Goal: Task Accomplishment & Management: Use online tool/utility

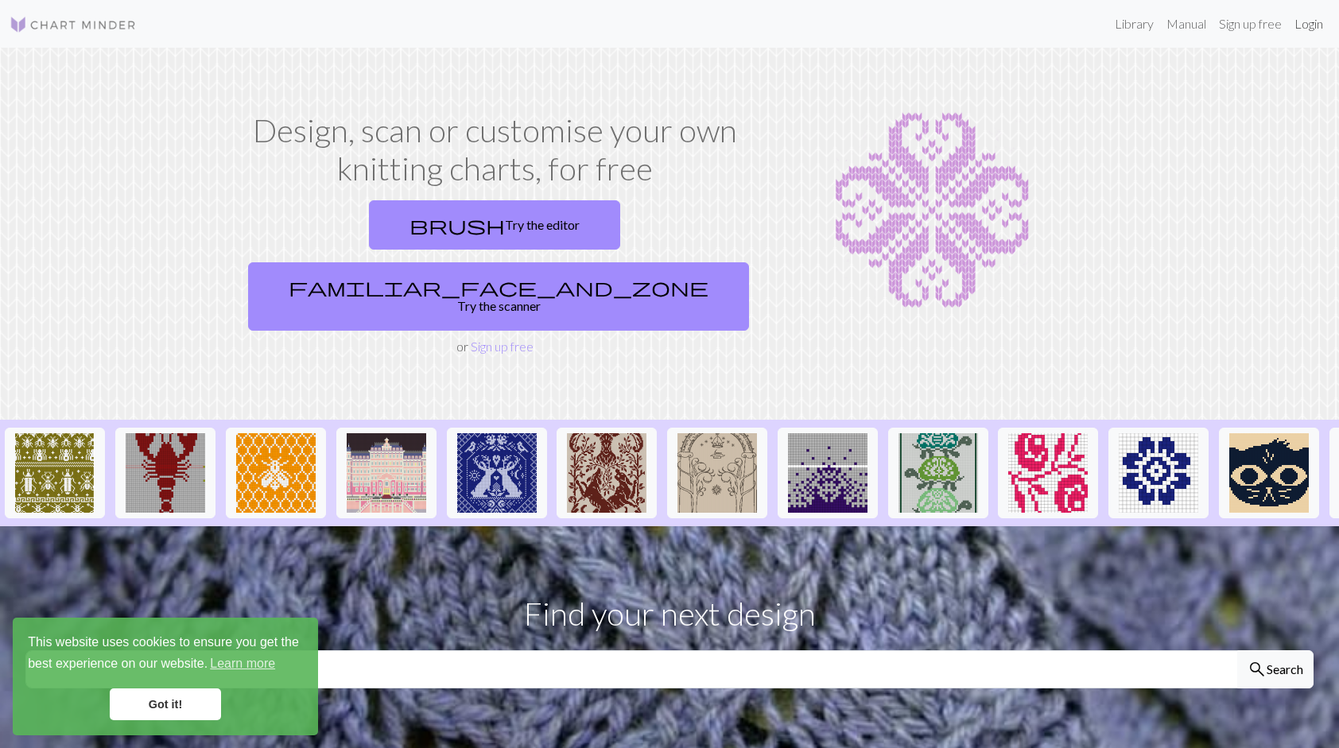
click at [1320, 16] on link "Login" at bounding box center [1308, 24] width 41 height 32
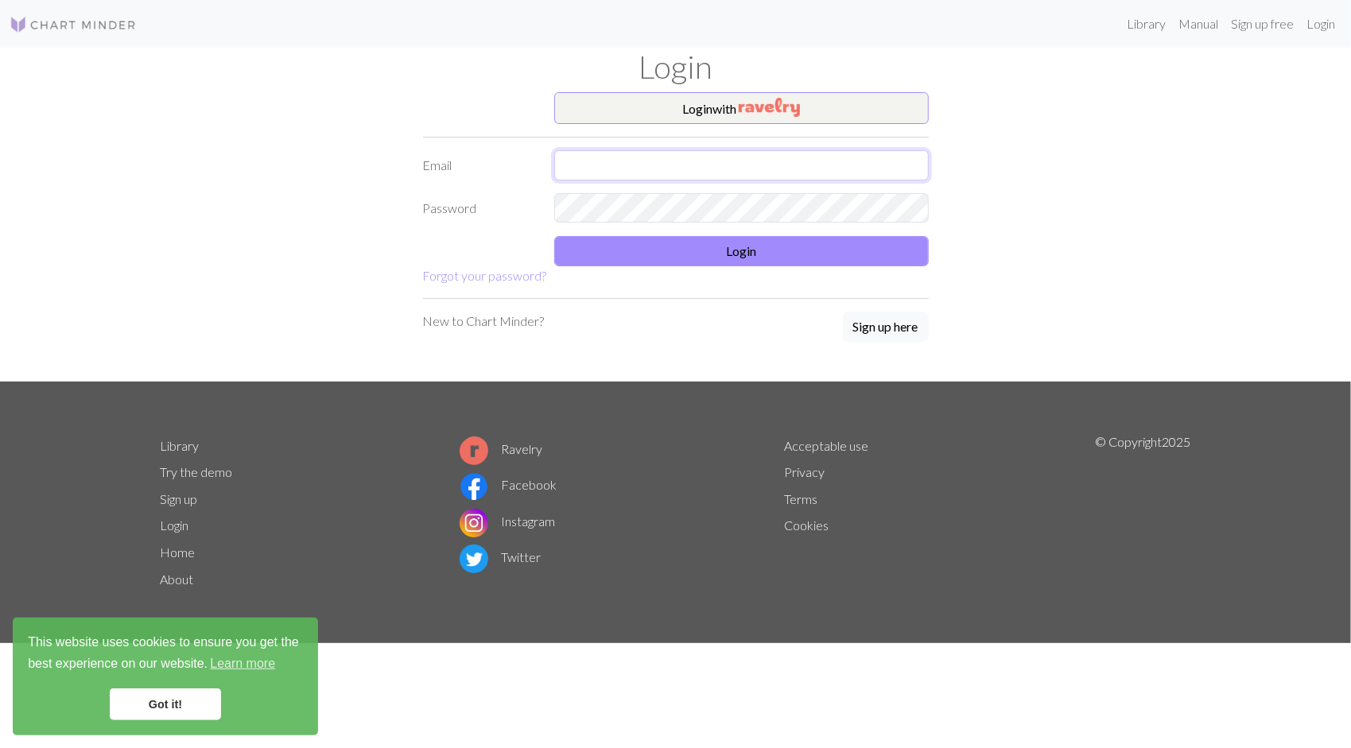
click at [623, 150] on input "text" at bounding box center [741, 165] width 375 height 30
type input "95alice@naver.com"
click at [747, 248] on button "Login" at bounding box center [741, 251] width 375 height 30
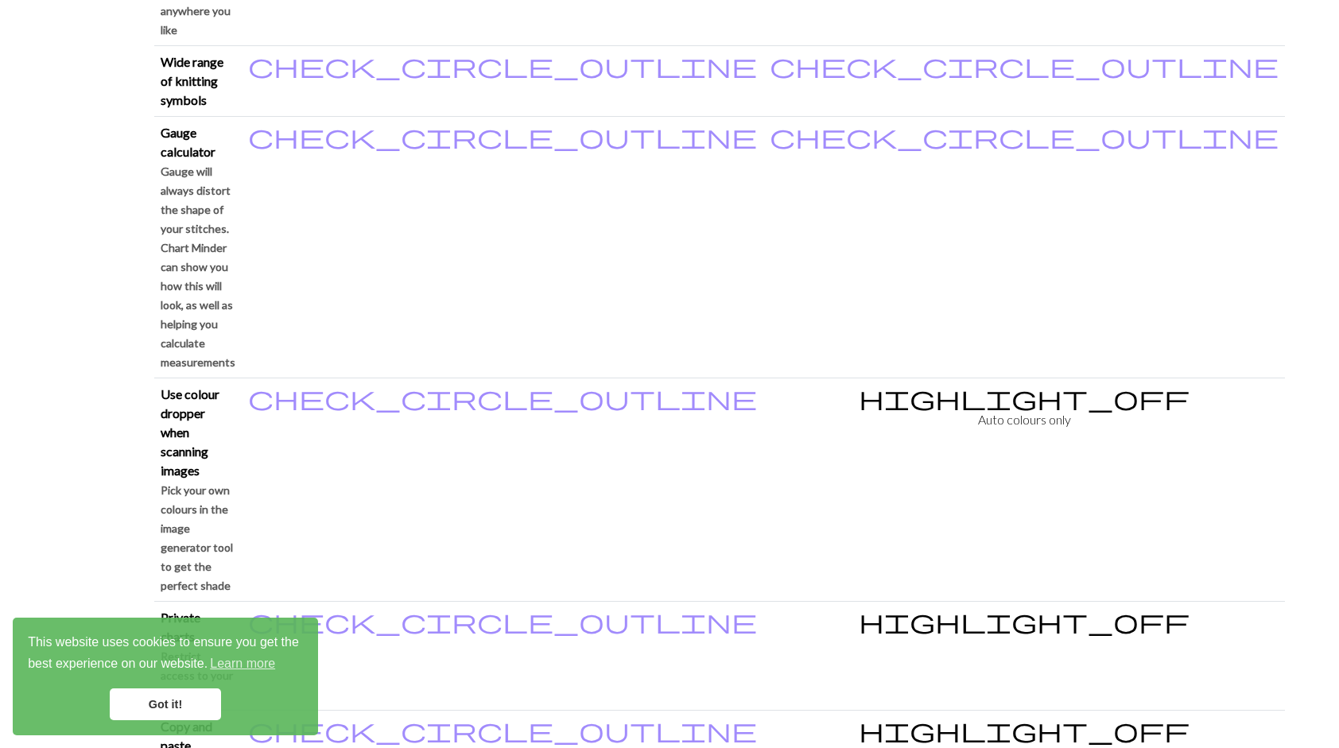
scroll to position [1670, 0]
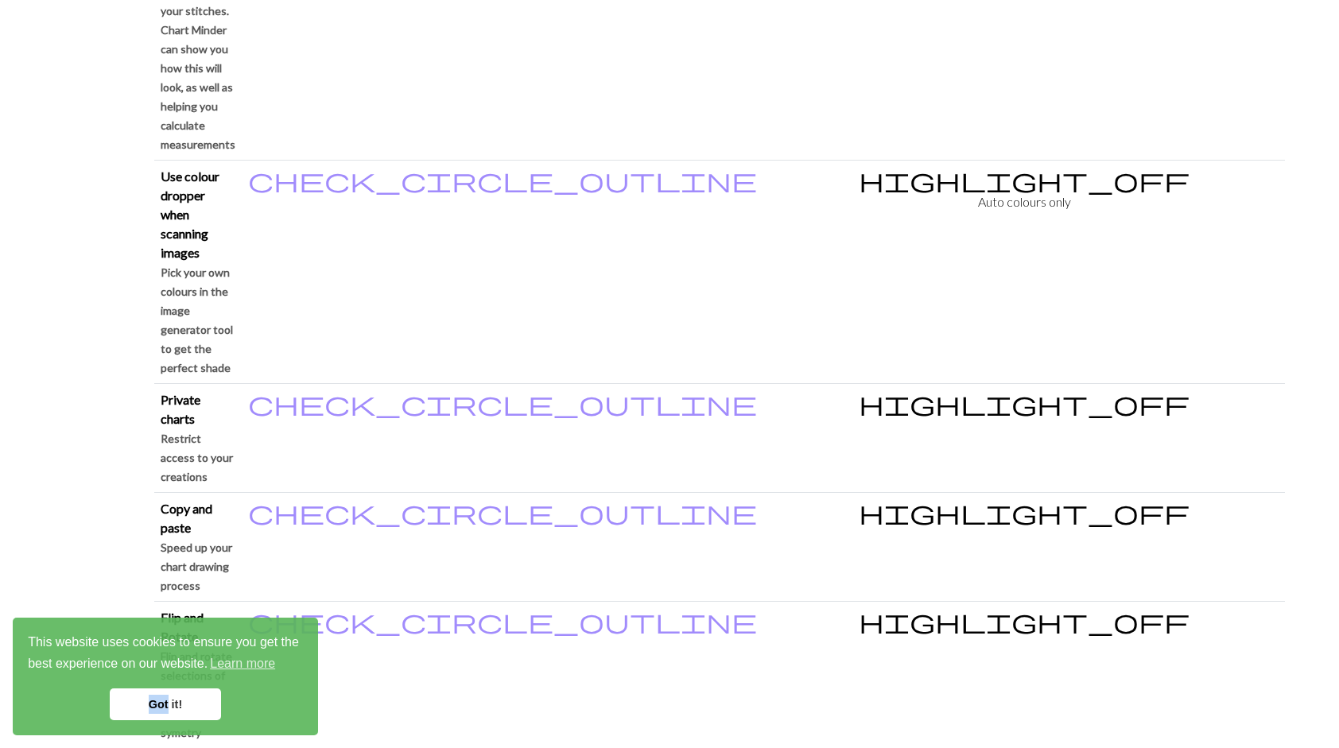
click at [167, 689] on link "Got it!" at bounding box center [165, 705] width 111 height 32
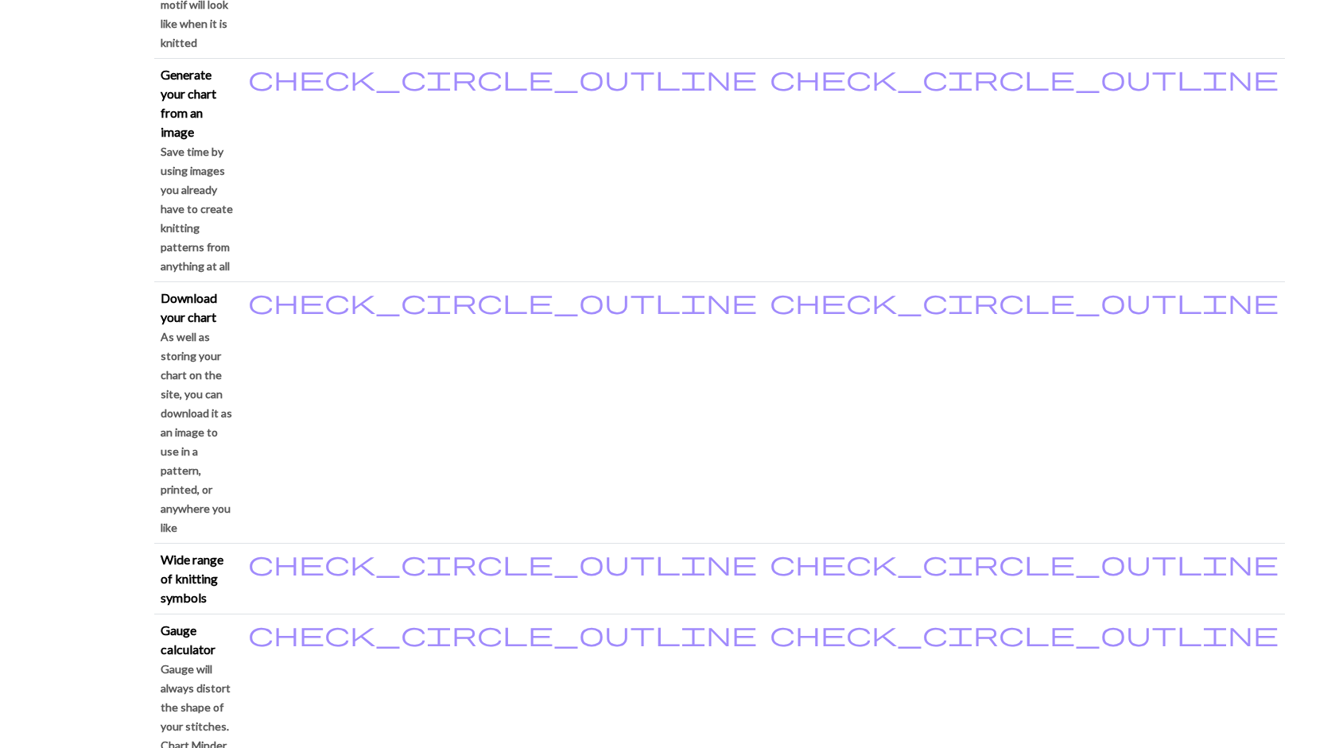
drag, startPoint x: 84, startPoint y: 493, endPoint x: 126, endPoint y: 350, distance: 149.0
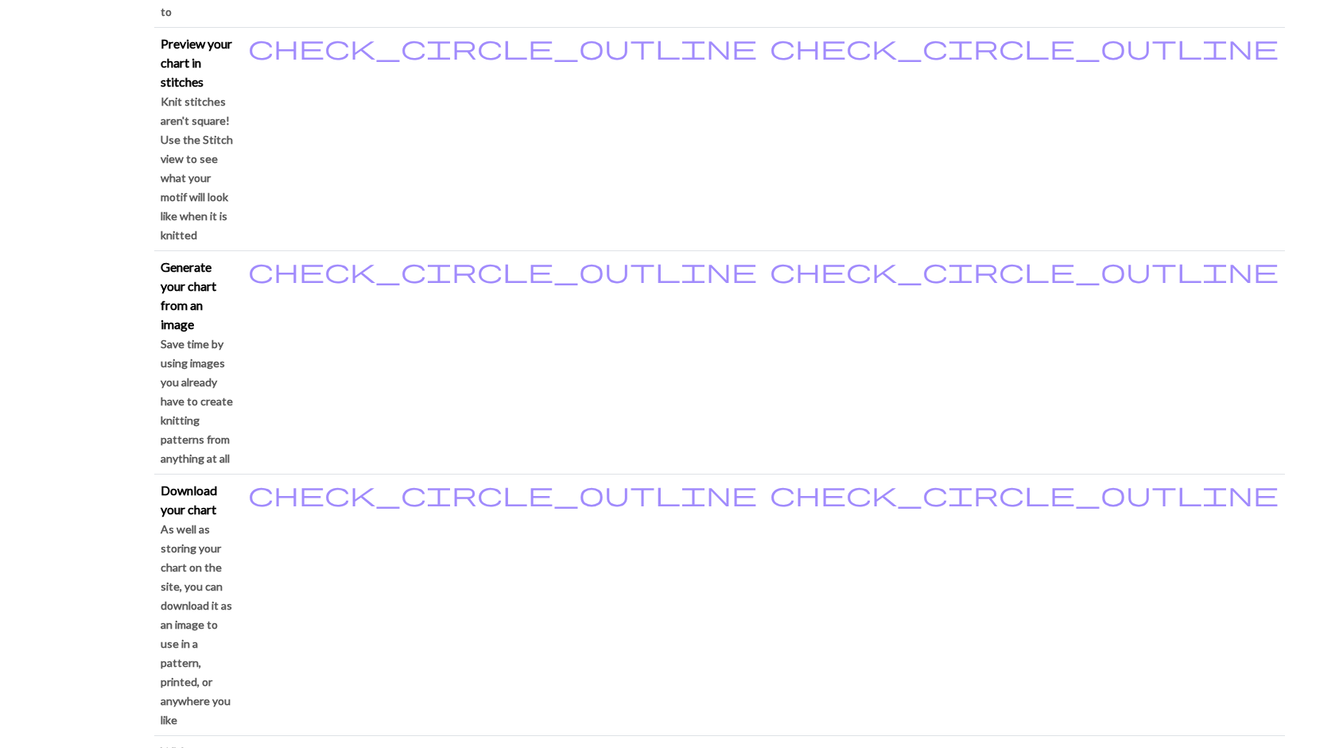
scroll to position [0, 0]
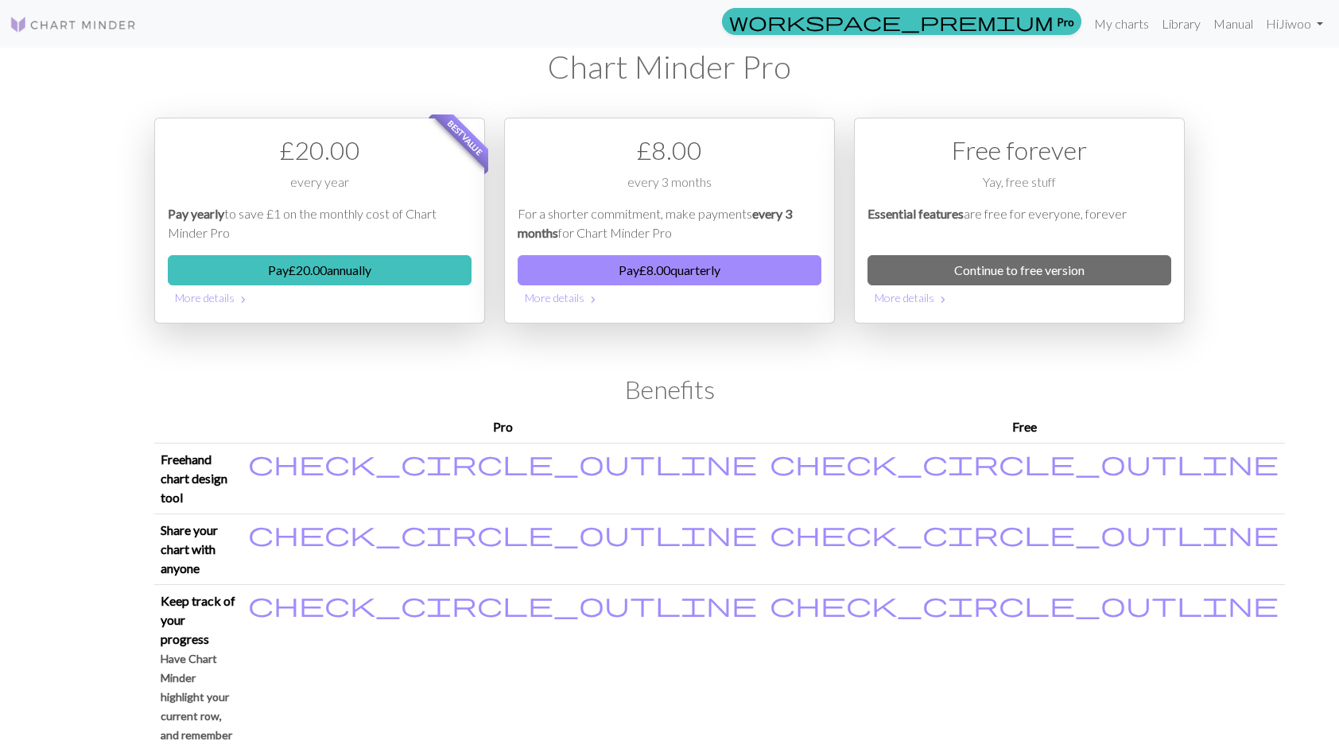
click at [118, 32] on img at bounding box center [73, 24] width 127 height 19
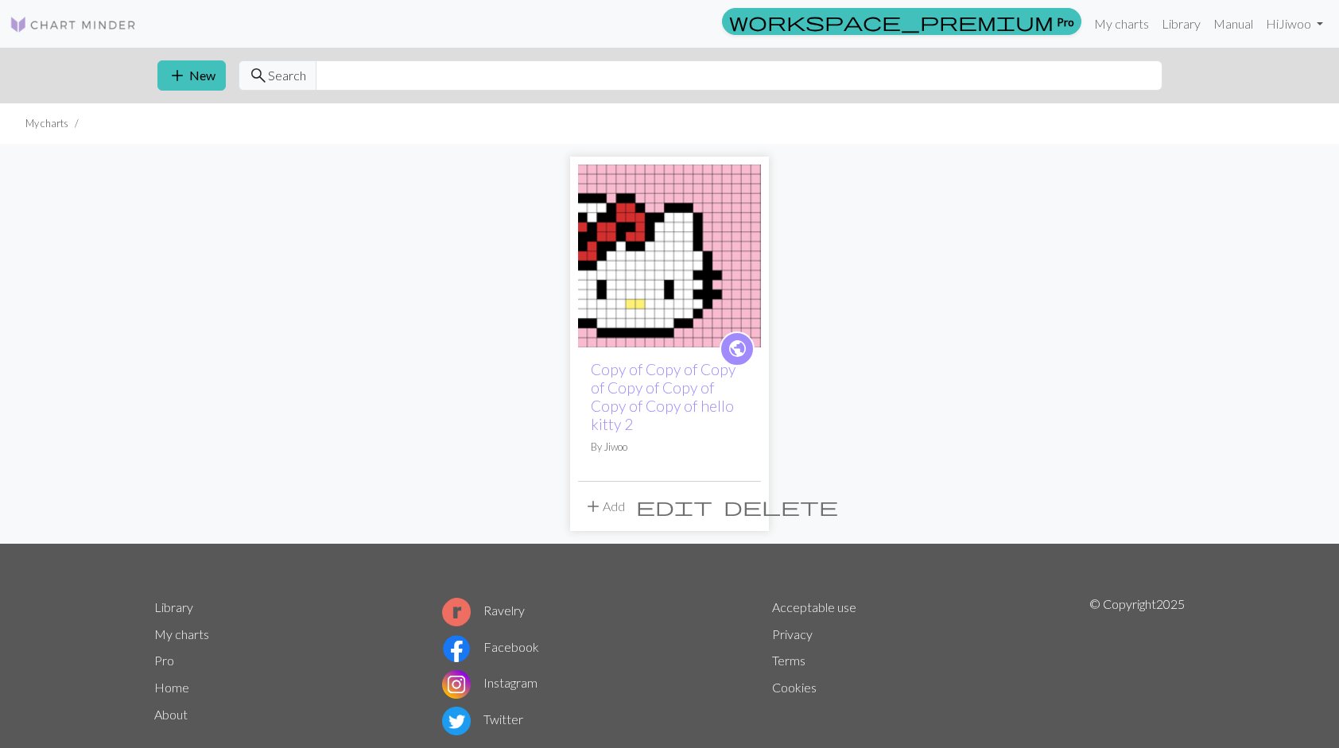
click at [712, 507] on span "edit" at bounding box center [674, 506] width 76 height 22
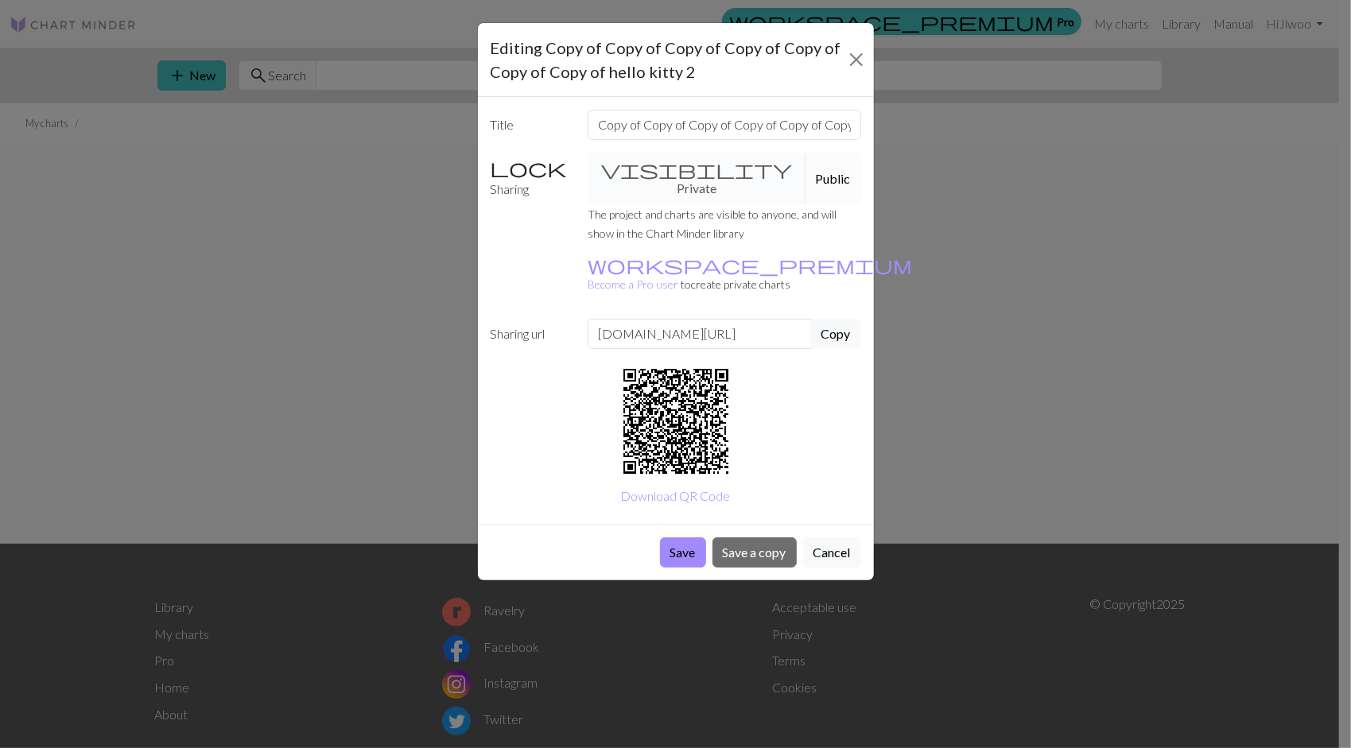
drag, startPoint x: 633, startPoint y: 80, endPoint x: 663, endPoint y: 66, distance: 33.1
click at [635, 75] on h5 "Editing Copy of Copy of Copy of Copy of Copy of Copy of Copy of hello kitty 2" at bounding box center [669, 60] width 356 height 48
click at [638, 119] on input "Copy of Copy of Copy of Copy of Copy of Copy of Copy of hello kitty 2" at bounding box center [725, 125] width 274 height 30
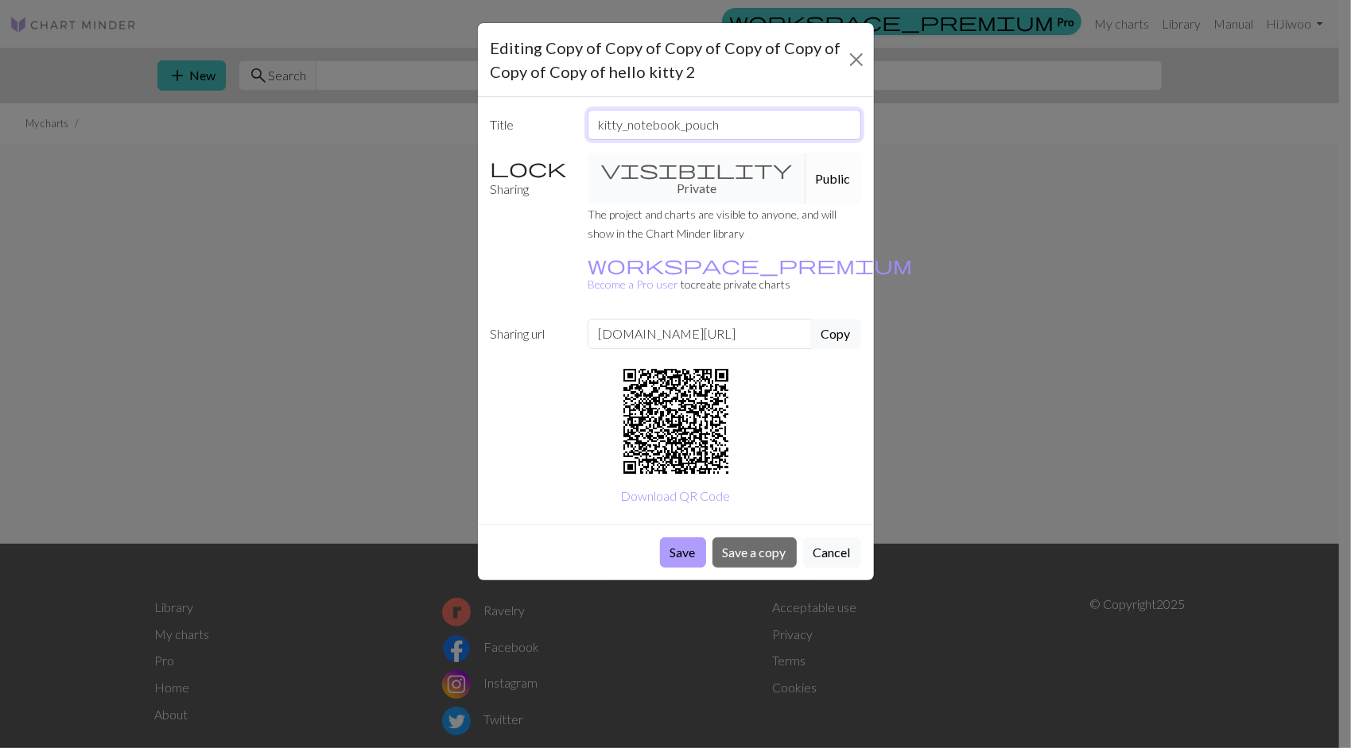
type input "kitty_notebook_pouch"
click at [681, 538] on button "Save" at bounding box center [683, 553] width 46 height 30
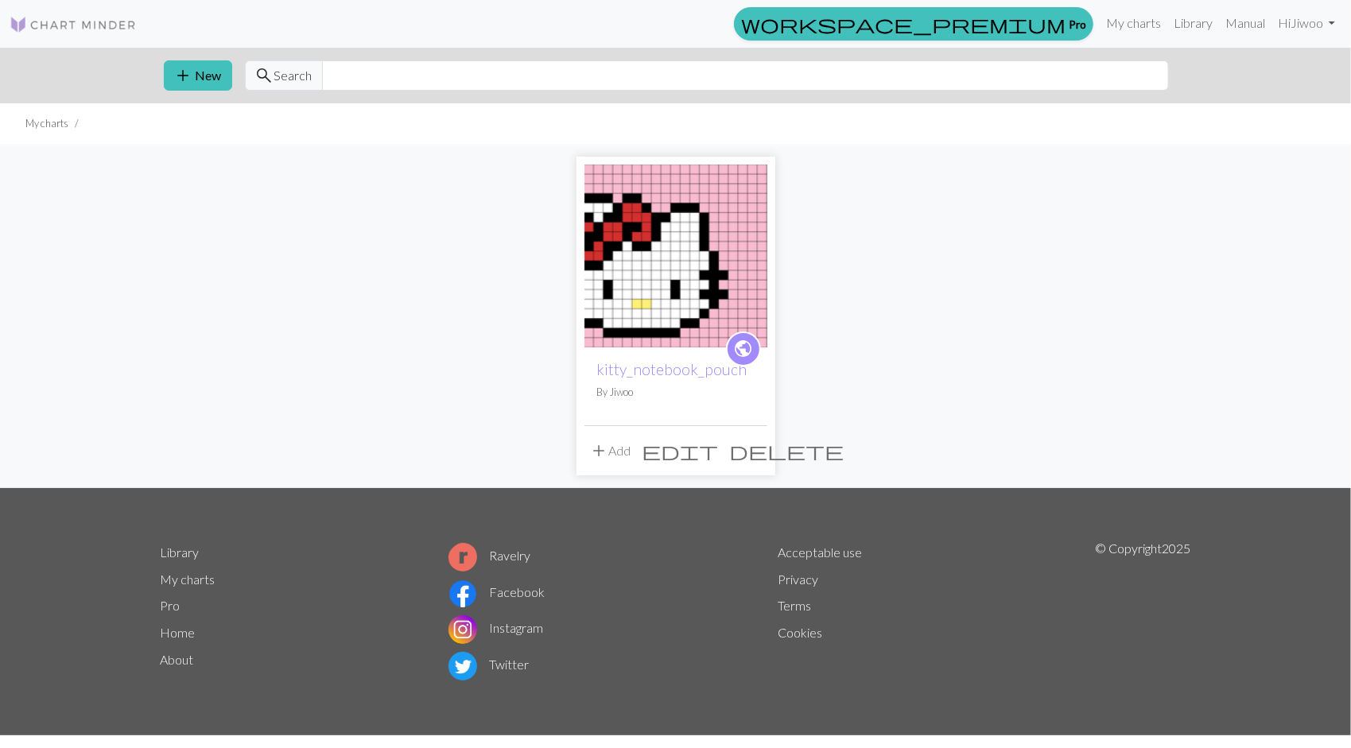
click at [719, 442] on span "edit" at bounding box center [681, 451] width 76 height 22
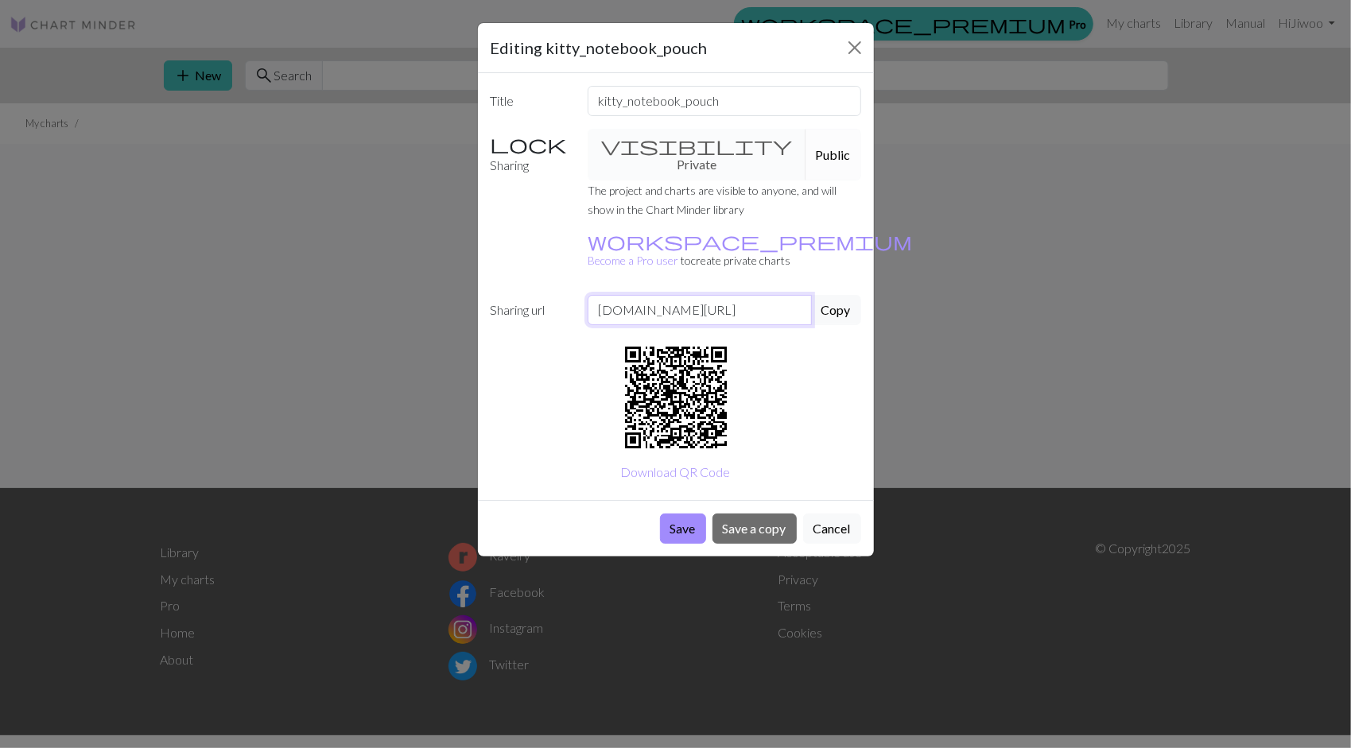
click at [792, 295] on input "[DOMAIN_NAME][URL]" at bounding box center [700, 310] width 224 height 30
click at [825, 514] on button "Cancel" at bounding box center [832, 529] width 58 height 30
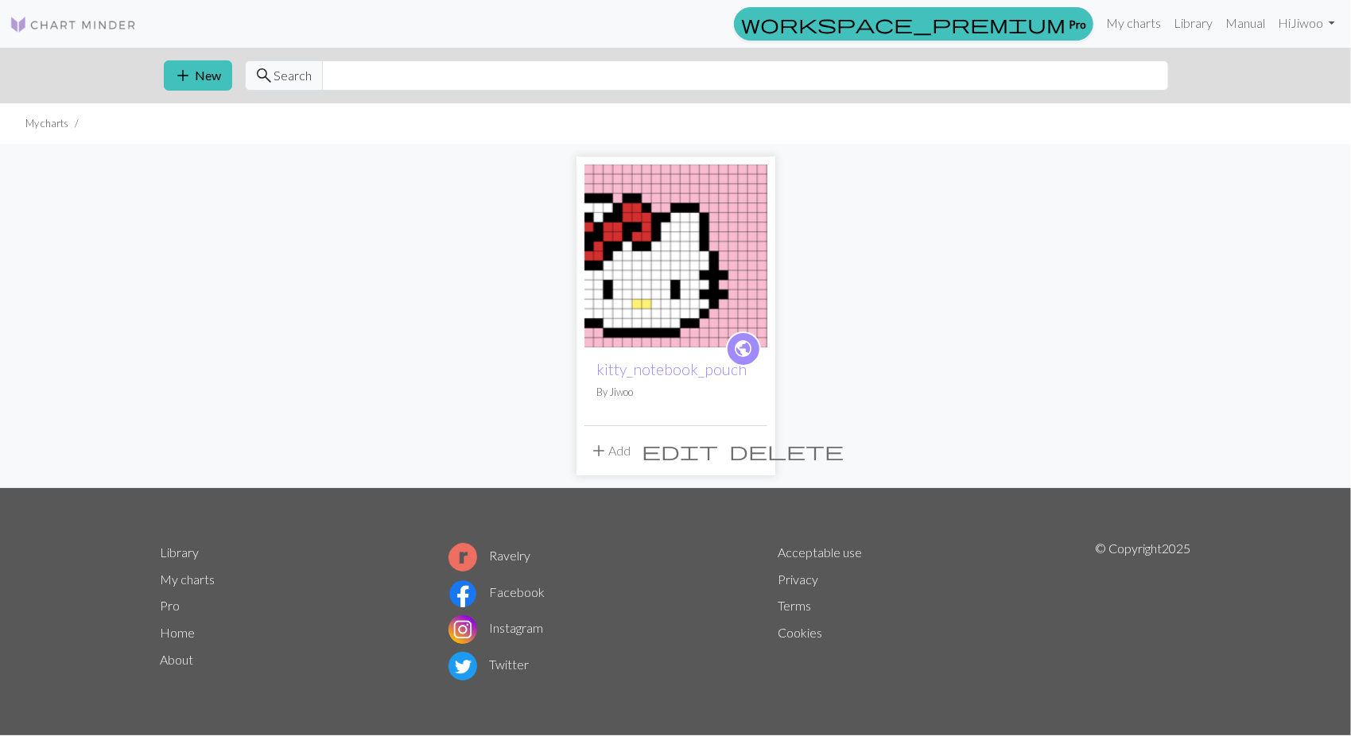
click at [684, 311] on img at bounding box center [675, 256] width 183 height 183
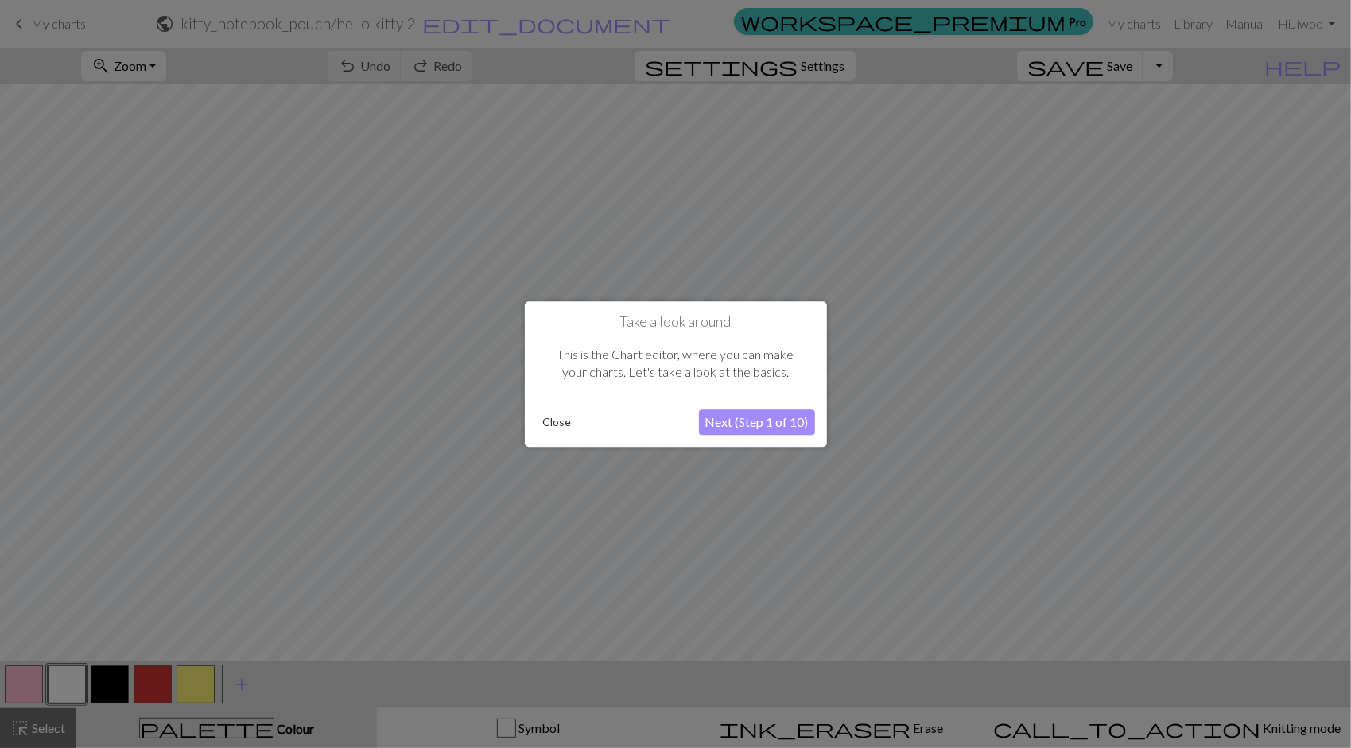
click at [768, 422] on button "Next (Step 1 of 10)" at bounding box center [757, 422] width 116 height 25
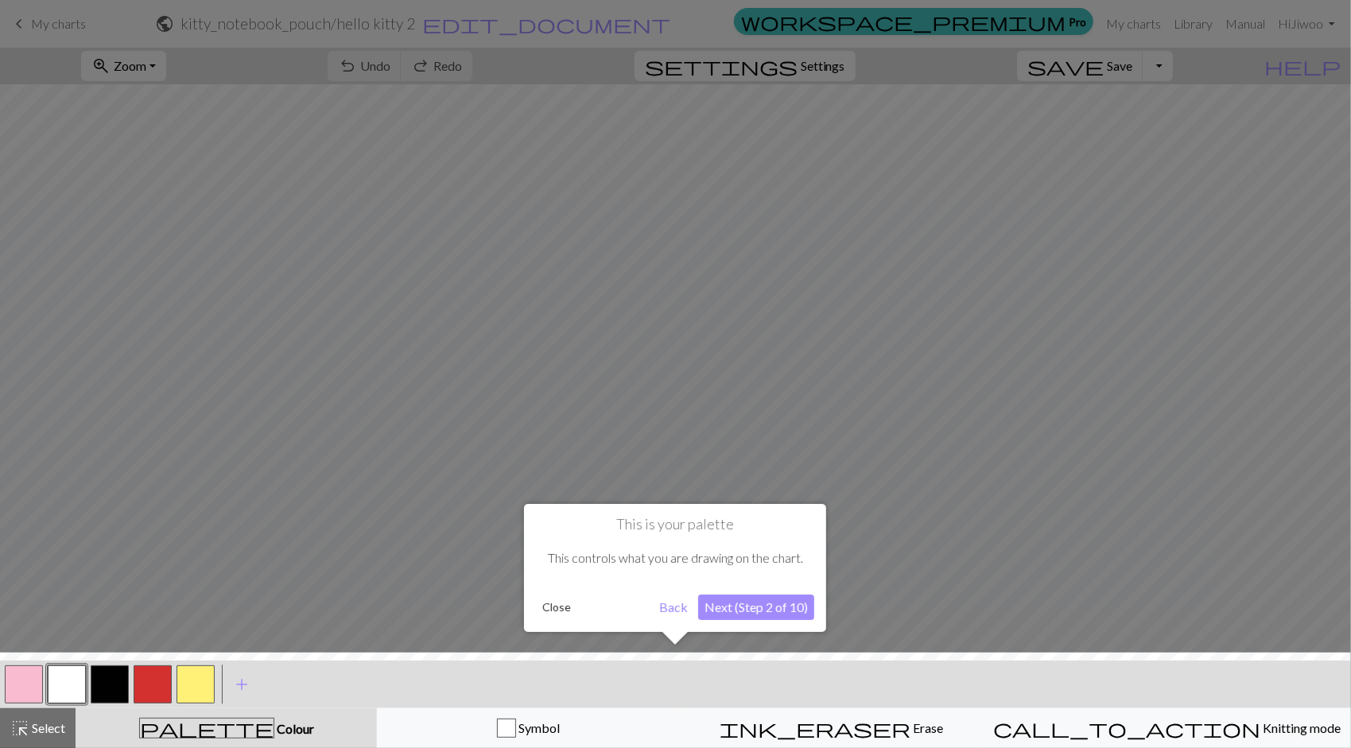
click at [781, 601] on button "Next (Step 2 of 10)" at bounding box center [756, 607] width 116 height 25
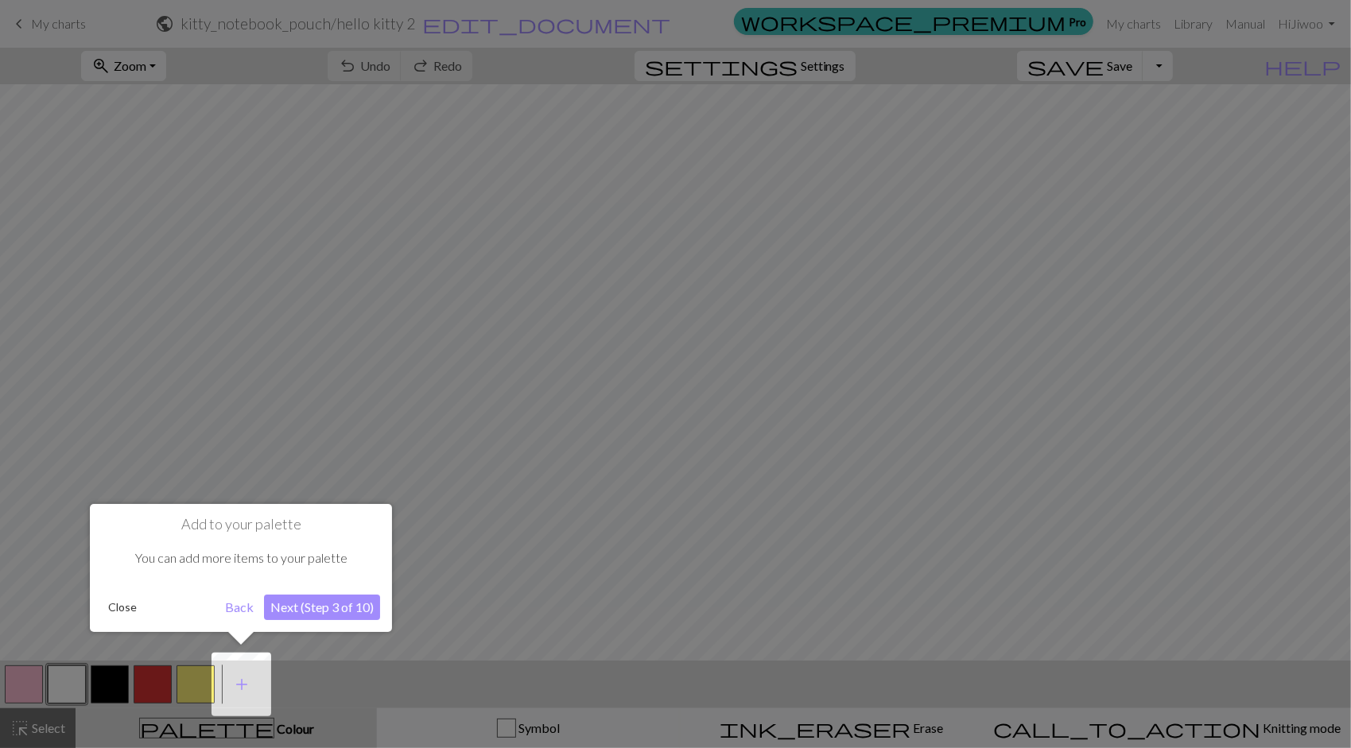
click at [781, 601] on div at bounding box center [675, 374] width 1351 height 748
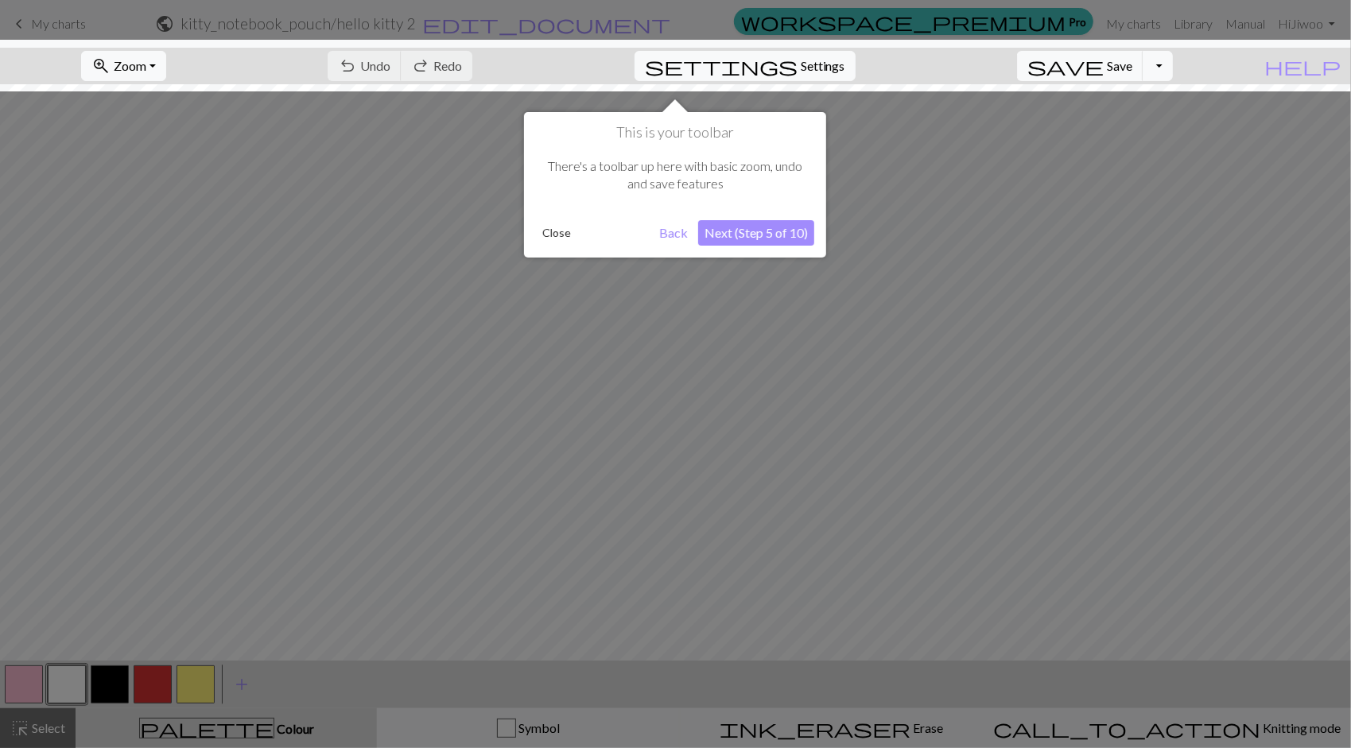
click at [558, 231] on button "Close" at bounding box center [556, 233] width 41 height 24
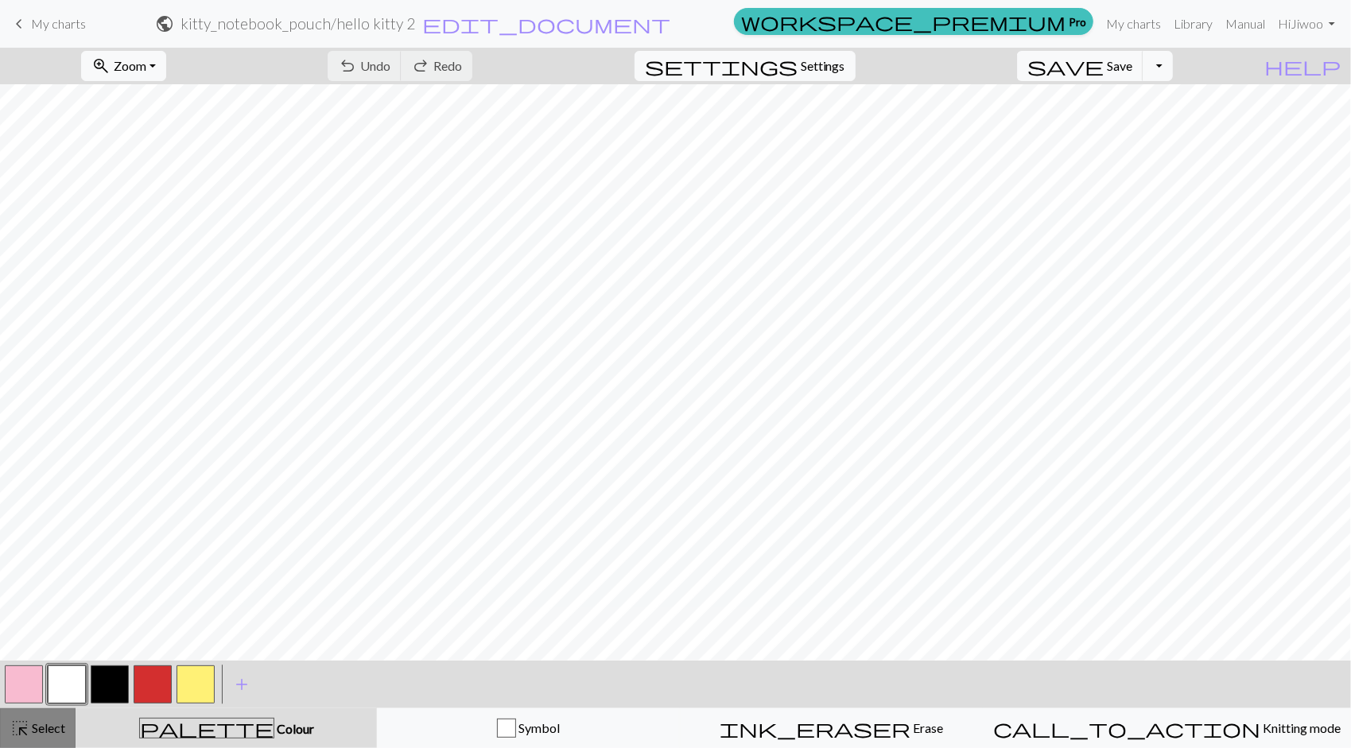
click at [33, 745] on button "highlight_alt Select Select" at bounding box center [38, 729] width 76 height 40
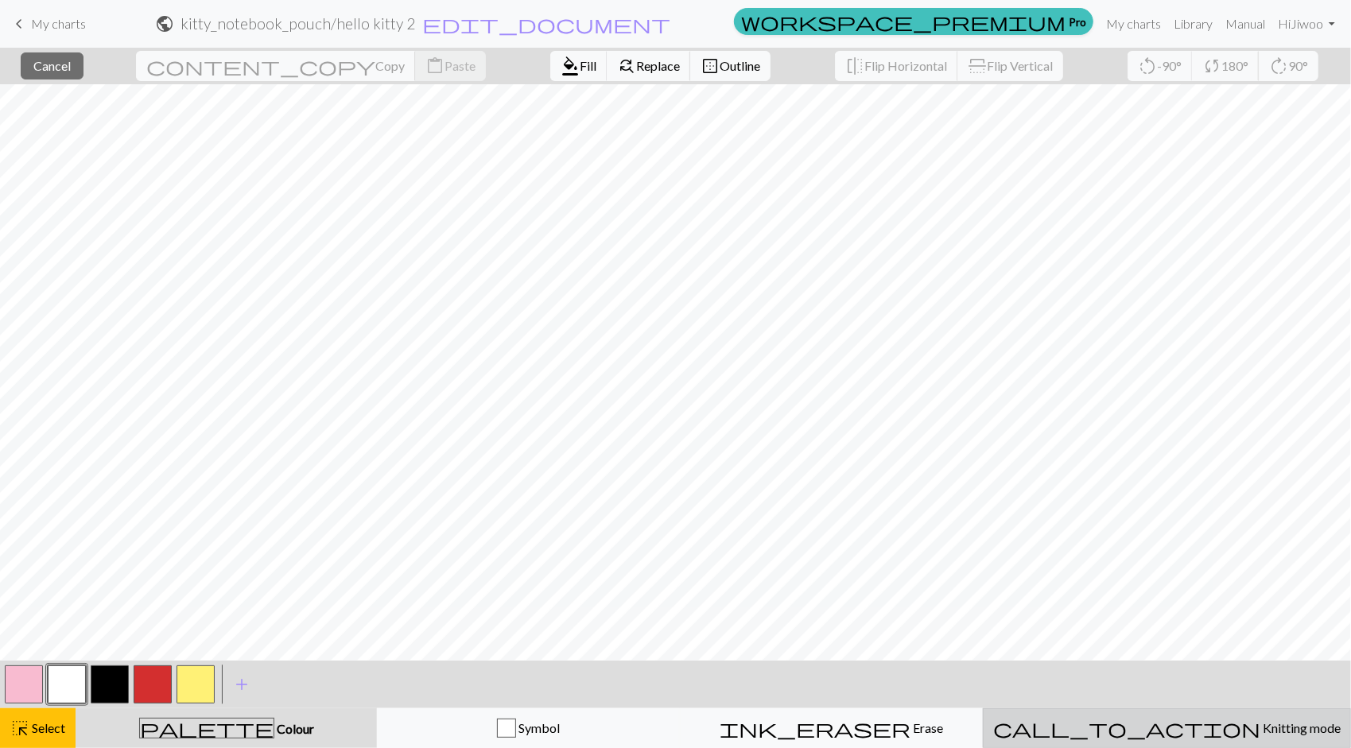
click at [1260, 735] on span "Knitting mode" at bounding box center [1300, 727] width 80 height 15
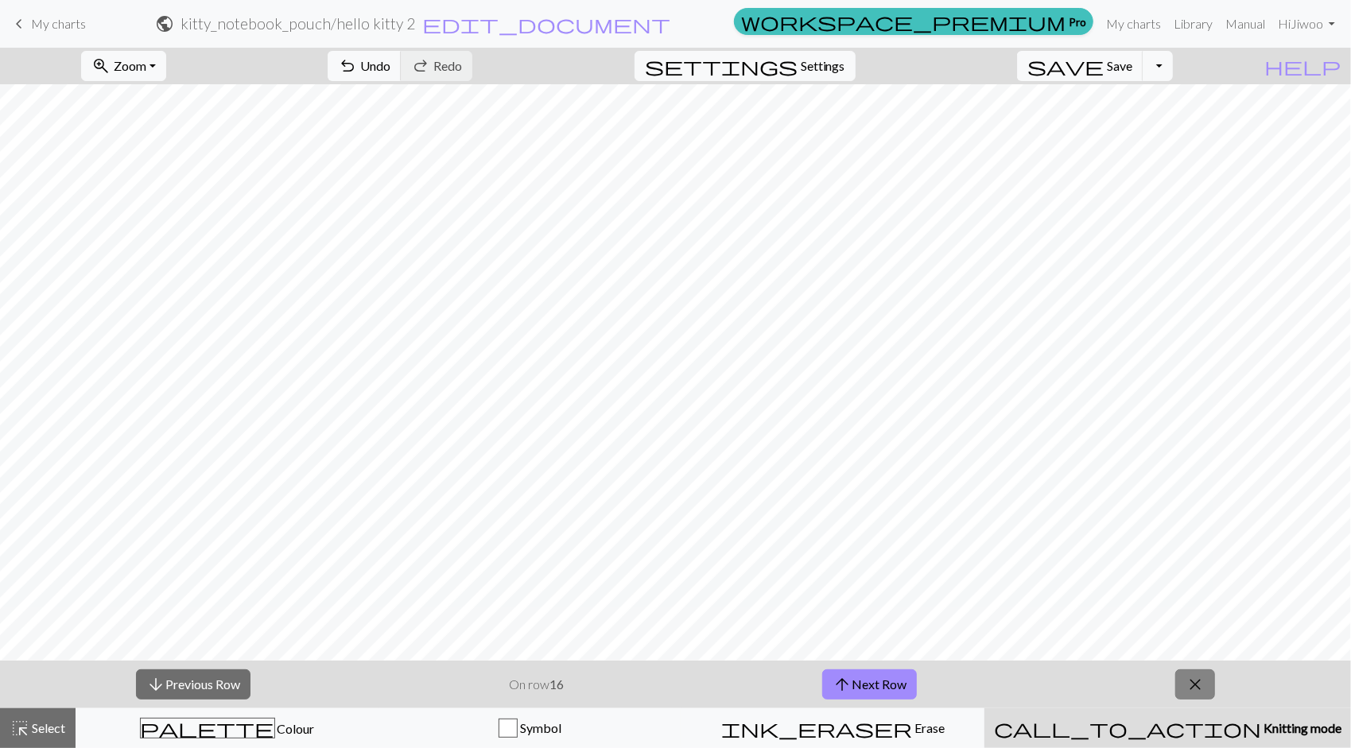
click at [1198, 682] on span "close" at bounding box center [1195, 685] width 19 height 22
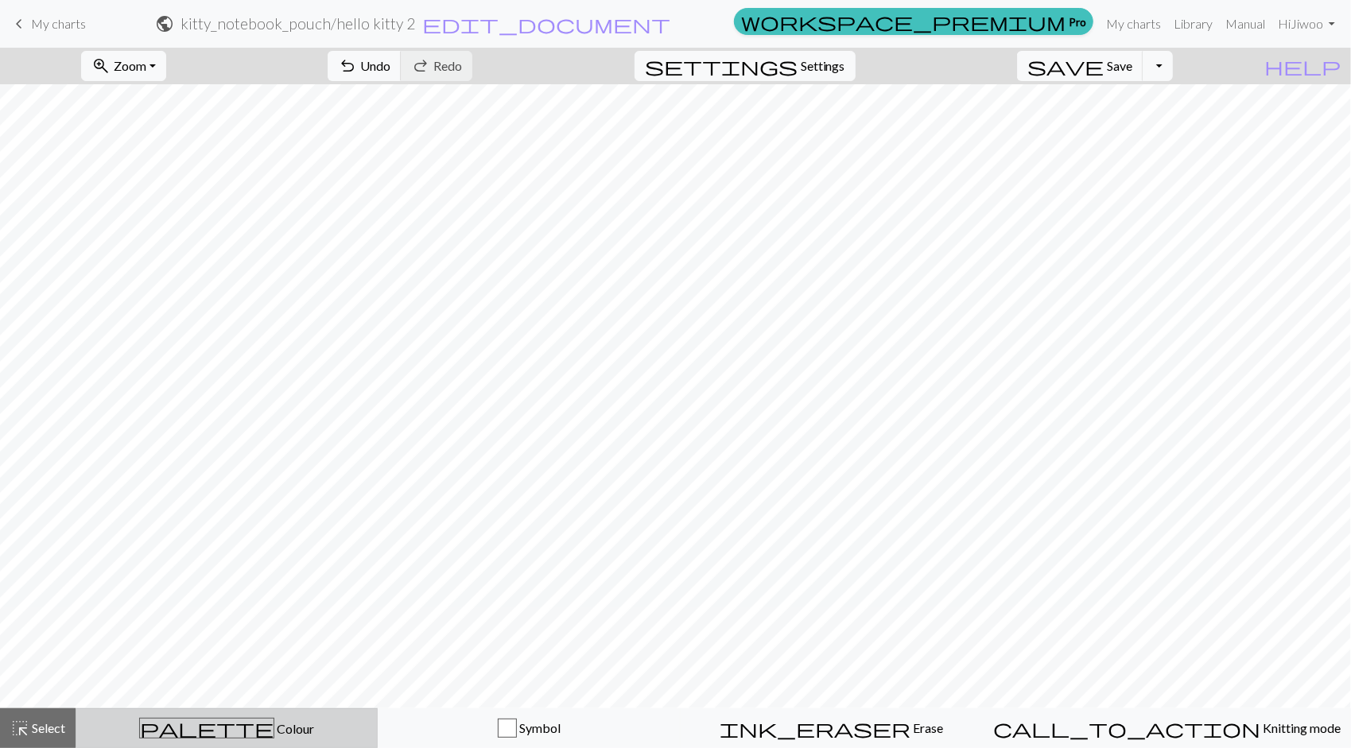
drag, startPoint x: 39, startPoint y: 736, endPoint x: 91, endPoint y: 711, distance: 57.6
click at [39, 736] on div "highlight_alt Select Select" at bounding box center [37, 728] width 55 height 19
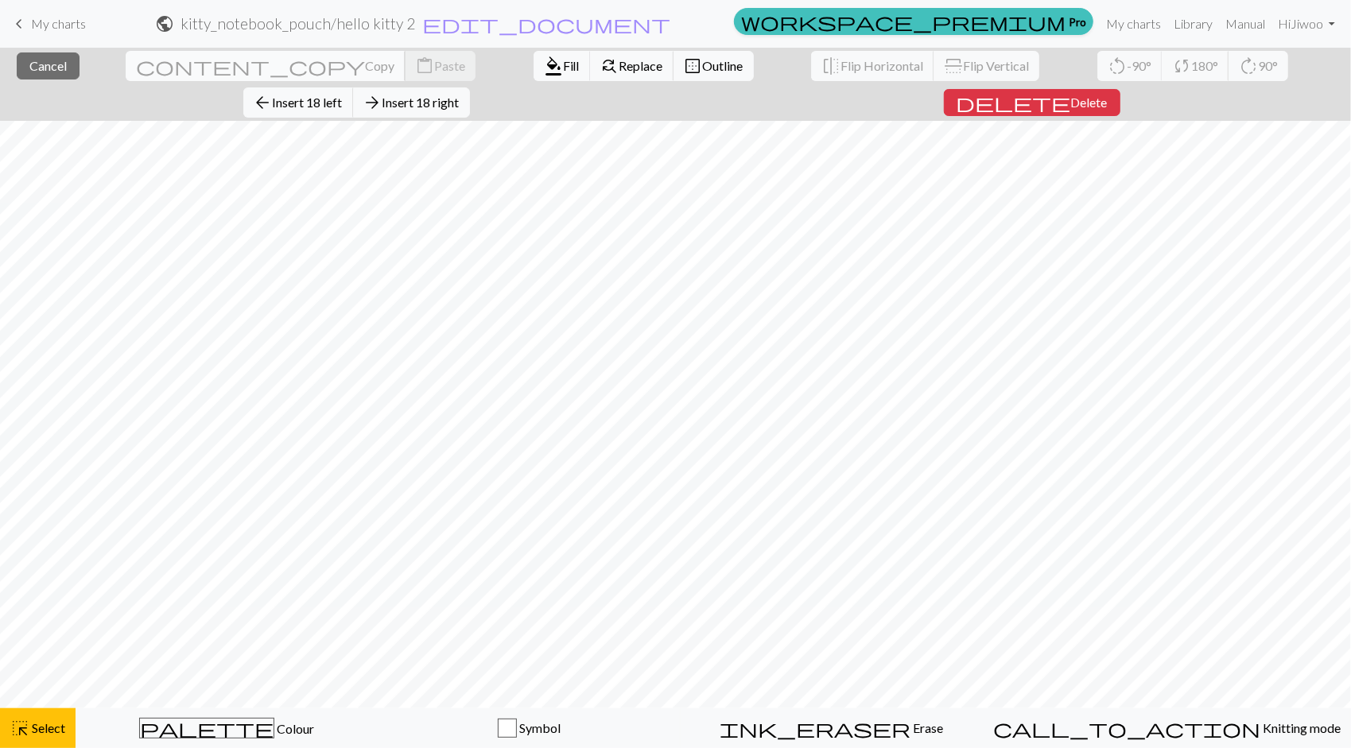
click at [365, 71] on span "Copy" at bounding box center [379, 65] width 29 height 15
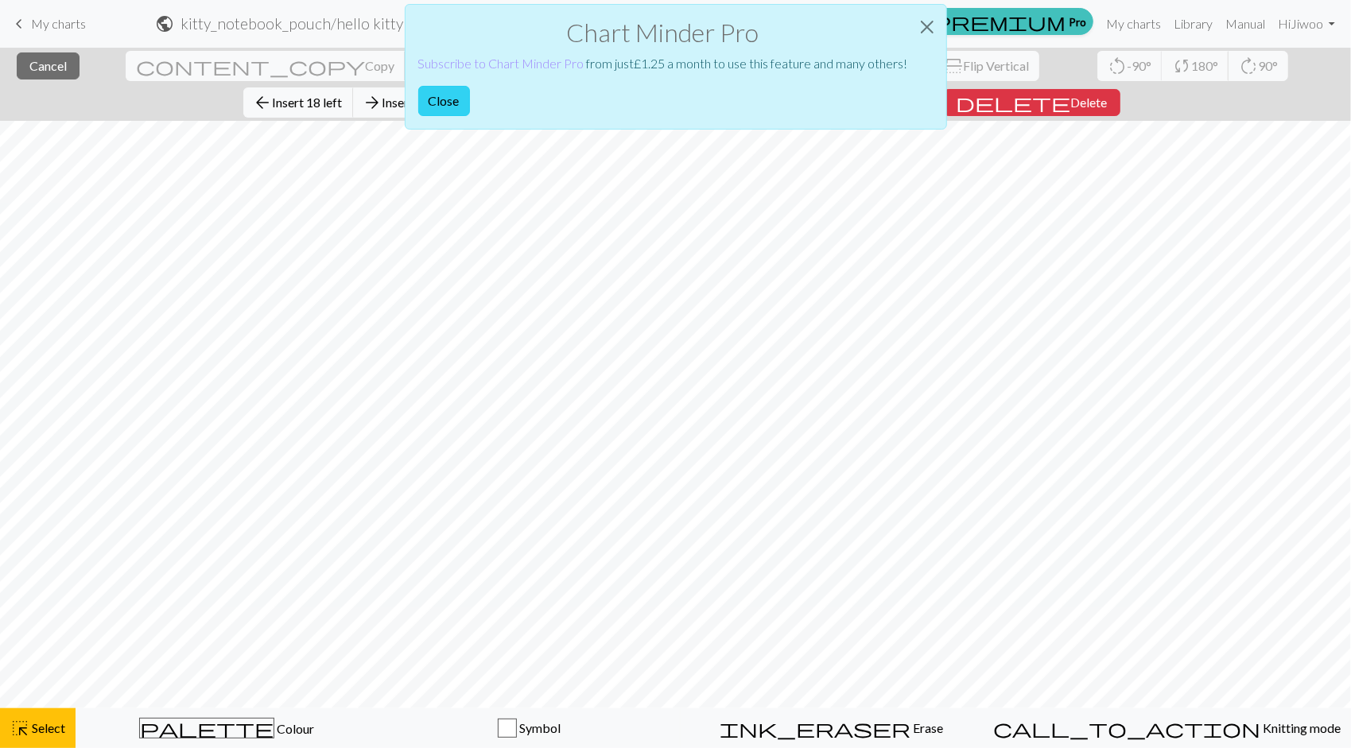
click at [459, 106] on button "Close" at bounding box center [444, 101] width 52 height 30
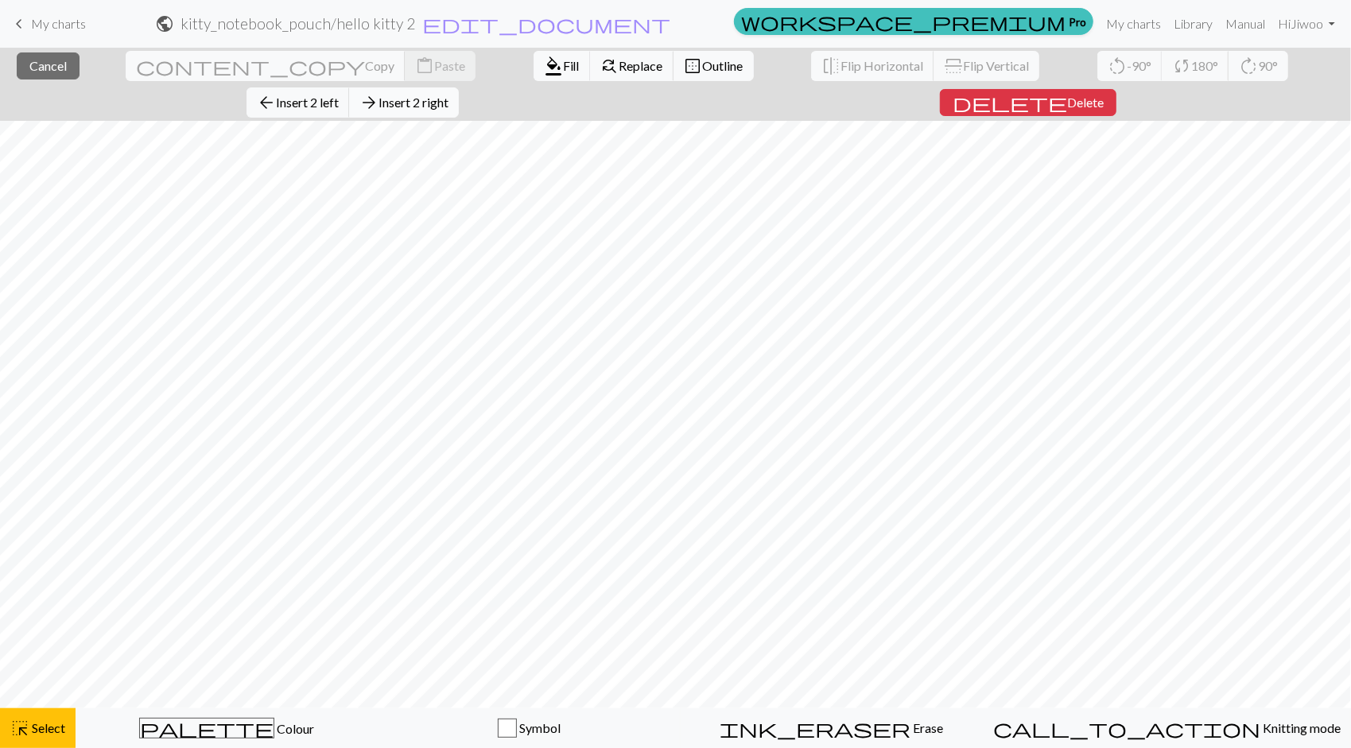
click at [448, 95] on span "Insert 2 right" at bounding box center [414, 102] width 70 height 15
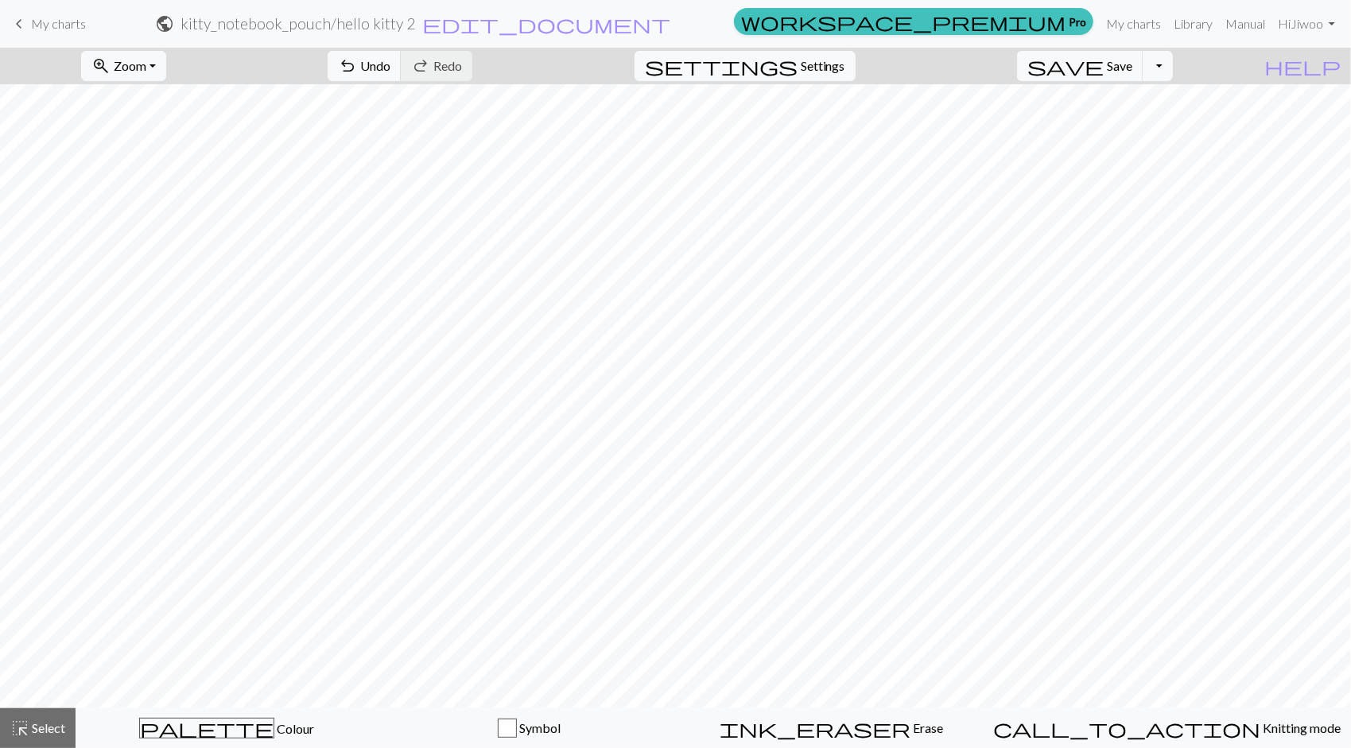
click at [1185, 69] on div "save Save Save Toggle Dropdown file_copy Save a copy save_alt Download" at bounding box center [1095, 66] width 180 height 37
click at [48, 718] on button "highlight_alt Select Select" at bounding box center [38, 729] width 76 height 40
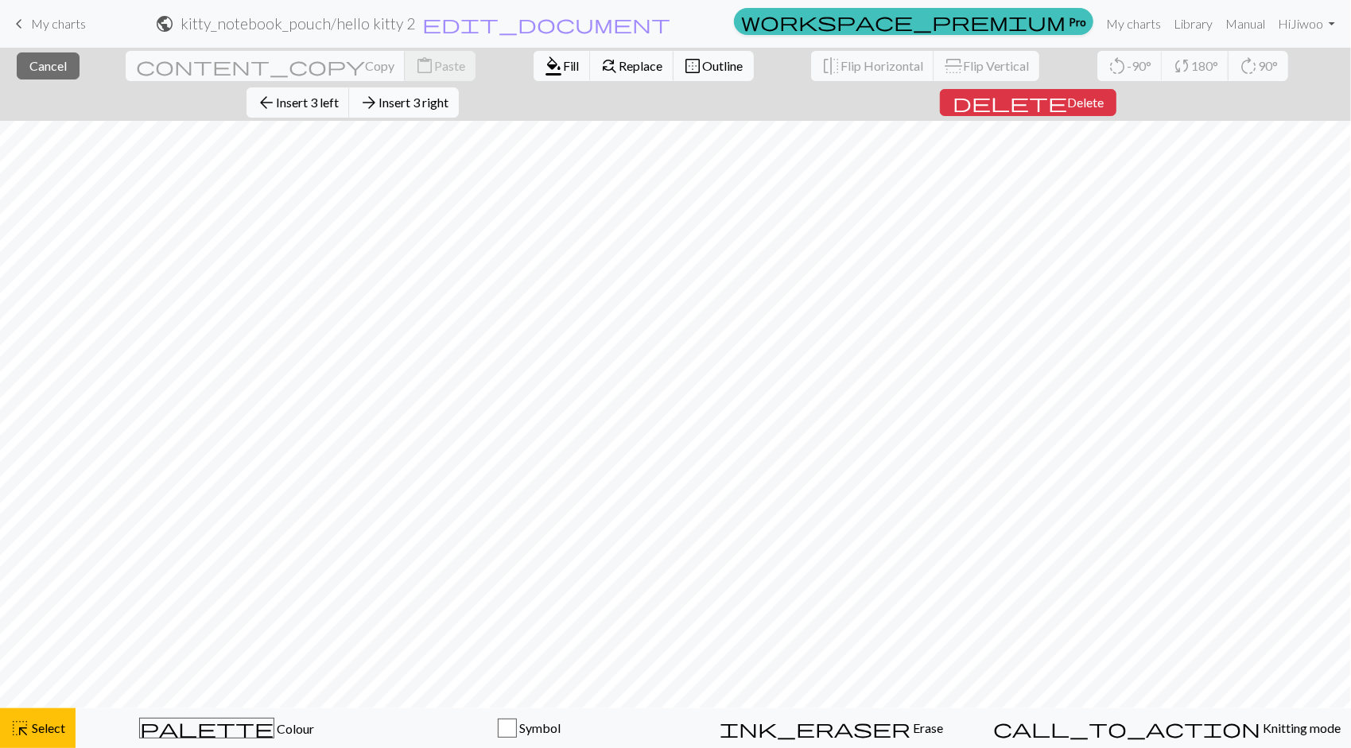
click at [448, 95] on span "Insert 3 right" at bounding box center [414, 102] width 70 height 15
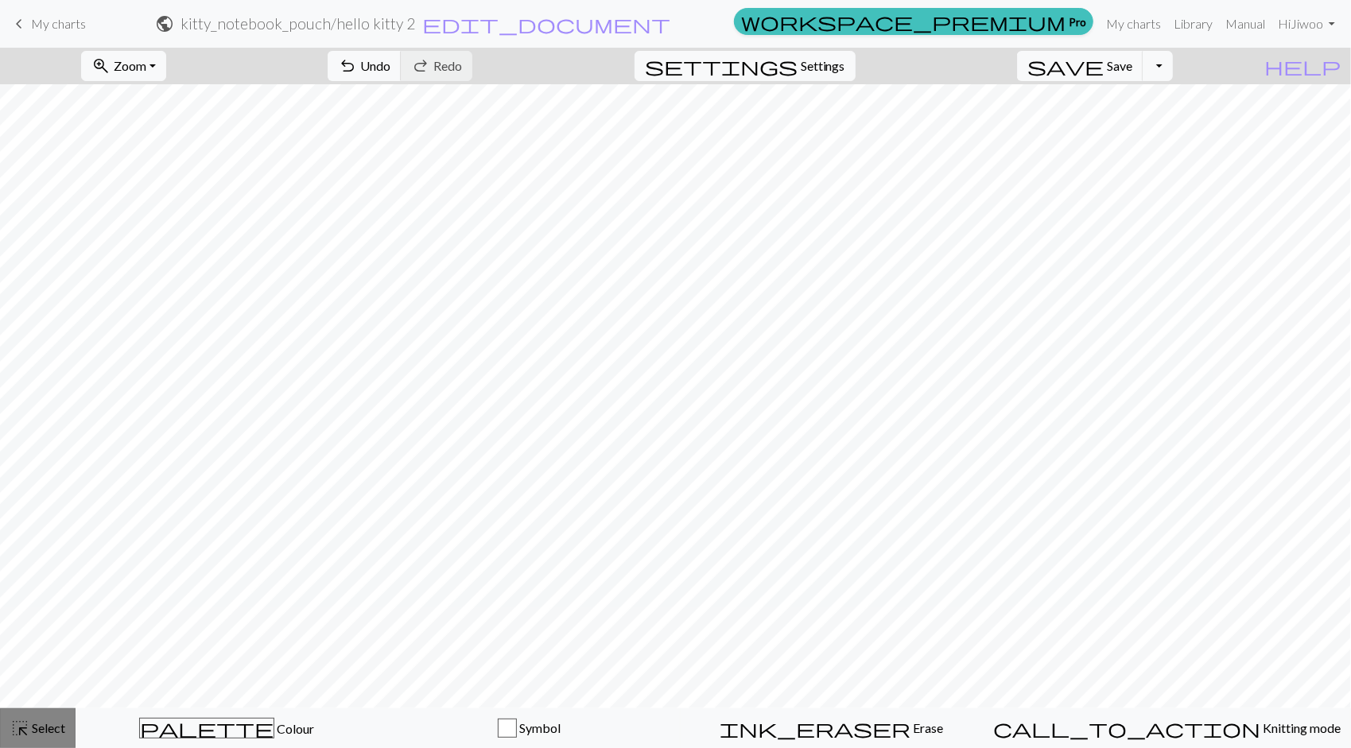
click at [46, 720] on span "Select" at bounding box center [47, 727] width 36 height 15
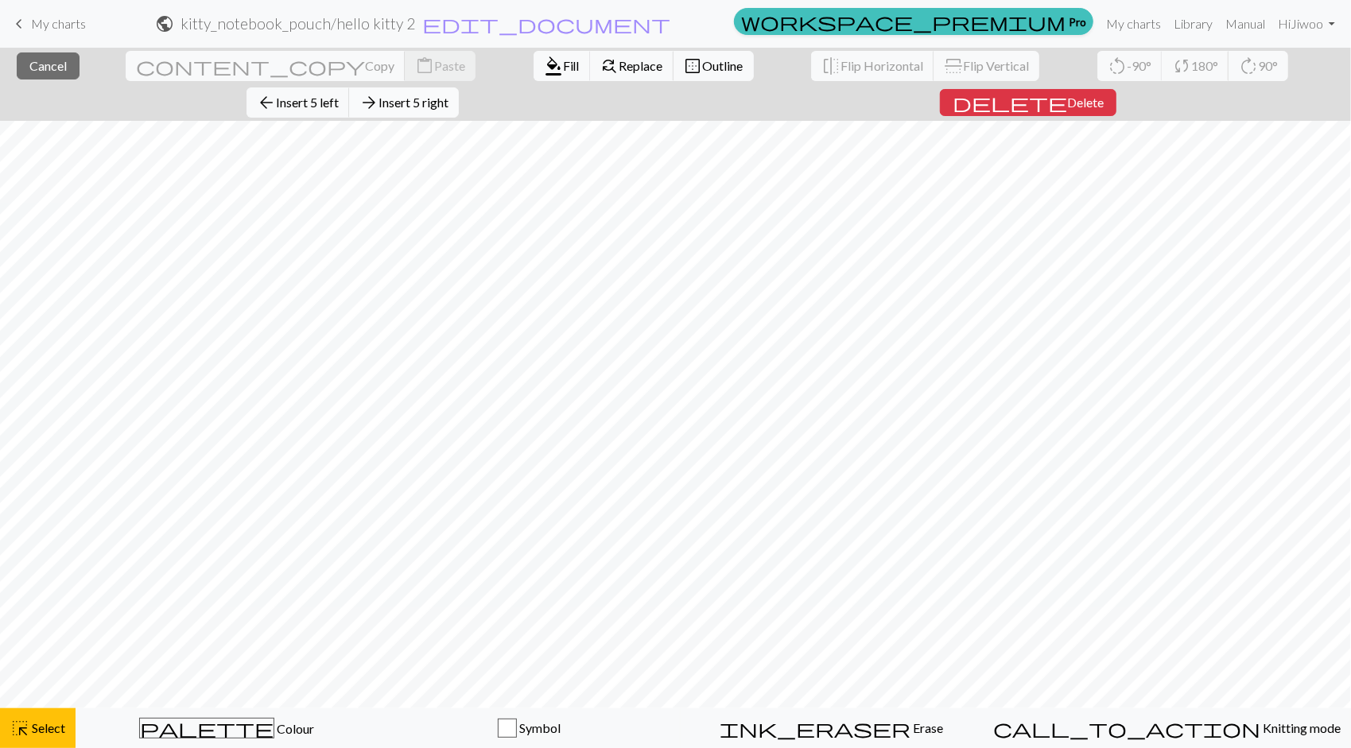
click at [448, 95] on span "Insert 5 right" at bounding box center [414, 102] width 70 height 15
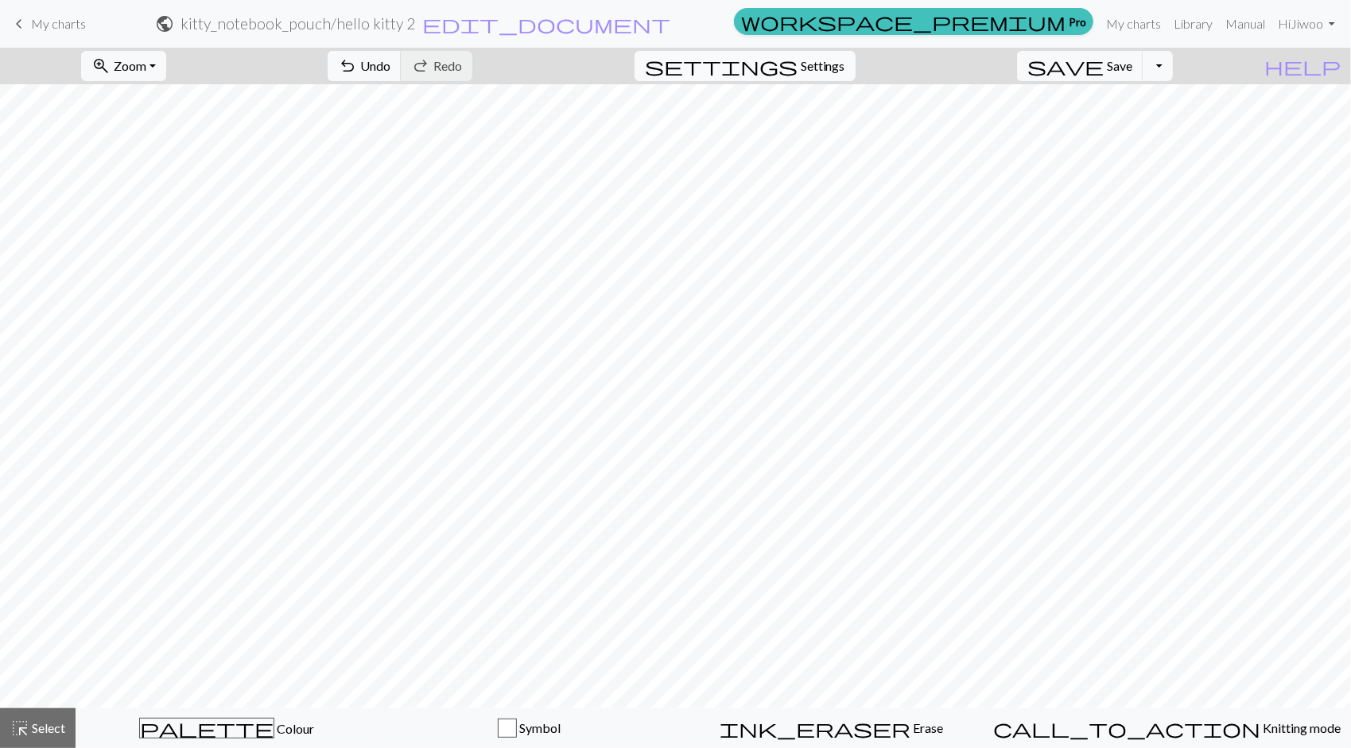
click at [798, 71] on span "settings" at bounding box center [721, 66] width 153 height 22
select select "aran"
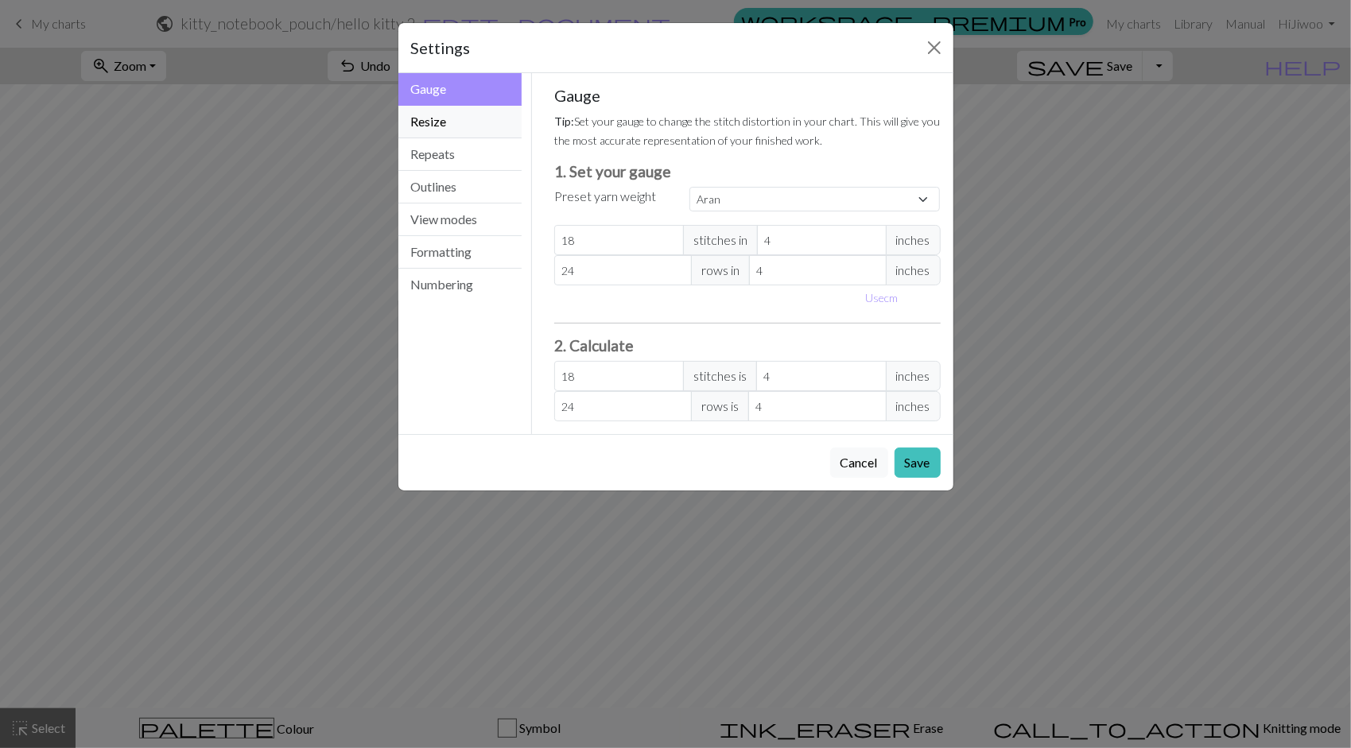
click at [484, 120] on button "Resize" at bounding box center [460, 122] width 124 height 33
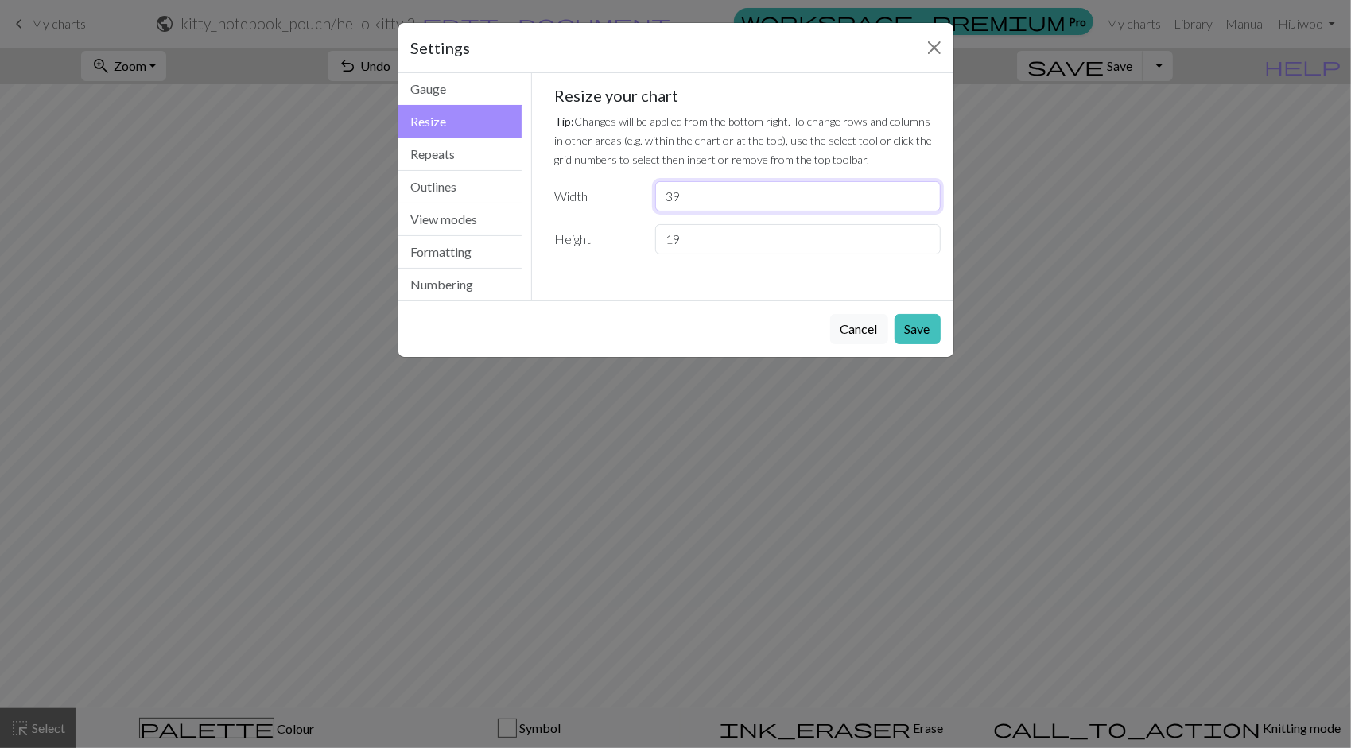
drag, startPoint x: 732, startPoint y: 188, endPoint x: 525, endPoint y: 177, distance: 207.9
click at [526, 179] on div "Resize Gauge Resize Repeats Outlines View modes Formatting Numbering Gauge Resi…" at bounding box center [676, 186] width 574 height 227
type input "32"
click at [929, 316] on button "Save" at bounding box center [918, 329] width 46 height 30
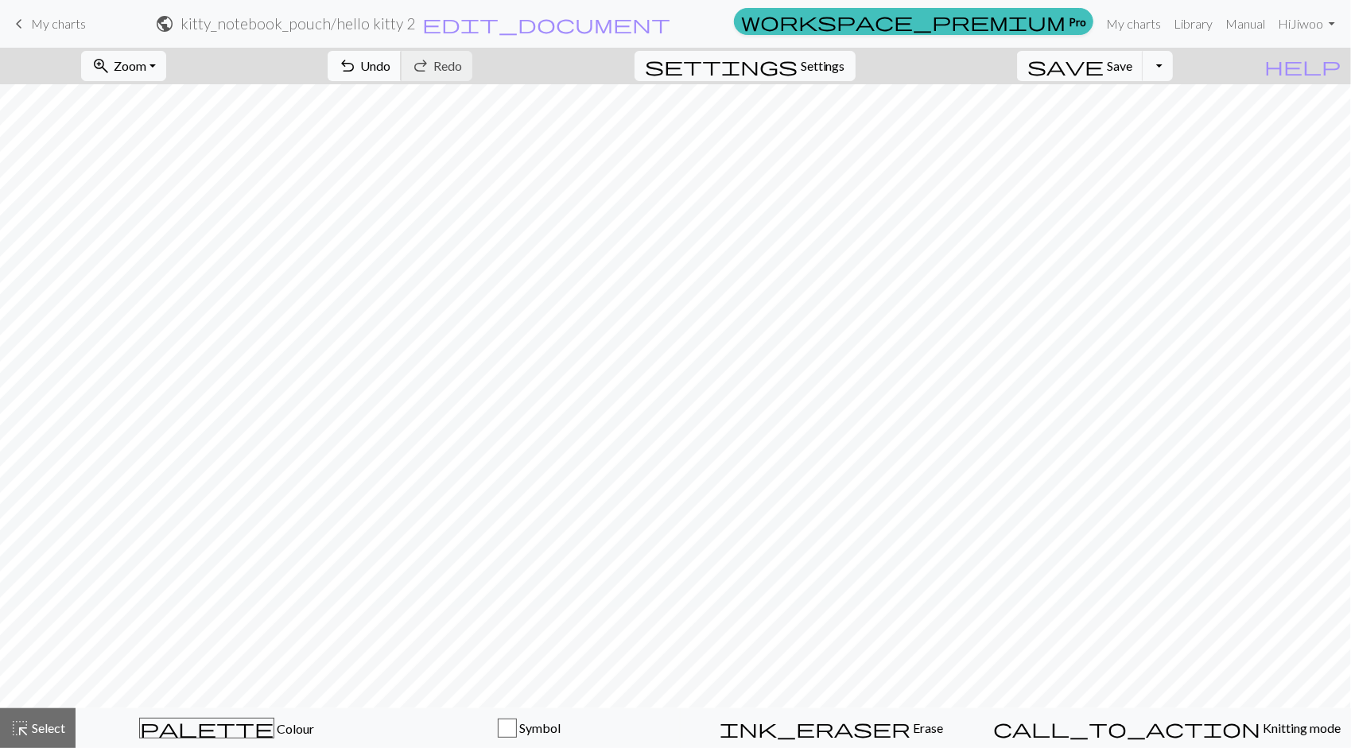
click at [390, 69] on span "Undo" at bounding box center [375, 65] width 30 height 15
click at [390, 62] on span "Undo" at bounding box center [375, 65] width 30 height 15
click at [834, 72] on span "Settings" at bounding box center [823, 65] width 45 height 19
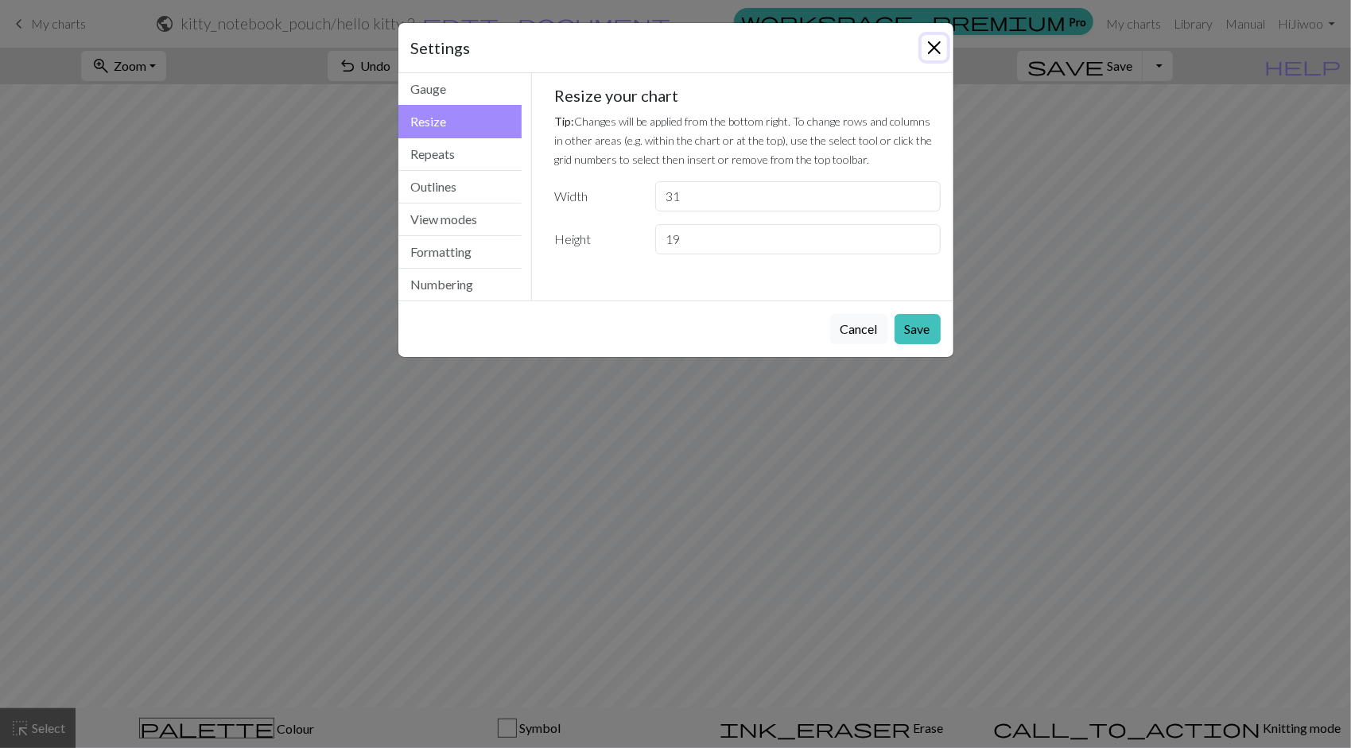
click at [934, 38] on button "Close" at bounding box center [934, 47] width 25 height 25
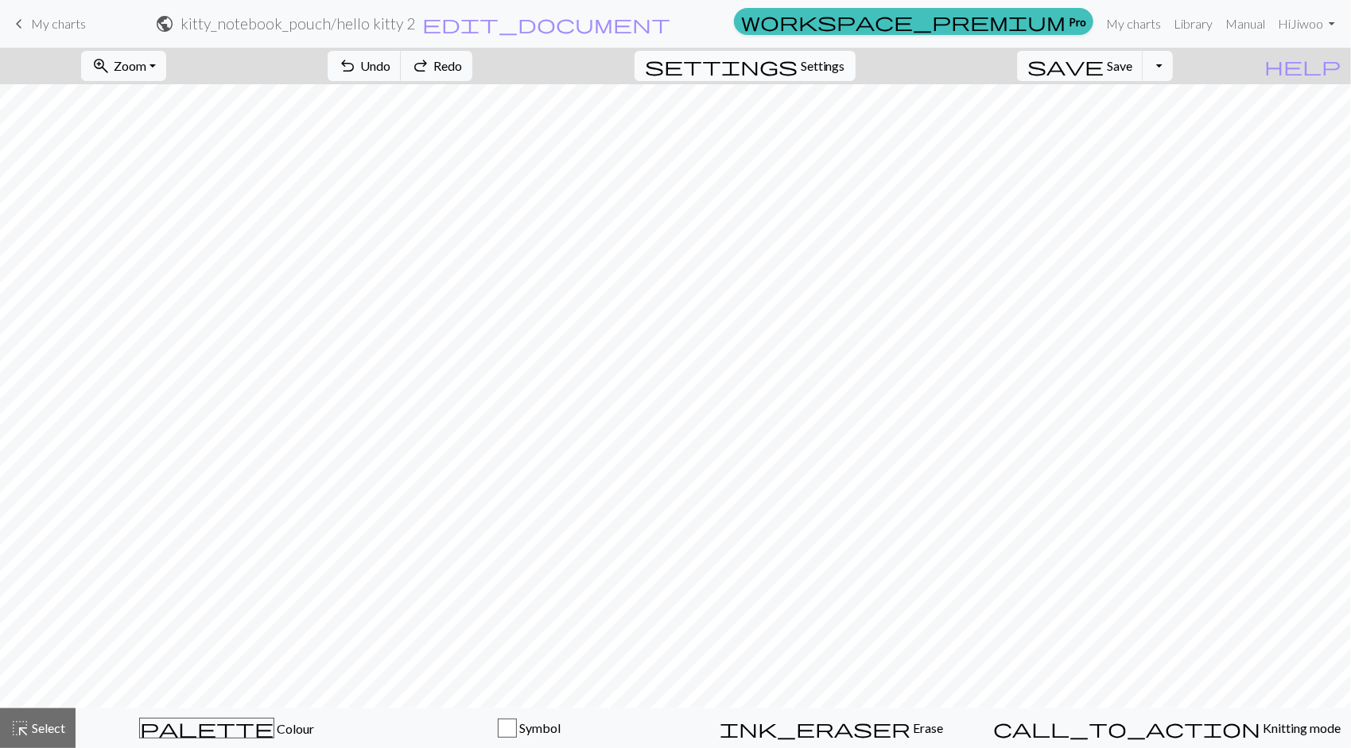
click at [845, 64] on span "Settings" at bounding box center [823, 65] width 45 height 19
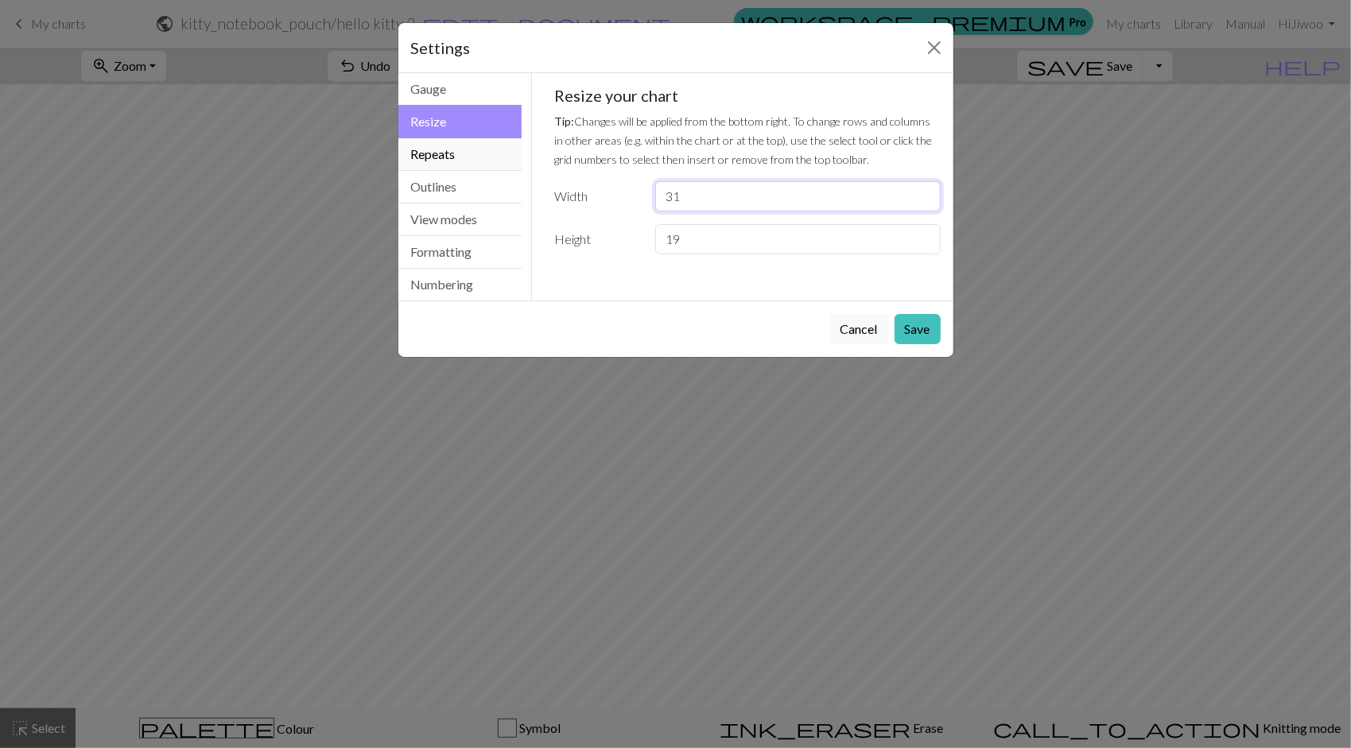
drag, startPoint x: 714, startPoint y: 194, endPoint x: 401, endPoint y: 138, distance: 318.2
click at [404, 144] on div "Resize Gauge Resize Repeats Outlines View modes Formatting Numbering Gauge Resi…" at bounding box center [676, 186] width 574 height 227
type input "30"
click at [915, 334] on button "Save" at bounding box center [918, 329] width 46 height 30
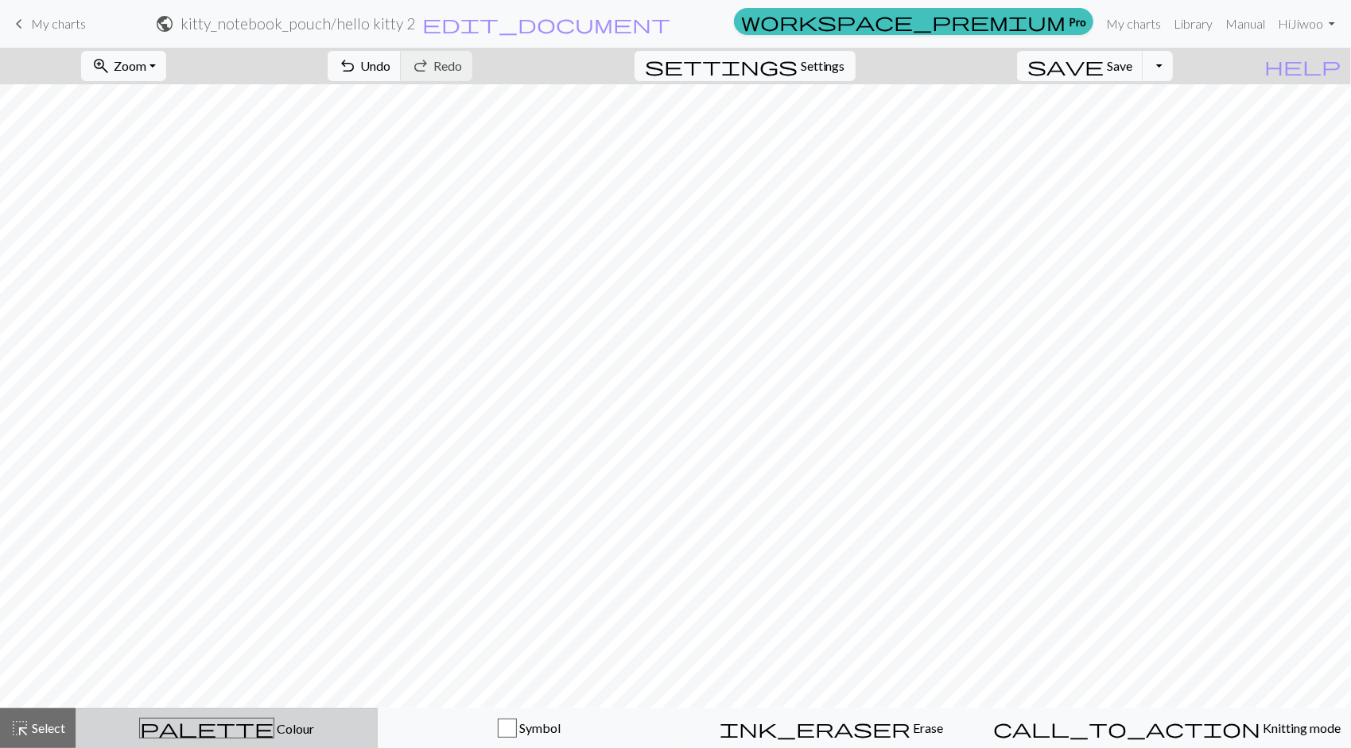
click at [188, 732] on div "palette Colour Colour" at bounding box center [226, 728] width 281 height 21
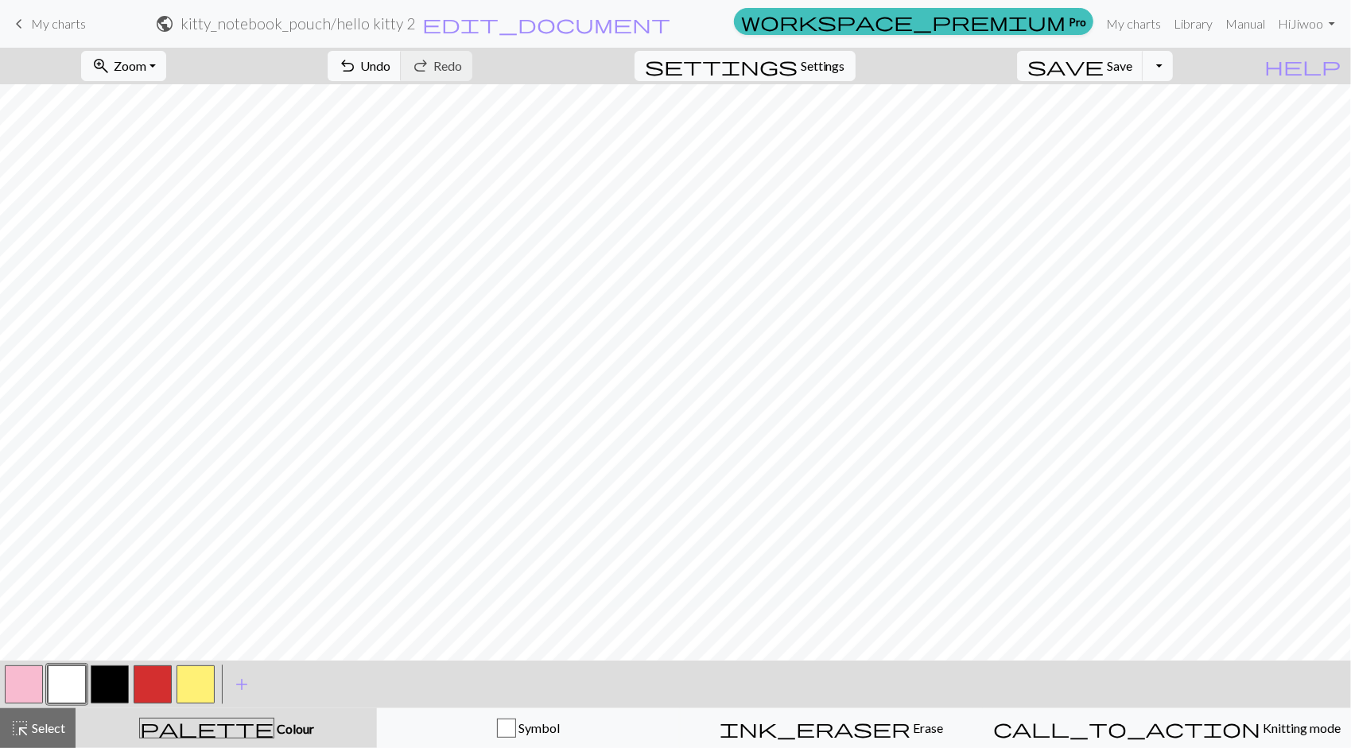
click at [21, 670] on button "button" at bounding box center [24, 685] width 38 height 38
click at [49, 724] on span "Select" at bounding box center [47, 727] width 36 height 15
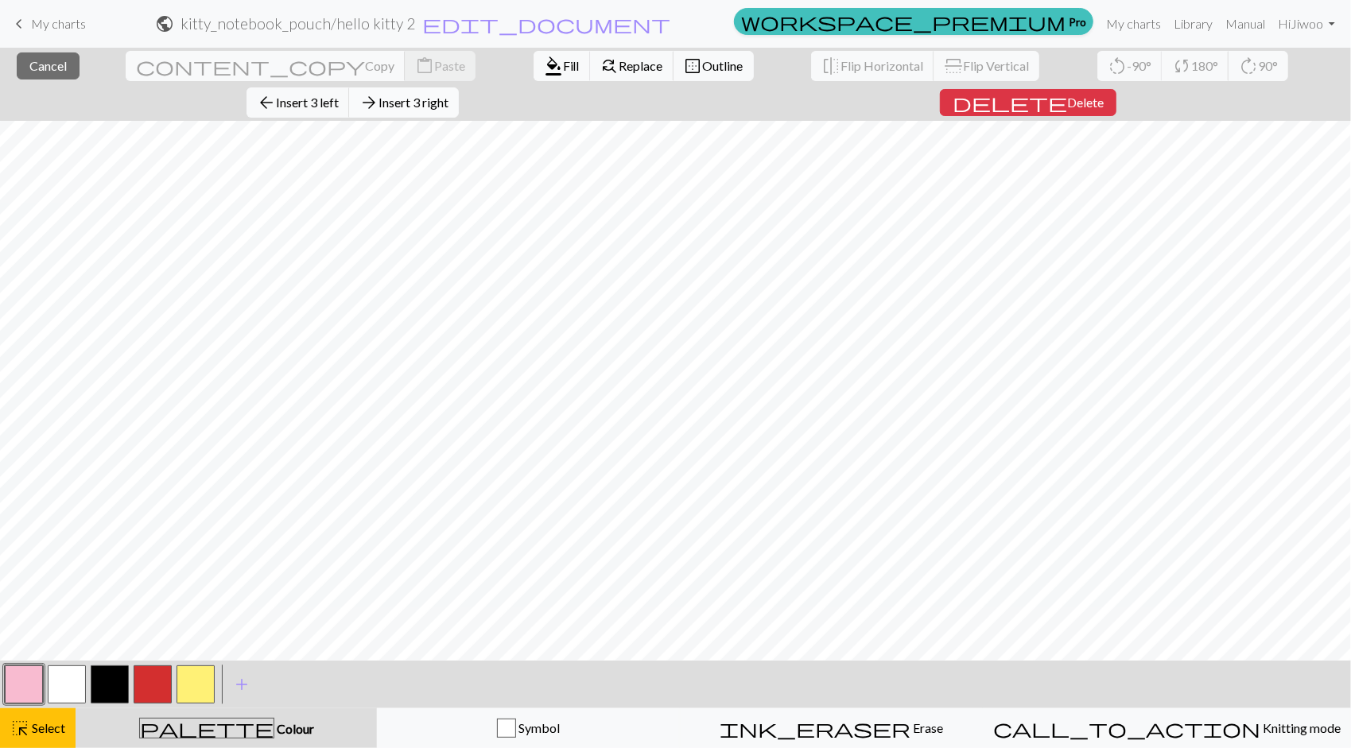
click at [448, 95] on span "Insert 3 right" at bounding box center [414, 102] width 70 height 15
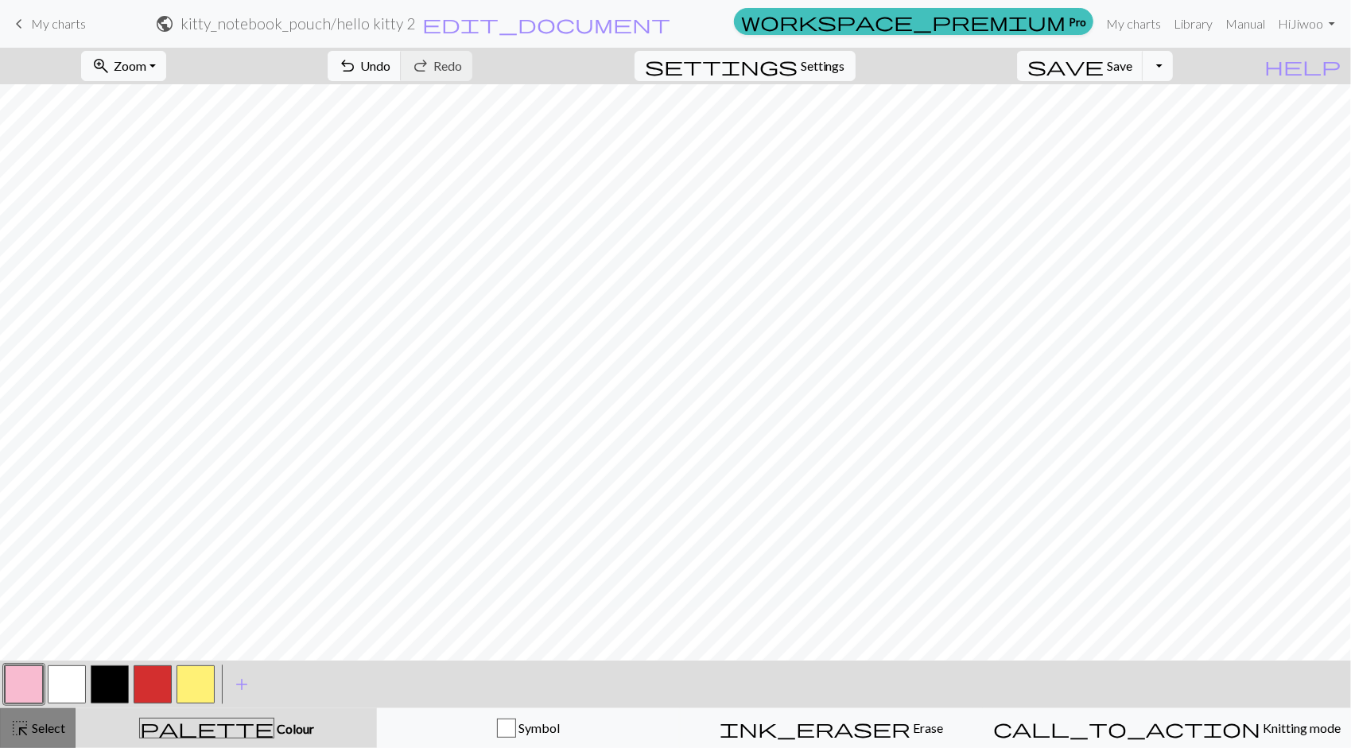
click at [41, 738] on div "highlight_alt Select Select" at bounding box center [37, 728] width 55 height 19
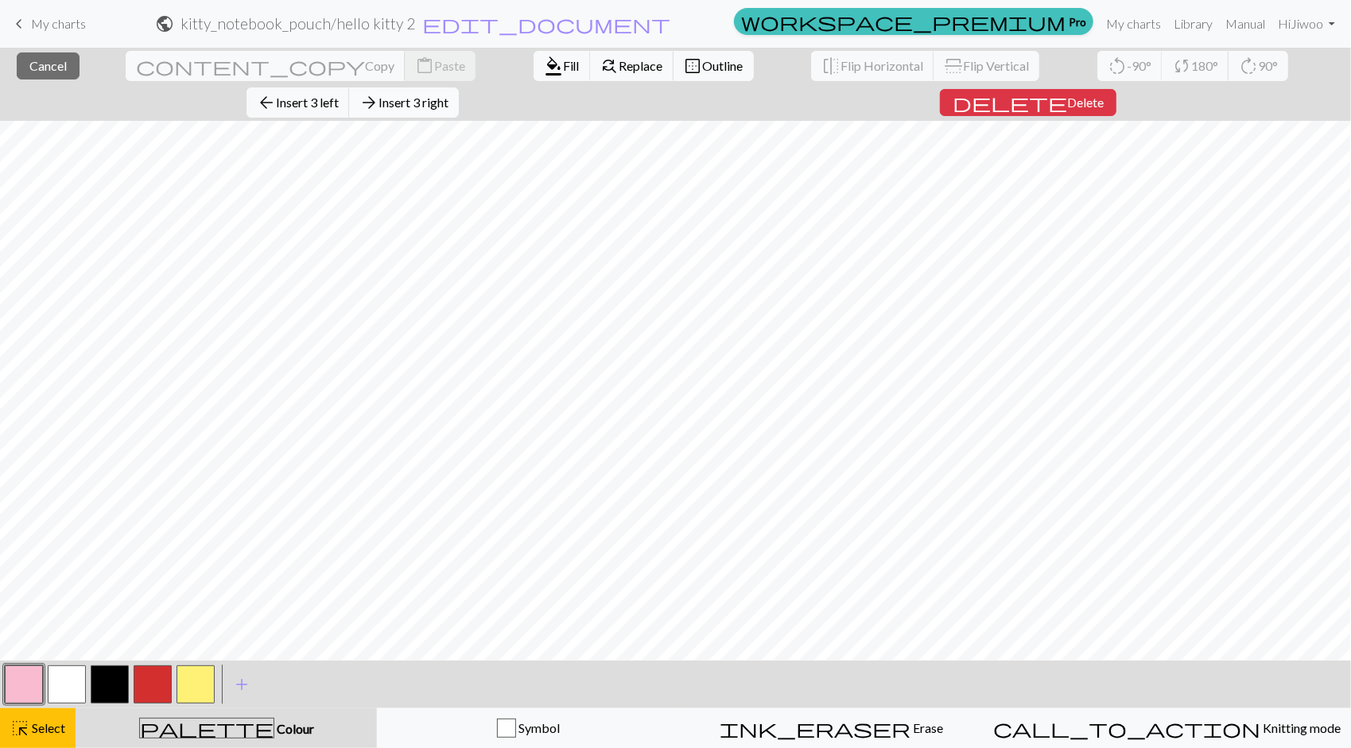
click at [448, 95] on span "Insert 3 right" at bounding box center [414, 102] width 70 height 15
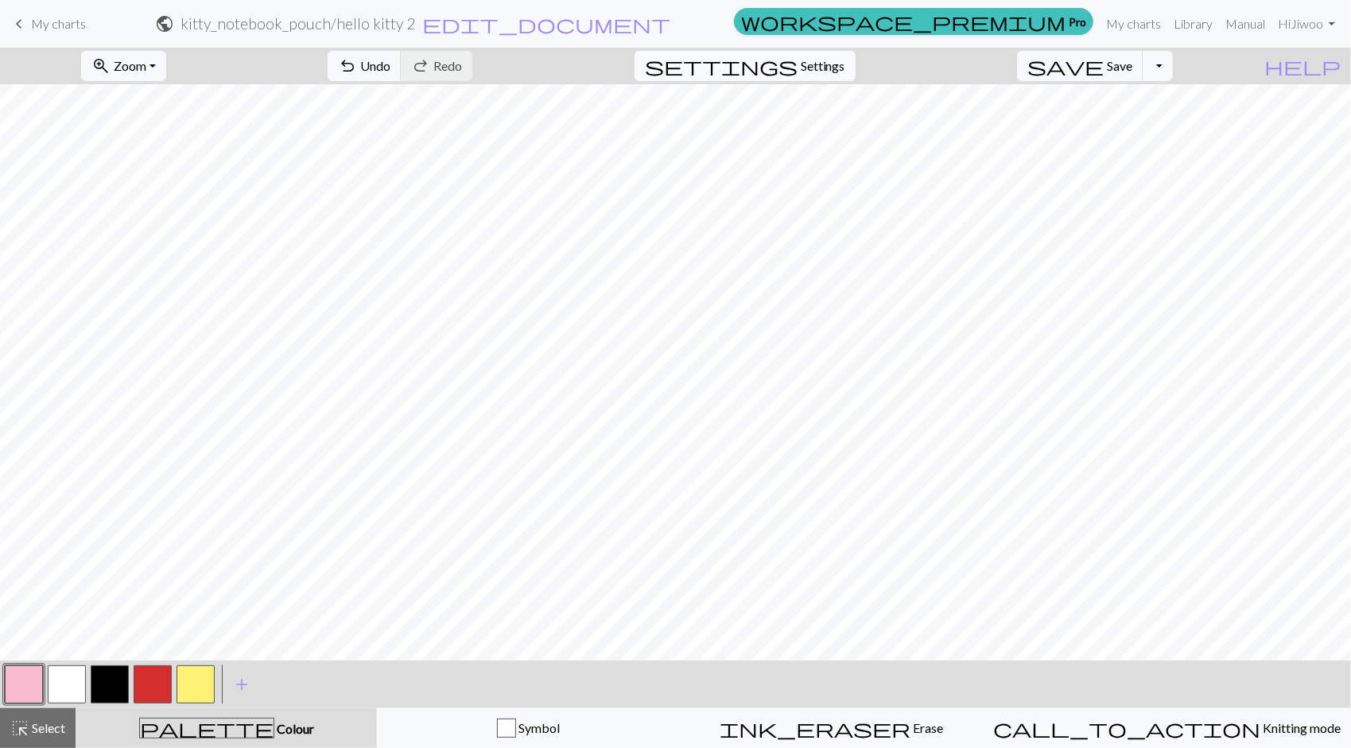
click at [845, 69] on span "Settings" at bounding box center [823, 65] width 45 height 19
select select "aran"
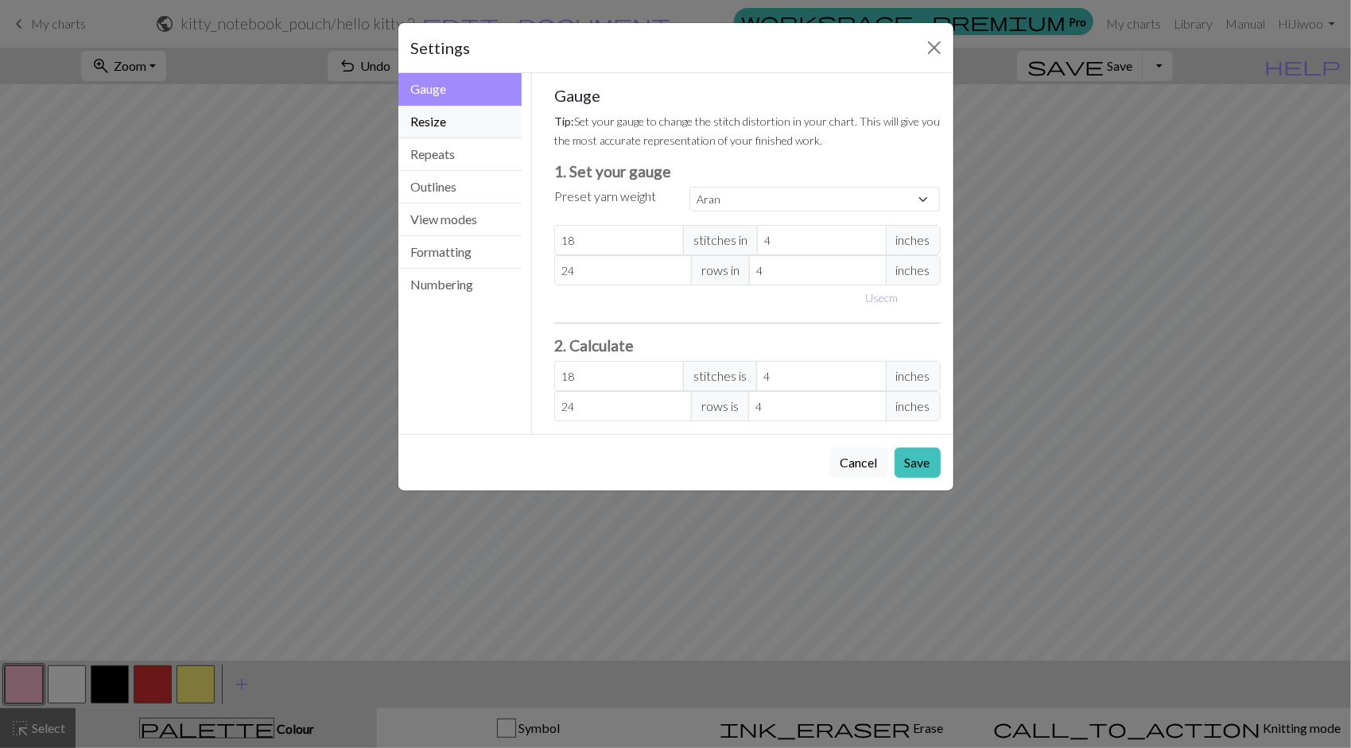
click at [442, 113] on button "Resize" at bounding box center [460, 122] width 124 height 33
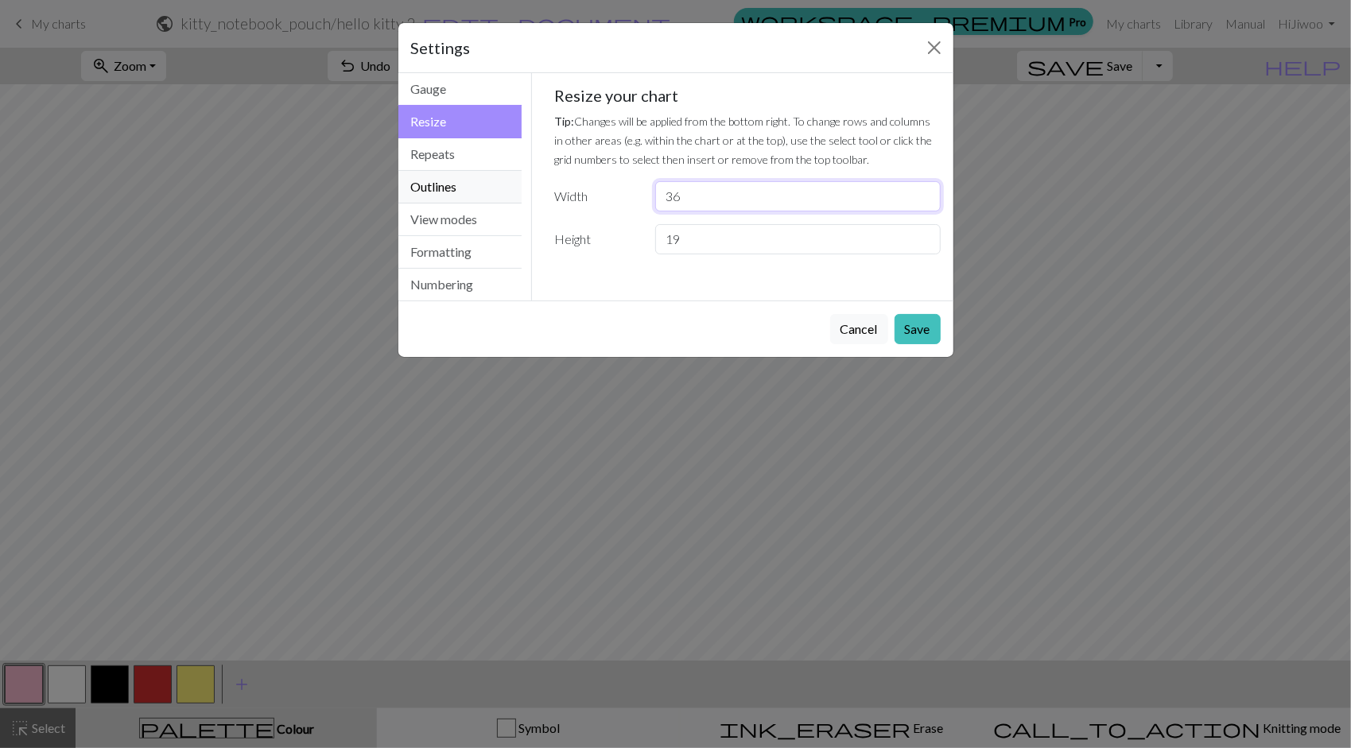
drag, startPoint x: 724, startPoint y: 195, endPoint x: 416, endPoint y: 184, distance: 308.7
click at [419, 184] on div "Resize Gauge Resize Repeats Outlines View modes Formatting Numbering Gauge Resi…" at bounding box center [676, 186] width 574 height 227
type input "30"
click at [926, 322] on button "Save" at bounding box center [918, 329] width 46 height 30
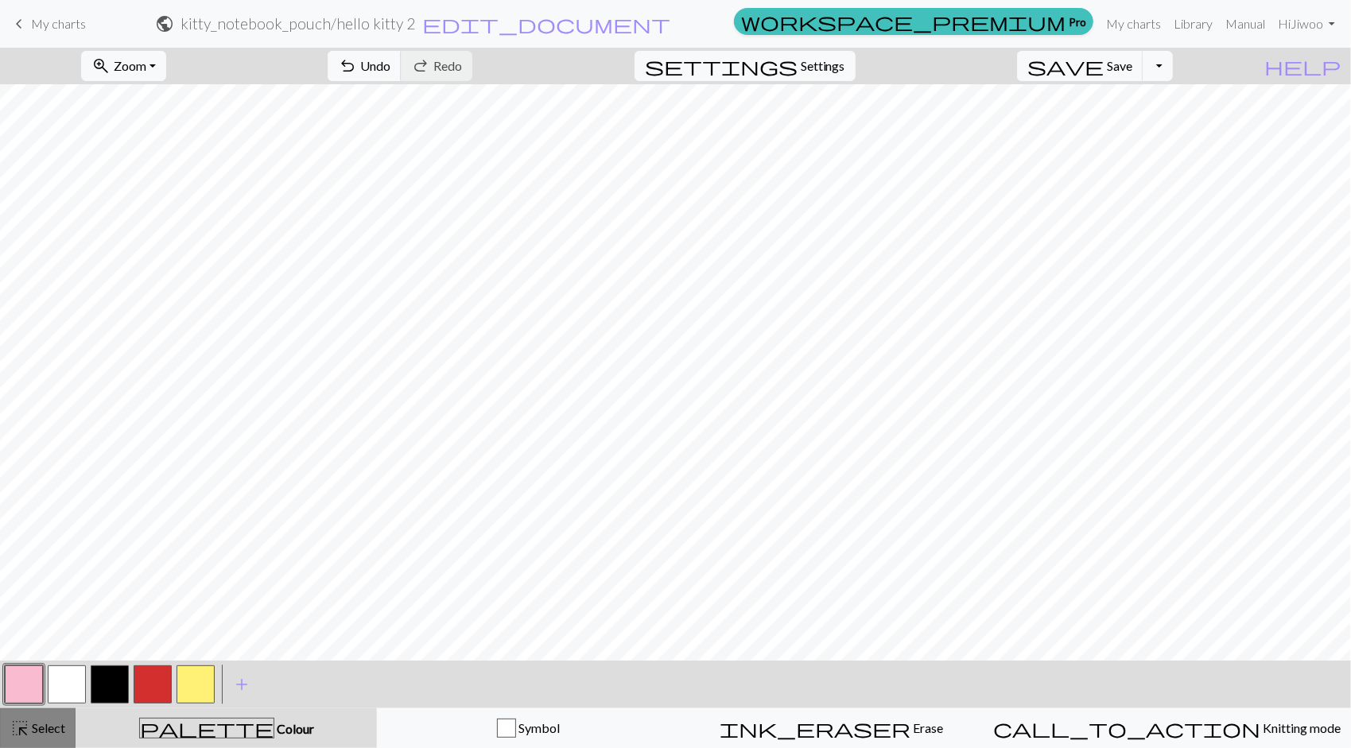
click at [37, 738] on button "highlight_alt Select Select" at bounding box center [38, 729] width 76 height 40
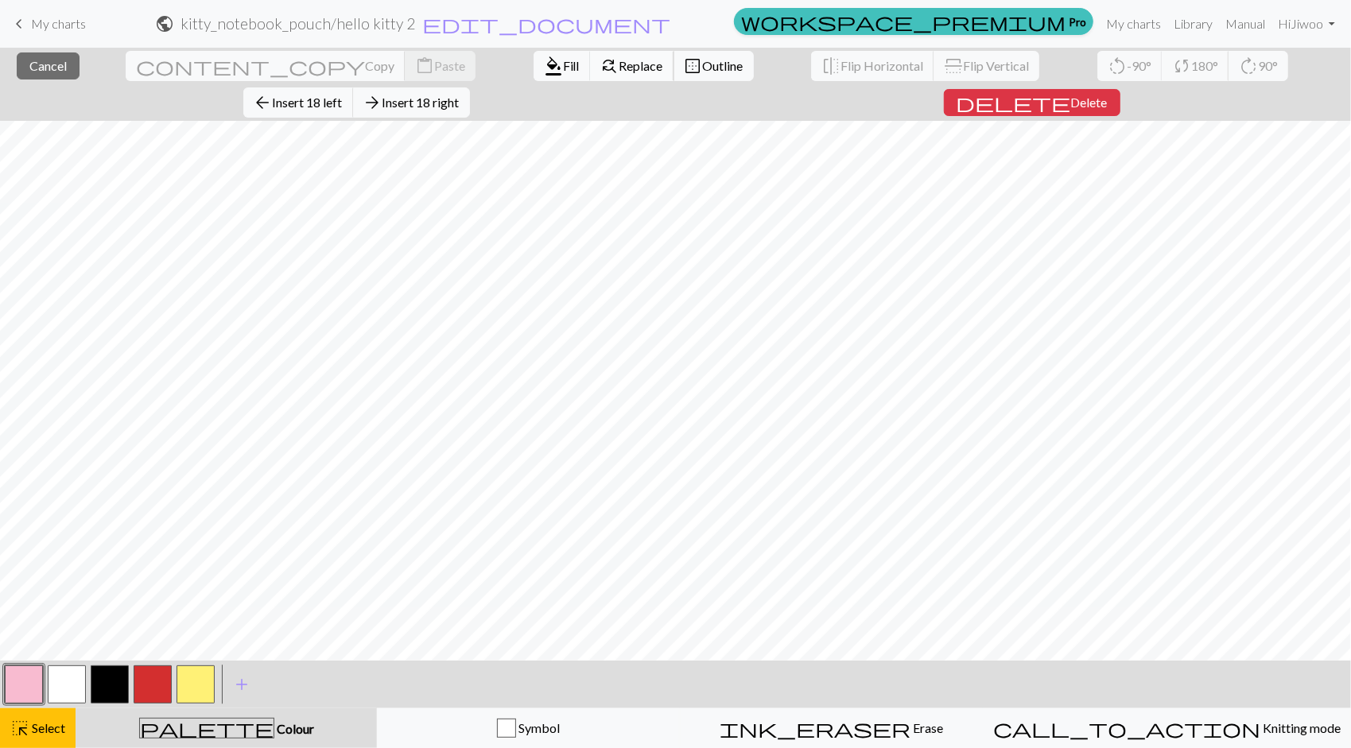
click at [619, 62] on span "Replace" at bounding box center [641, 65] width 44 height 15
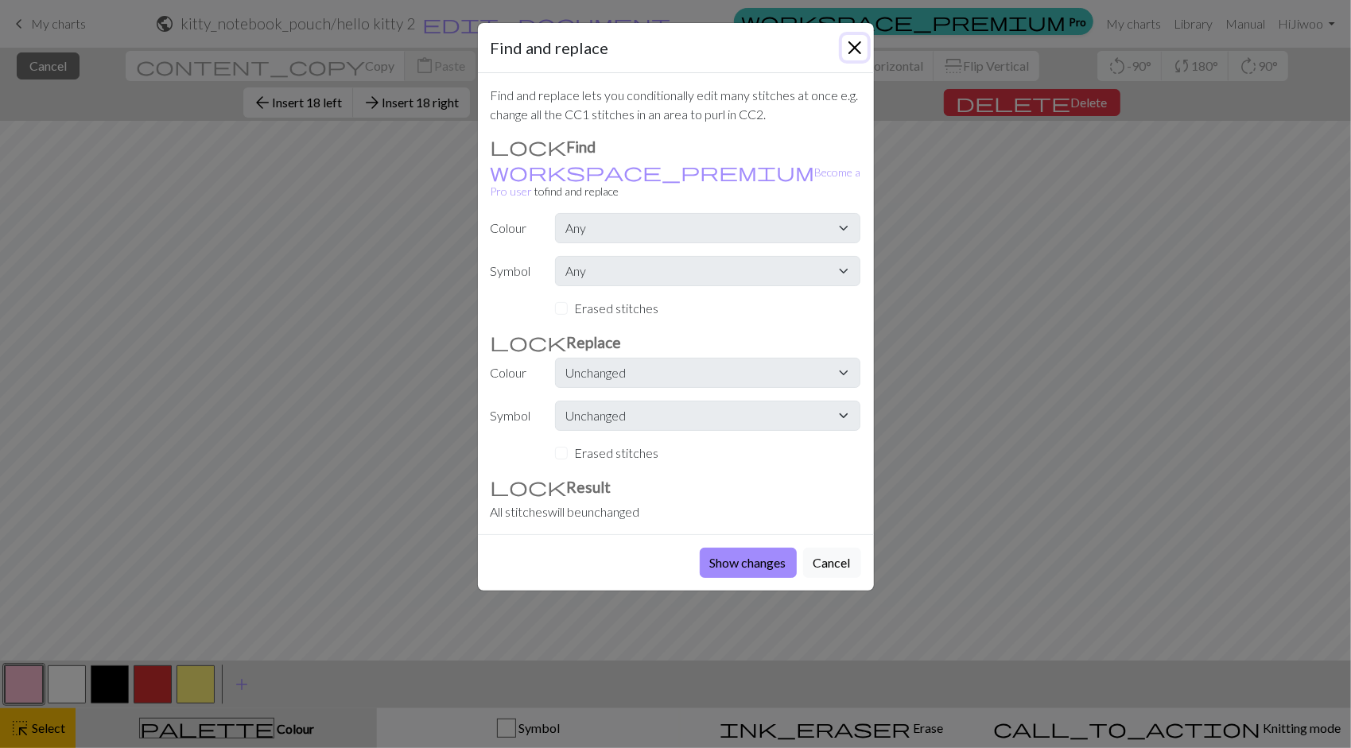
click at [860, 48] on button "Close" at bounding box center [854, 47] width 25 height 25
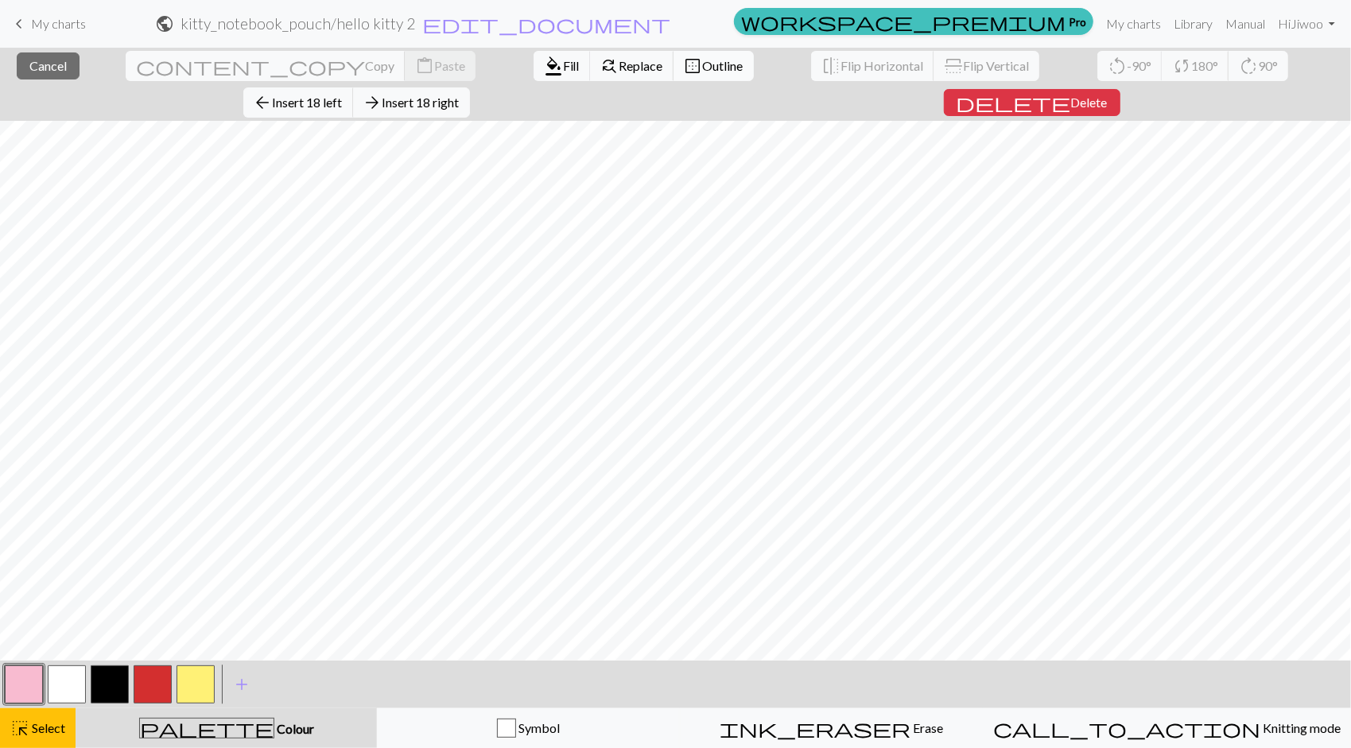
click at [684, 74] on span "border_outer" at bounding box center [693, 66] width 19 height 22
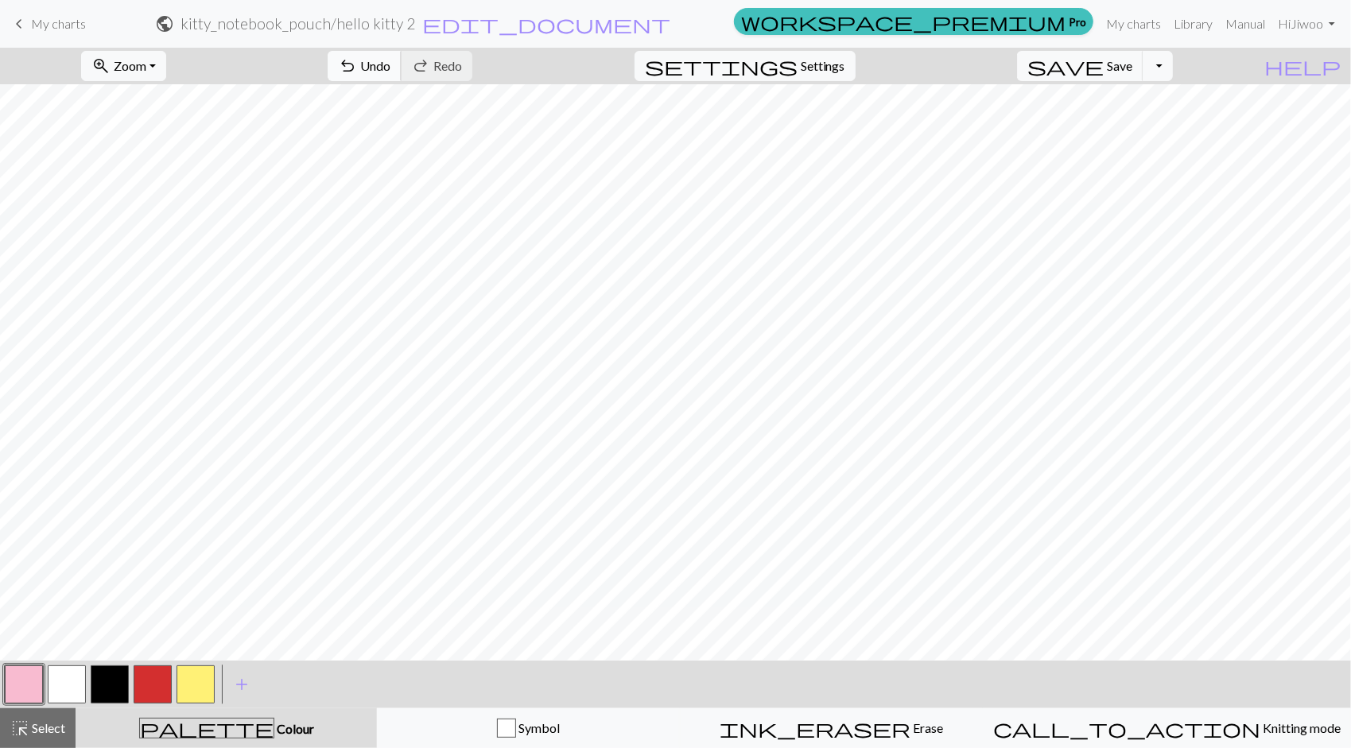
click at [402, 75] on button "undo Undo Undo" at bounding box center [365, 66] width 74 height 30
click at [390, 65] on span "Undo" at bounding box center [375, 65] width 30 height 15
click at [430, 67] on span "redo" at bounding box center [420, 66] width 19 height 22
drag, startPoint x: 473, startPoint y: 68, endPoint x: 502, endPoint y: 83, distance: 32.4
click at [390, 67] on span "Undo" at bounding box center [375, 65] width 30 height 15
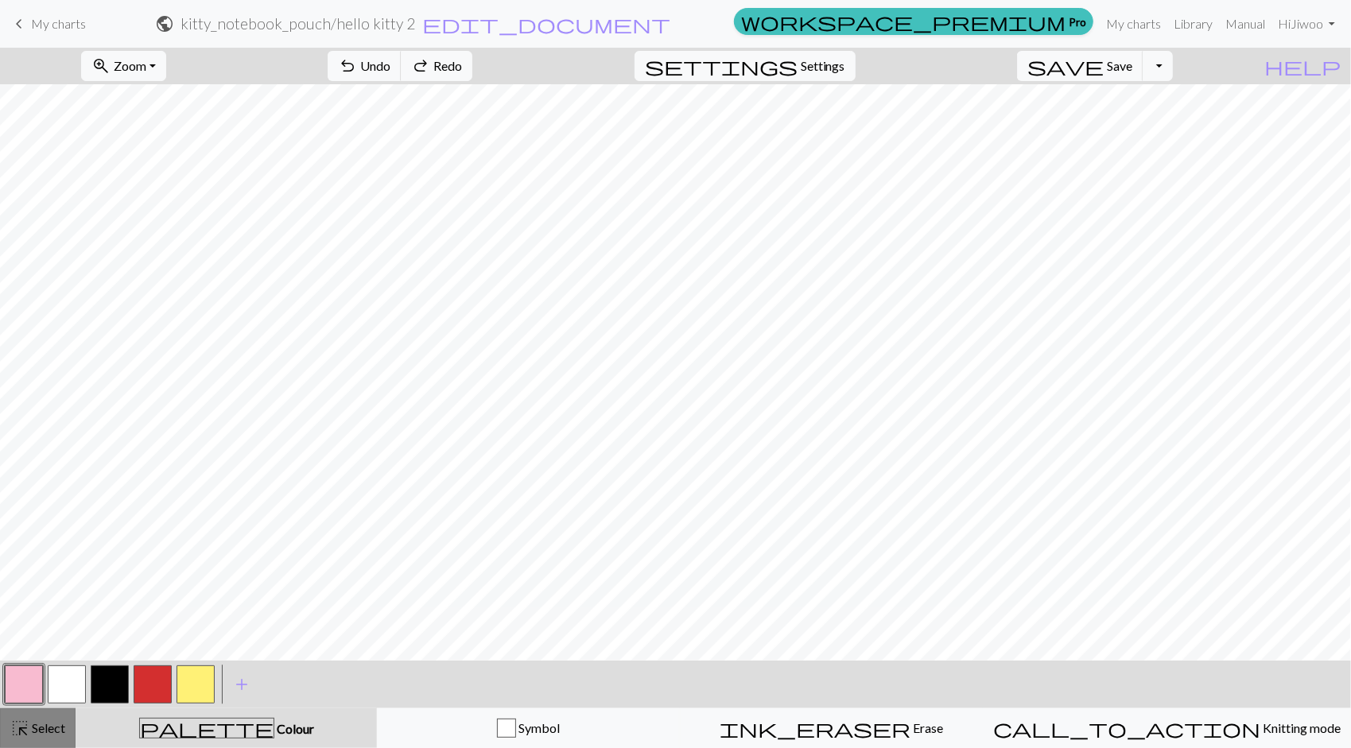
click at [22, 729] on span "highlight_alt" at bounding box center [19, 728] width 19 height 22
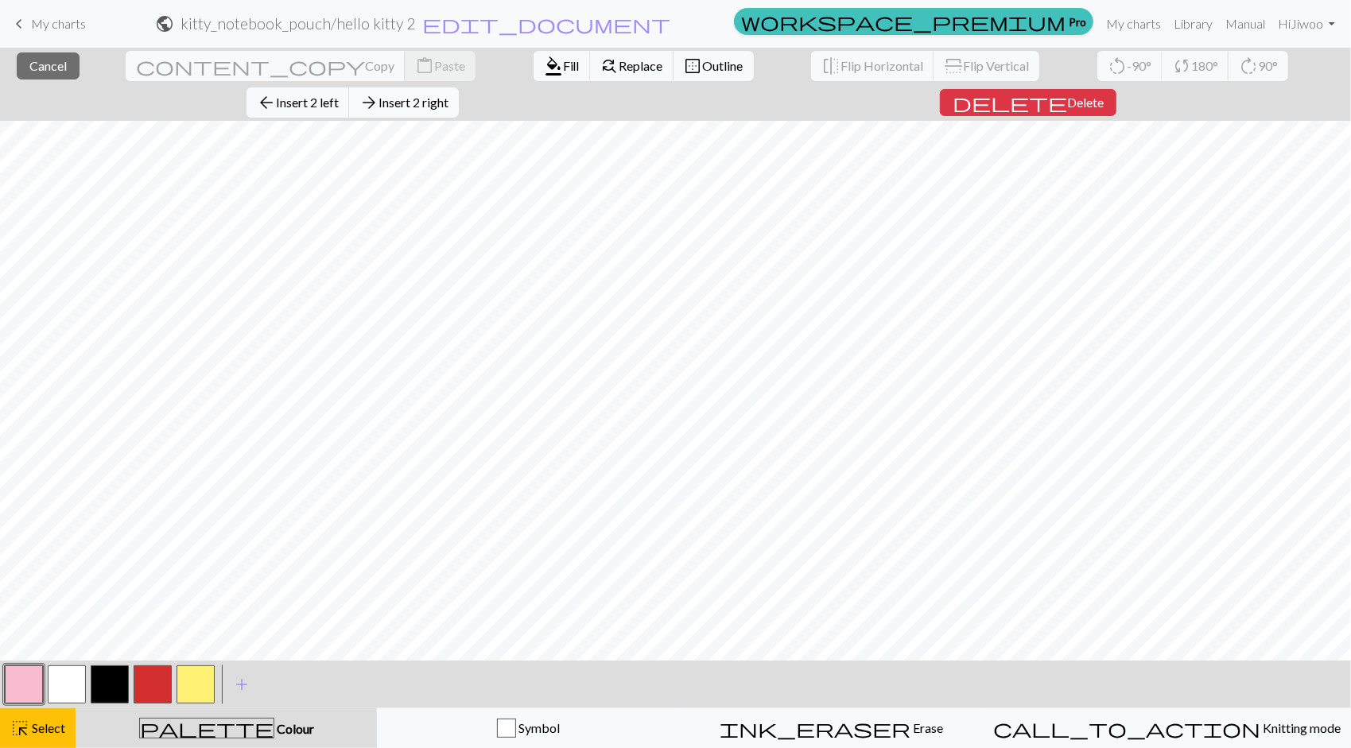
click at [448, 95] on span "Insert 2 right" at bounding box center [414, 102] width 70 height 15
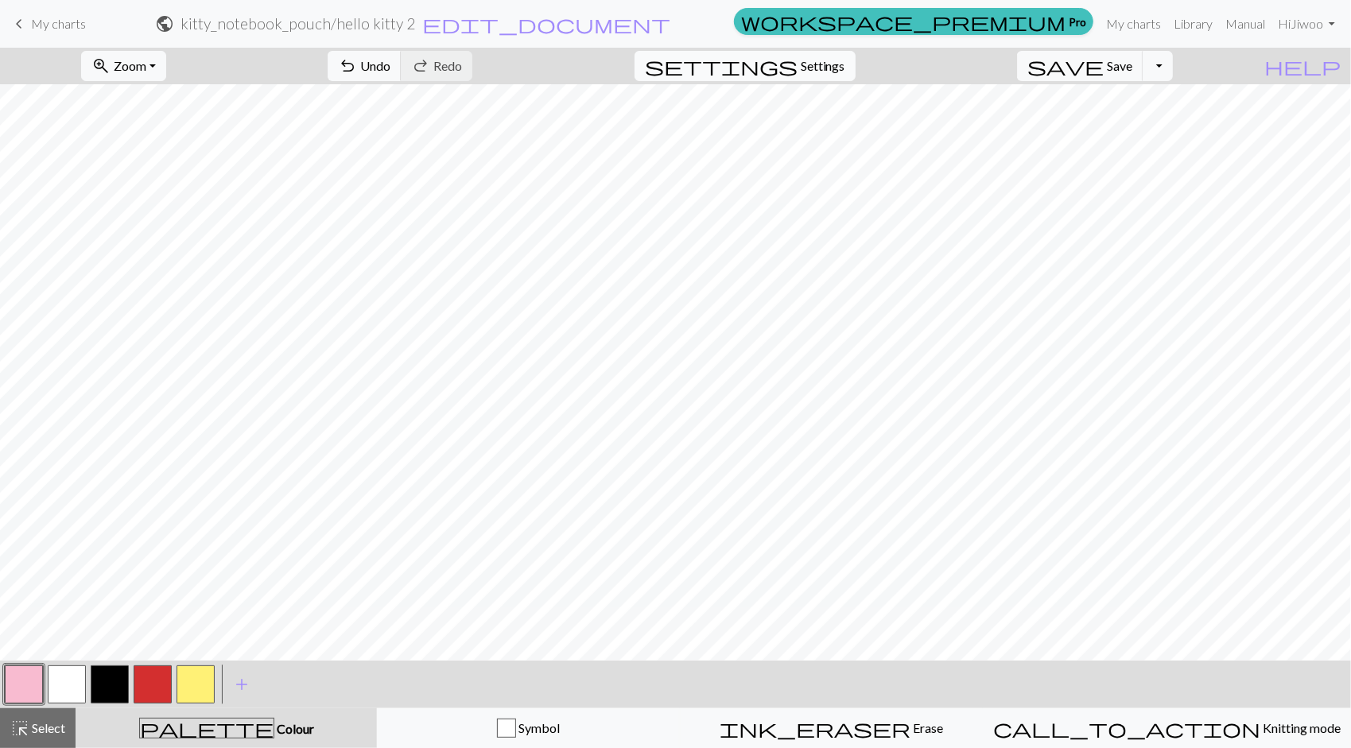
click at [844, 67] on span "Settings" at bounding box center [823, 65] width 45 height 19
select select "aran"
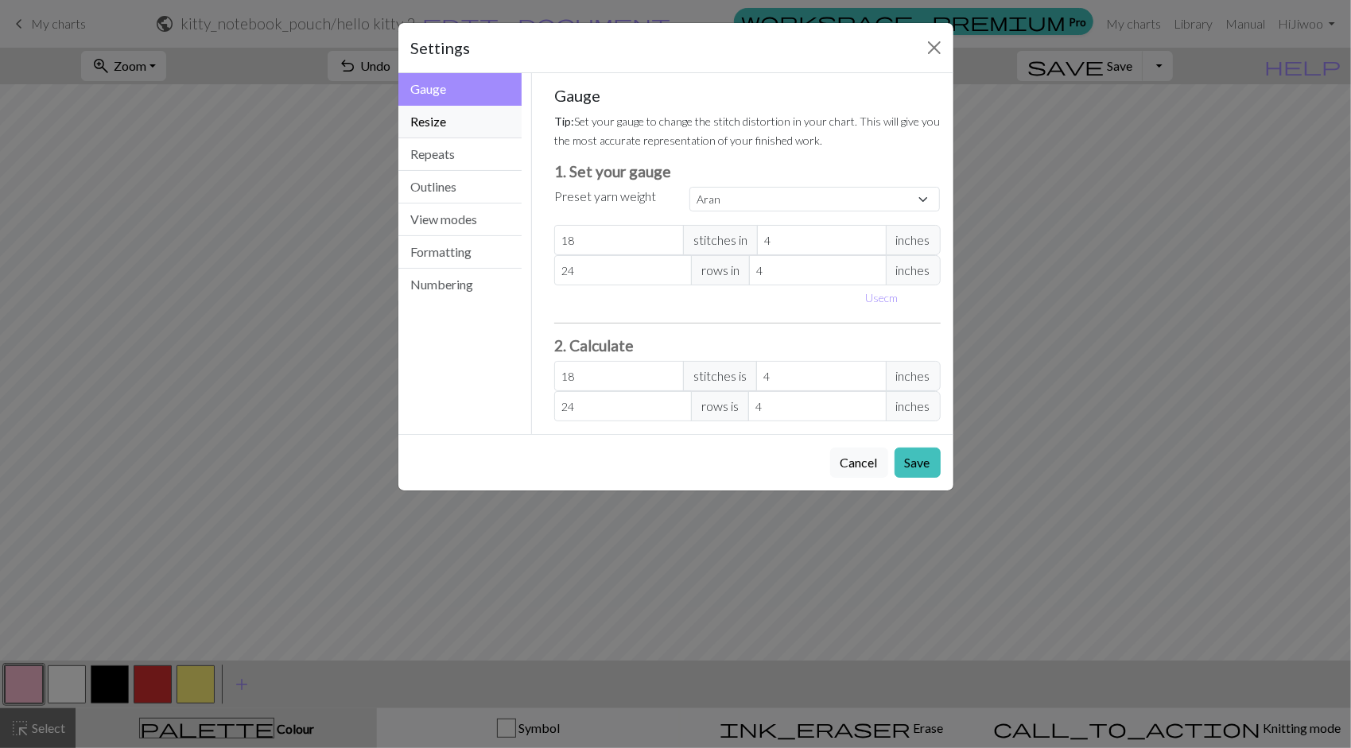
click at [458, 108] on button "Resize" at bounding box center [460, 122] width 124 height 33
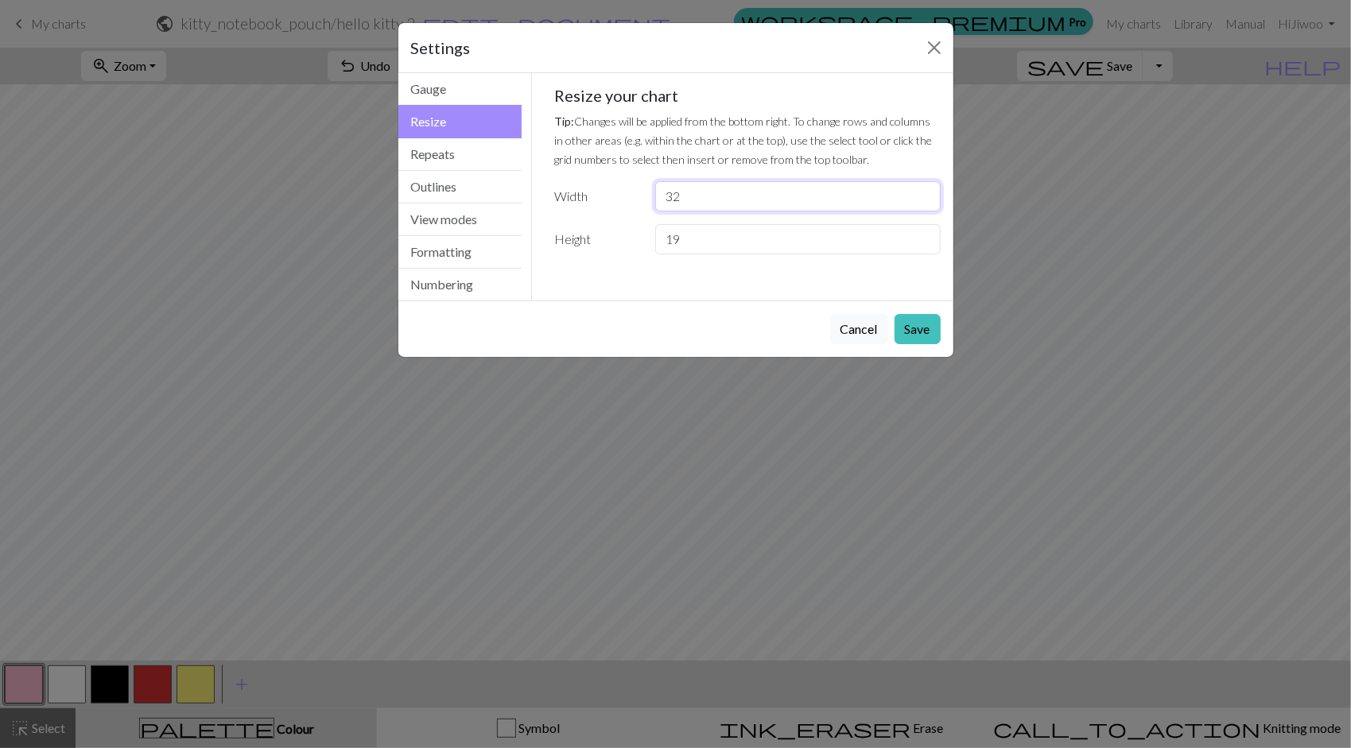
drag, startPoint x: 398, startPoint y: 156, endPoint x: 390, endPoint y: 165, distance: 12.9
click at [395, 160] on div "Resize Gauge Resize Repeats Outlines View modes Formatting Numbering Gauge Resi…" at bounding box center [676, 186] width 574 height 227
type input "30"
click at [937, 323] on button "Save" at bounding box center [918, 329] width 46 height 30
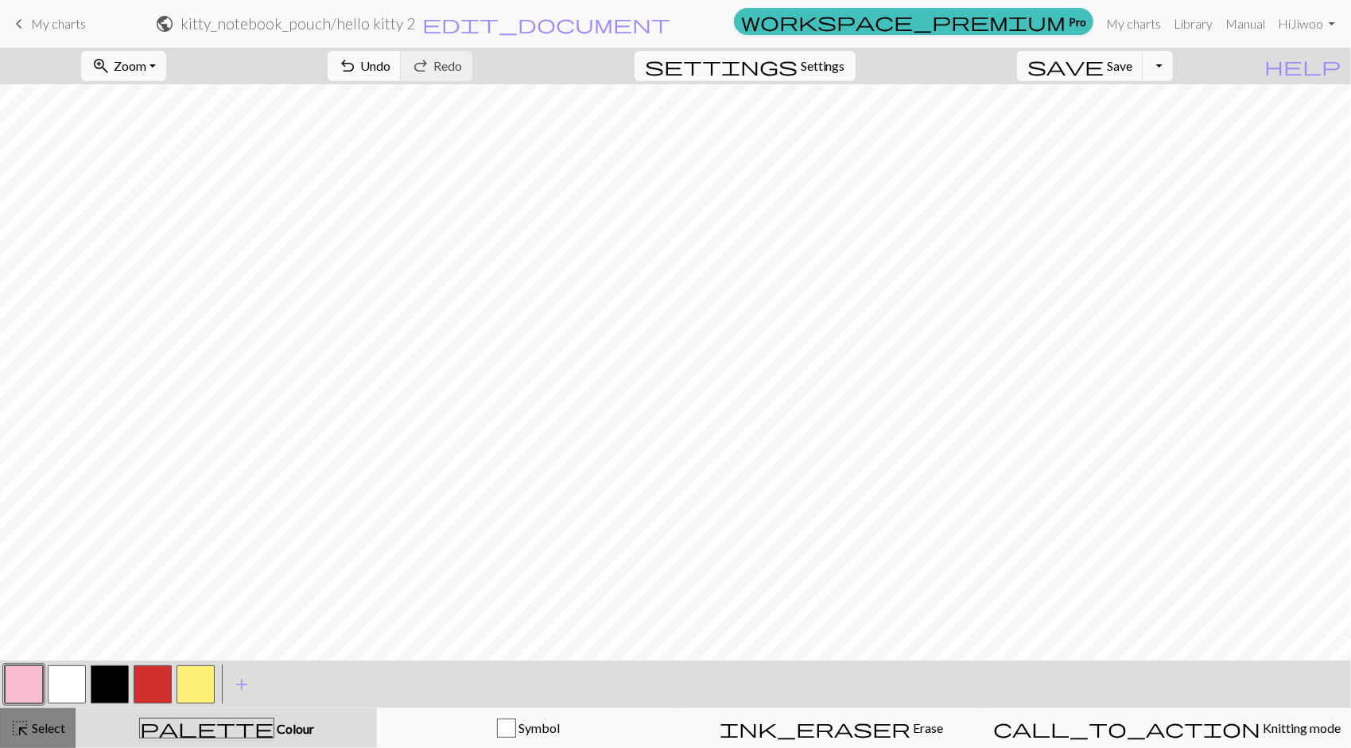
click at [57, 722] on span "Select" at bounding box center [47, 727] width 36 height 15
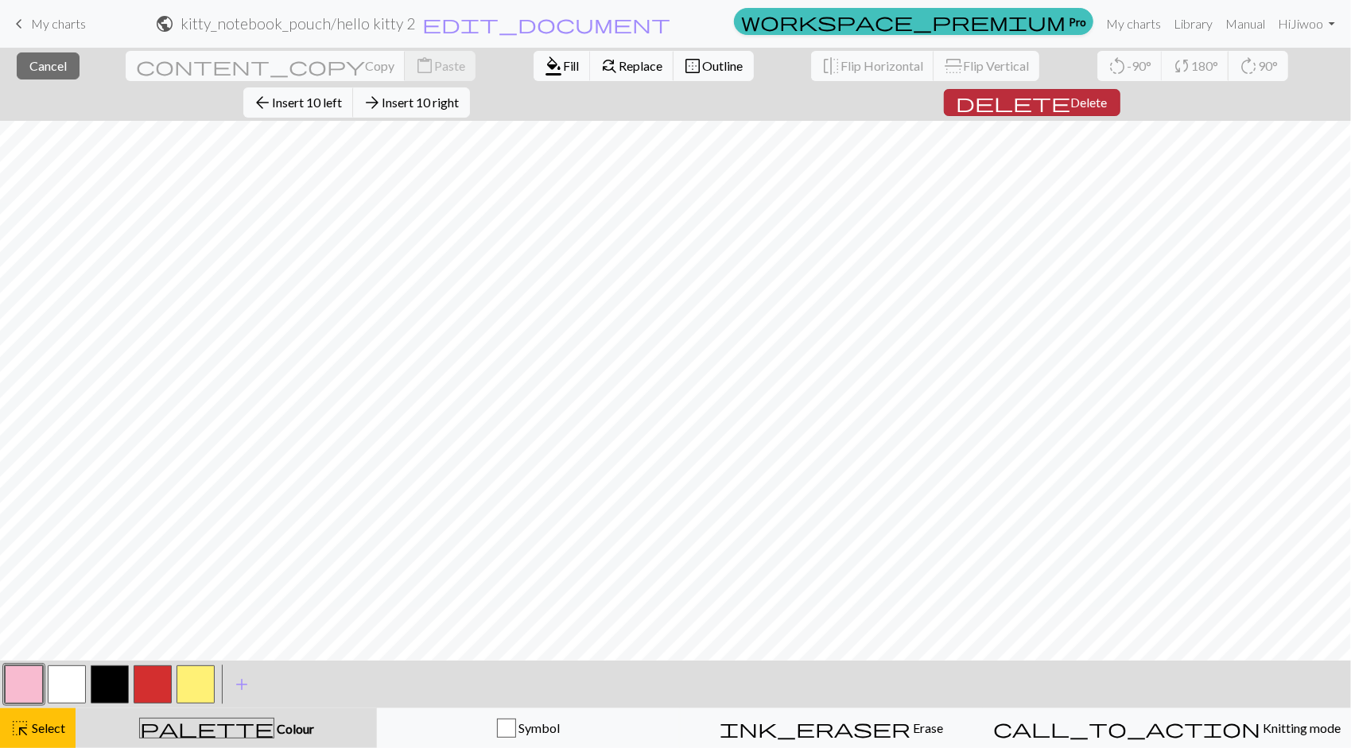
click at [1120, 89] on button "delete Delete" at bounding box center [1032, 102] width 177 height 27
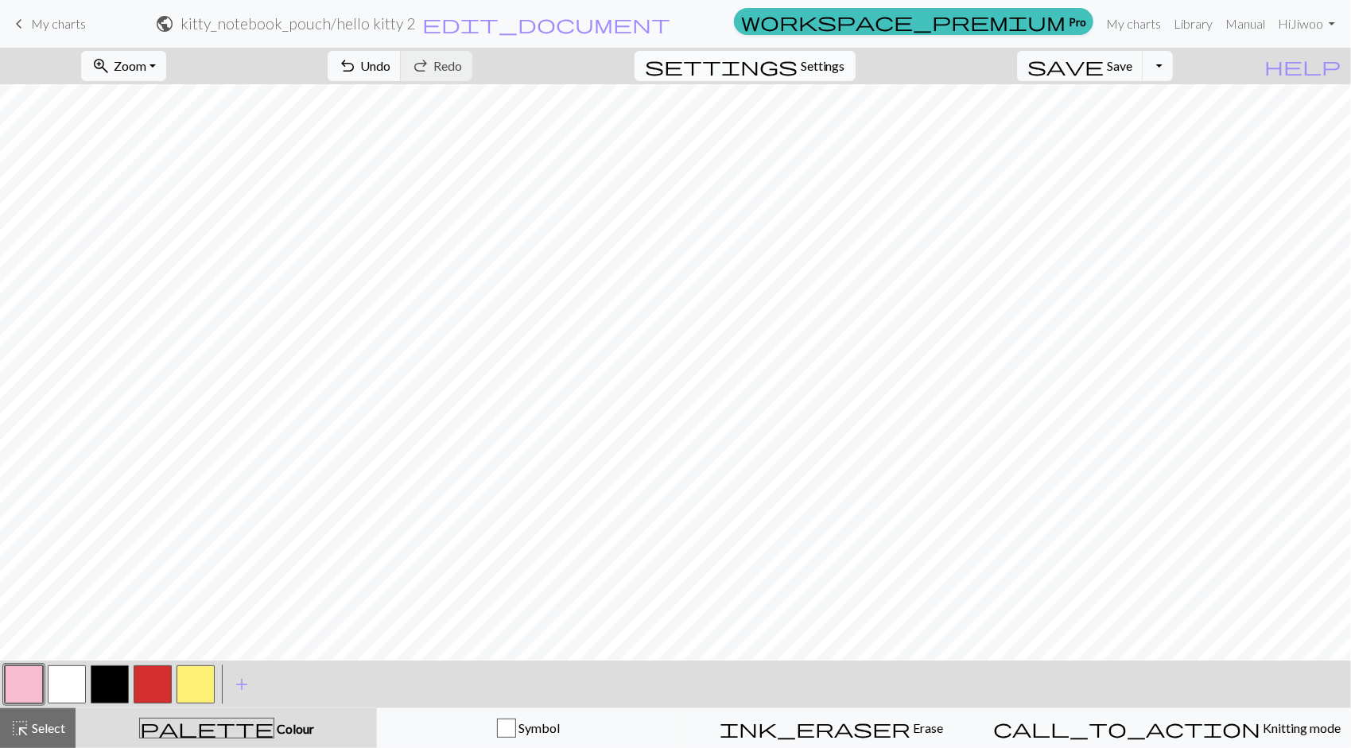
click at [845, 56] on span "Settings" at bounding box center [823, 65] width 45 height 19
select select "aran"
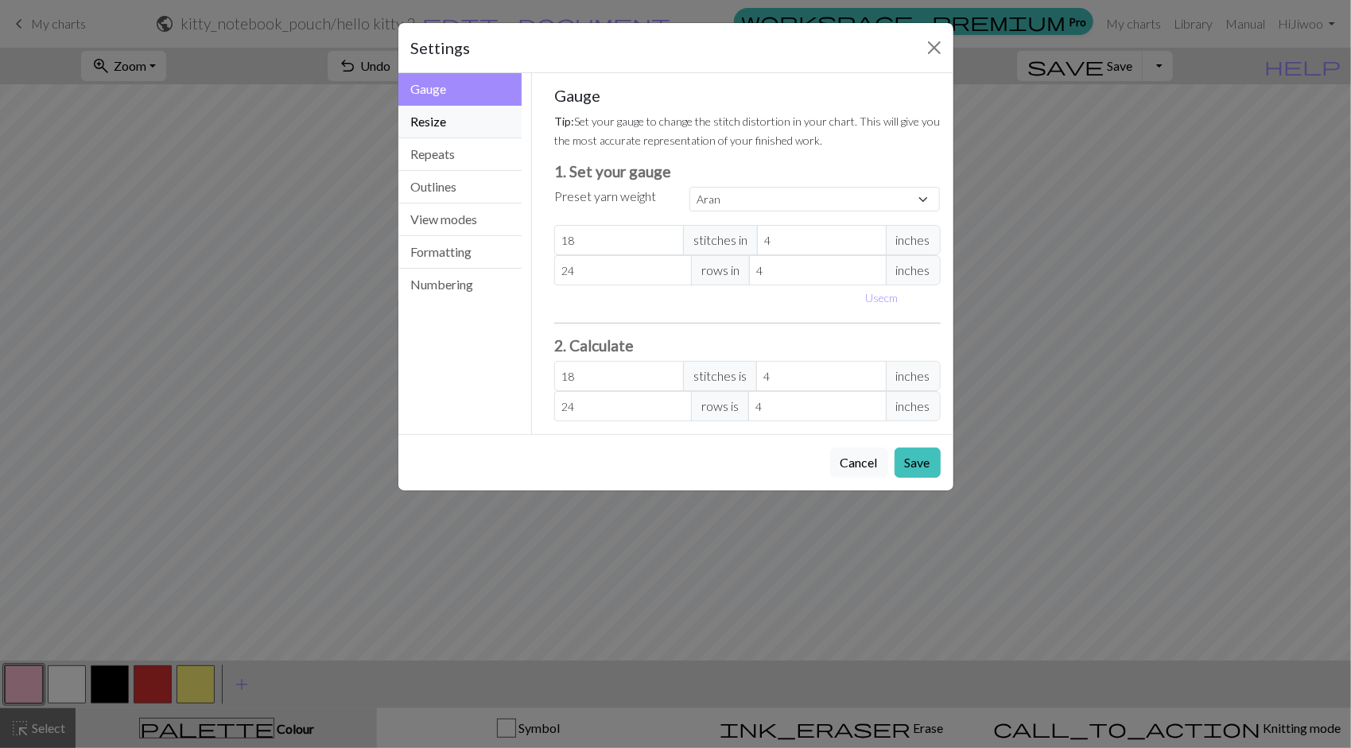
drag, startPoint x: 442, startPoint y: 118, endPoint x: 452, endPoint y: 119, distance: 9.7
click at [442, 118] on button "Resize" at bounding box center [460, 122] width 124 height 33
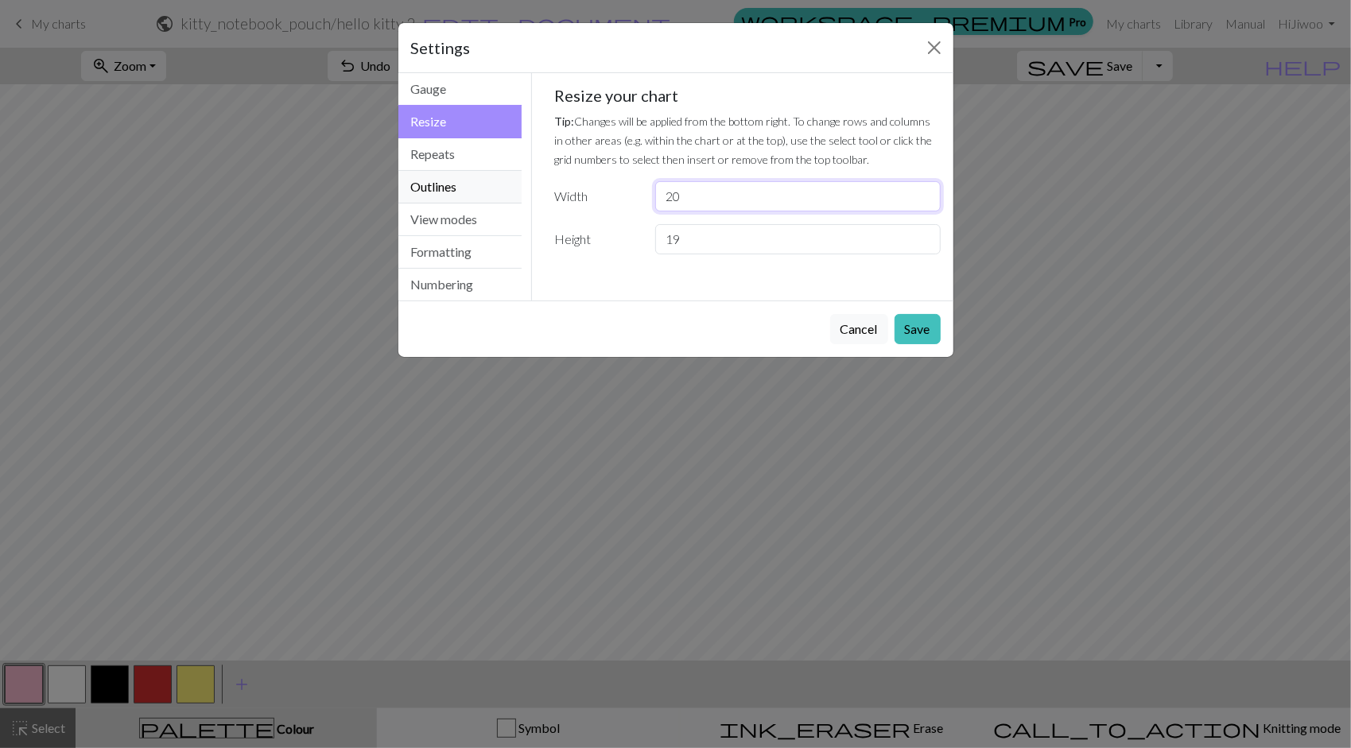
drag, startPoint x: 725, startPoint y: 196, endPoint x: 457, endPoint y: 172, distance: 269.0
click at [464, 176] on div "Resize Gauge Resize Repeats Outlines View modes Formatting Numbering Gauge Resi…" at bounding box center [676, 186] width 574 height 227
type input "30"
click at [922, 324] on button "Save" at bounding box center [918, 329] width 46 height 30
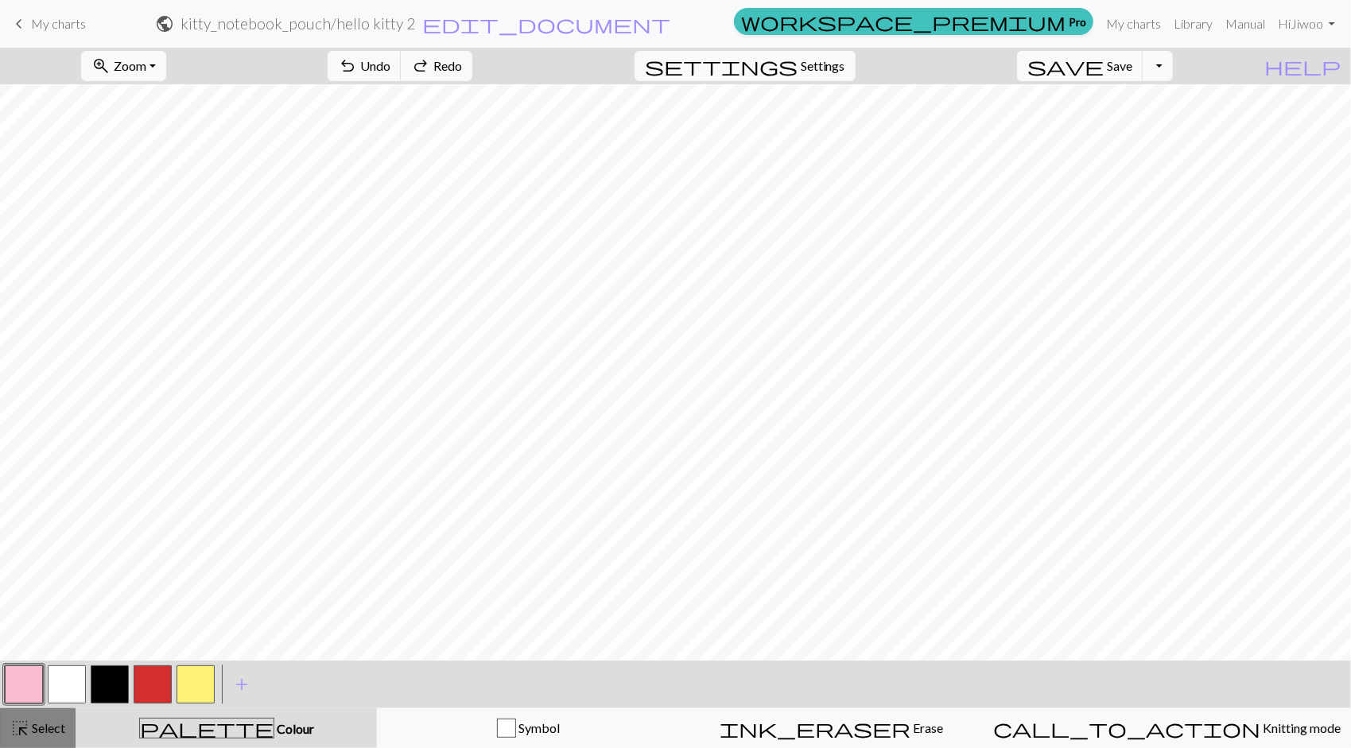
click at [33, 720] on div "highlight_alt Select Select" at bounding box center [37, 728] width 55 height 19
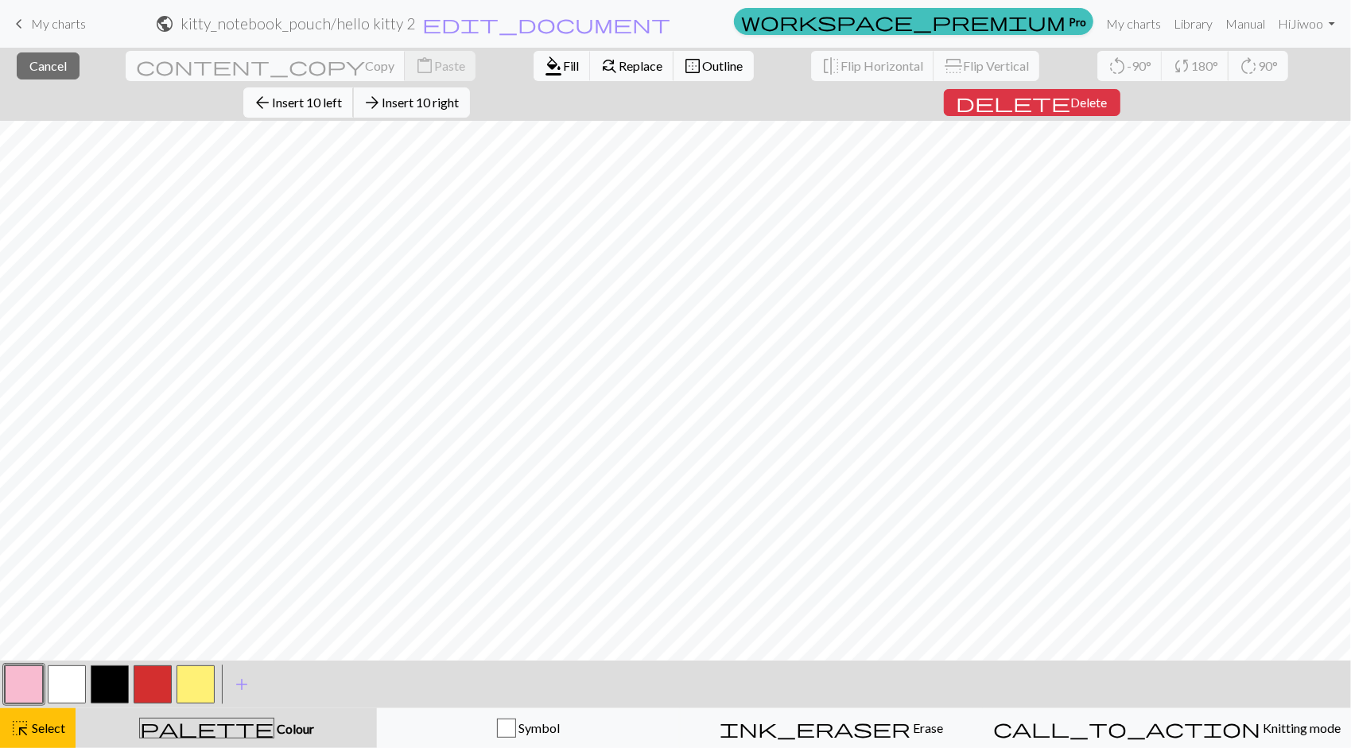
click at [343, 95] on span "Insert 10 left" at bounding box center [308, 102] width 70 height 15
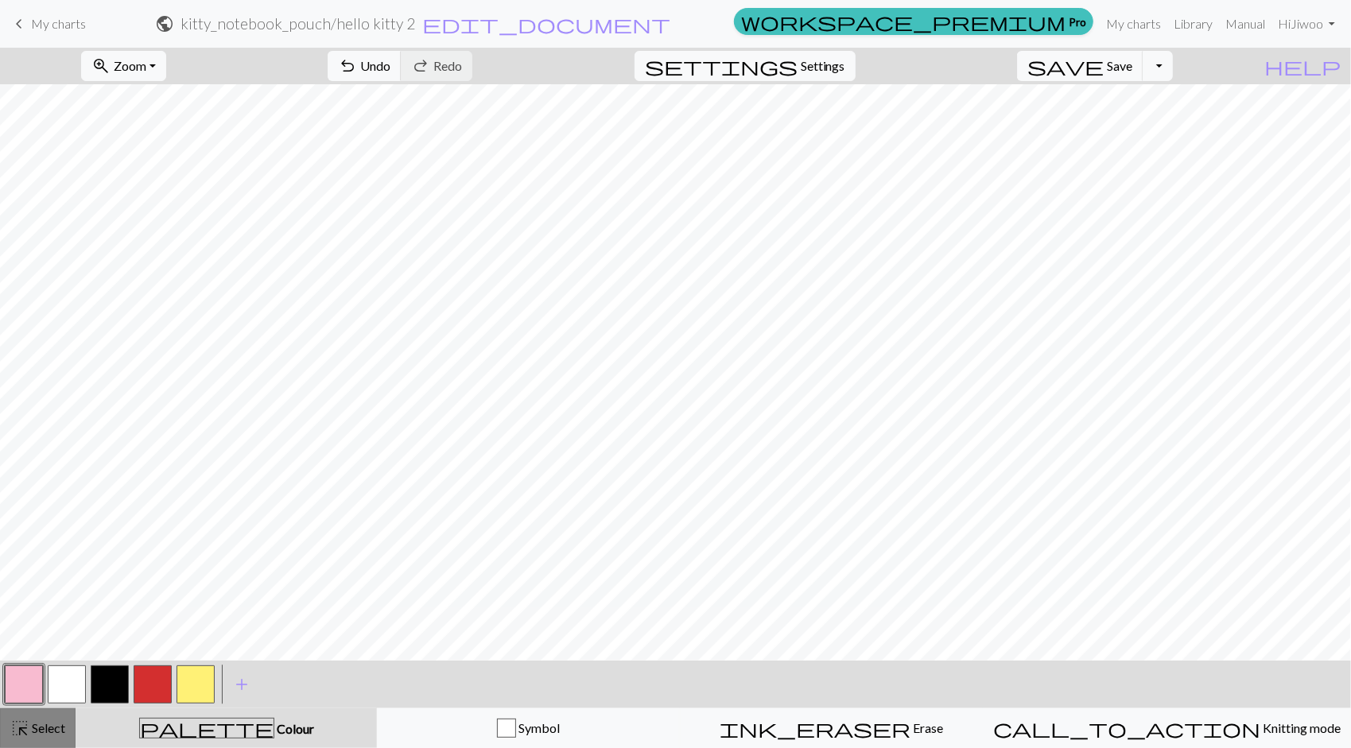
click at [36, 727] on span "Select" at bounding box center [47, 727] width 36 height 15
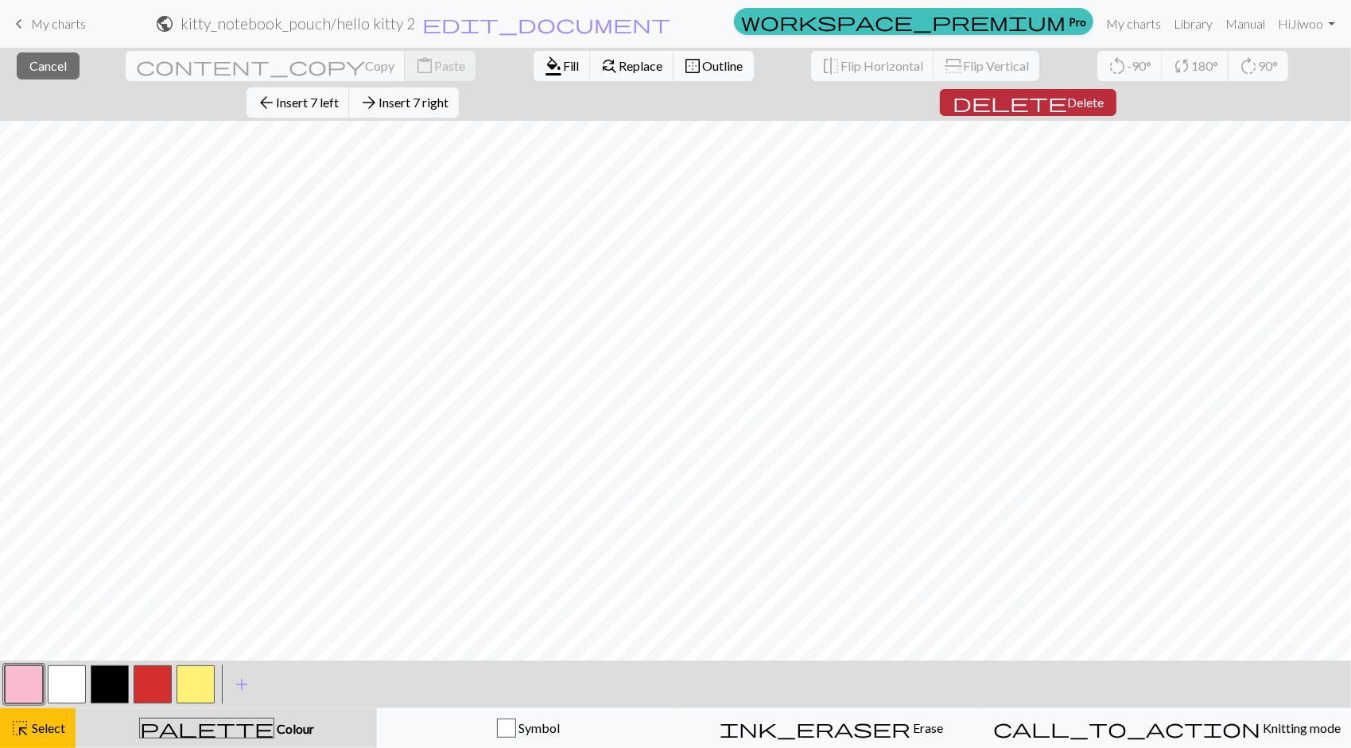
click at [1104, 95] on span "Delete" at bounding box center [1085, 102] width 37 height 15
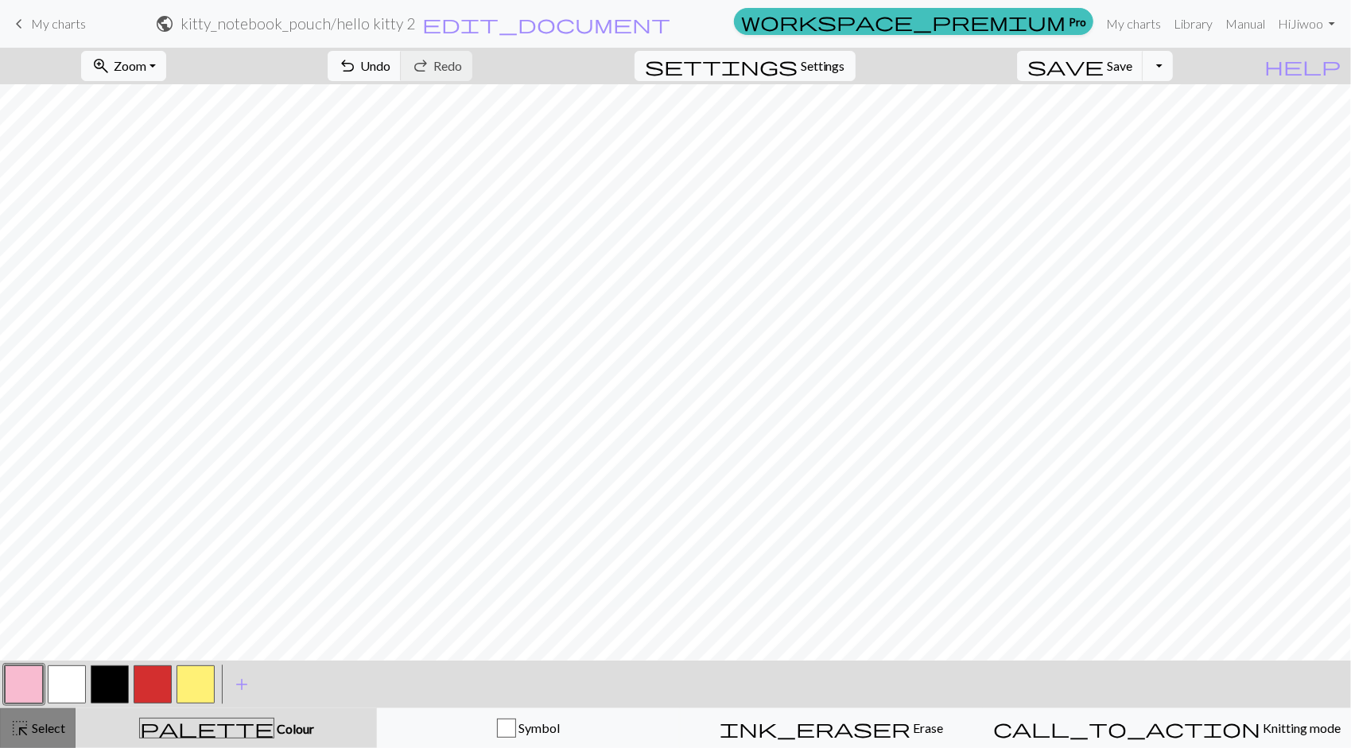
click at [37, 728] on span "Select" at bounding box center [47, 727] width 36 height 15
click at [845, 72] on span "Settings" at bounding box center [823, 65] width 45 height 19
select select "aran"
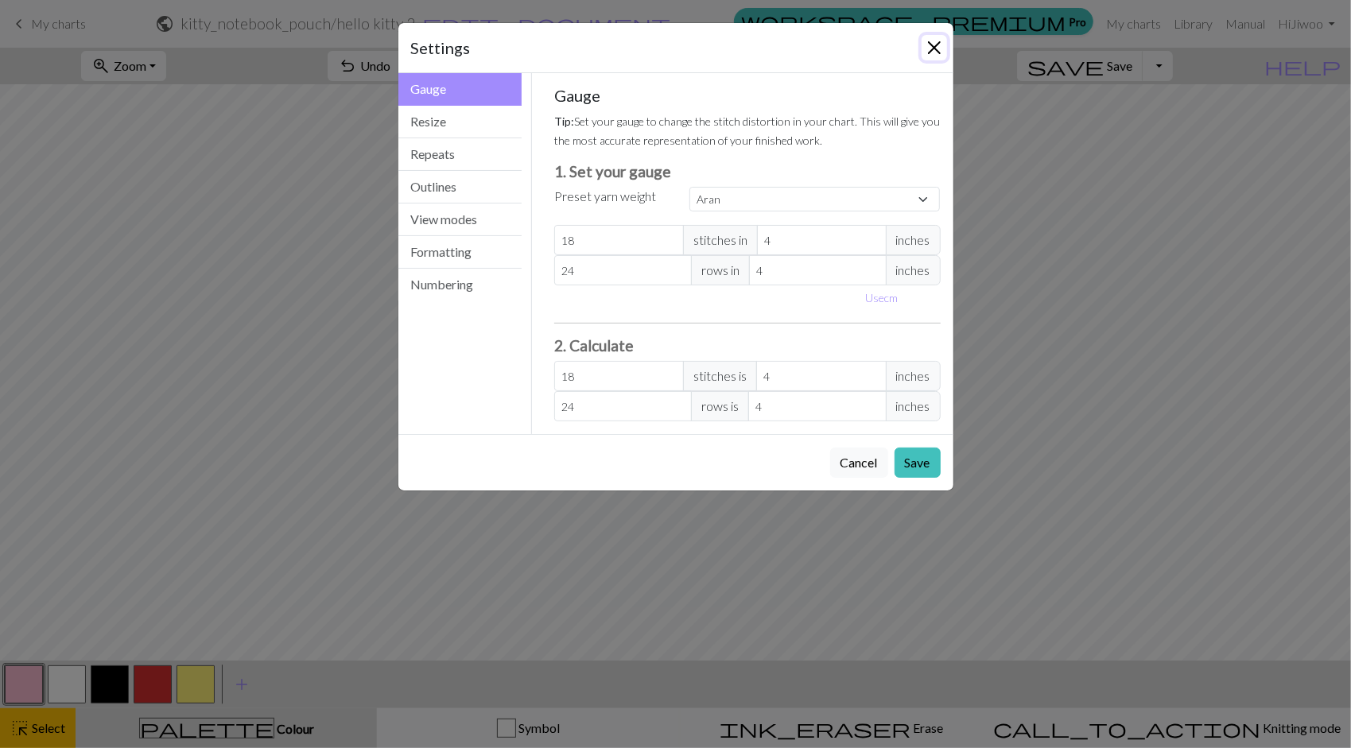
click at [930, 48] on button "Close" at bounding box center [934, 47] width 25 height 25
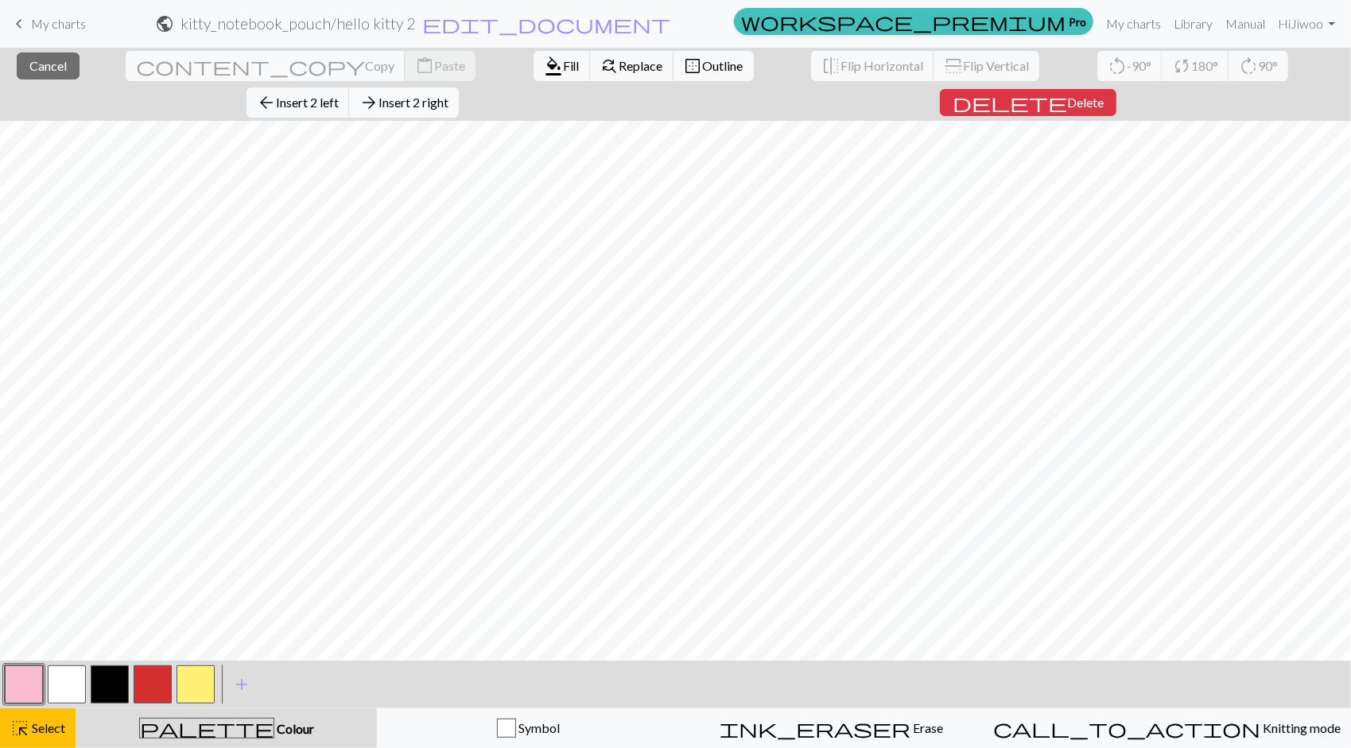
click at [459, 87] on button "arrow_forward Insert 2 right" at bounding box center [404, 102] width 110 height 30
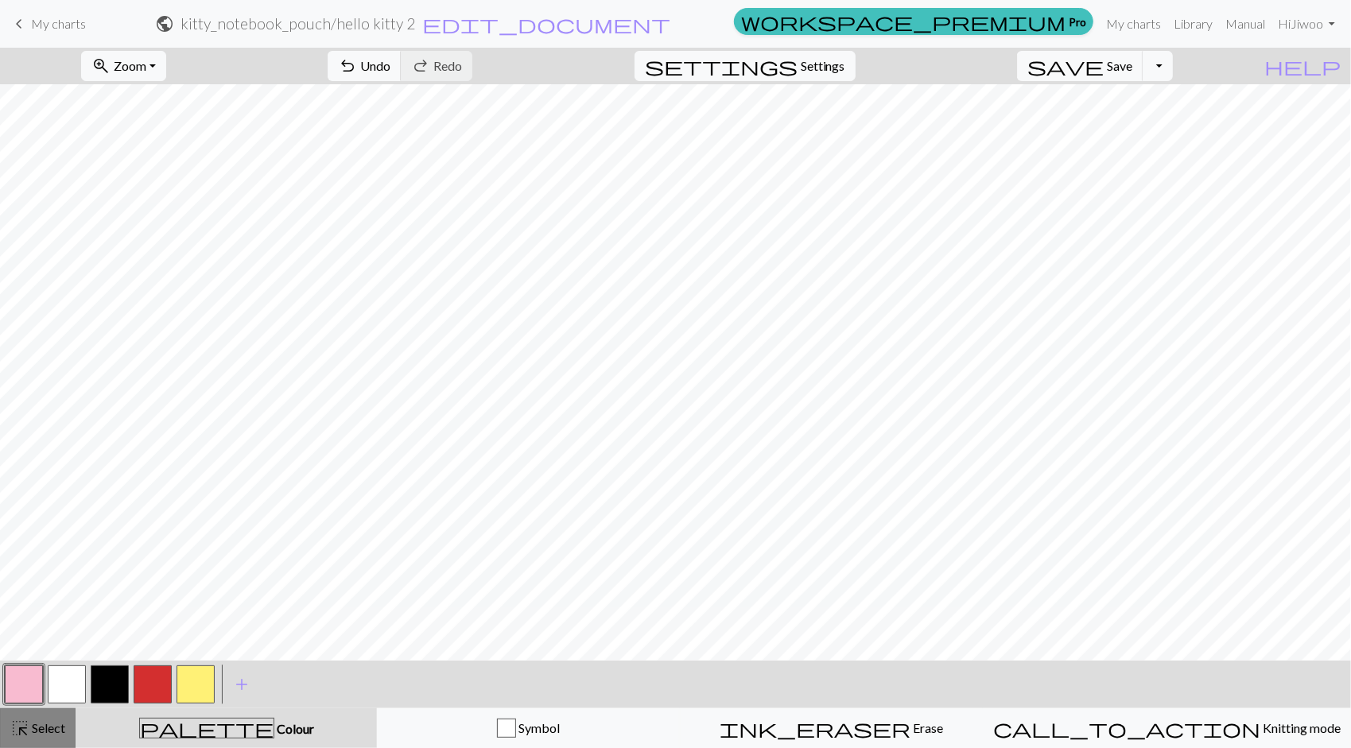
click at [51, 731] on span "Select" at bounding box center [47, 727] width 36 height 15
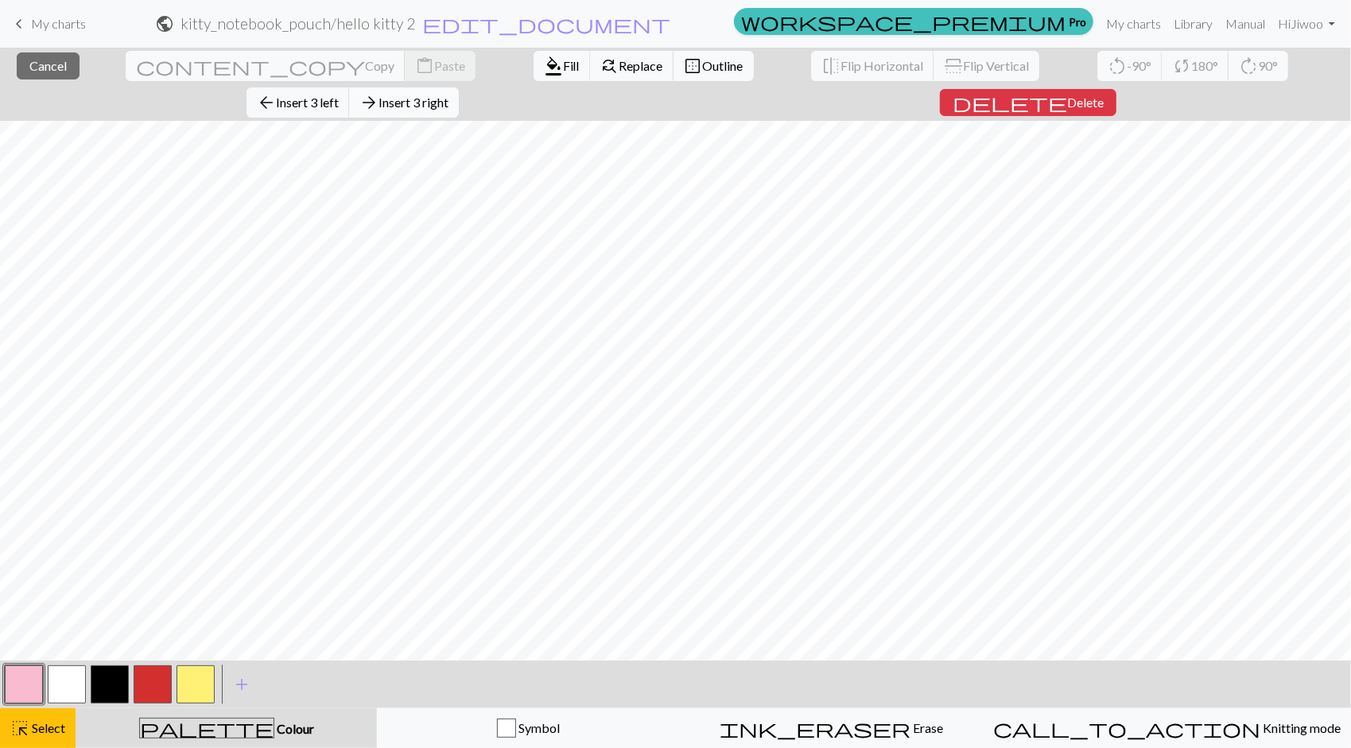
click at [459, 87] on button "arrow_forward Insert 3 right" at bounding box center [404, 102] width 110 height 30
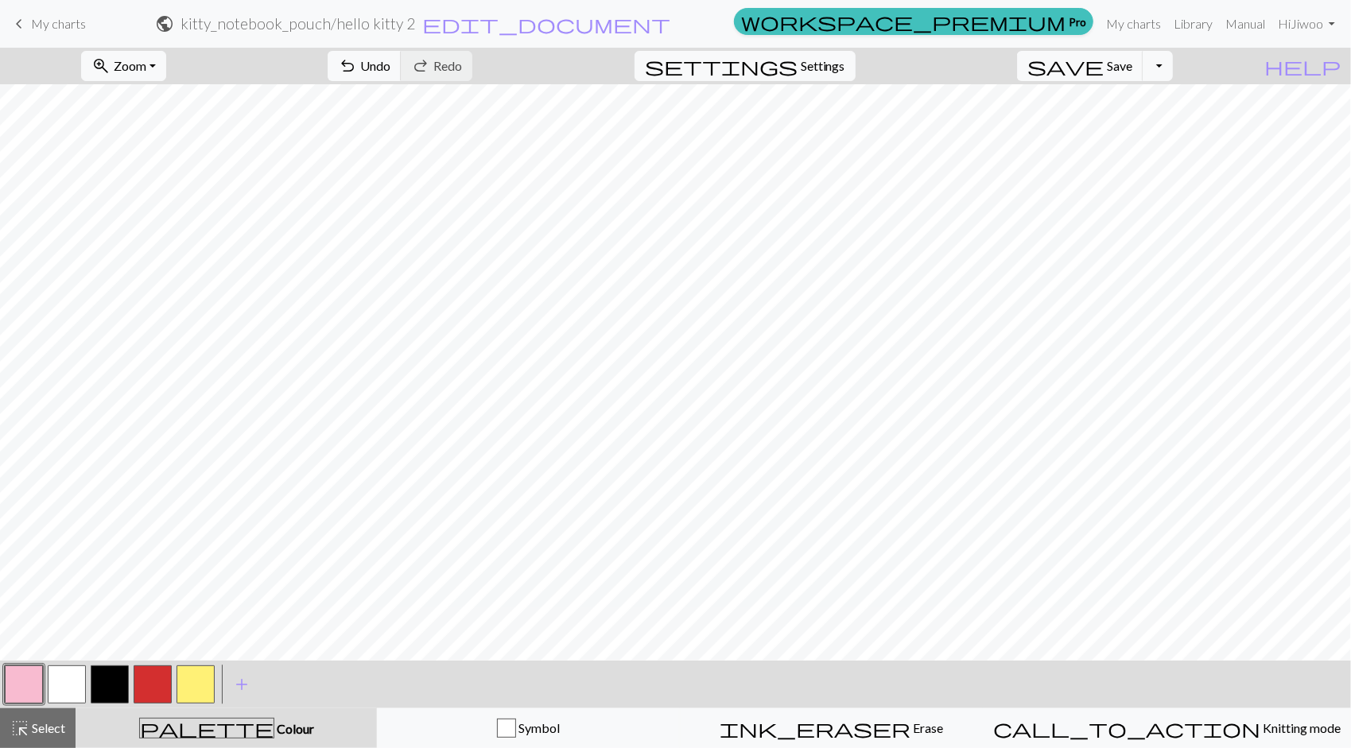
click at [64, 724] on span "Select" at bounding box center [47, 727] width 36 height 15
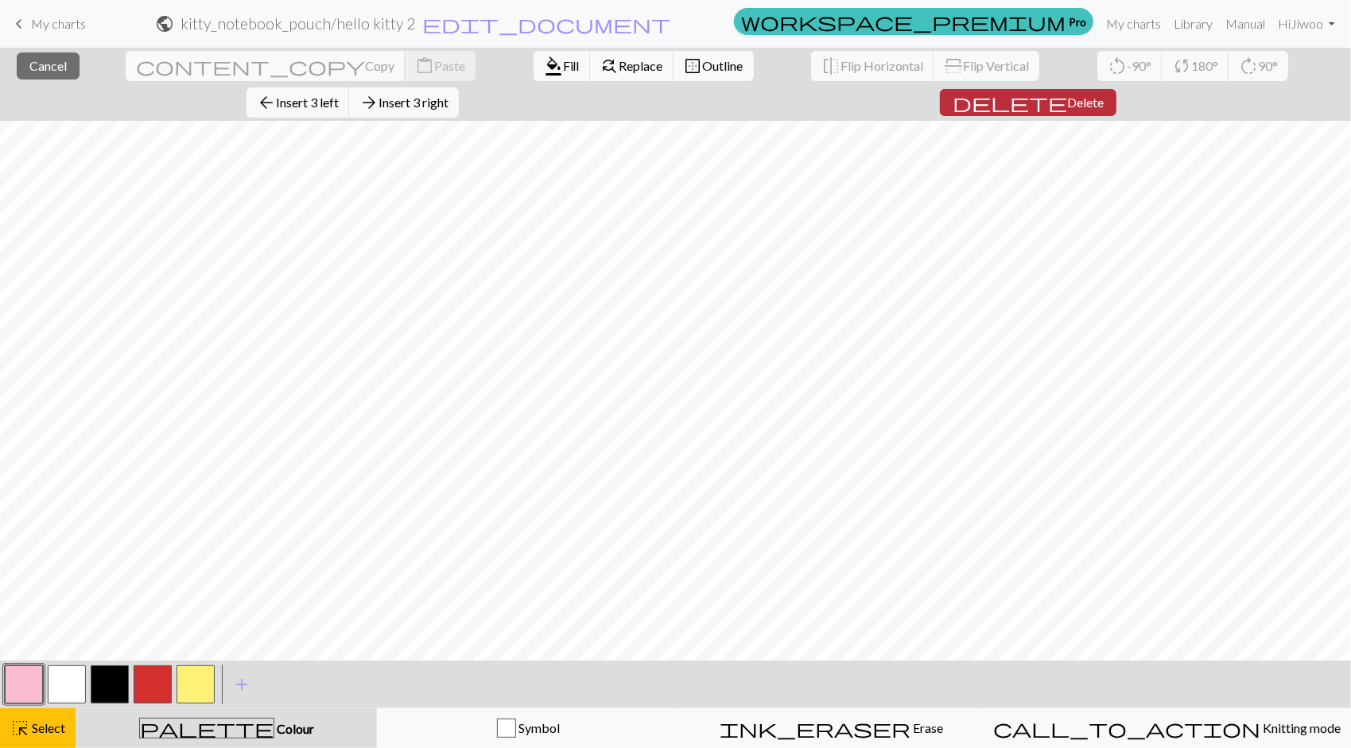
click at [1104, 95] on span "Delete" at bounding box center [1085, 102] width 37 height 15
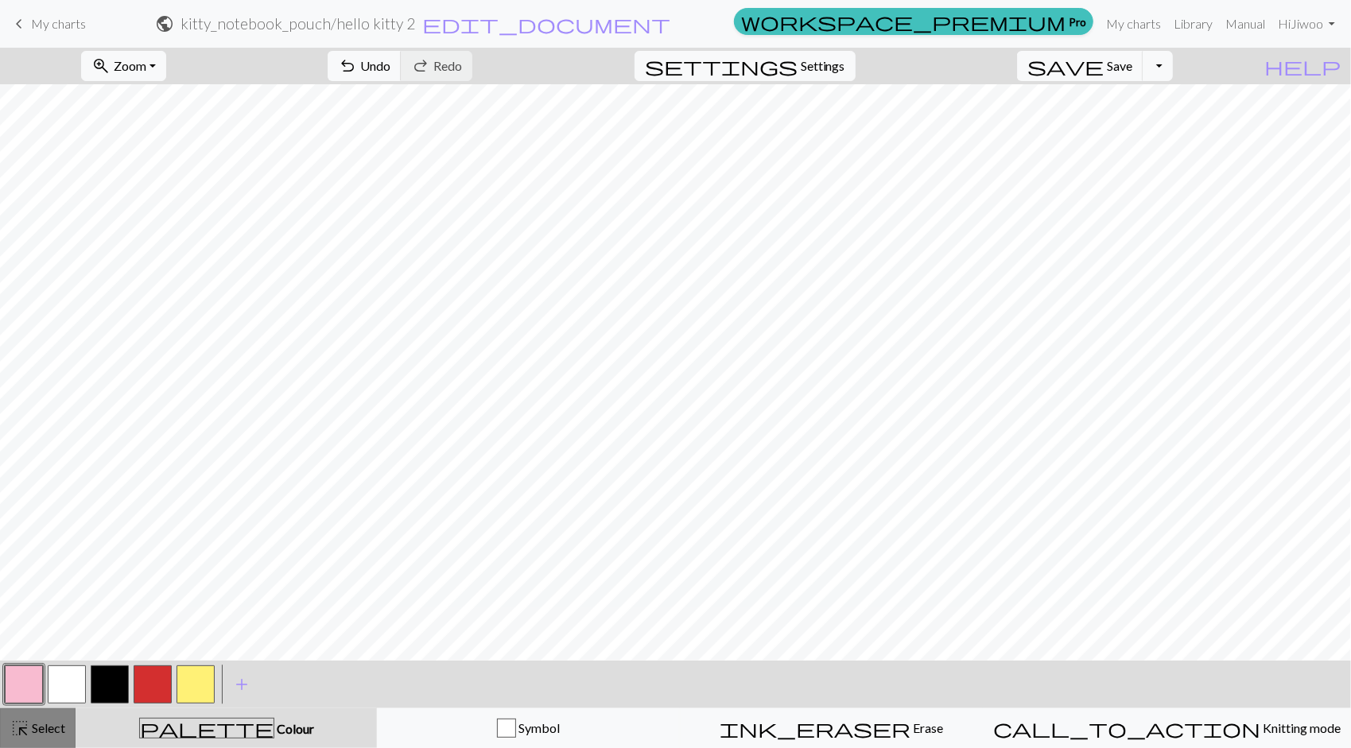
click at [45, 721] on span "Select" at bounding box center [47, 727] width 36 height 15
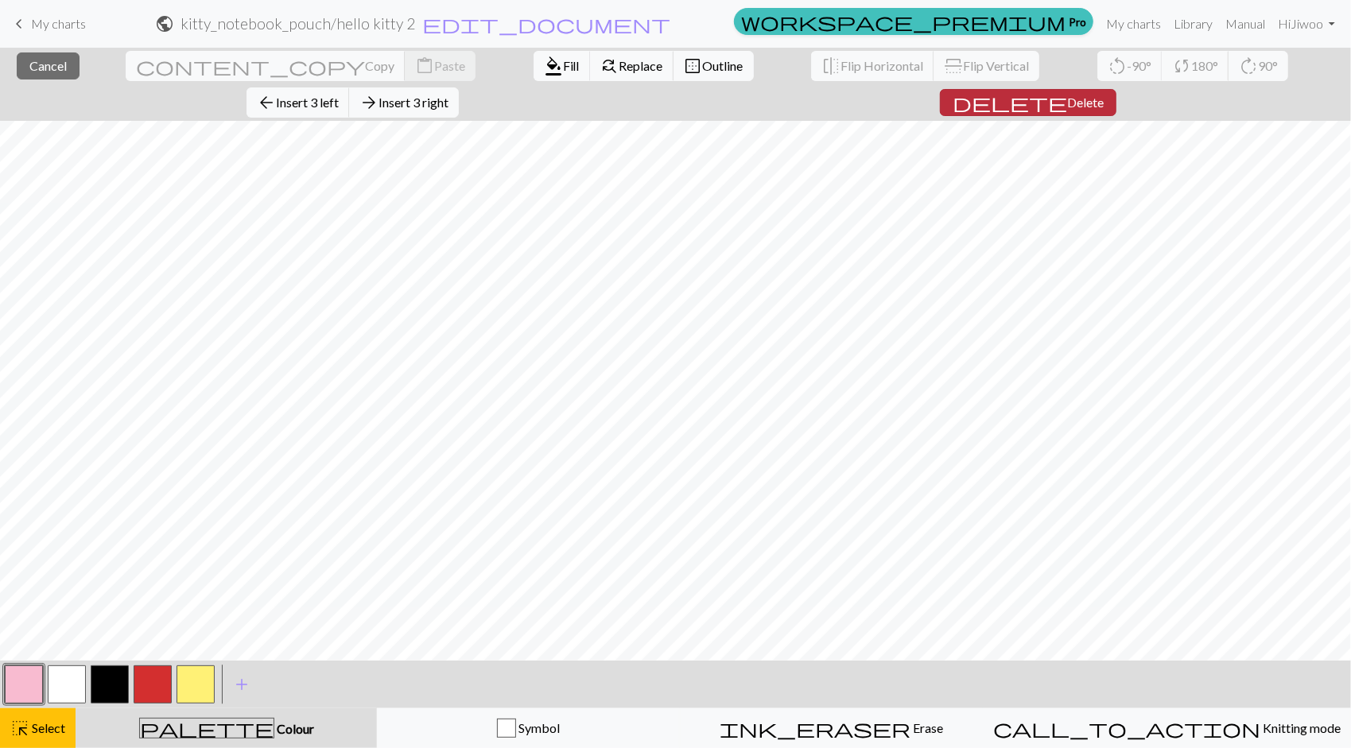
click at [1116, 89] on button "delete Delete" at bounding box center [1028, 102] width 177 height 27
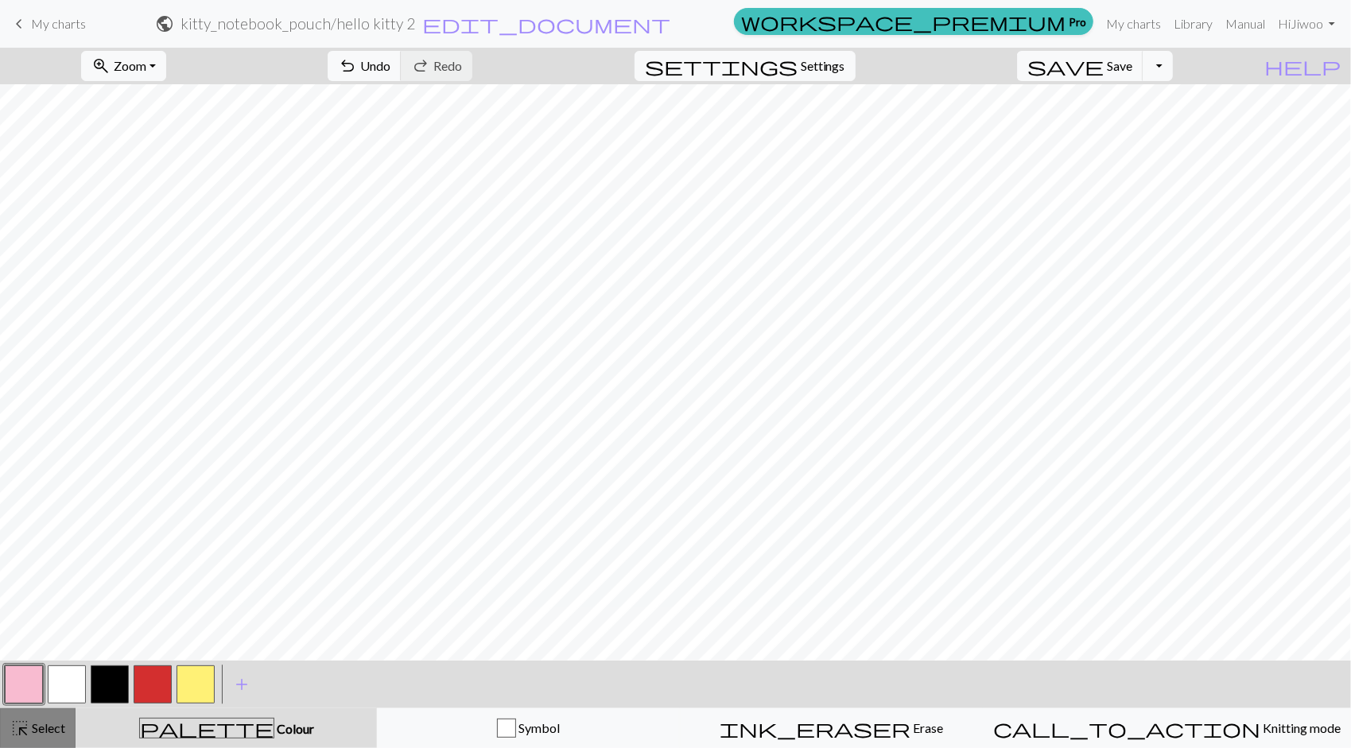
click at [67, 729] on button "highlight_alt Select Select" at bounding box center [38, 729] width 76 height 40
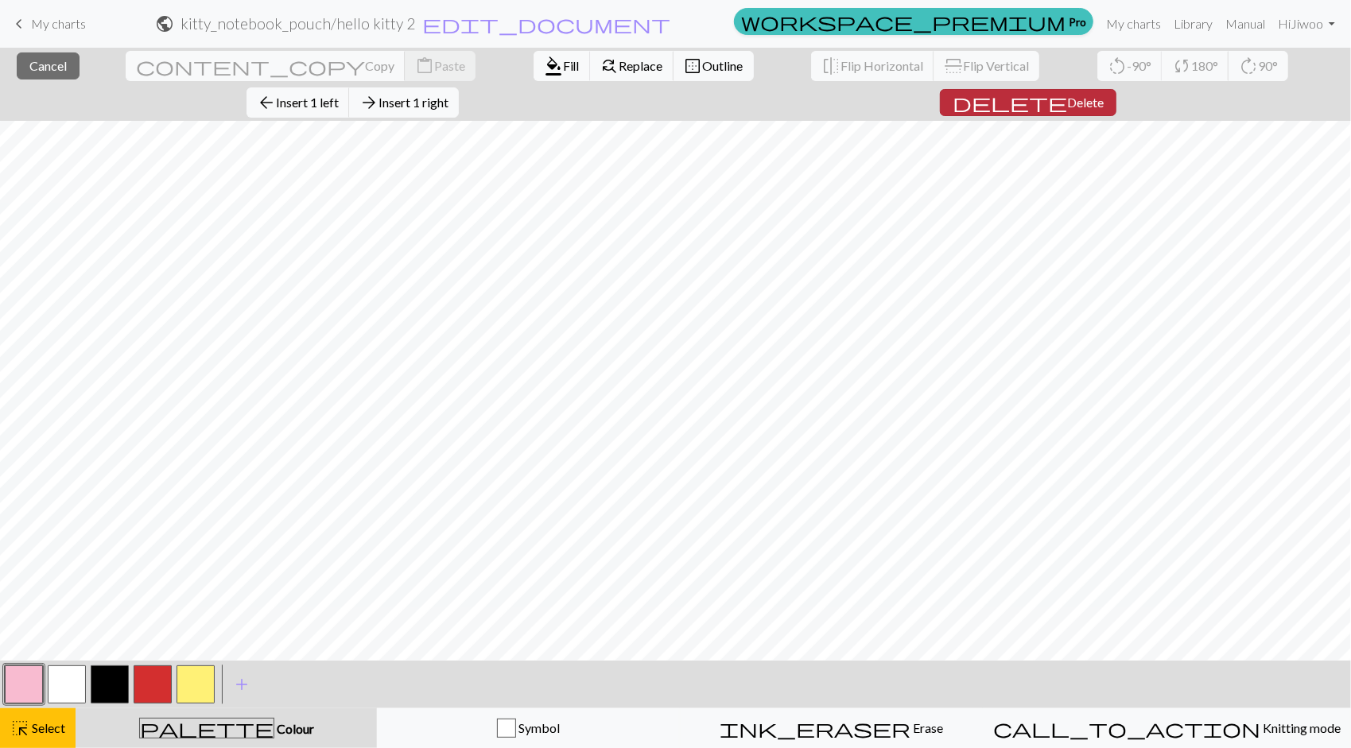
click at [1104, 95] on span "Delete" at bounding box center [1085, 102] width 37 height 15
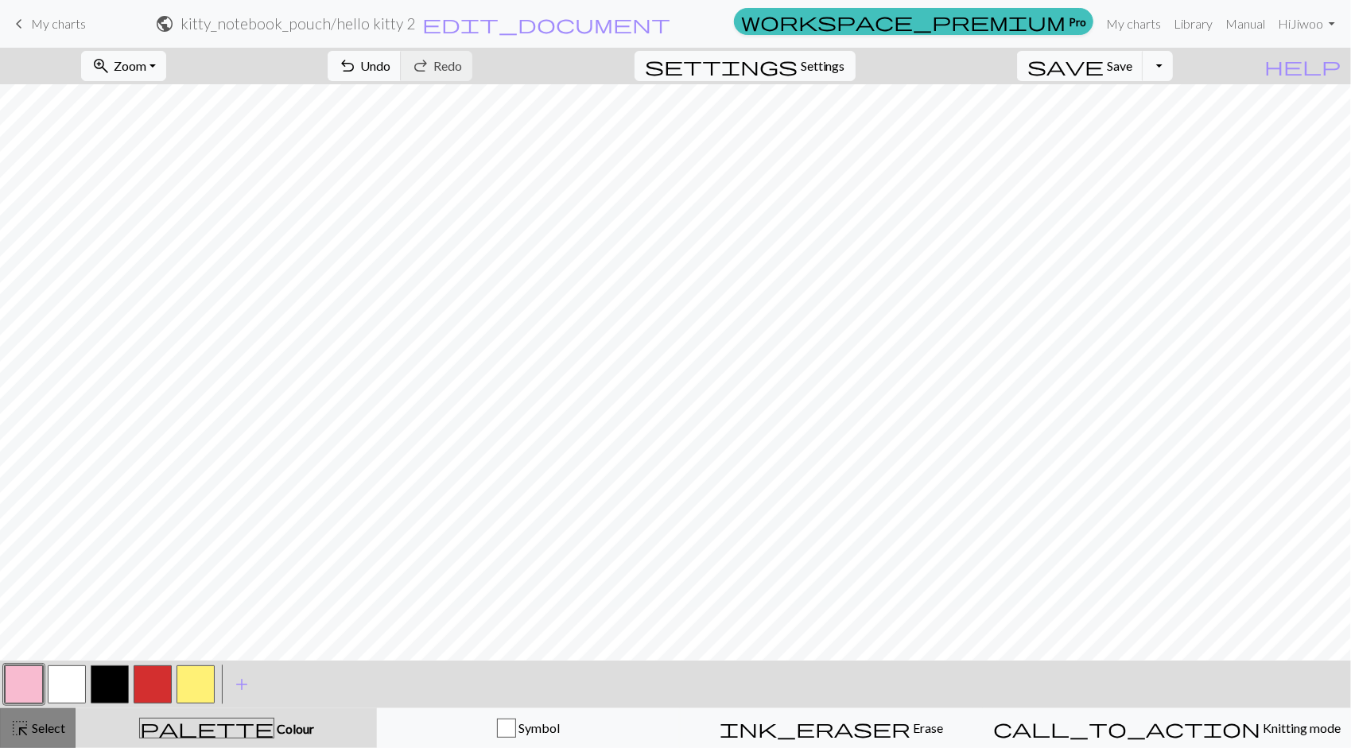
drag, startPoint x: 39, startPoint y: 741, endPoint x: 145, endPoint y: 681, distance: 121.8
click at [39, 741] on button "highlight_alt Select Select" at bounding box center [38, 729] width 76 height 40
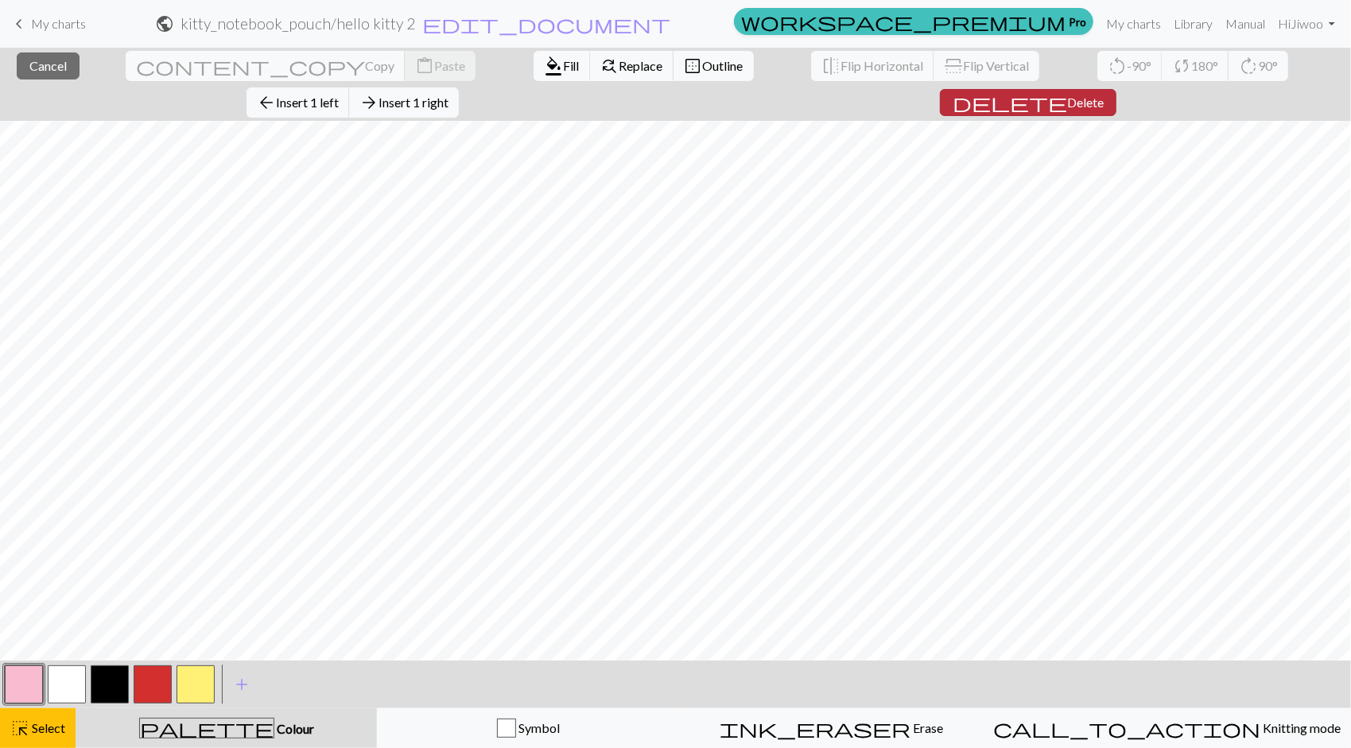
click at [1104, 95] on span "Delete" at bounding box center [1085, 102] width 37 height 15
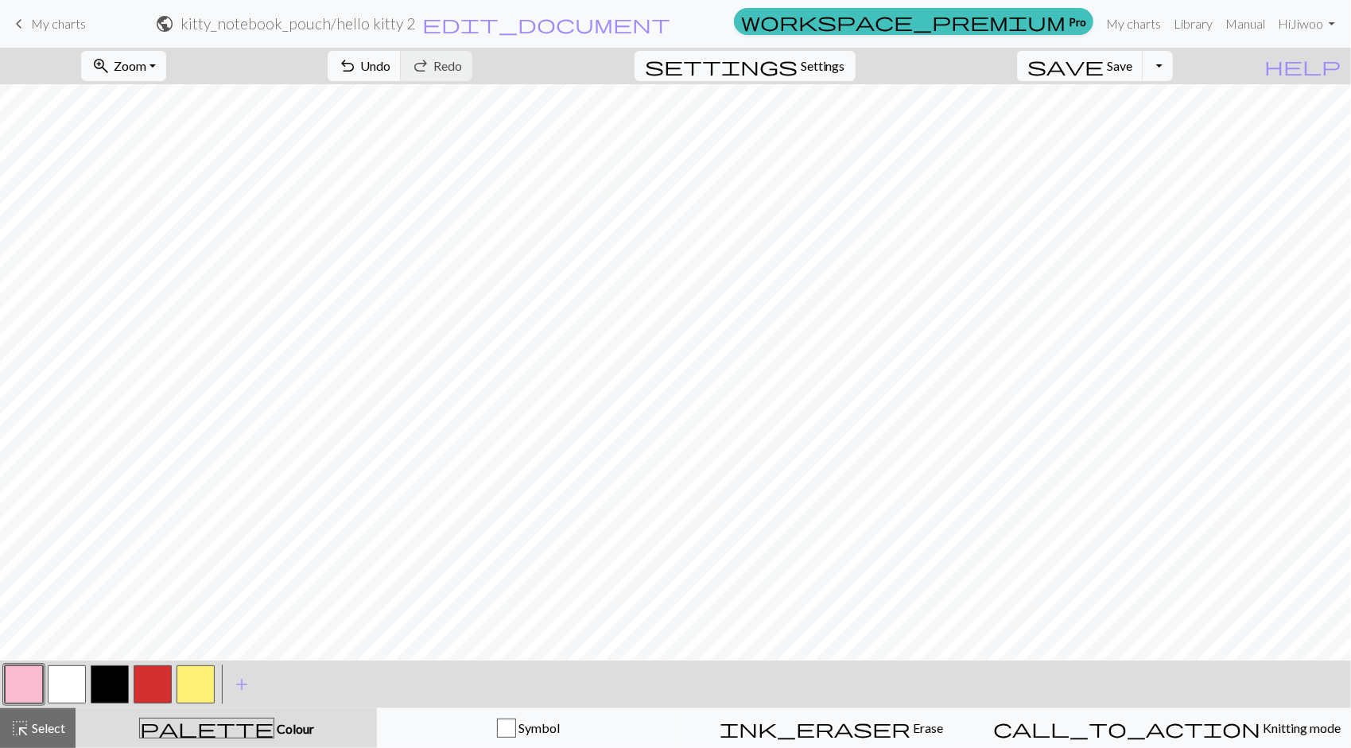
click at [105, 680] on button "button" at bounding box center [110, 685] width 38 height 38
drag, startPoint x: 26, startPoint y: 681, endPoint x: 40, endPoint y: 671, distance: 17.0
click at [25, 681] on button "button" at bounding box center [24, 685] width 38 height 38
click at [153, 682] on button "button" at bounding box center [153, 685] width 38 height 38
click at [37, 685] on button "button" at bounding box center [24, 685] width 38 height 38
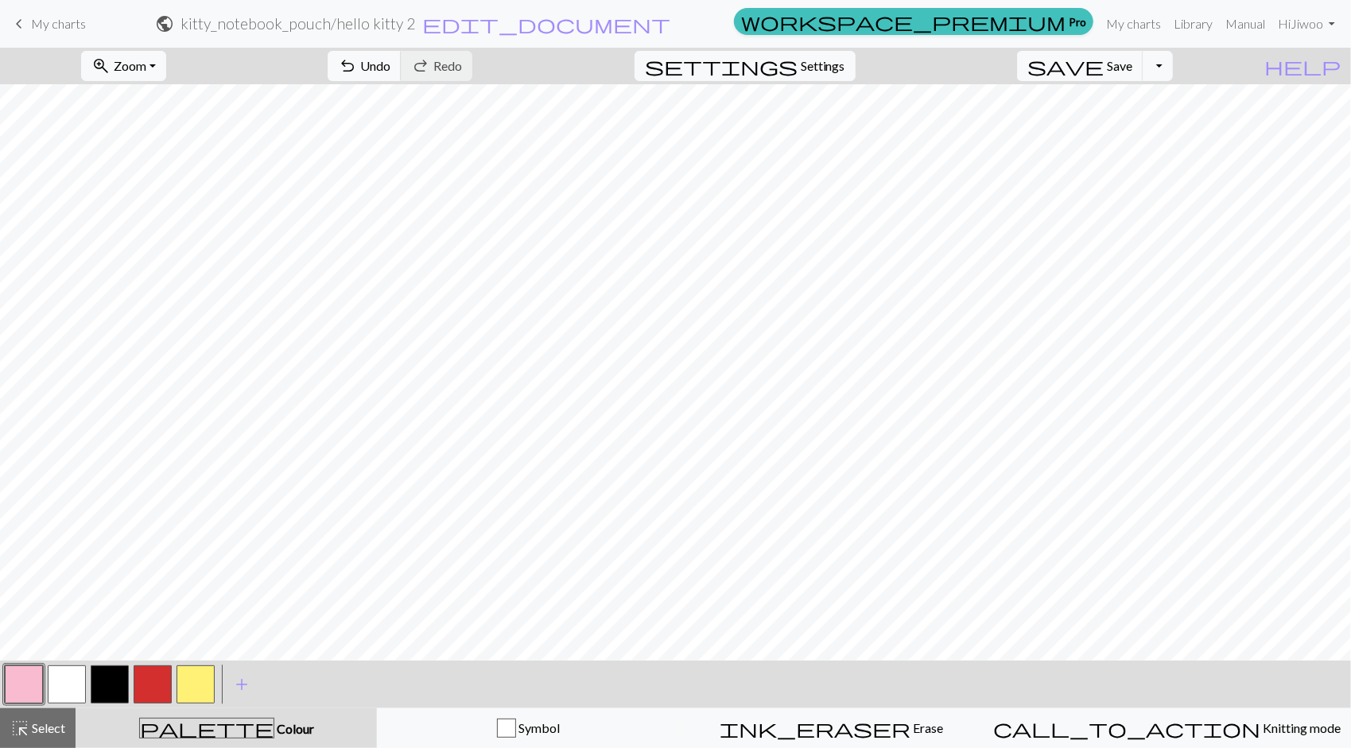
click at [161, 679] on button "button" at bounding box center [153, 685] width 38 height 38
click at [121, 685] on button "button" at bounding box center [110, 685] width 38 height 38
click at [30, 687] on button "button" at bounding box center [24, 685] width 38 height 38
click at [99, 680] on button "button" at bounding box center [110, 685] width 38 height 38
click at [38, 684] on button "button" at bounding box center [24, 685] width 38 height 38
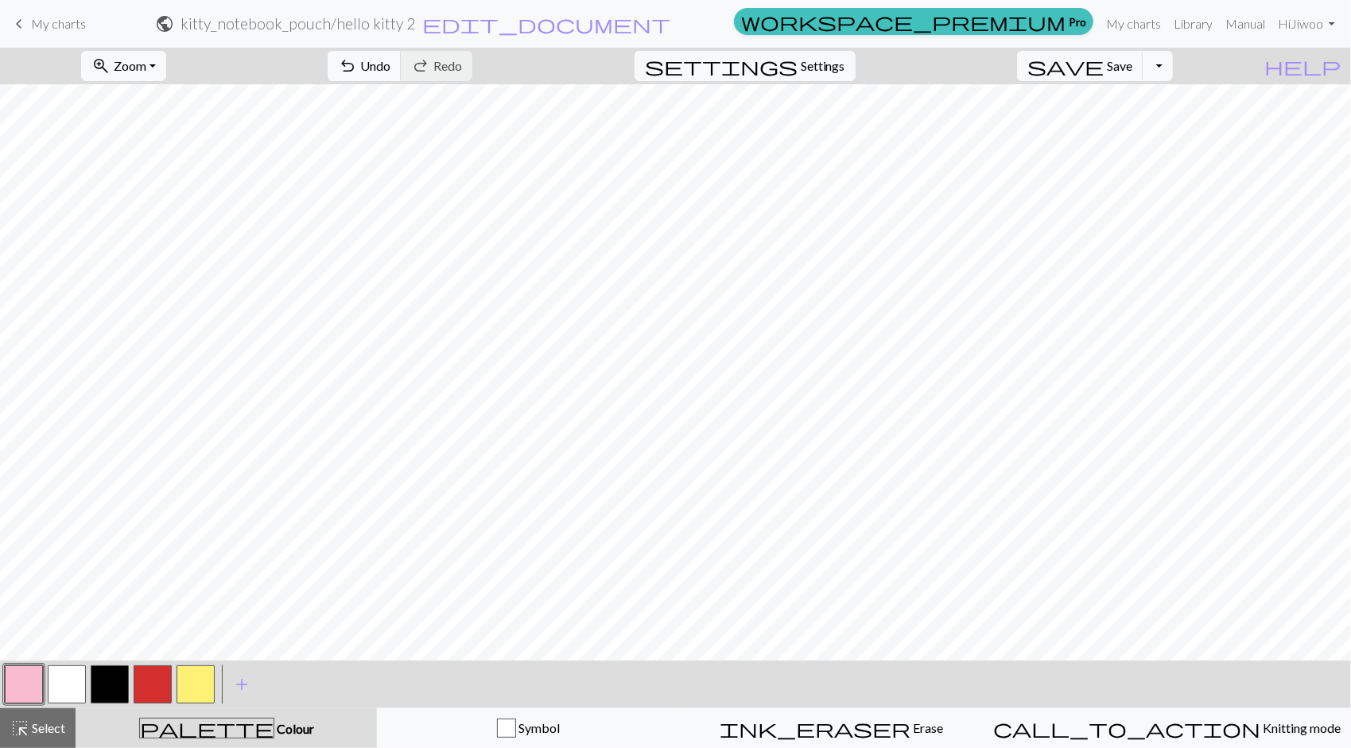
drag, startPoint x: 76, startPoint y: 684, endPoint x: 87, endPoint y: 667, distance: 19.6
click at [76, 683] on button "button" at bounding box center [67, 685] width 38 height 38
click at [28, 674] on button "button" at bounding box center [24, 685] width 38 height 38
click at [83, 675] on button "button" at bounding box center [67, 685] width 38 height 38
click at [30, 679] on button "button" at bounding box center [24, 685] width 38 height 38
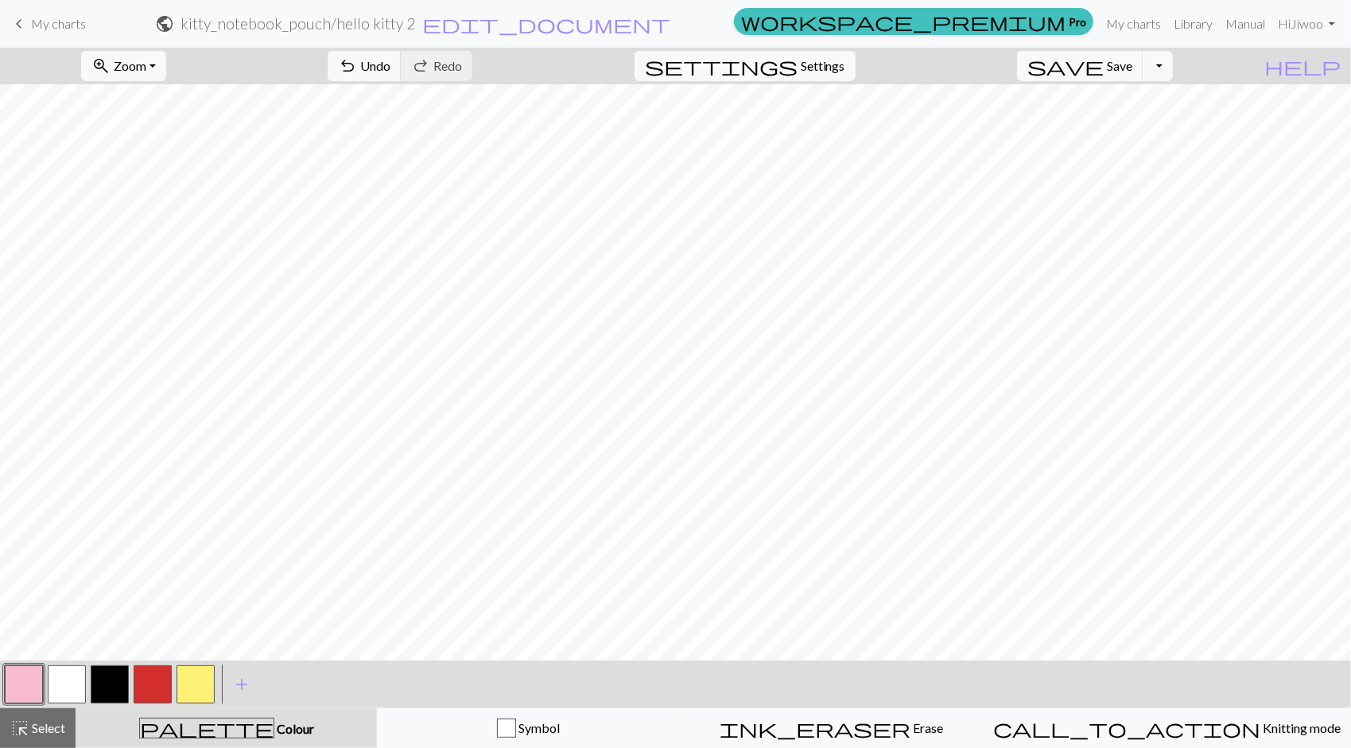
click at [68, 676] on button "button" at bounding box center [67, 685] width 38 height 38
click at [27, 686] on button "button" at bounding box center [24, 685] width 38 height 38
click at [55, 683] on button "button" at bounding box center [67, 685] width 38 height 38
drag, startPoint x: 14, startPoint y: 685, endPoint x: 38, endPoint y: 677, distance: 26.2
click at [14, 685] on button "button" at bounding box center [24, 685] width 38 height 38
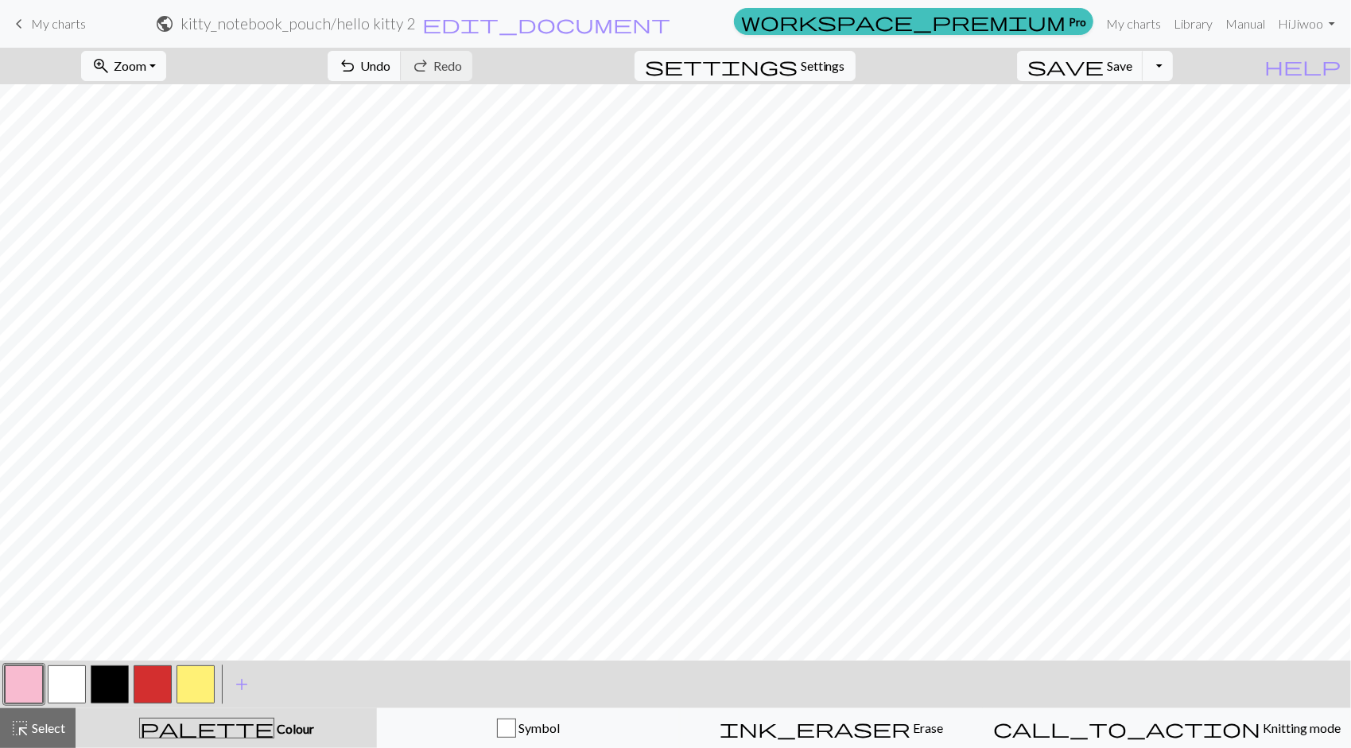
click at [90, 681] on div at bounding box center [109, 684] width 43 height 43
click at [46, 687] on div at bounding box center [66, 684] width 43 height 43
click at [75, 685] on button "button" at bounding box center [67, 685] width 38 height 38
click at [27, 684] on button "button" at bounding box center [24, 685] width 38 height 38
click at [65, 673] on button "button" at bounding box center [67, 685] width 38 height 38
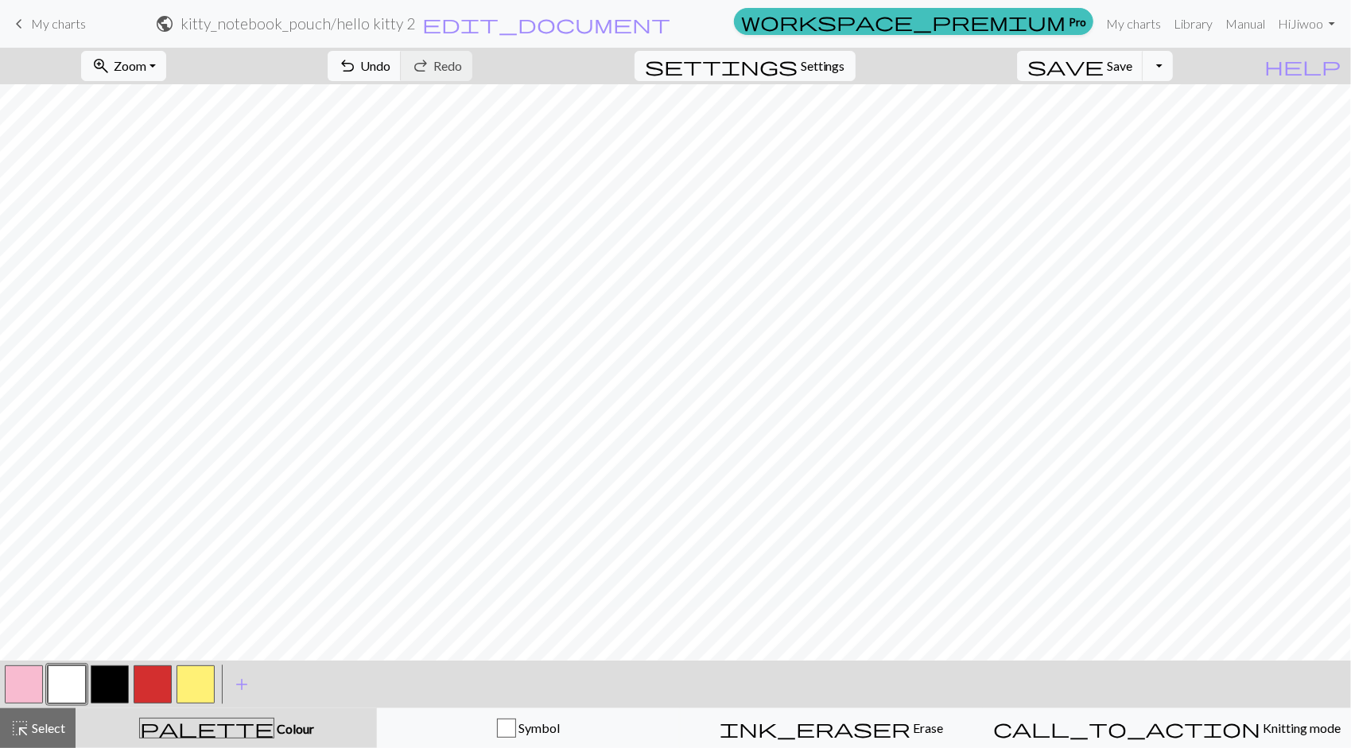
drag, startPoint x: 32, startPoint y: 681, endPoint x: 41, endPoint y: 670, distance: 14.2
click at [32, 681] on button "button" at bounding box center [24, 685] width 38 height 38
click at [67, 683] on button "button" at bounding box center [67, 685] width 38 height 38
click at [21, 684] on button "button" at bounding box center [24, 685] width 38 height 38
click at [22, 684] on button "button" at bounding box center [24, 685] width 38 height 38
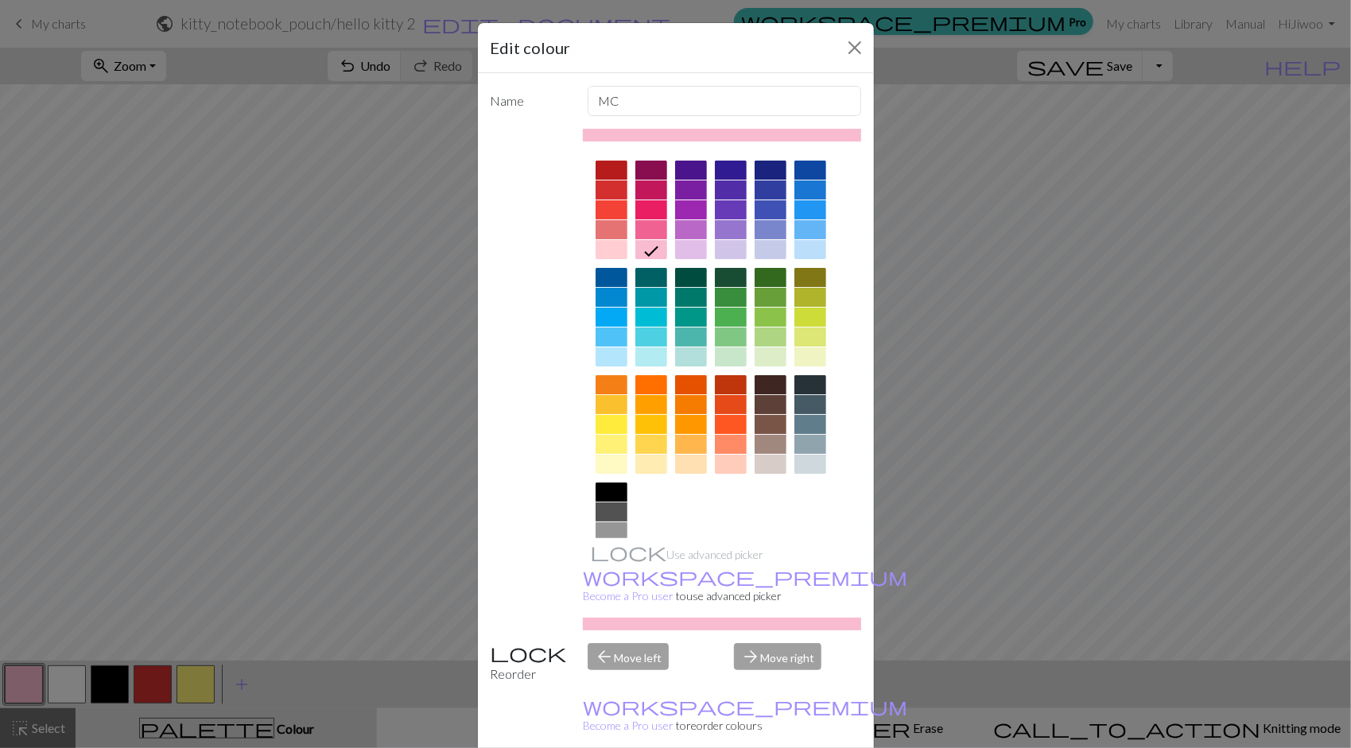
click at [188, 448] on div "Edit colour Name MC Use advanced picker workspace_premium Become a Pro user to …" at bounding box center [675, 374] width 1351 height 748
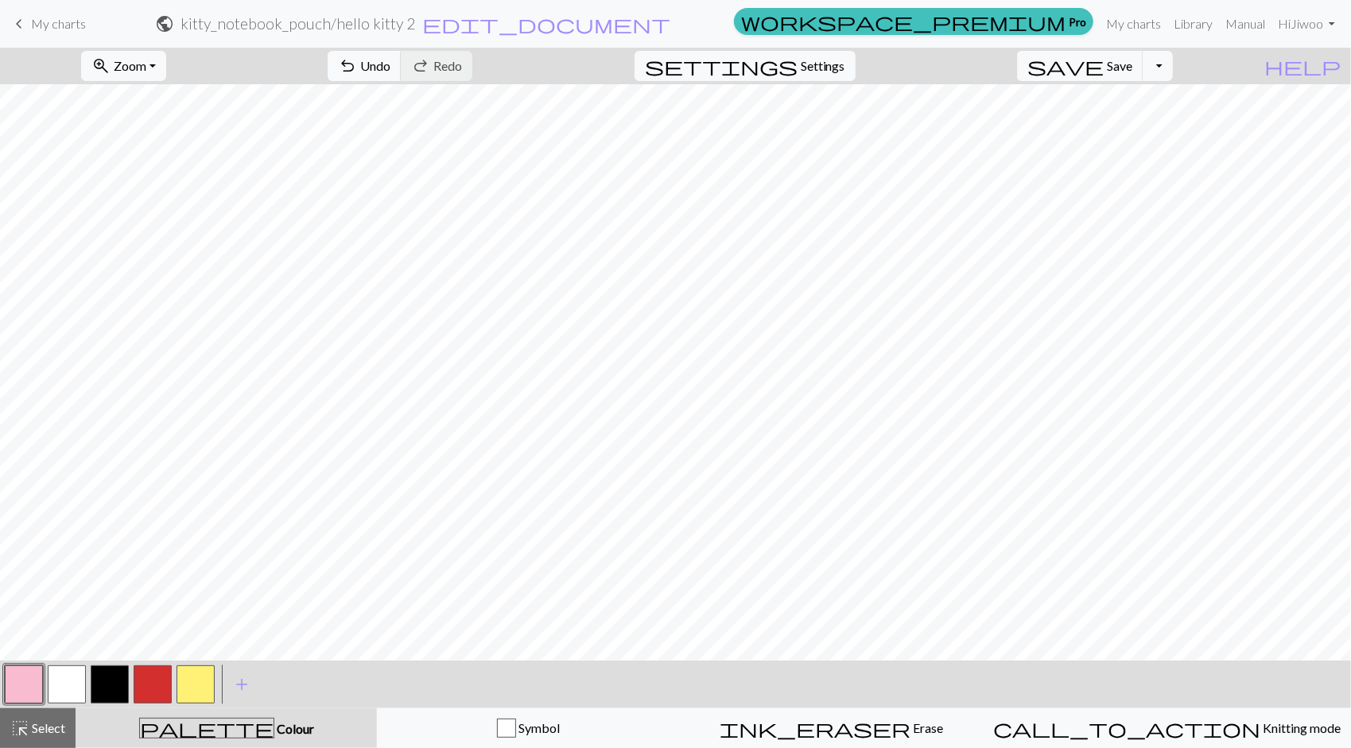
click at [24, 695] on button "button" at bounding box center [24, 685] width 38 height 38
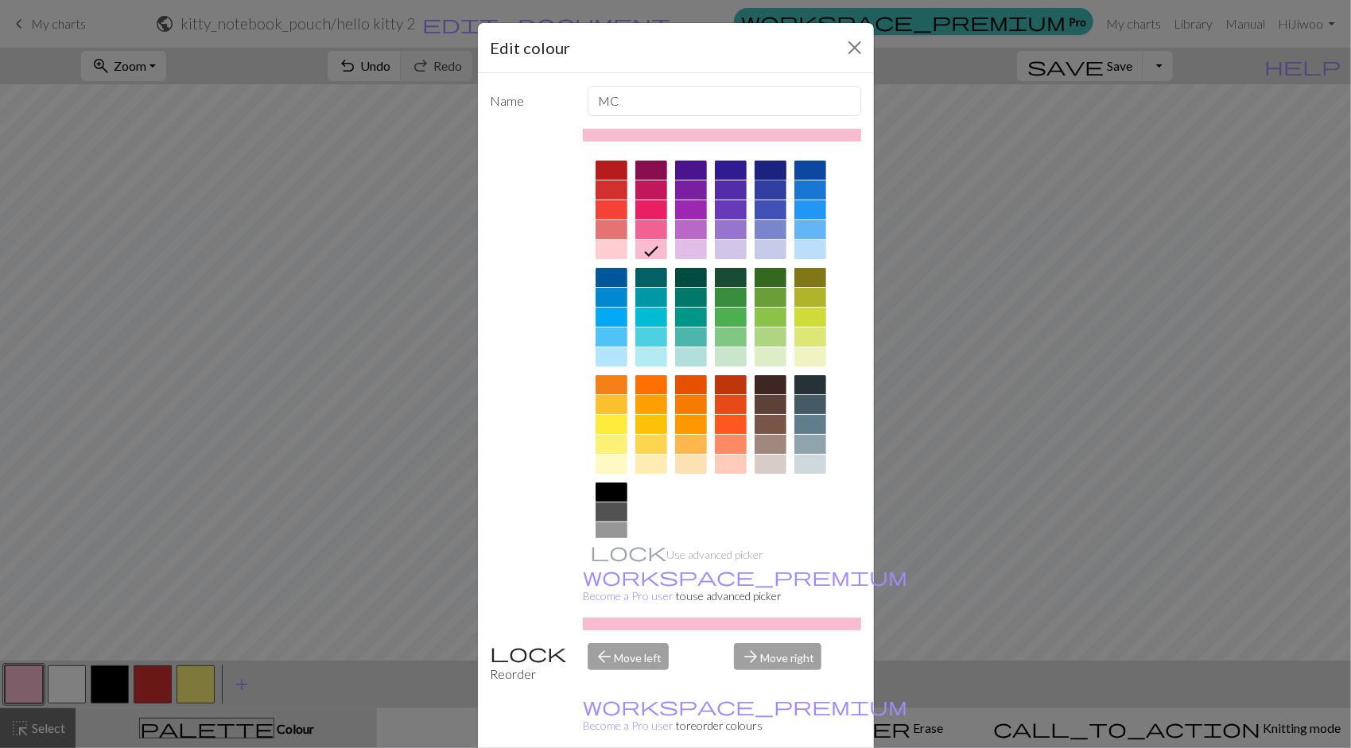
click at [759, 169] on div at bounding box center [771, 170] width 32 height 19
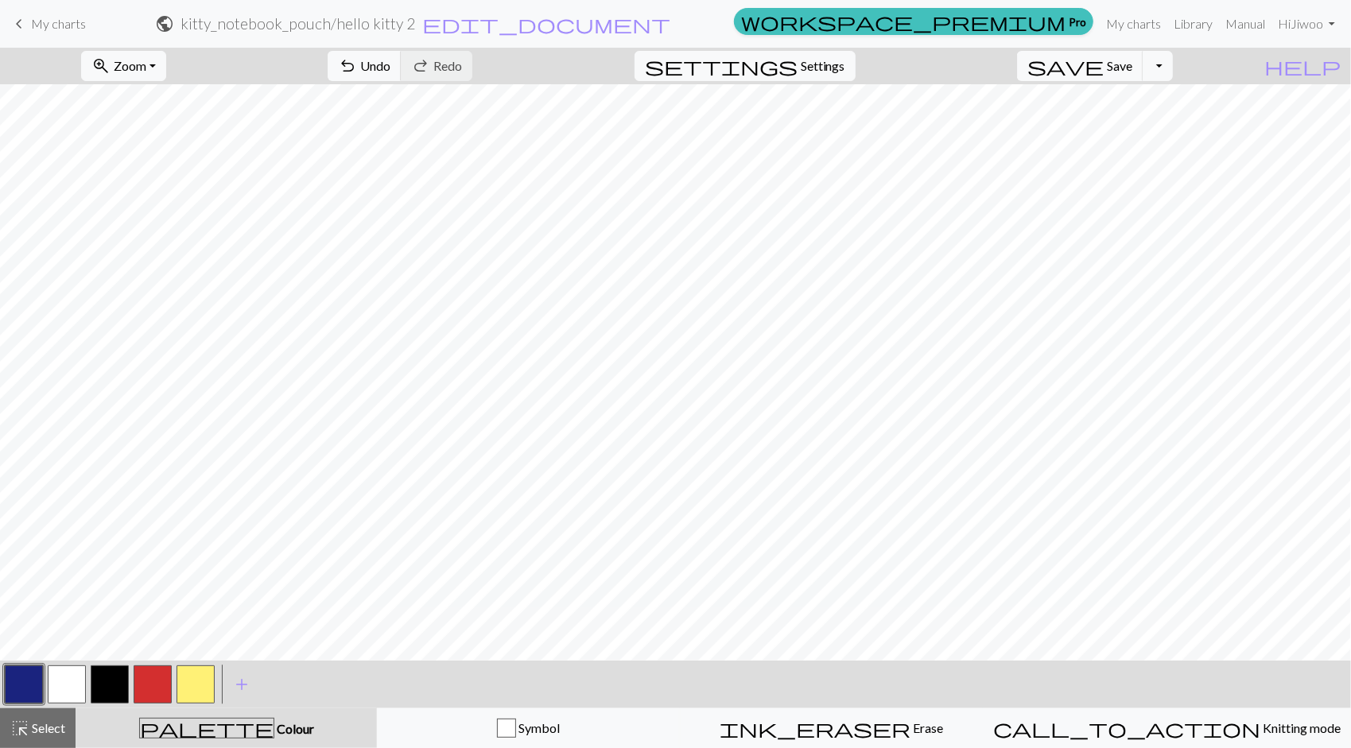
click at [28, 678] on button "button" at bounding box center [24, 685] width 38 height 38
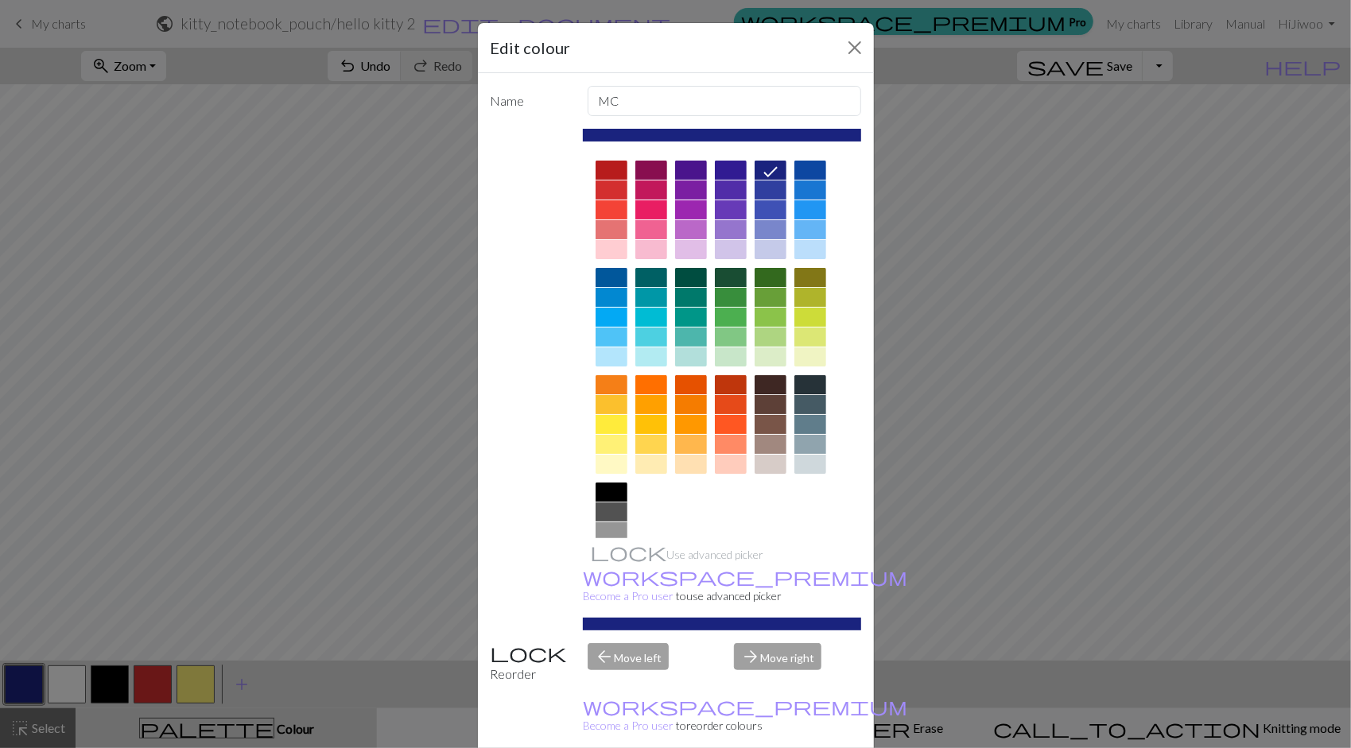
click at [654, 246] on div at bounding box center [651, 249] width 32 height 19
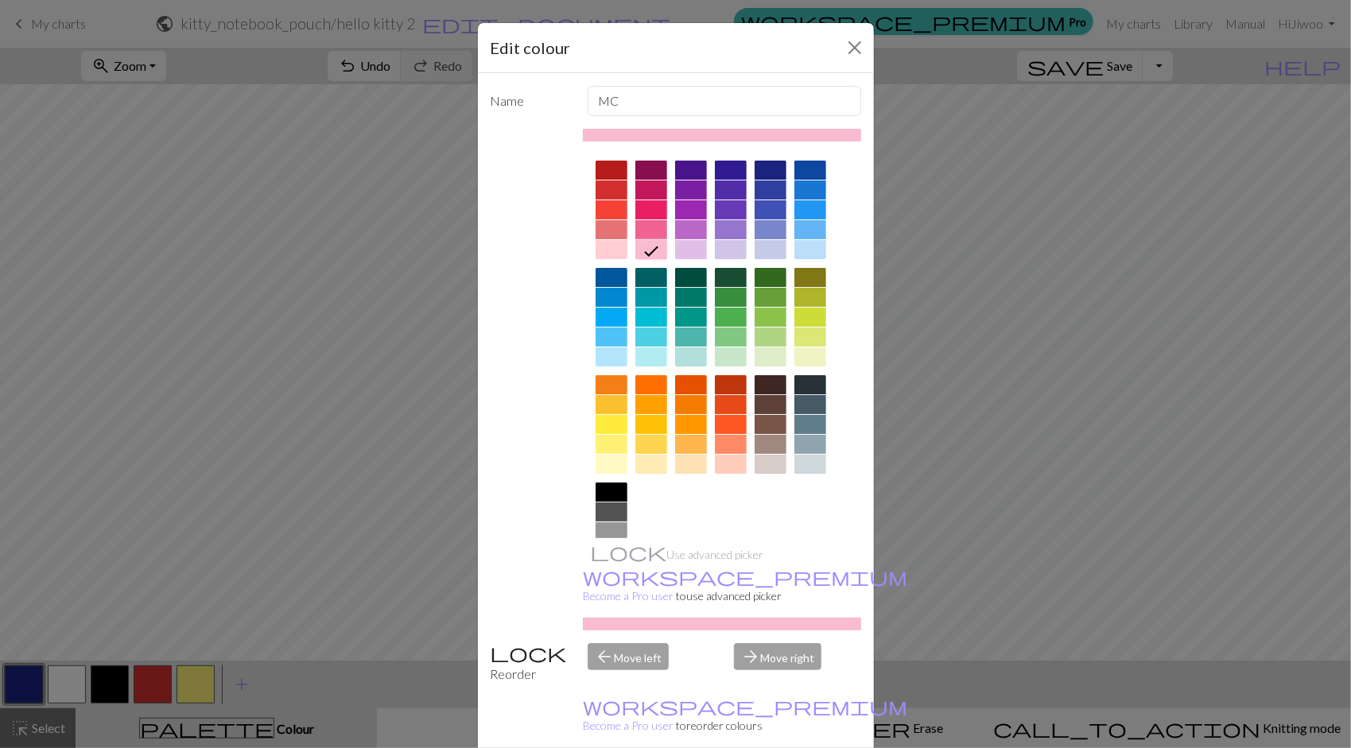
click at [190, 395] on div "Edit colour Name MC Use advanced picker workspace_premium Become a Pro user to …" at bounding box center [675, 374] width 1351 height 748
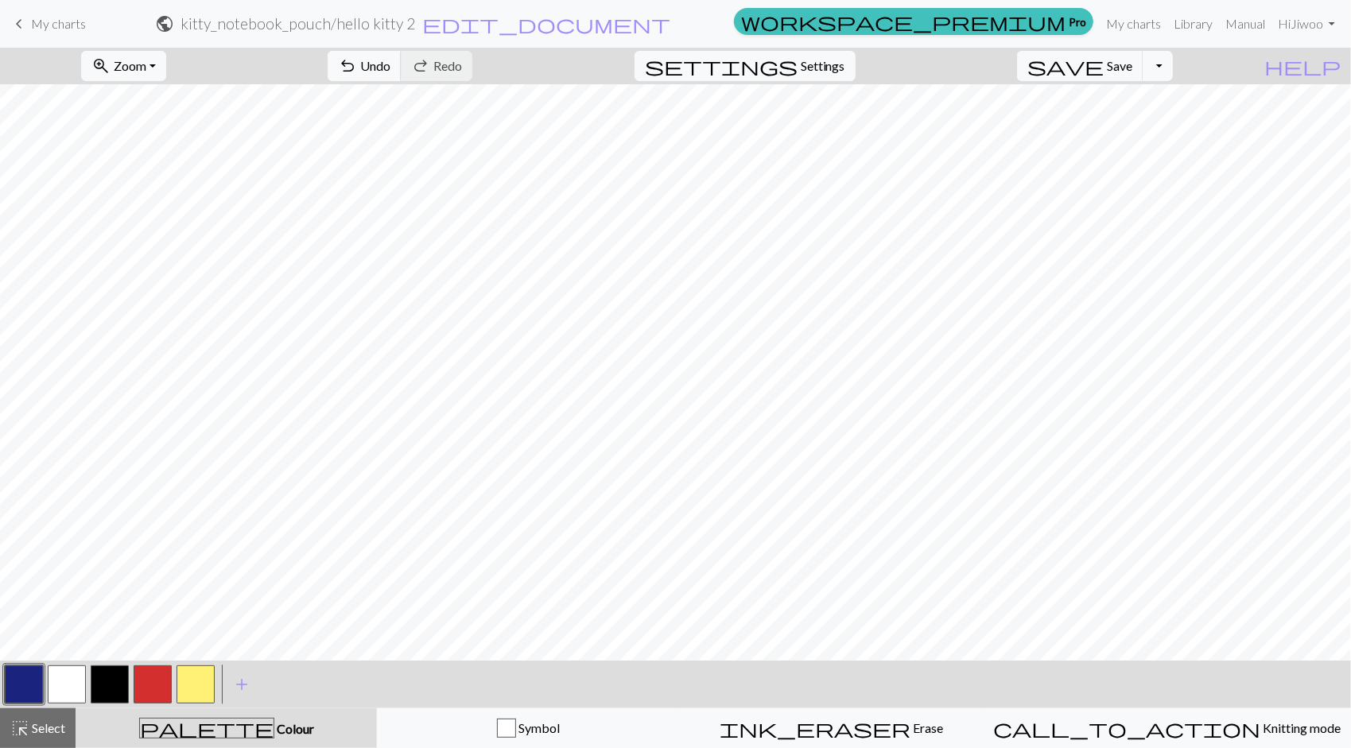
click at [26, 685] on button "button" at bounding box center [24, 685] width 38 height 38
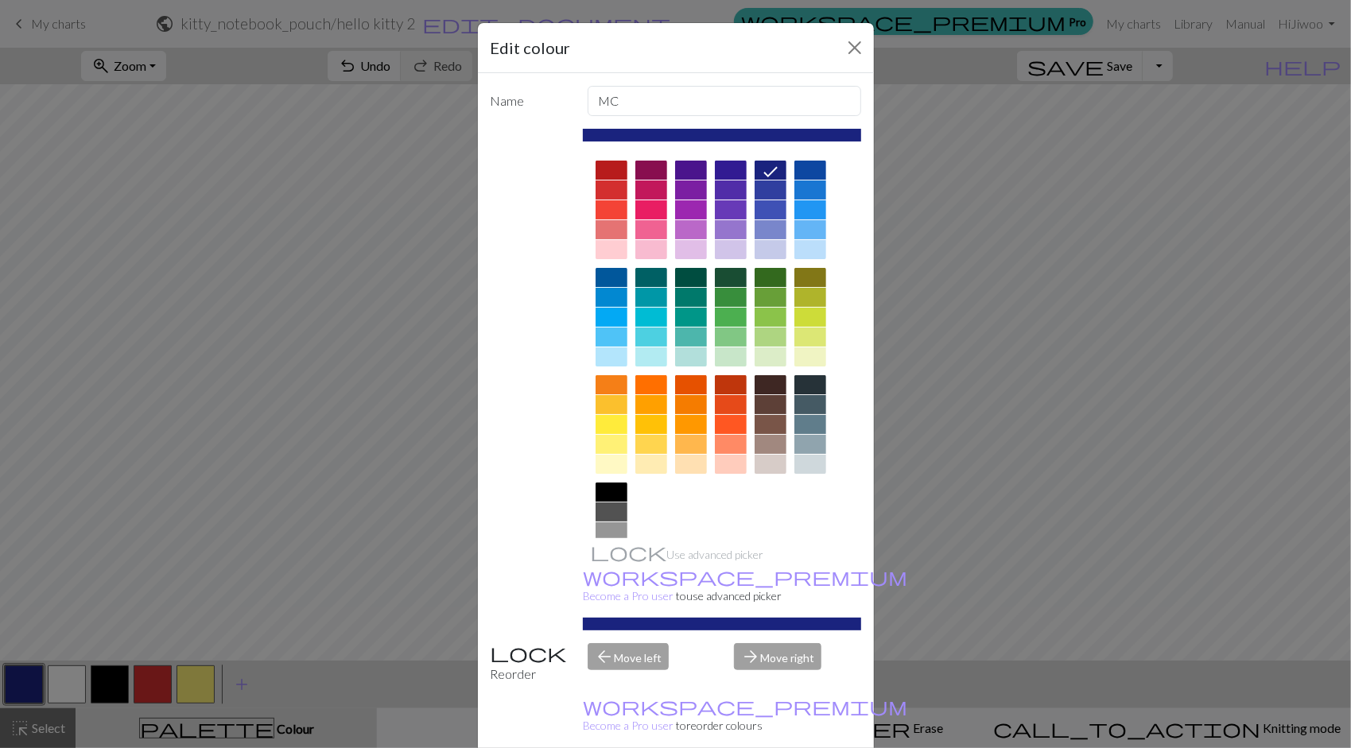
click at [118, 575] on div "Edit colour Name MC Use advanced picker workspace_premium Become a Pro user to …" at bounding box center [675, 374] width 1351 height 748
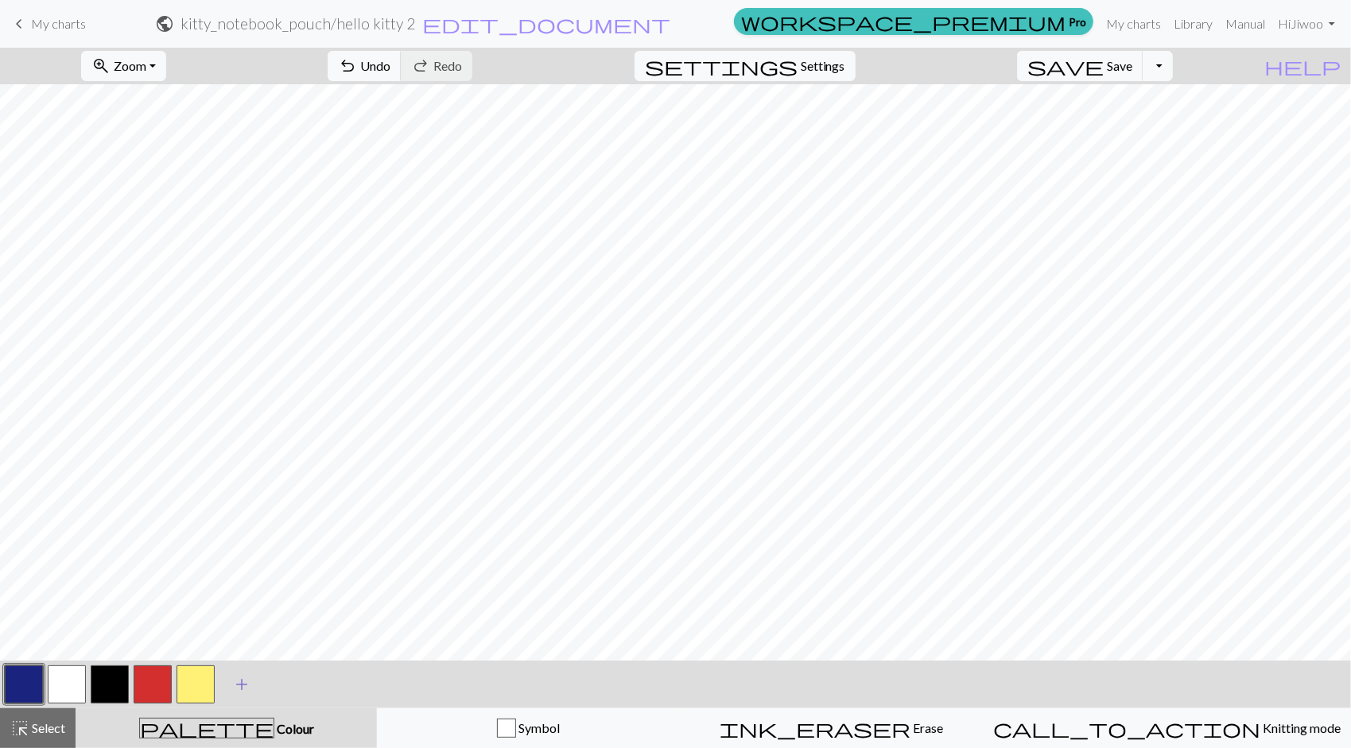
click at [241, 684] on span "add" at bounding box center [241, 685] width 19 height 22
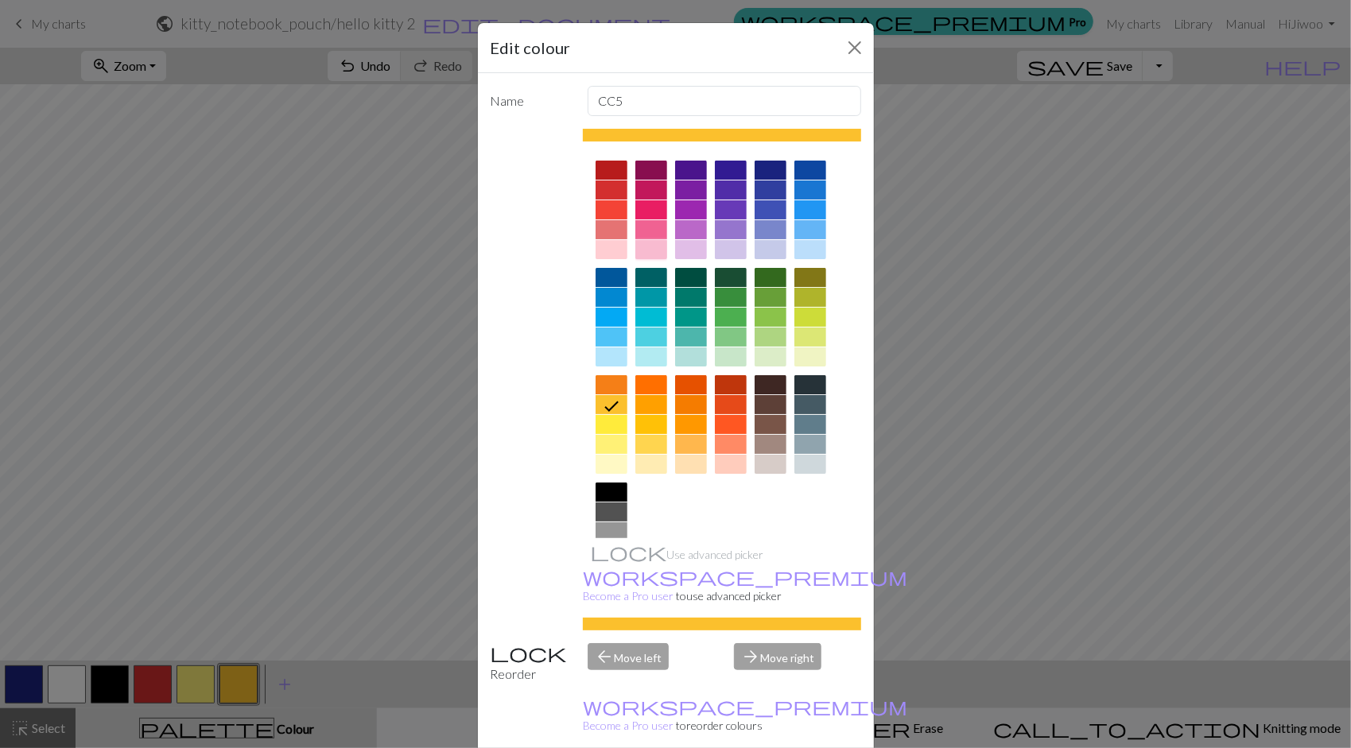
click at [644, 249] on div at bounding box center [651, 249] width 32 height 19
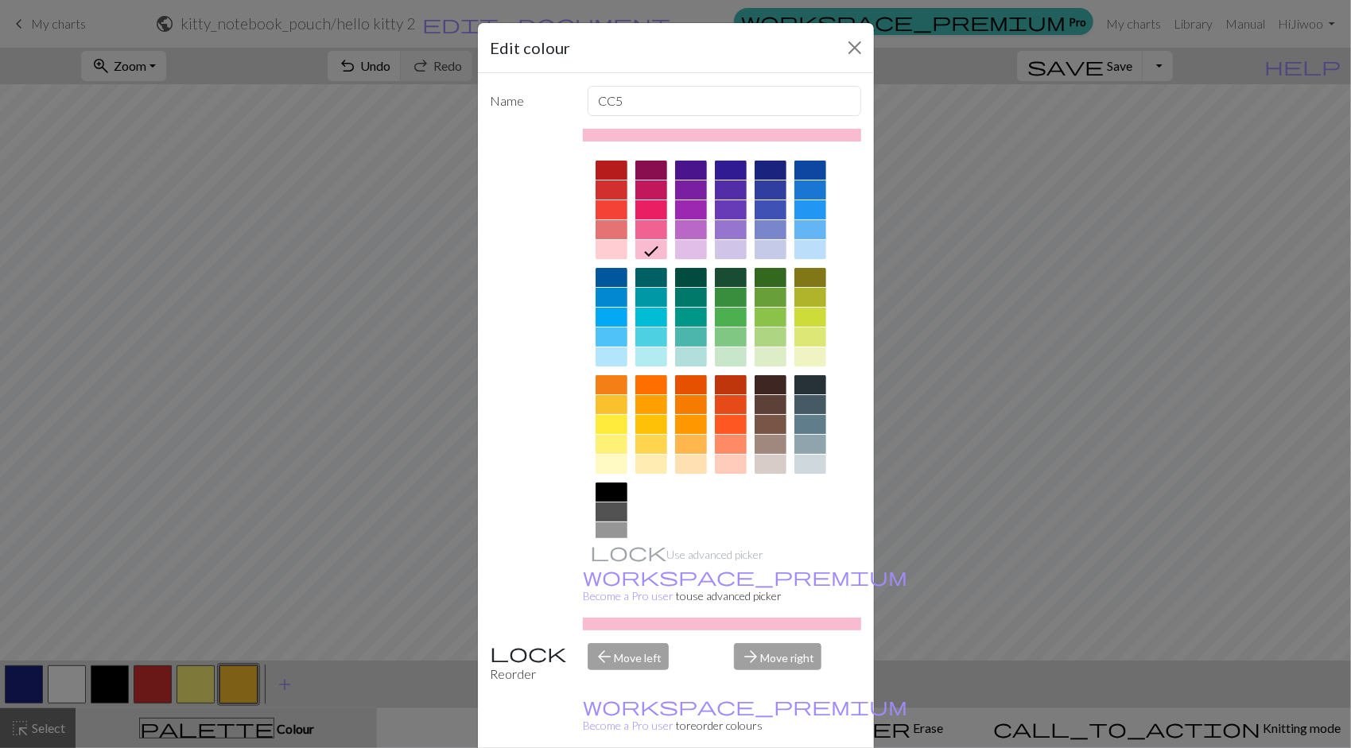
click at [214, 296] on div "Edit colour Name CC5 Use advanced picker workspace_premium Become a Pro user to…" at bounding box center [675, 374] width 1351 height 748
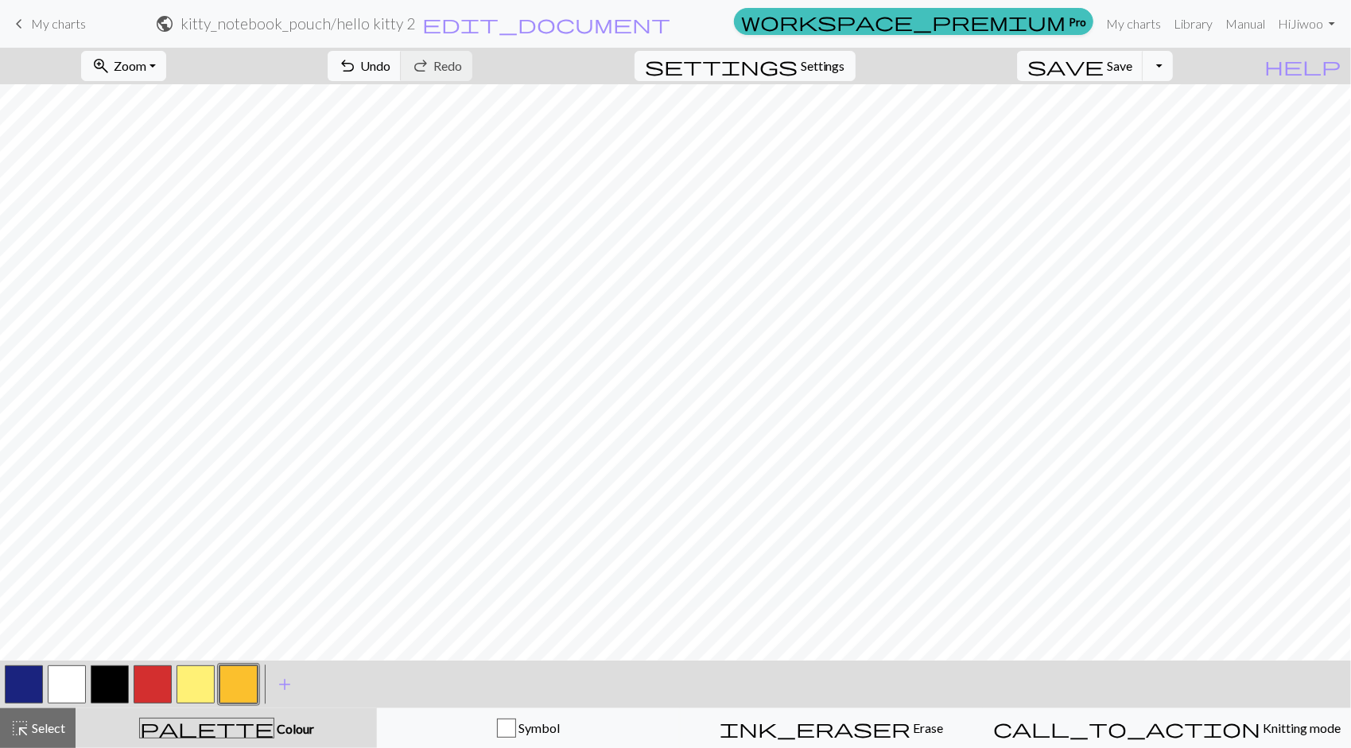
click at [245, 687] on button "button" at bounding box center [238, 685] width 38 height 38
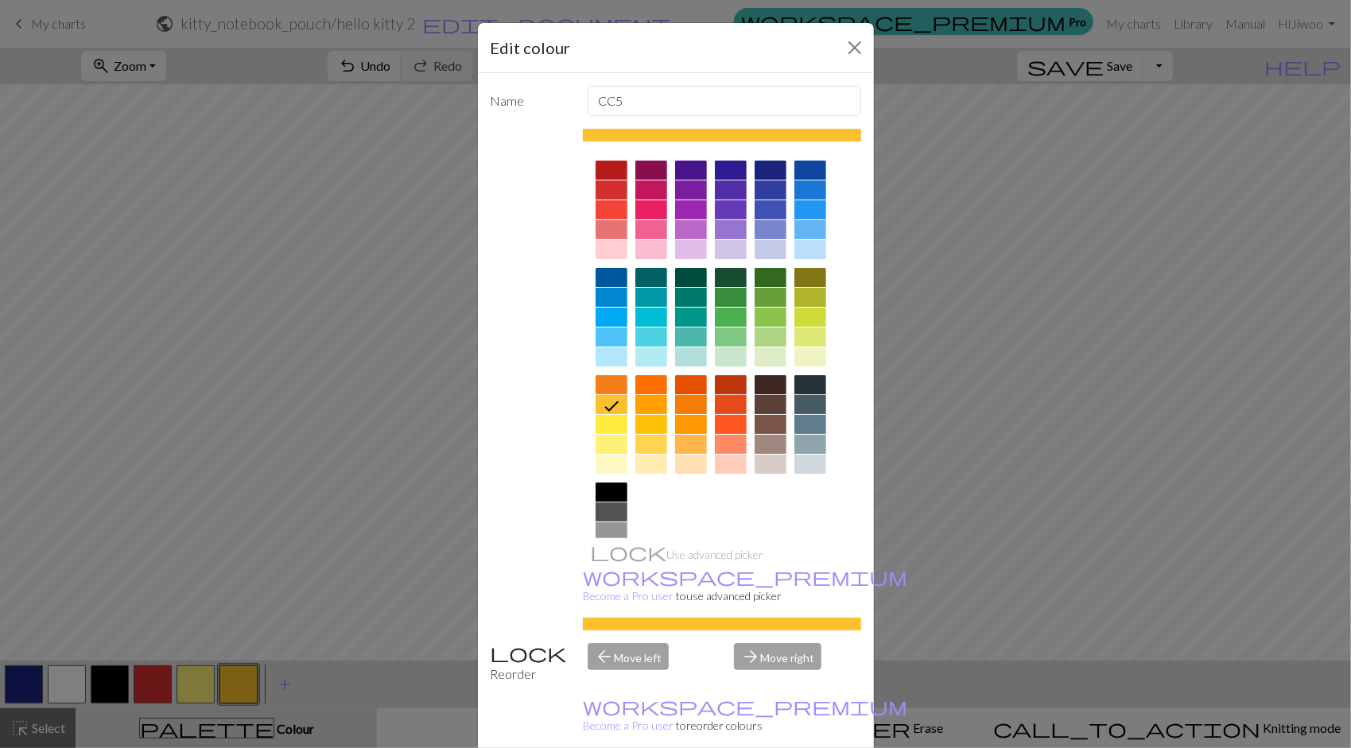
click at [651, 253] on div at bounding box center [651, 249] width 32 height 19
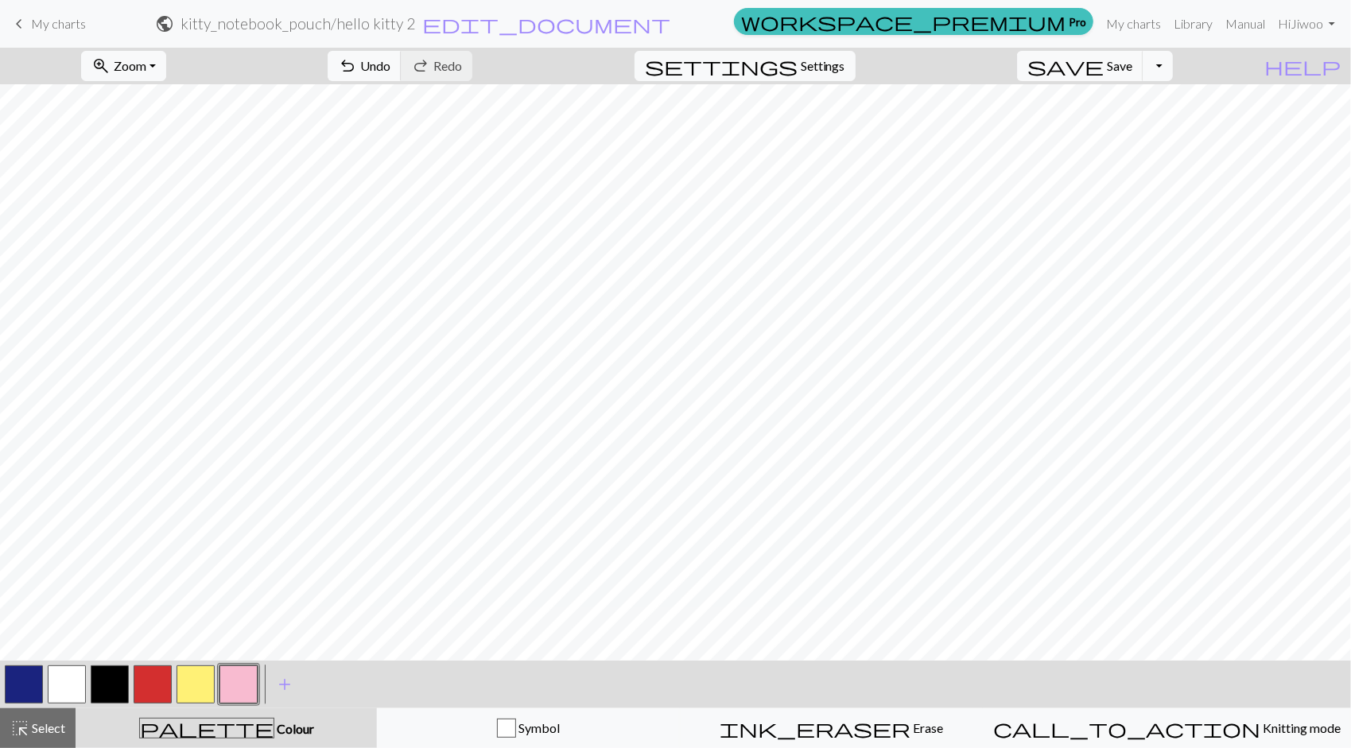
click at [29, 678] on button "button" at bounding box center [24, 685] width 38 height 38
click at [251, 679] on button "button" at bounding box center [238, 685] width 38 height 38
click at [22, 674] on button "button" at bounding box center [24, 685] width 38 height 38
drag, startPoint x: 244, startPoint y: 674, endPoint x: 330, endPoint y: 667, distance: 86.2
click at [244, 674] on button "button" at bounding box center [238, 685] width 38 height 38
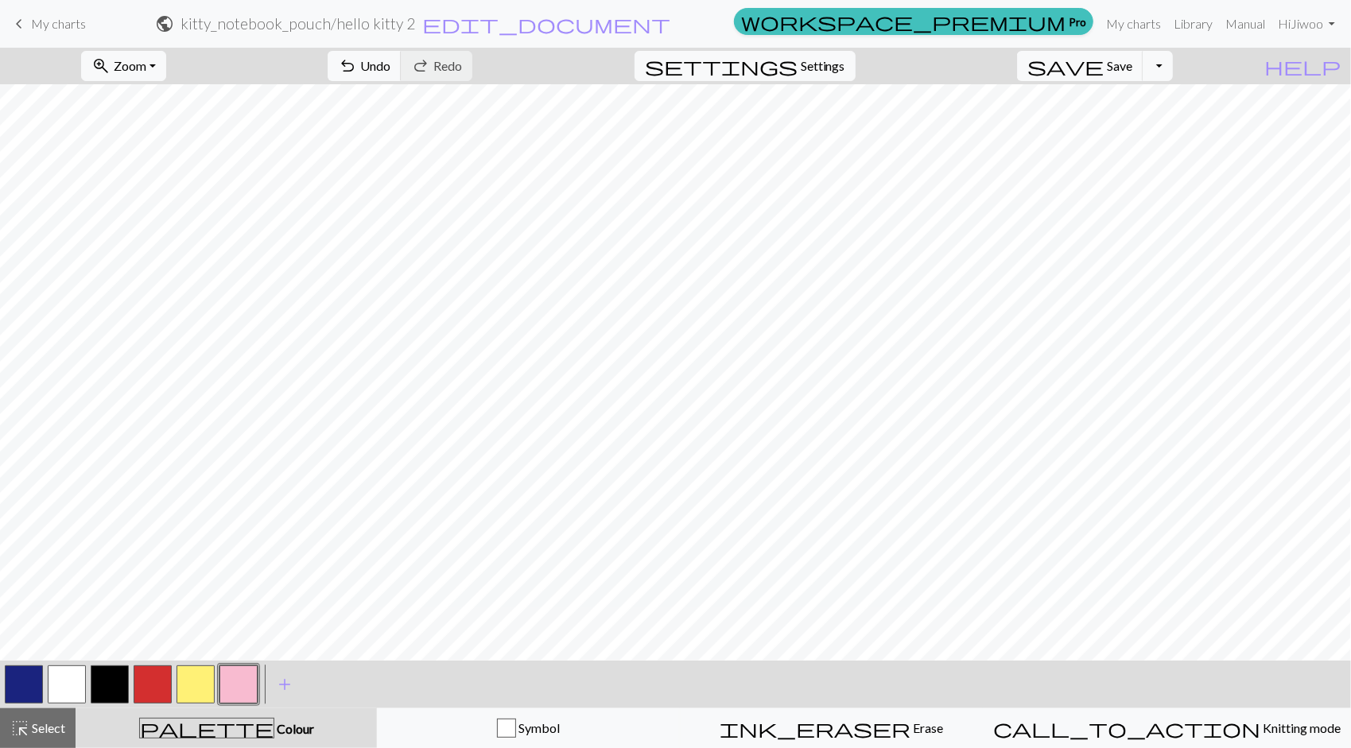
click at [21, 679] on button "button" at bounding box center [24, 685] width 38 height 38
click at [21, 681] on button "button" at bounding box center [24, 685] width 38 height 38
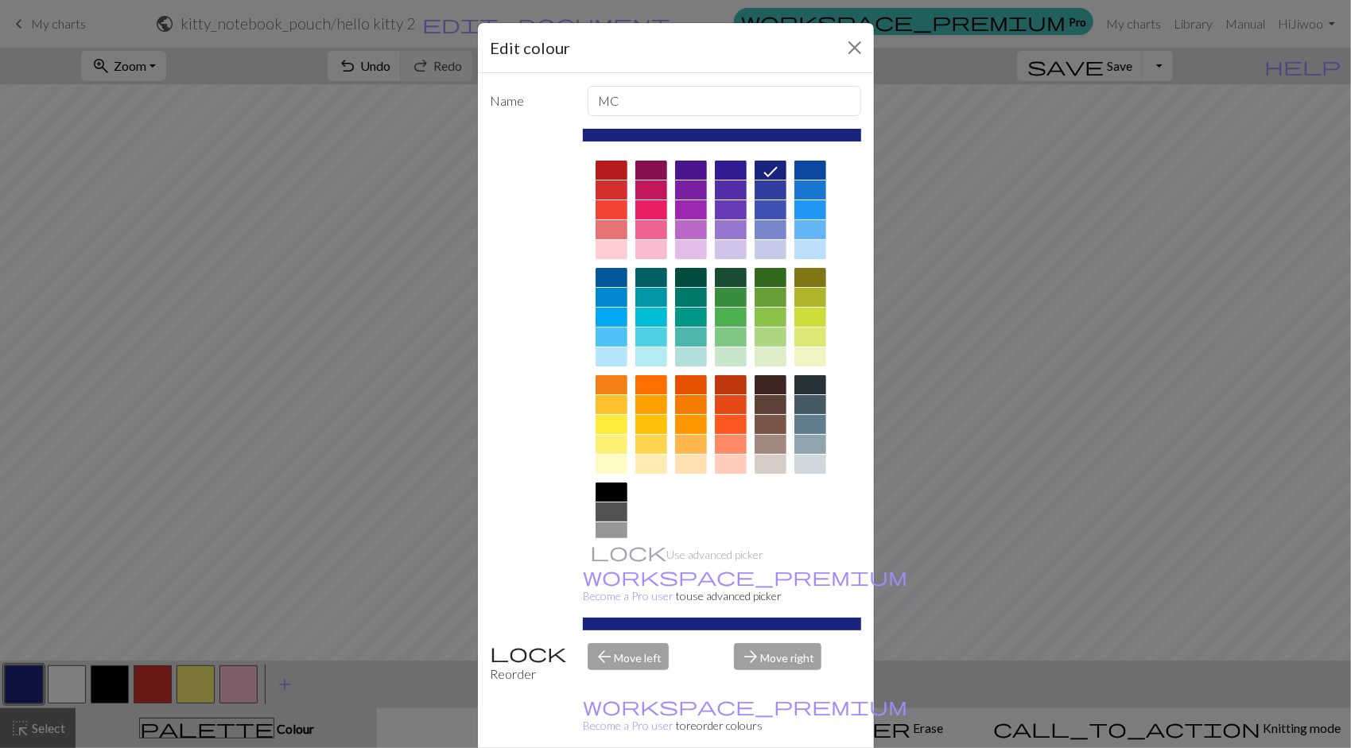
click at [1210, 313] on div "Edit colour Name MC Use advanced picker workspace_premium Become a Pro user to …" at bounding box center [675, 374] width 1351 height 748
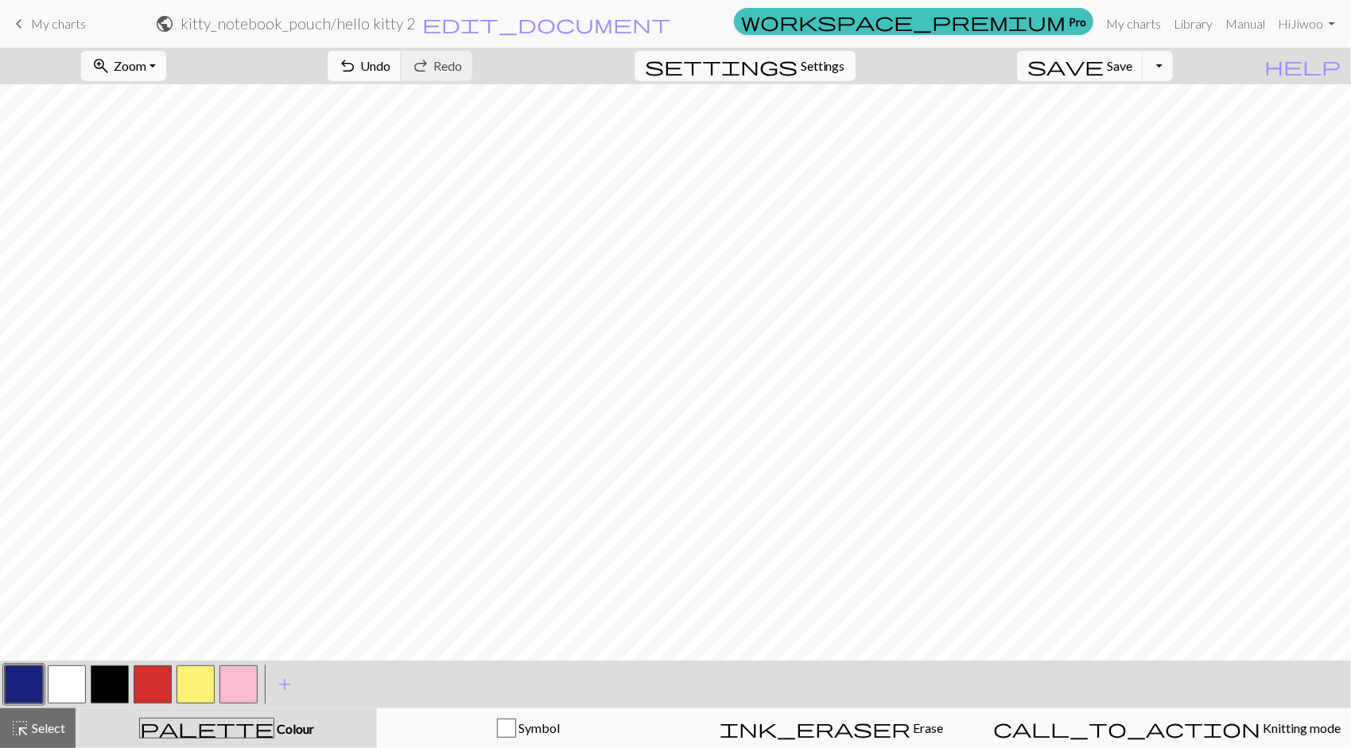
click at [17, 681] on button "button" at bounding box center [24, 685] width 38 height 38
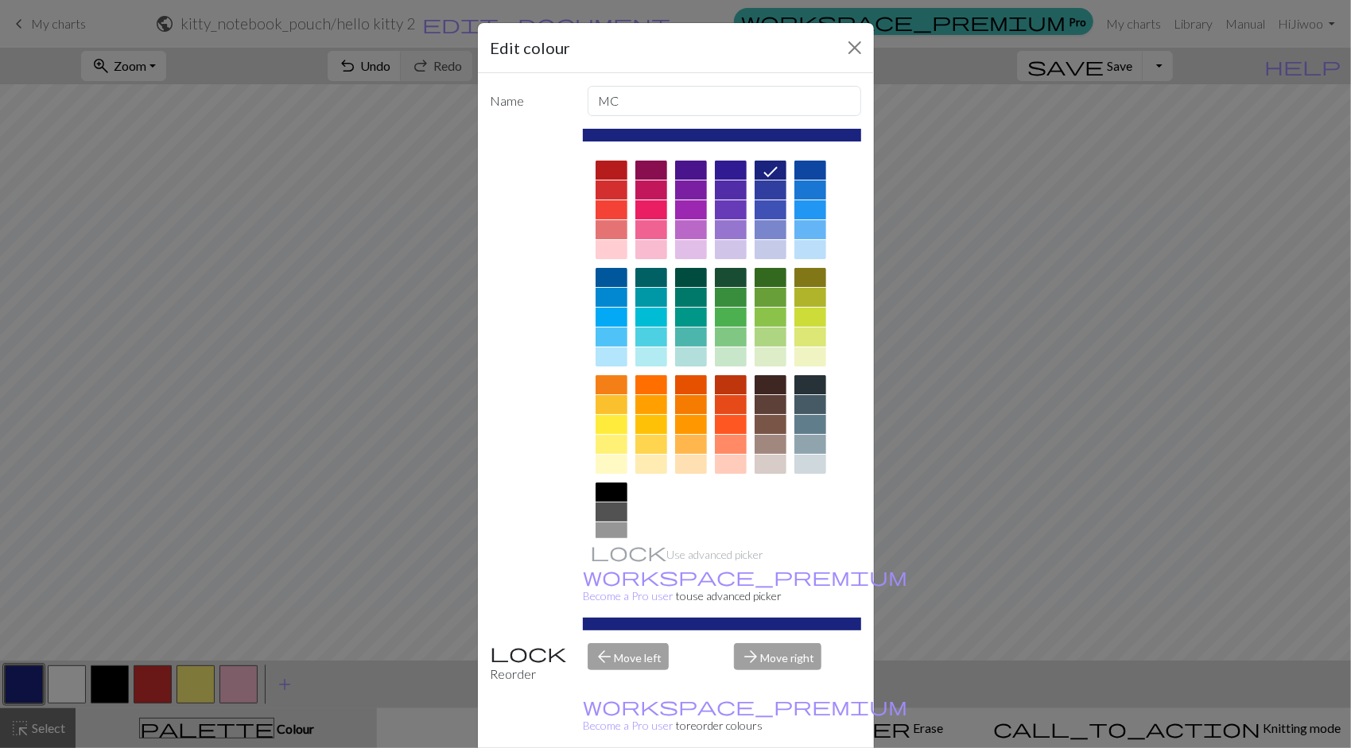
click at [1179, 381] on div "Edit colour Name MC Use advanced picker workspace_premium Become a Pro user to …" at bounding box center [675, 374] width 1351 height 748
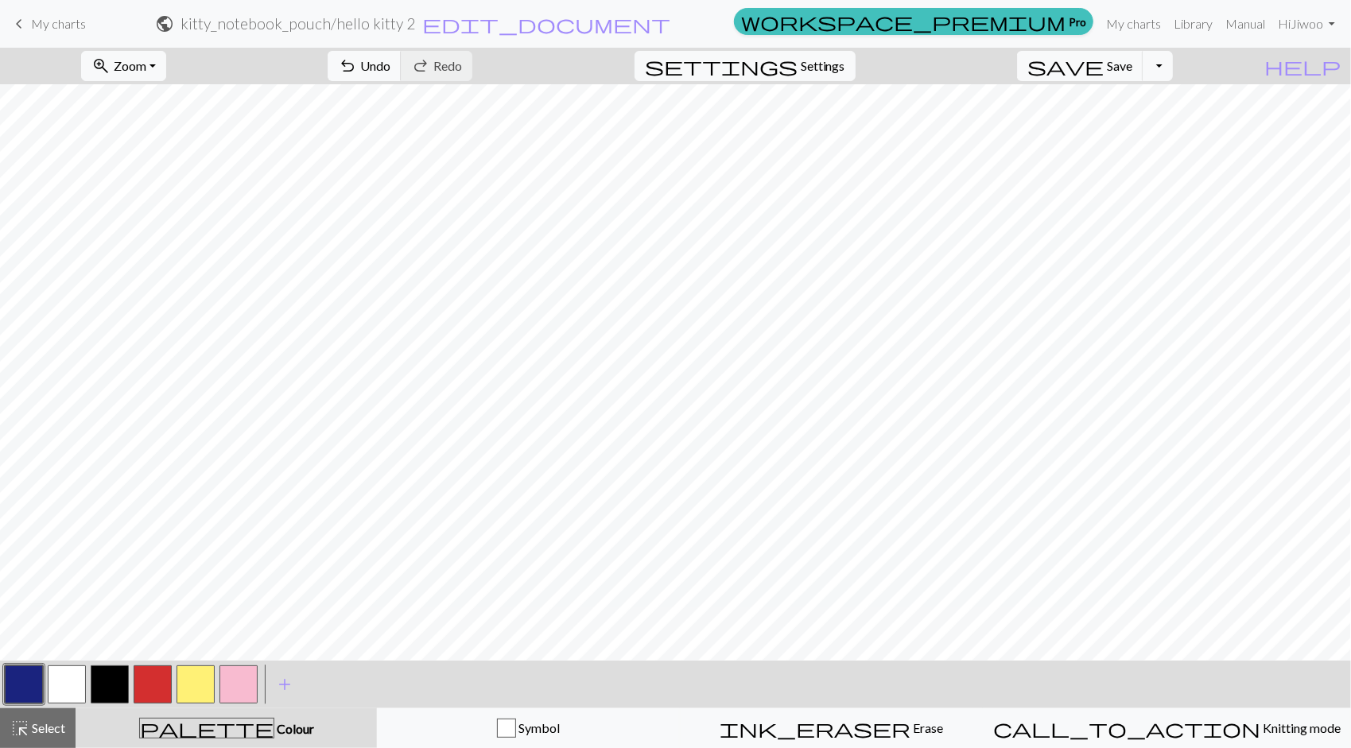
click at [245, 681] on button "button" at bounding box center [238, 685] width 38 height 38
click at [35, 693] on button "button" at bounding box center [24, 685] width 38 height 38
click at [250, 682] on button "button" at bounding box center [238, 685] width 38 height 38
click at [15, 681] on button "button" at bounding box center [24, 685] width 38 height 38
click at [235, 681] on button "button" at bounding box center [238, 685] width 38 height 38
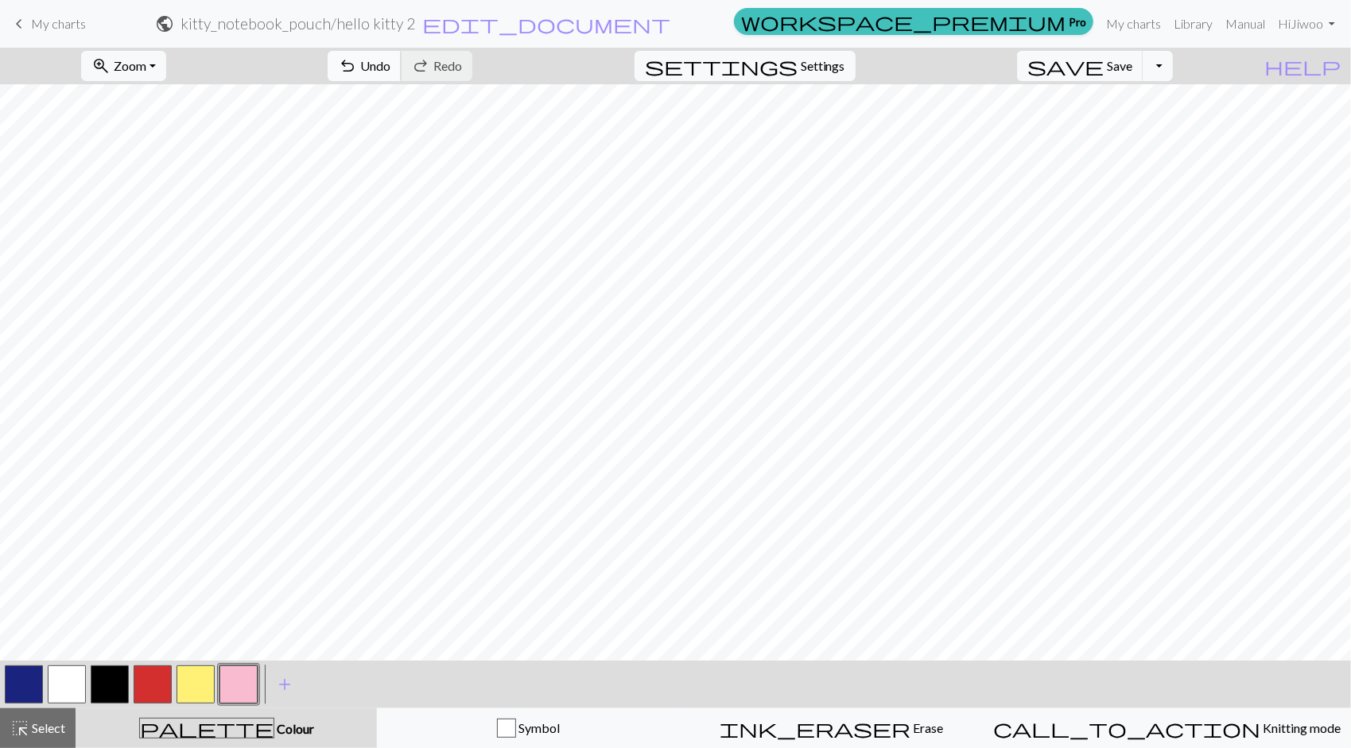
click at [390, 62] on span "Undo" at bounding box center [375, 65] width 30 height 15
click at [62, 676] on button "button" at bounding box center [67, 685] width 38 height 38
drag, startPoint x: 10, startPoint y: 685, endPoint x: 44, endPoint y: 667, distance: 38.8
click at [10, 685] on button "button" at bounding box center [24, 685] width 38 height 38
drag, startPoint x: 251, startPoint y: 688, endPoint x: 256, endPoint y: 665, distance: 23.5
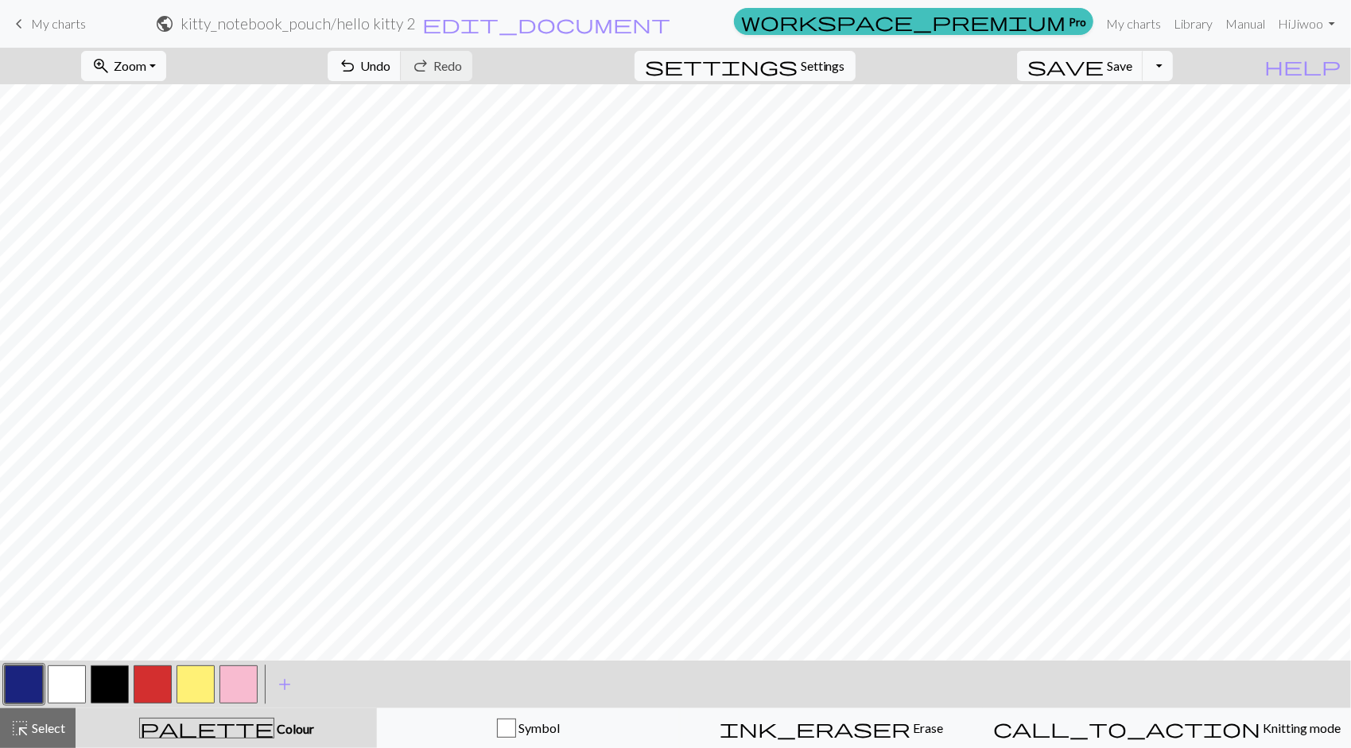
click at [253, 685] on button "button" at bounding box center [238, 685] width 38 height 38
click at [25, 684] on button "button" at bounding box center [24, 685] width 38 height 38
click at [239, 667] on button "button" at bounding box center [238, 685] width 38 height 38
click at [13, 682] on button "button" at bounding box center [24, 685] width 38 height 38
click at [243, 685] on button "button" at bounding box center [238, 685] width 38 height 38
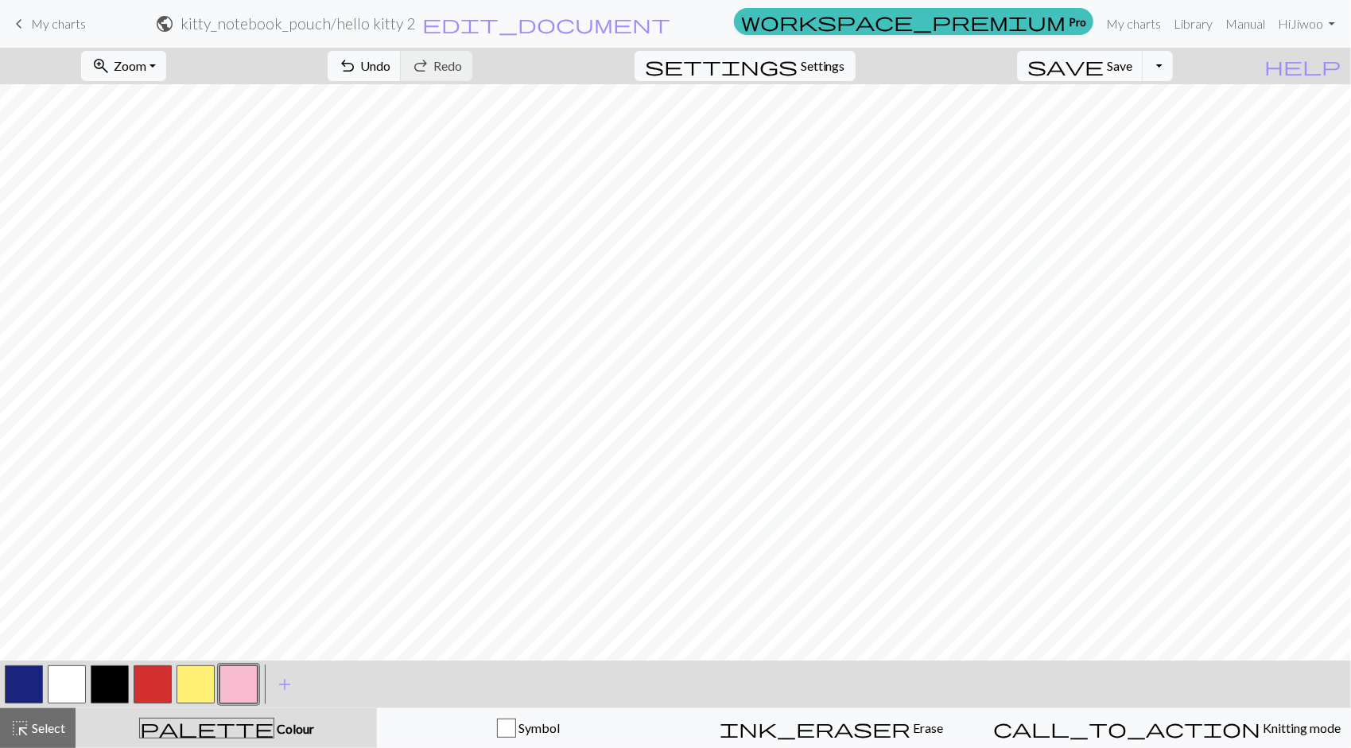
click at [20, 681] on button "button" at bounding box center [24, 685] width 38 height 38
click at [233, 687] on button "button" at bounding box center [238, 685] width 38 height 38
click at [13, 688] on button "button" at bounding box center [24, 685] width 38 height 38
click at [250, 690] on button "button" at bounding box center [238, 685] width 38 height 38
click at [29, 674] on button "button" at bounding box center [24, 685] width 38 height 38
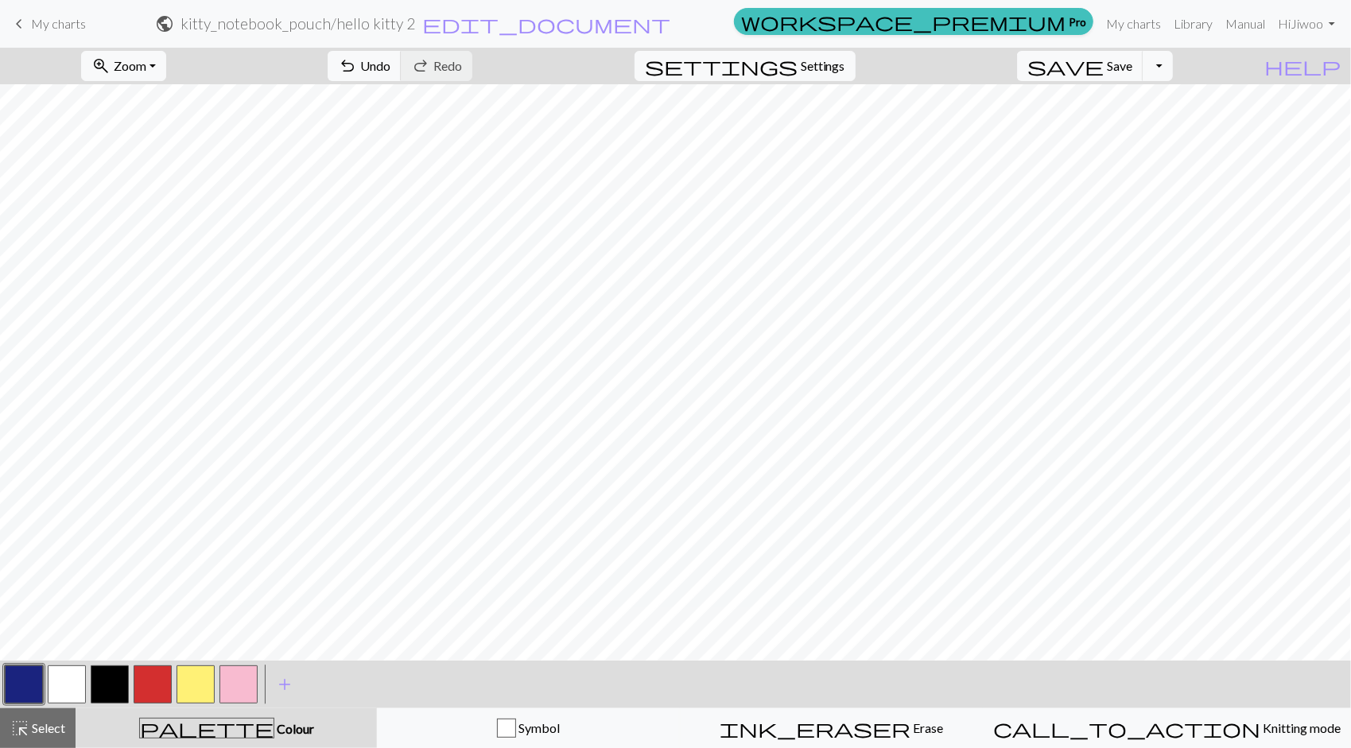
click at [245, 687] on button "button" at bounding box center [238, 685] width 38 height 38
click at [31, 689] on button "button" at bounding box center [24, 685] width 38 height 38
click at [239, 681] on button "button" at bounding box center [238, 685] width 38 height 38
drag, startPoint x: 24, startPoint y: 687, endPoint x: 31, endPoint y: 676, distance: 13.2
click at [24, 685] on button "button" at bounding box center [24, 685] width 38 height 38
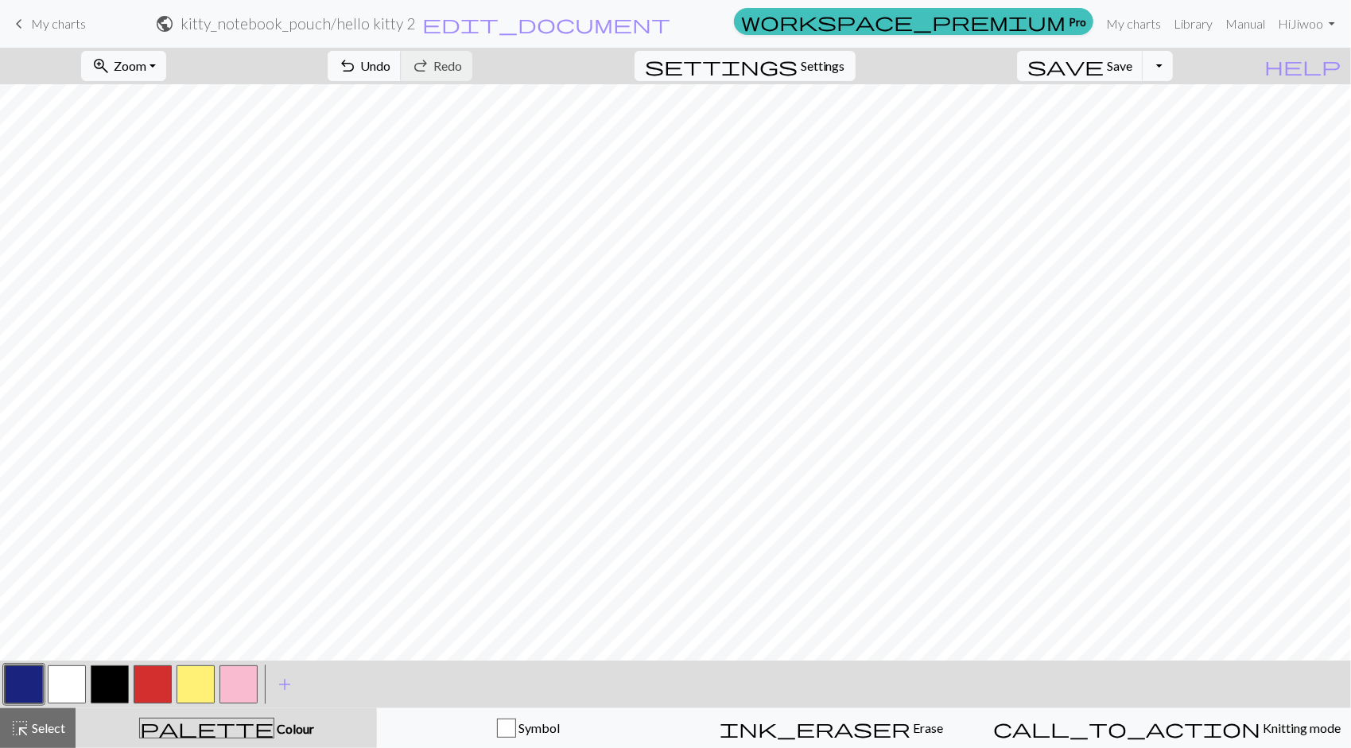
click at [247, 682] on button "button" at bounding box center [238, 685] width 38 height 38
click at [41, 682] on button "button" at bounding box center [24, 685] width 38 height 38
click at [239, 692] on button "button" at bounding box center [238, 685] width 38 height 38
click at [33, 685] on button "button" at bounding box center [24, 685] width 38 height 38
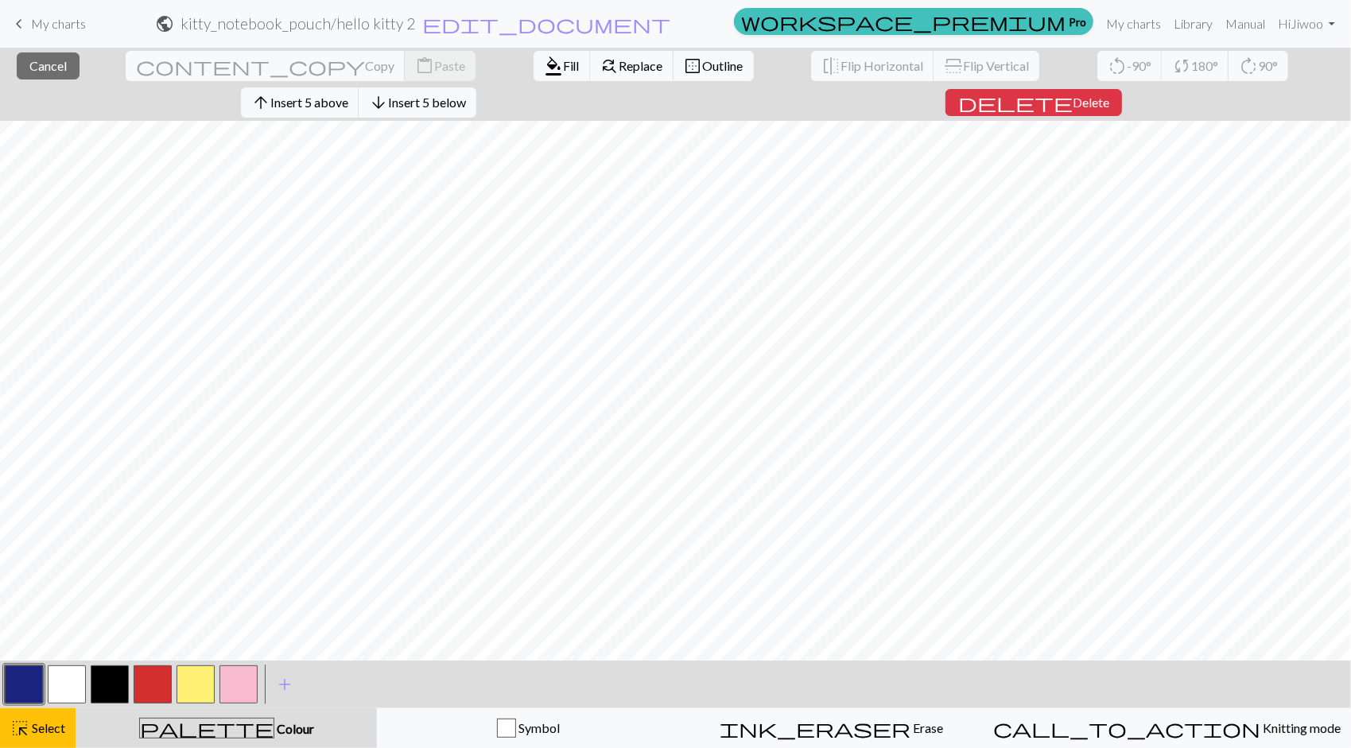
click at [28, 681] on button "button" at bounding box center [24, 685] width 38 height 38
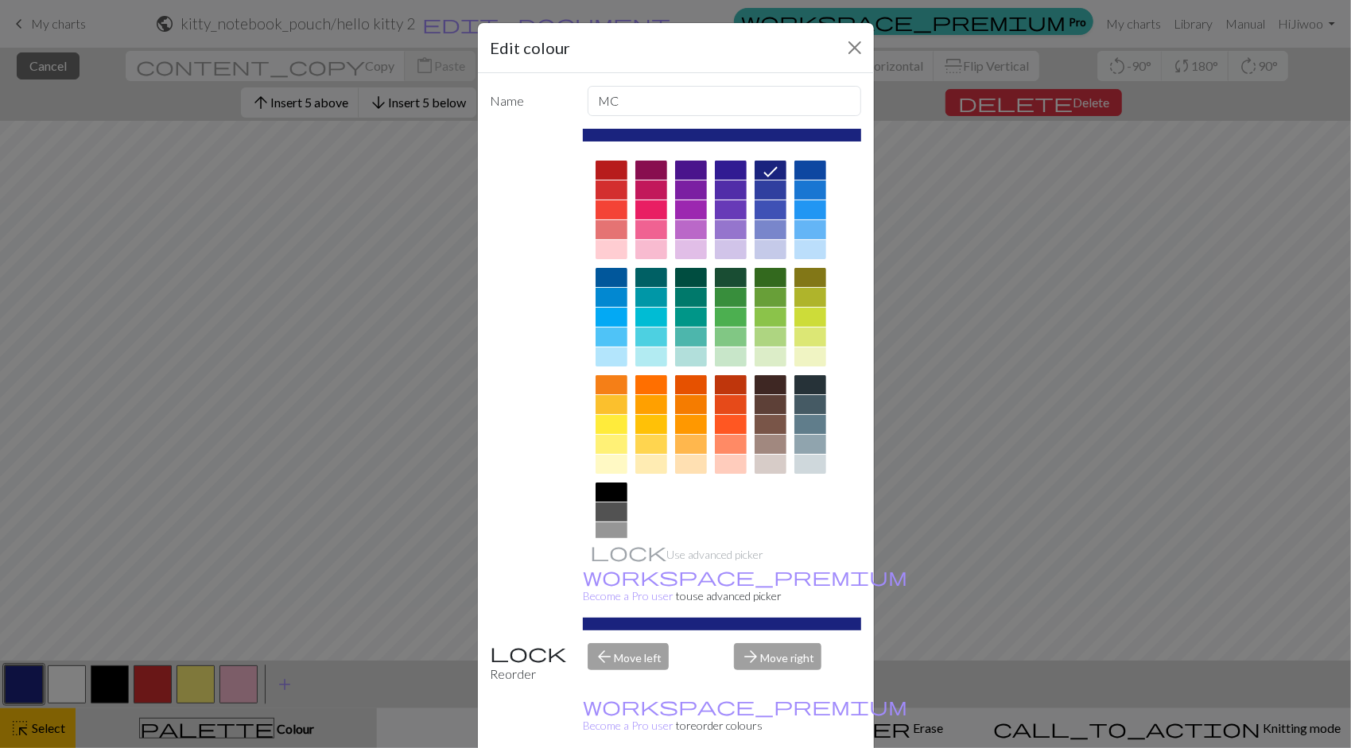
click at [1079, 551] on div "Edit colour Name MC Use advanced picker workspace_premium Become a Pro user to …" at bounding box center [675, 374] width 1351 height 748
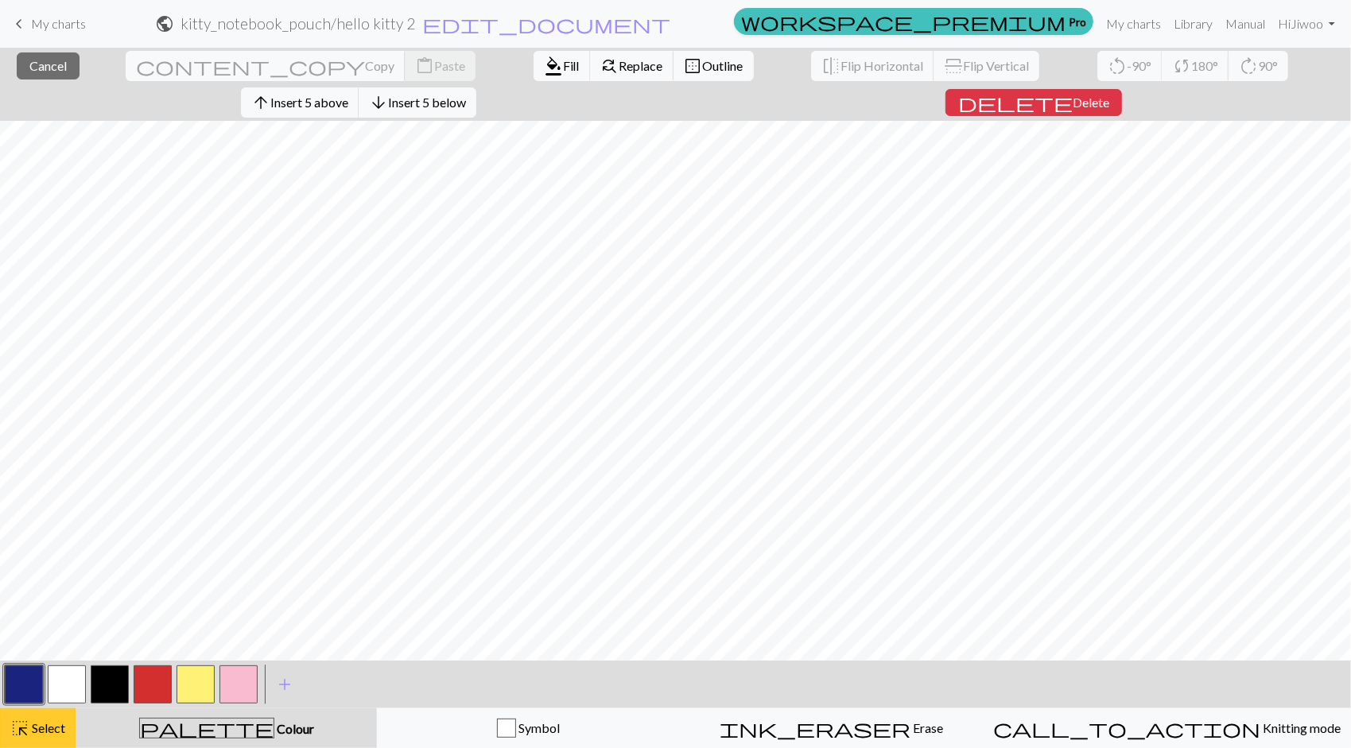
click at [49, 726] on span "Select" at bounding box center [47, 727] width 36 height 15
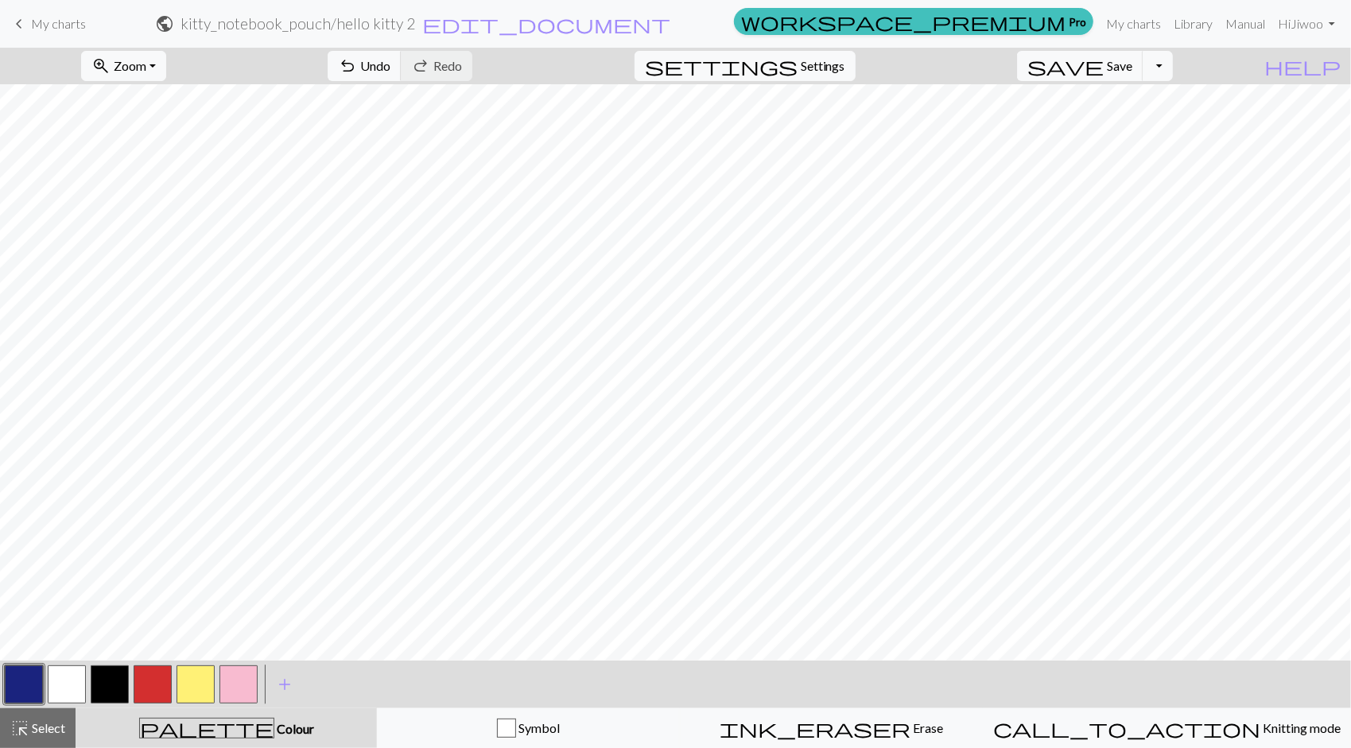
click at [236, 685] on button "button" at bounding box center [238, 685] width 38 height 38
click at [23, 681] on button "button" at bounding box center [24, 685] width 38 height 38
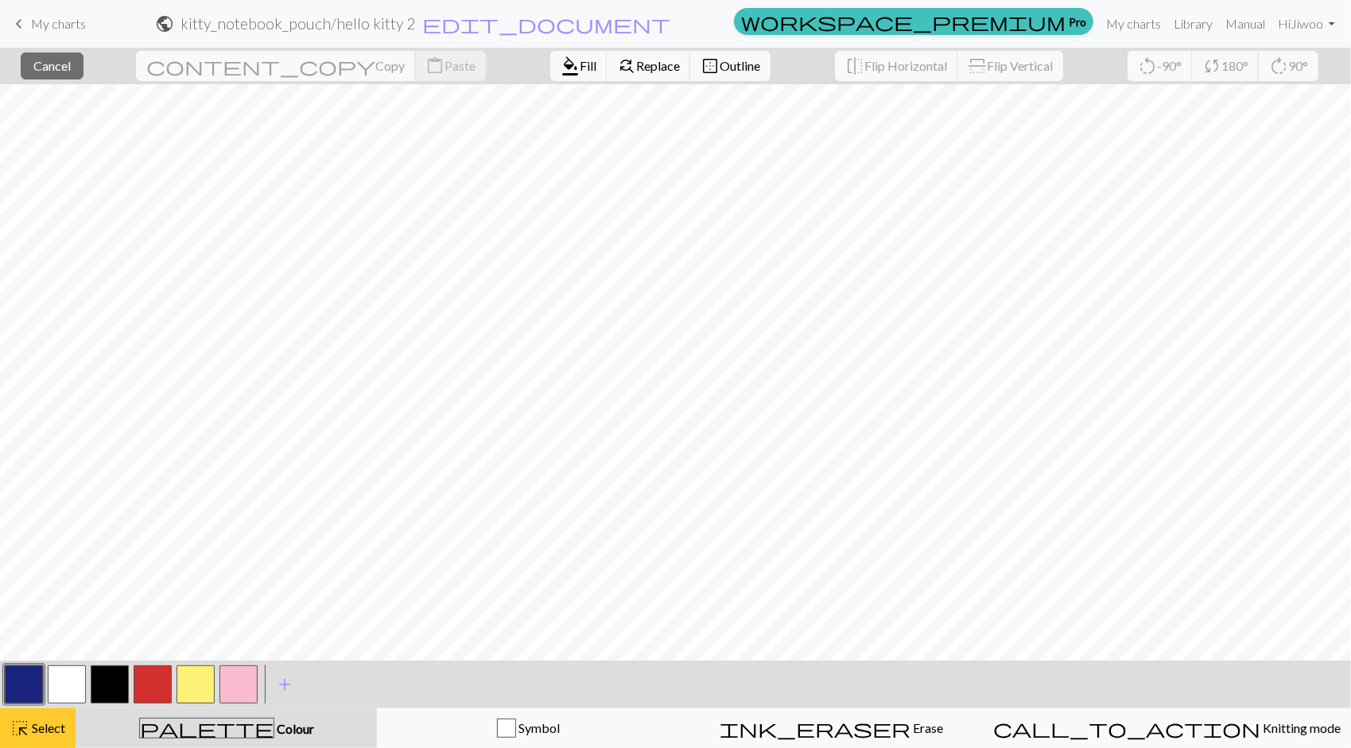
click at [37, 715] on button "highlight_alt Select Select" at bounding box center [38, 729] width 76 height 40
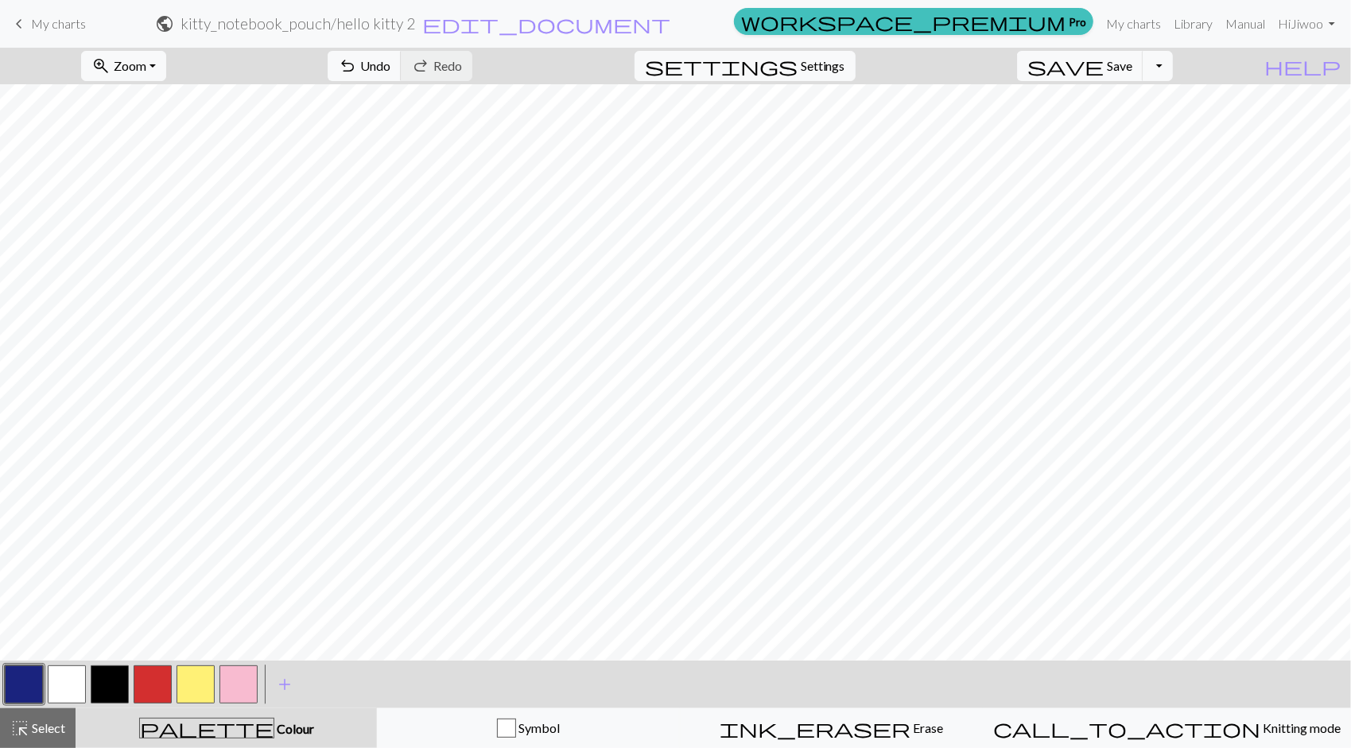
click at [249, 678] on button "button" at bounding box center [238, 685] width 38 height 38
click at [17, 683] on button "button" at bounding box center [24, 685] width 38 height 38
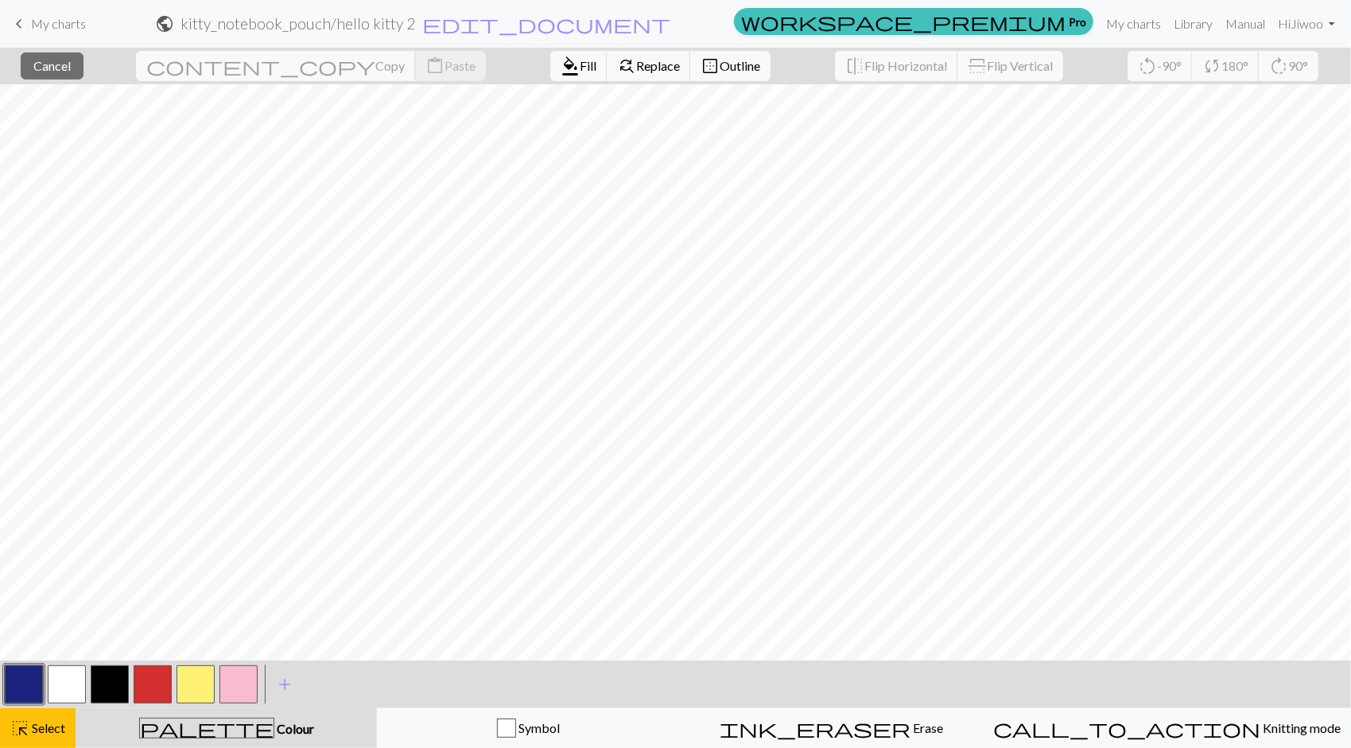
click at [21, 681] on button "button" at bounding box center [24, 685] width 38 height 38
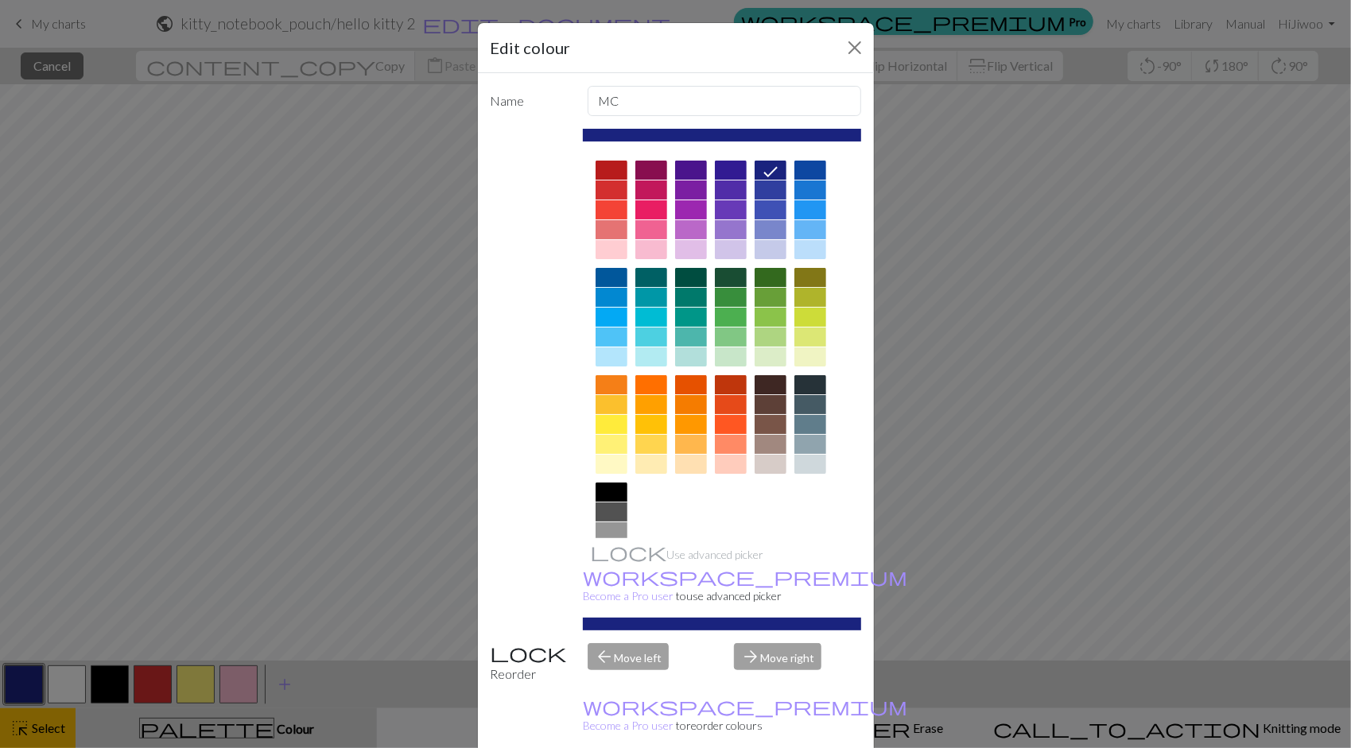
click at [33, 536] on div "Edit colour Name MC Use advanced picker workspace_premium Become a Pro user to …" at bounding box center [675, 374] width 1351 height 748
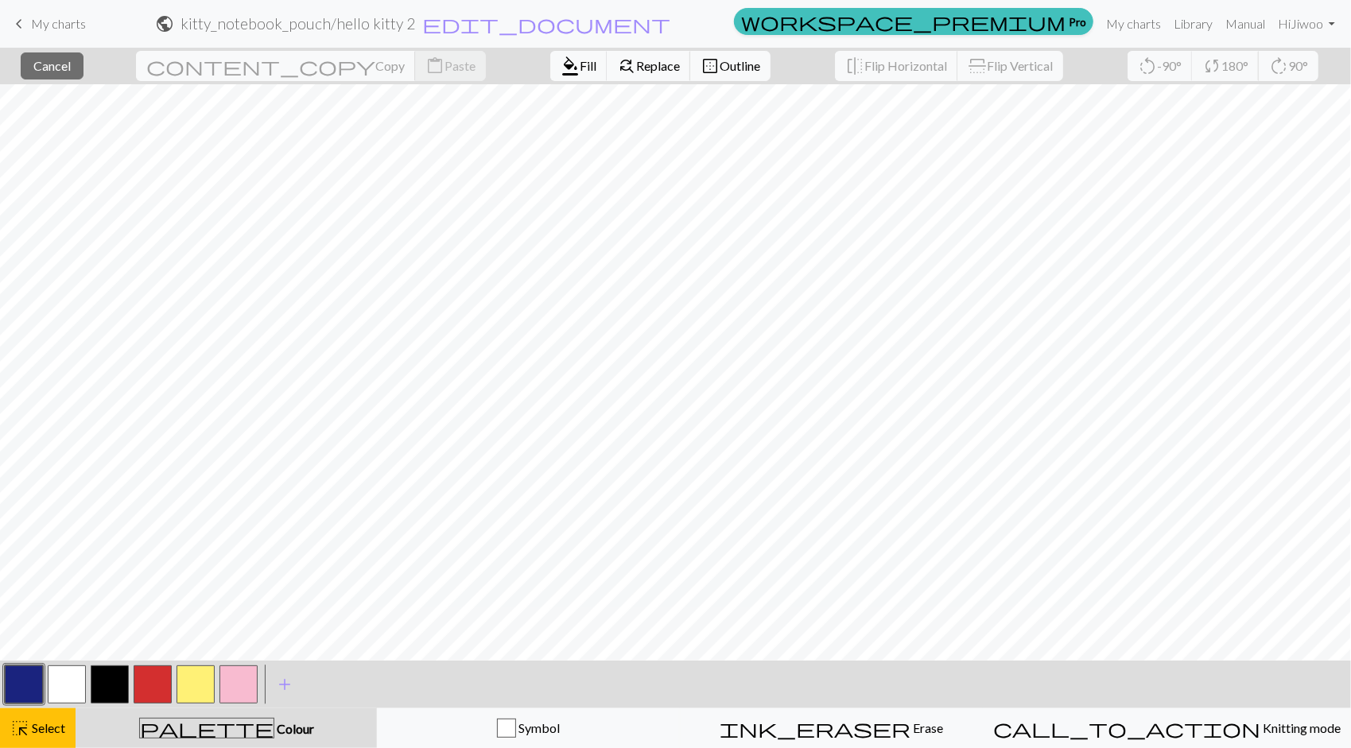
drag, startPoint x: 21, startPoint y: 732, endPoint x: 73, endPoint y: 681, distance: 73.1
click at [21, 732] on span "highlight_alt" at bounding box center [19, 728] width 19 height 22
click at [34, 689] on button "button" at bounding box center [24, 685] width 38 height 38
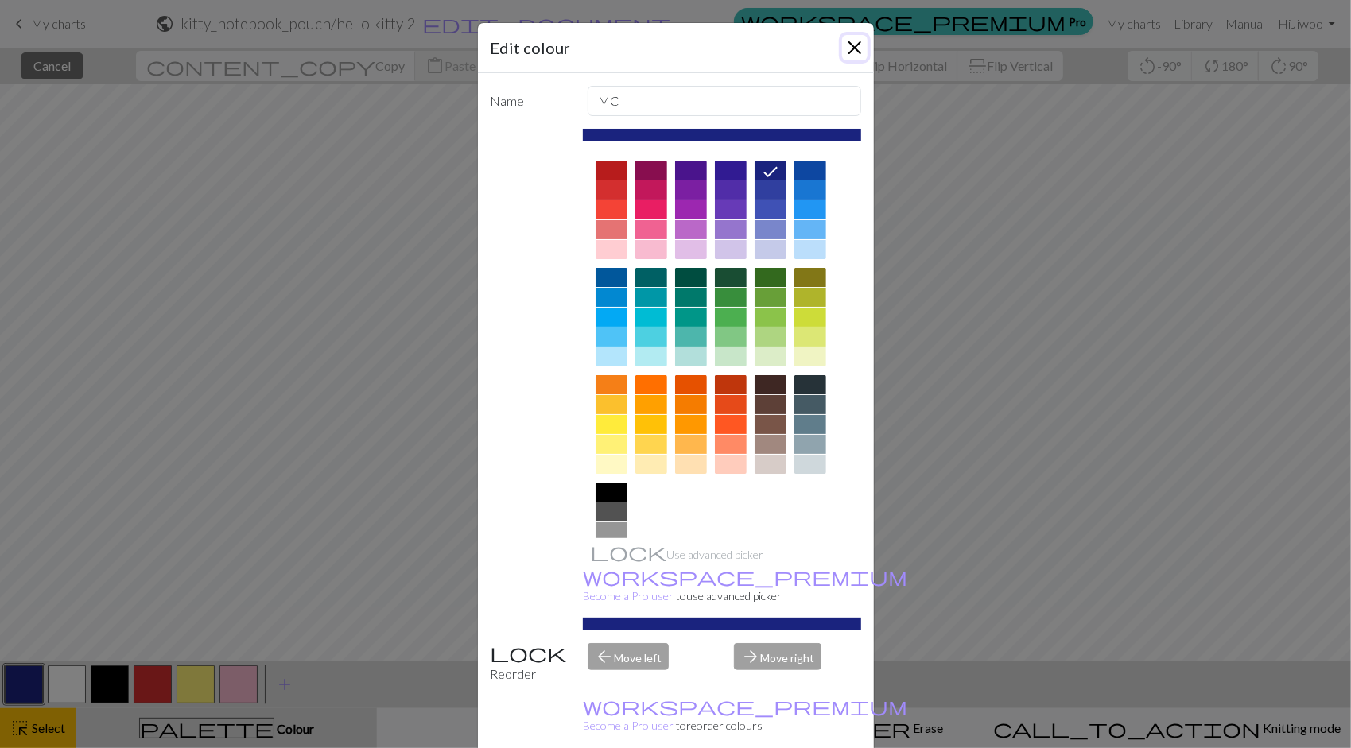
click at [849, 45] on button "Close" at bounding box center [854, 47] width 25 height 25
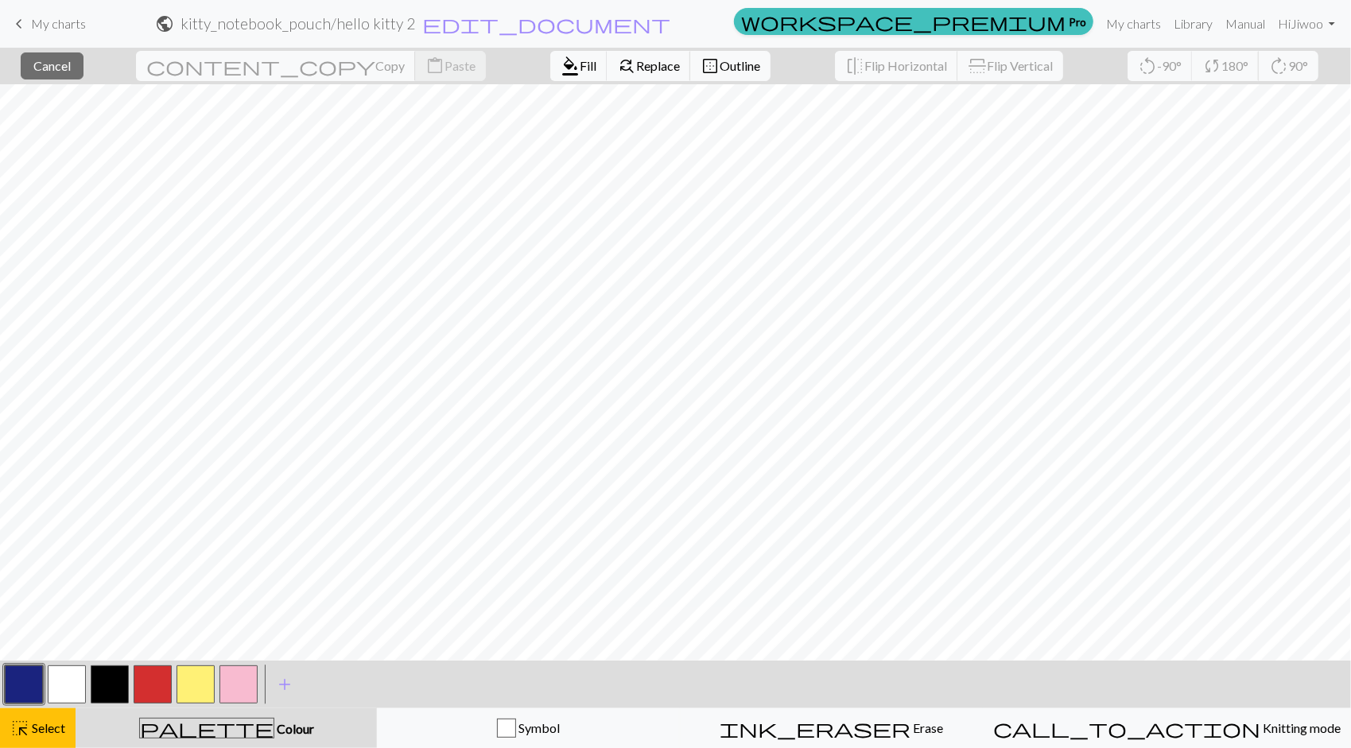
click at [8, 690] on button "button" at bounding box center [24, 685] width 38 height 38
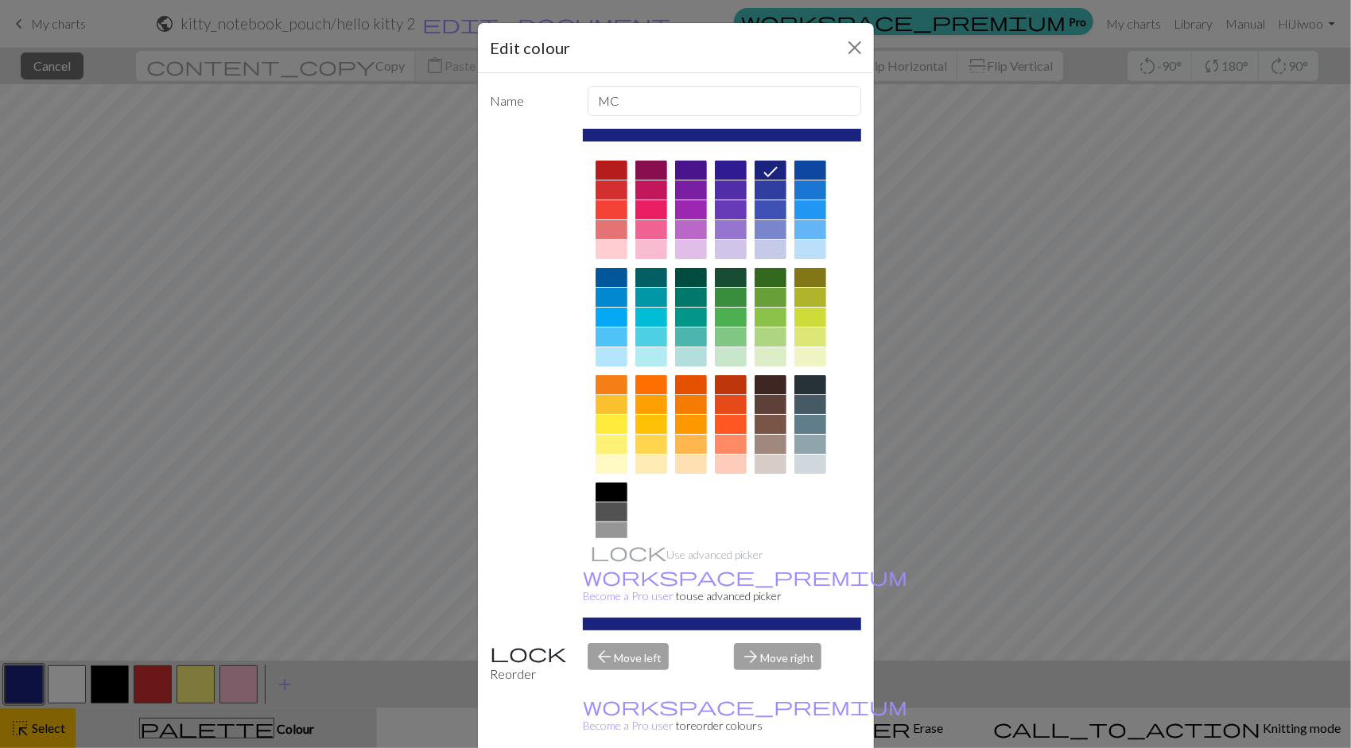
click at [16, 679] on div "Edit colour Name MC Use advanced picker workspace_premium Become a Pro user to …" at bounding box center [675, 374] width 1351 height 748
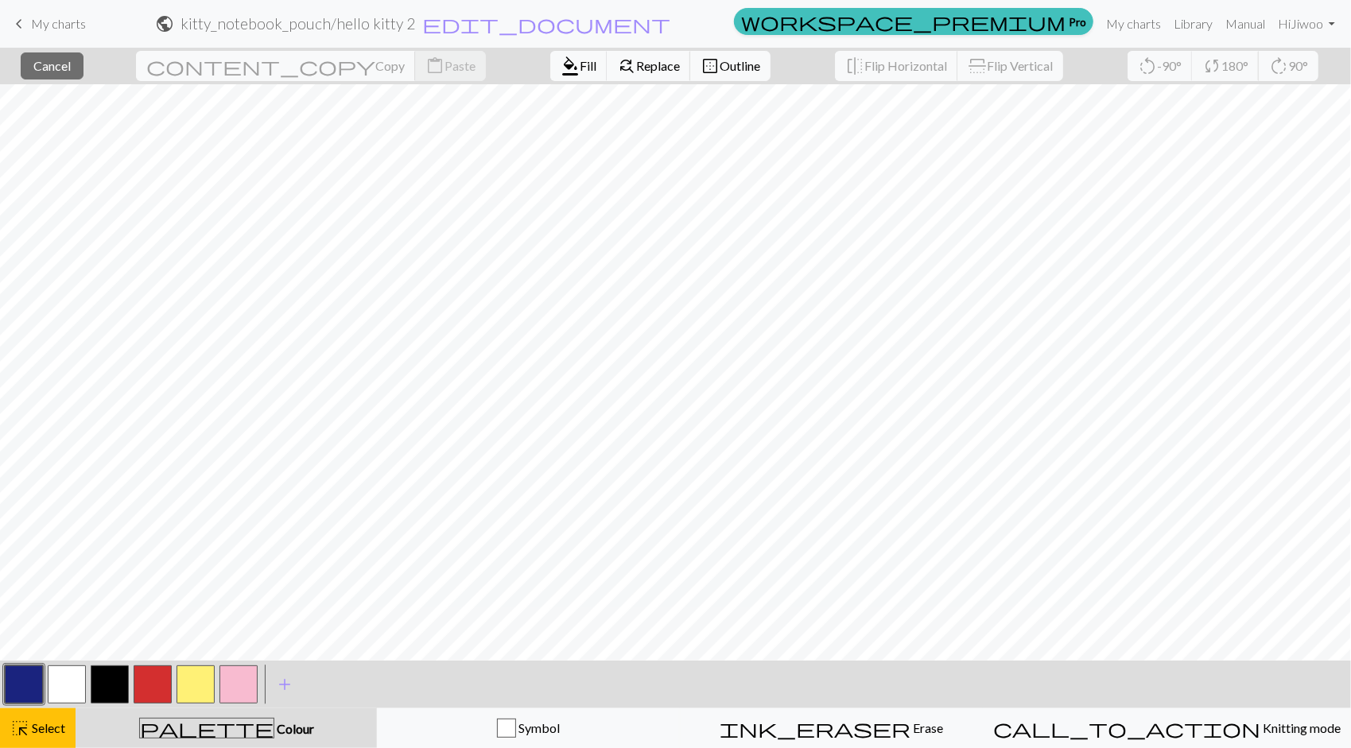
click at [43, 730] on span "Select" at bounding box center [47, 727] width 36 height 15
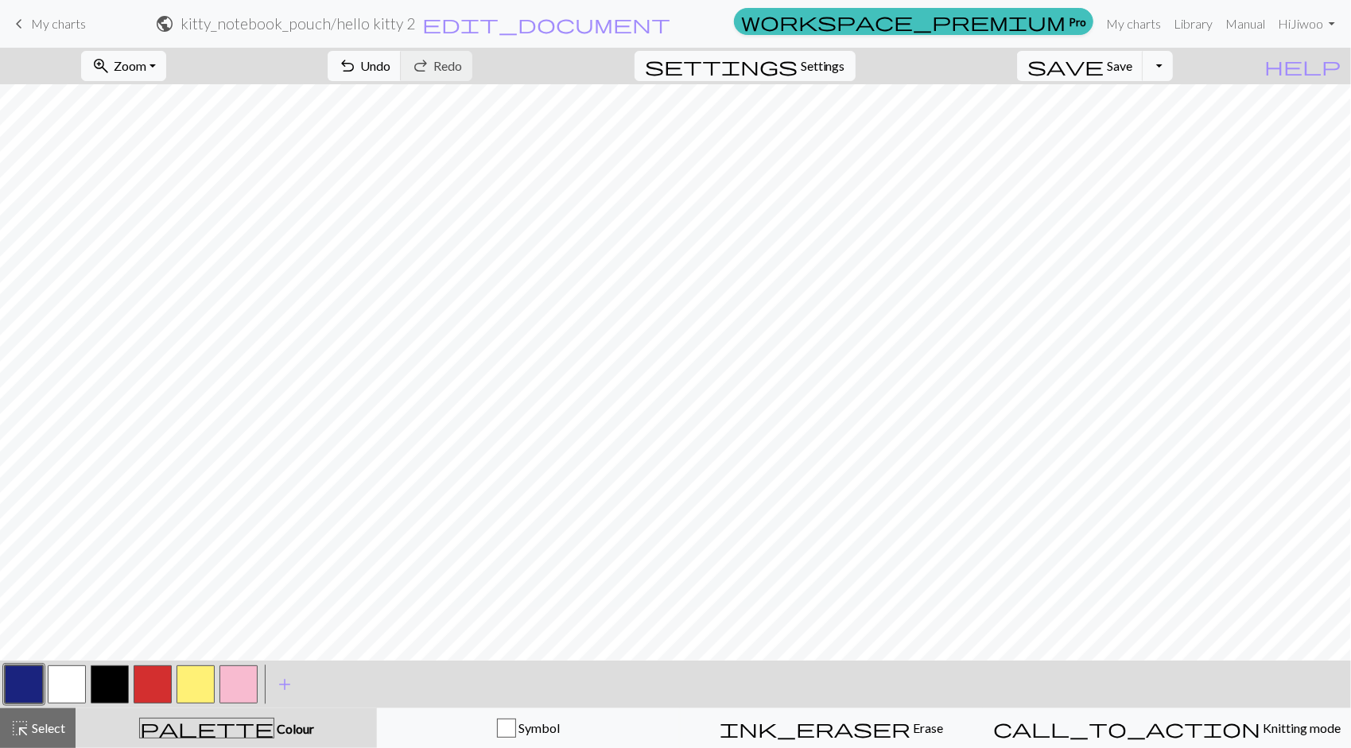
click at [0, 697] on html "This website uses cookies to ensure you get the best experience on our website.…" at bounding box center [675, 374] width 1351 height 748
click at [13, 683] on button "button" at bounding box center [24, 685] width 38 height 38
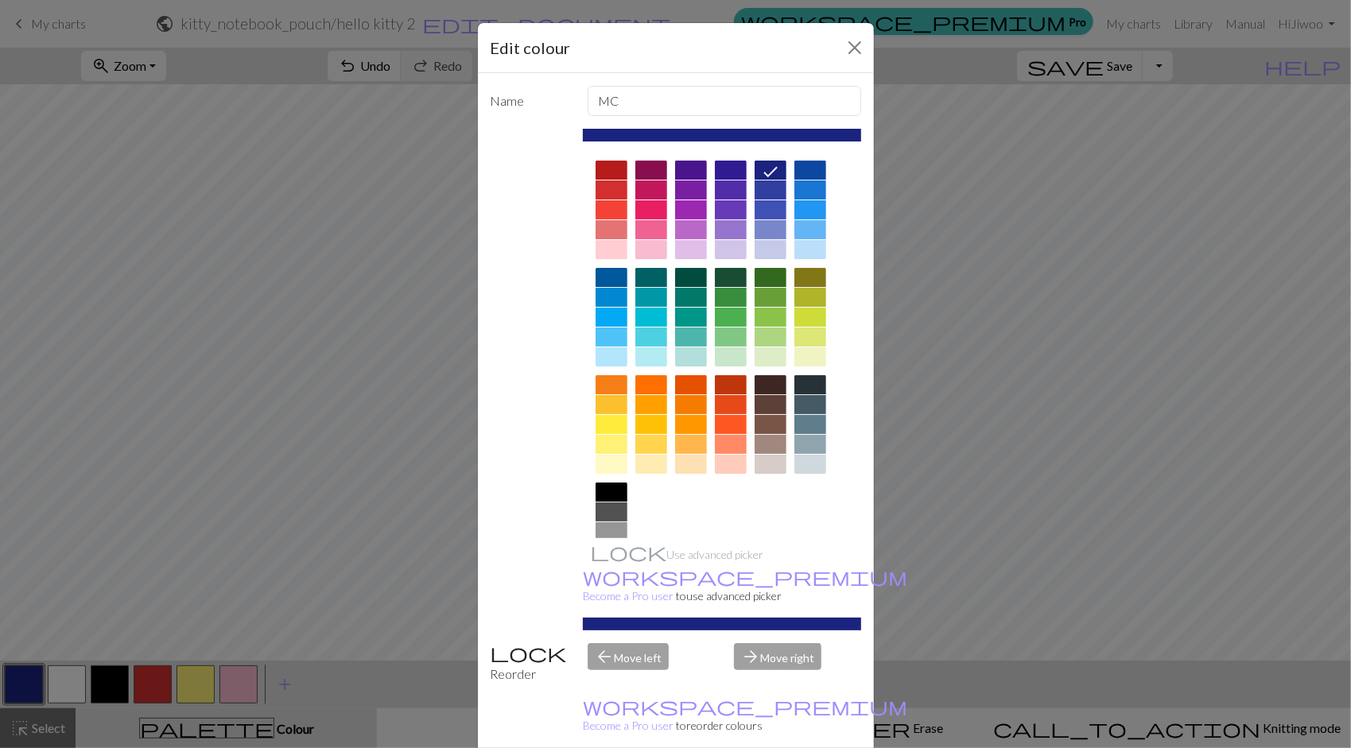
click at [767, 188] on div at bounding box center [771, 190] width 32 height 19
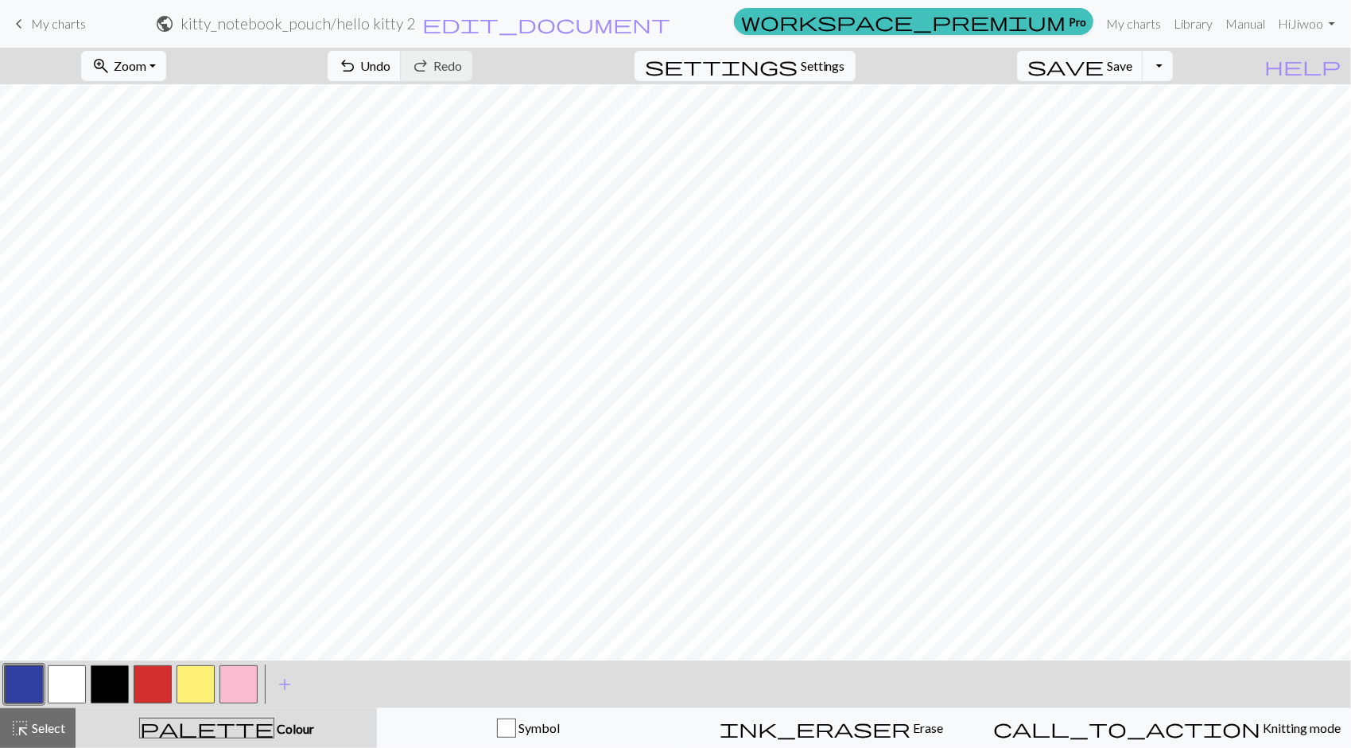
click at [251, 668] on button "button" at bounding box center [238, 685] width 38 height 38
click at [235, 697] on button "button" at bounding box center [238, 685] width 38 height 38
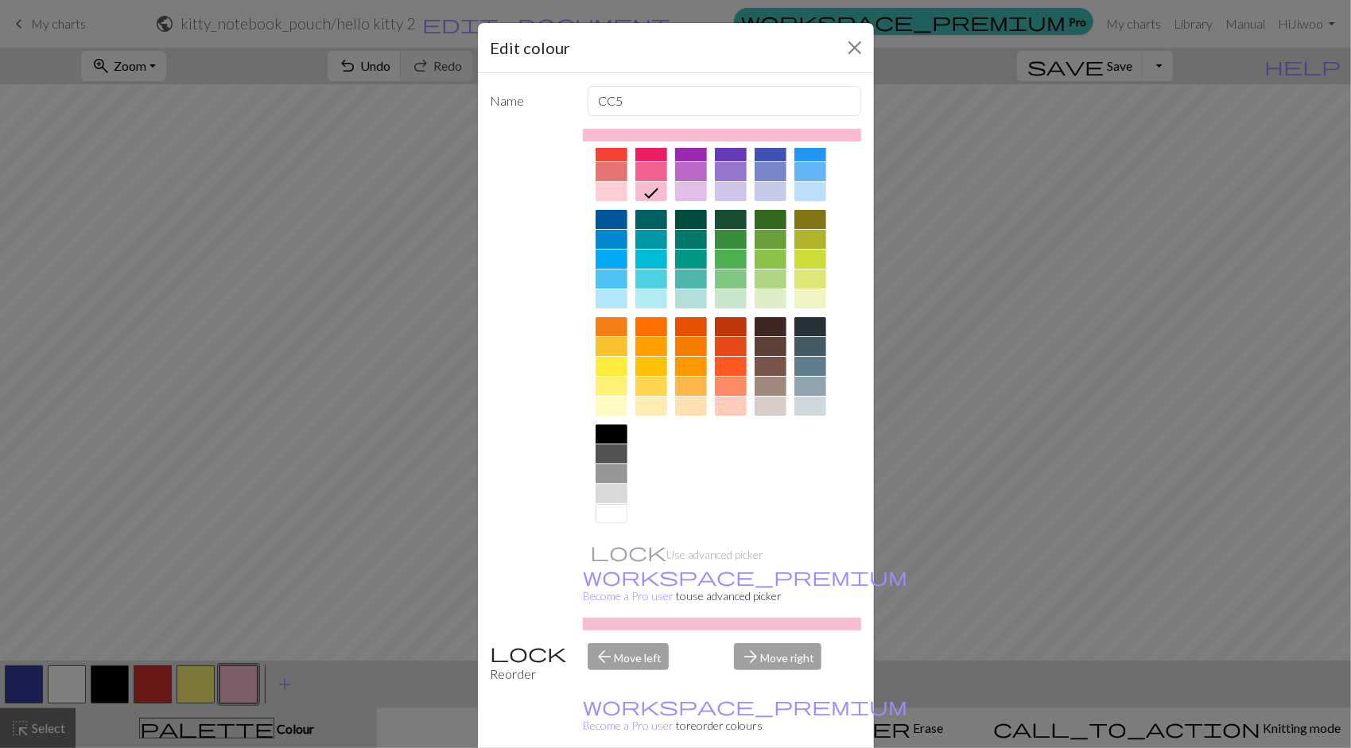
scroll to position [60, 0]
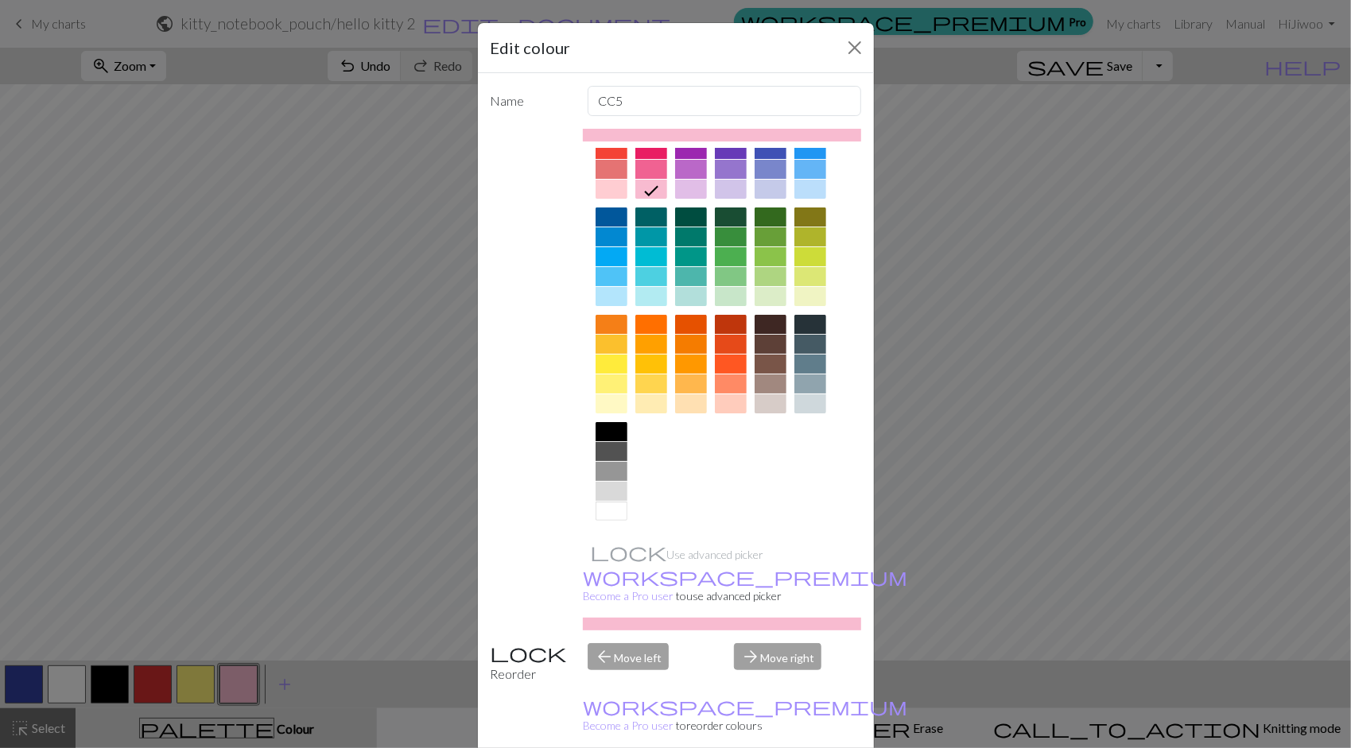
click at [607, 508] on div at bounding box center [612, 511] width 32 height 19
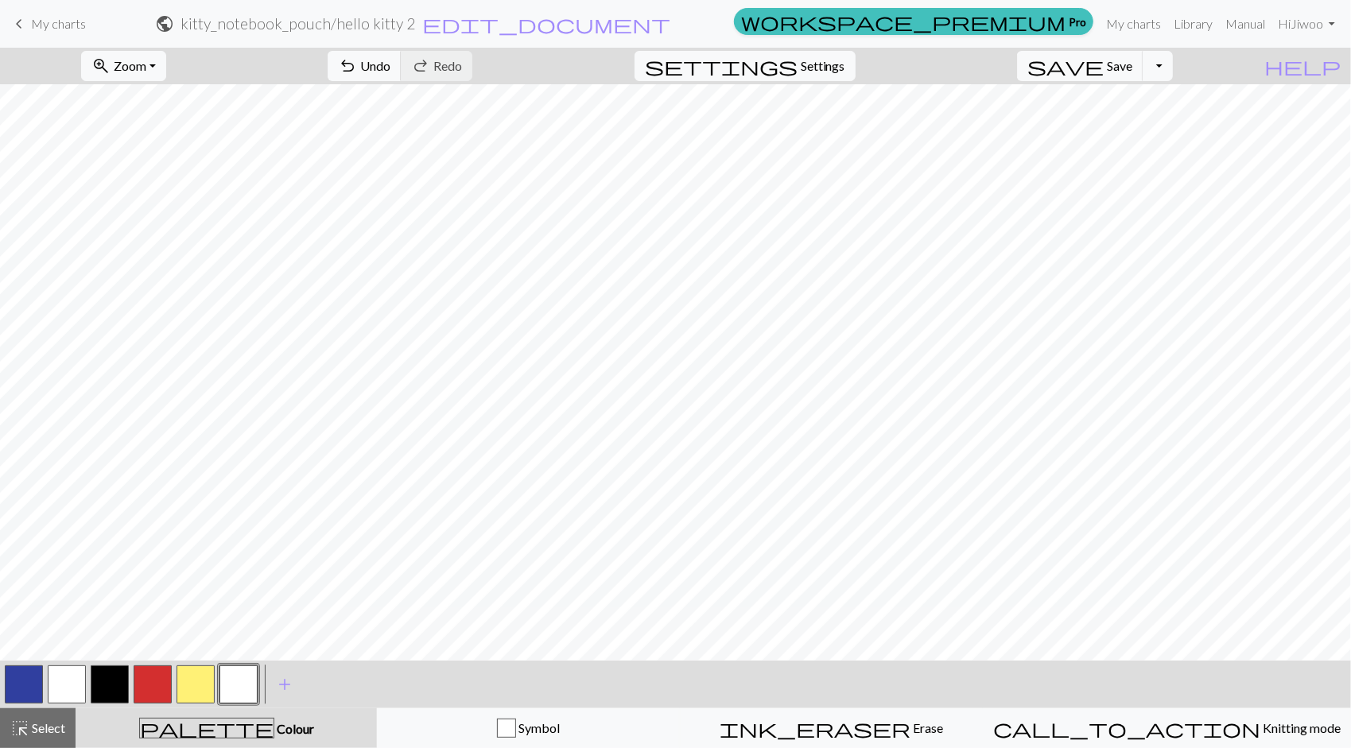
click at [227, 689] on button "button" at bounding box center [238, 685] width 38 height 38
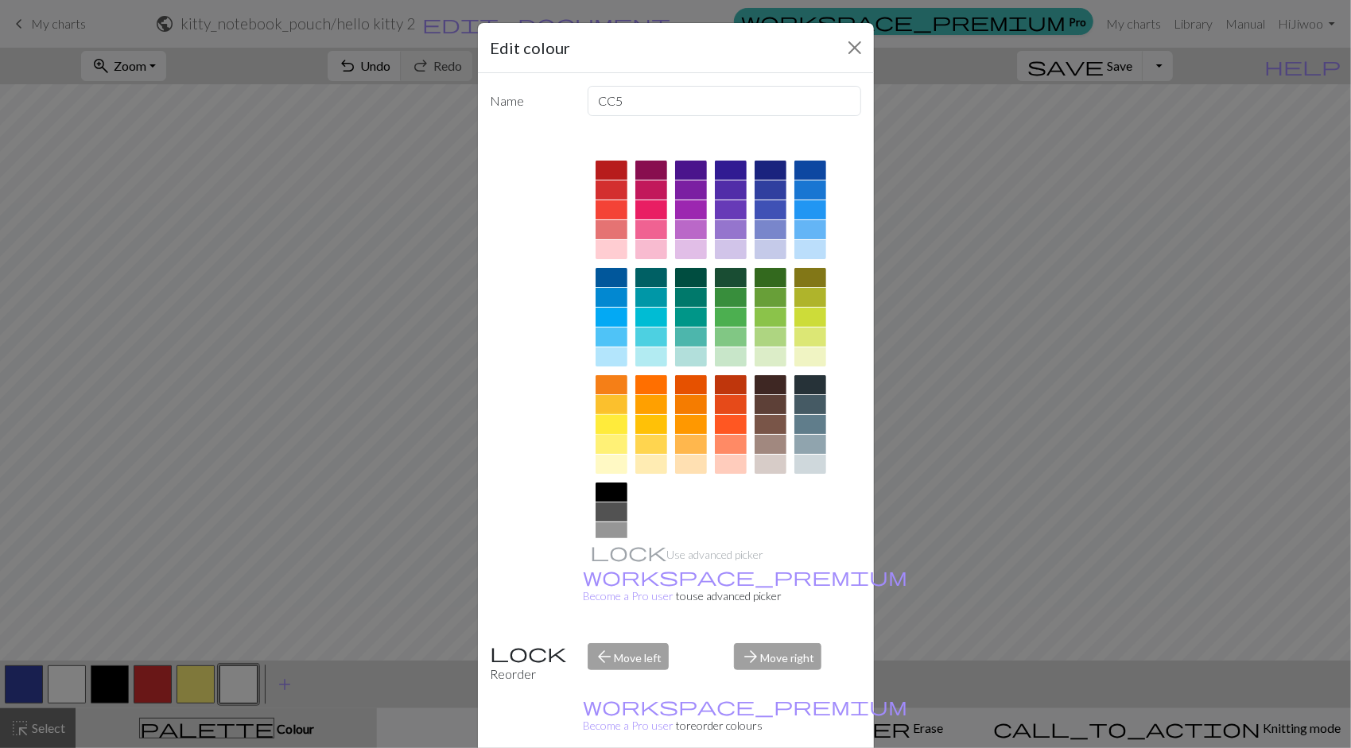
drag, startPoint x: 601, startPoint y: 431, endPoint x: 650, endPoint y: 463, distance: 58.7
click at [600, 431] on div at bounding box center [612, 424] width 32 height 19
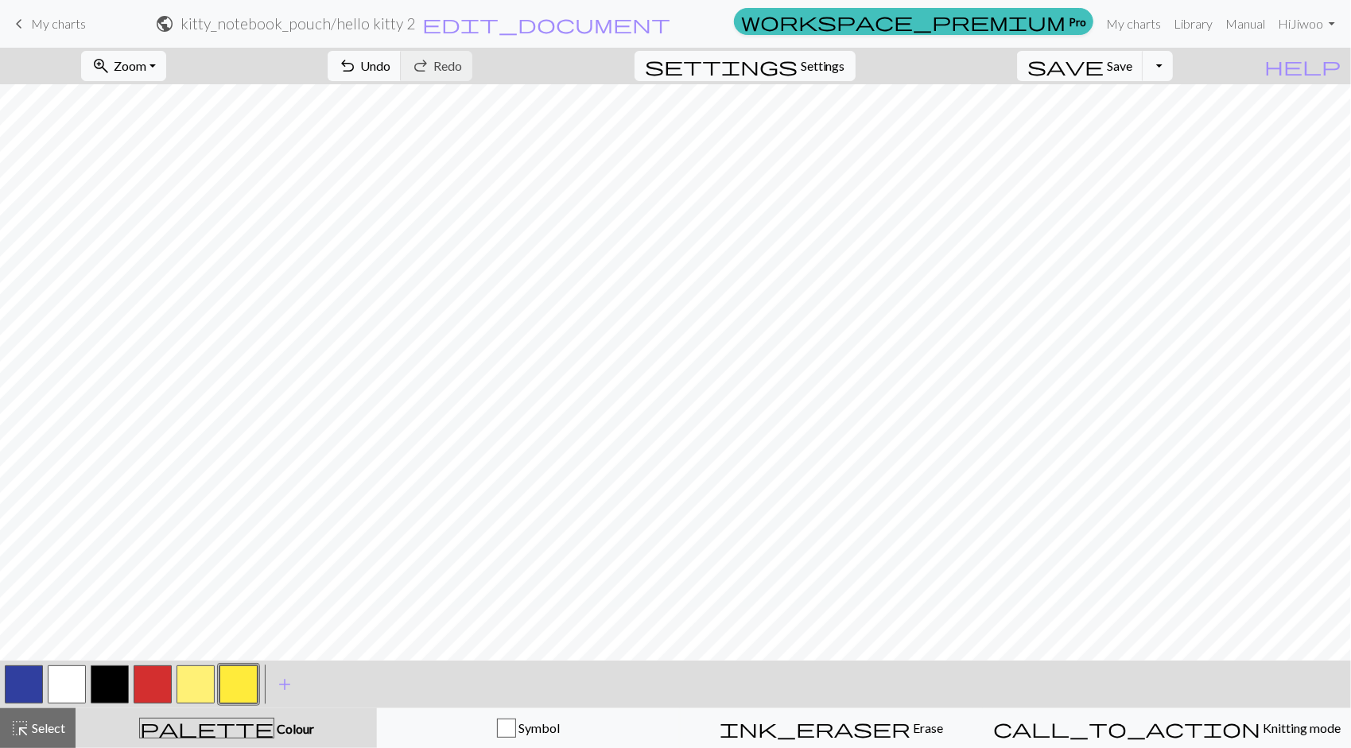
click at [249, 685] on button "button" at bounding box center [238, 685] width 38 height 38
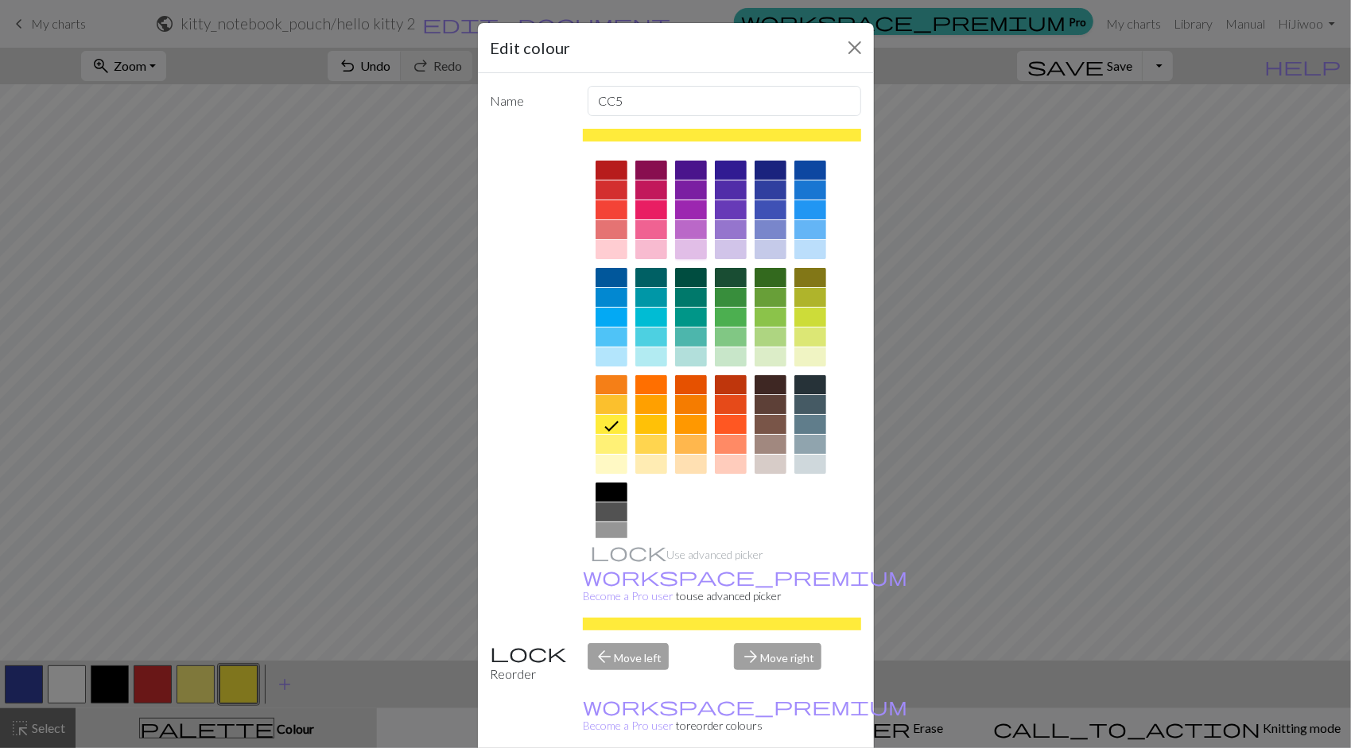
click at [683, 248] on div at bounding box center [691, 249] width 32 height 19
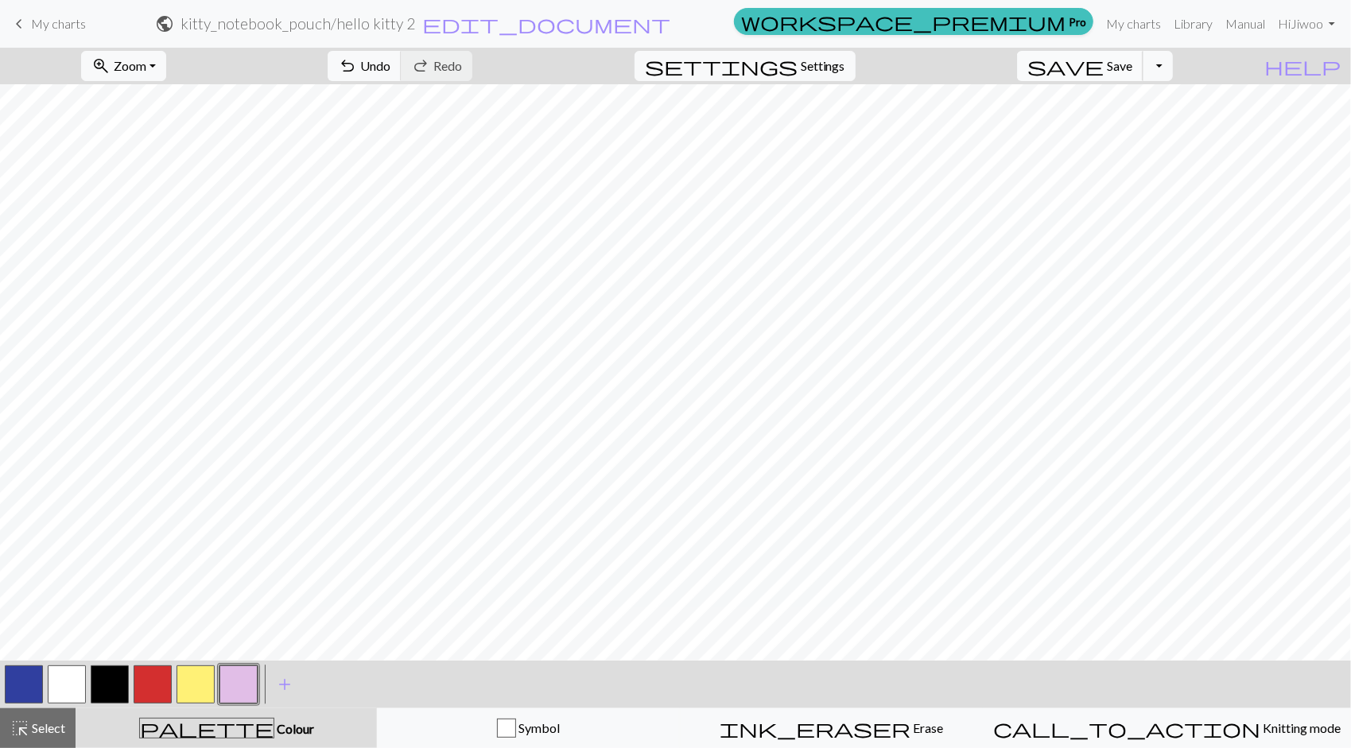
click at [1132, 65] on span "Save" at bounding box center [1119, 65] width 25 height 15
click at [128, 685] on button "button" at bounding box center [110, 685] width 38 height 38
click at [1132, 68] on span "Save" at bounding box center [1119, 65] width 25 height 15
click at [45, 22] on span "My charts" at bounding box center [58, 23] width 55 height 15
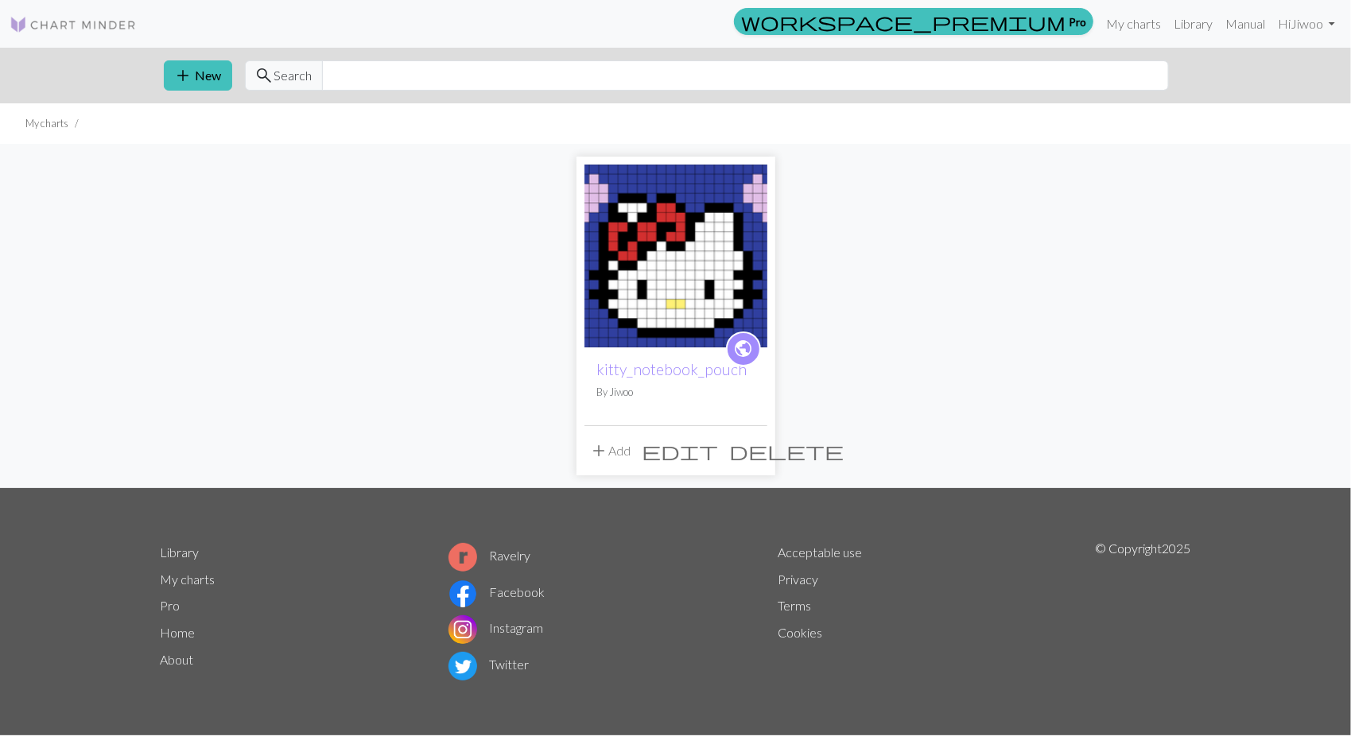
click at [603, 449] on span "add" at bounding box center [599, 451] width 19 height 22
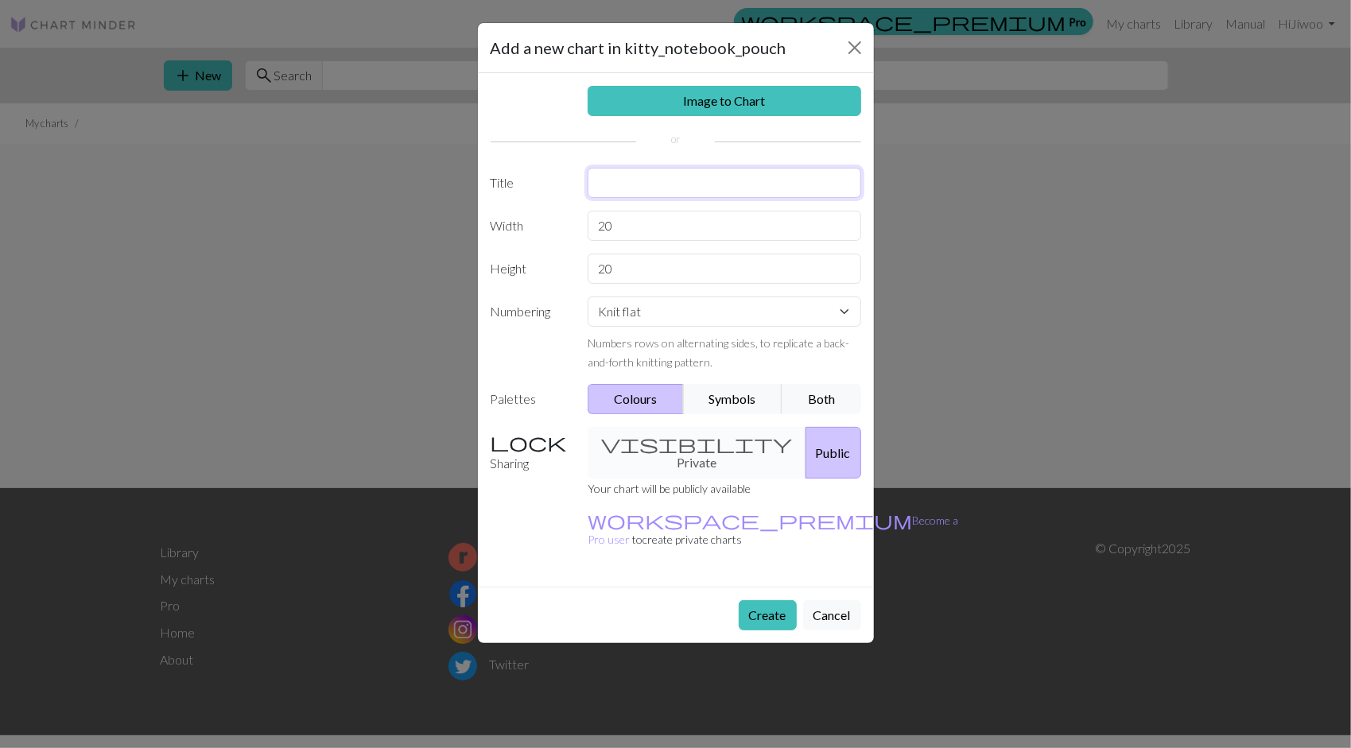
click at [654, 188] on input "text" at bounding box center [725, 183] width 274 height 30
type input "k"
type input "ribon"
drag, startPoint x: 624, startPoint y: 230, endPoint x: 463, endPoint y: 197, distance: 164.7
click at [463, 197] on div "Add a new chart in kitty_notebook_pouch Image to Chart Title ribon Width 20 Hei…" at bounding box center [675, 374] width 1351 height 748
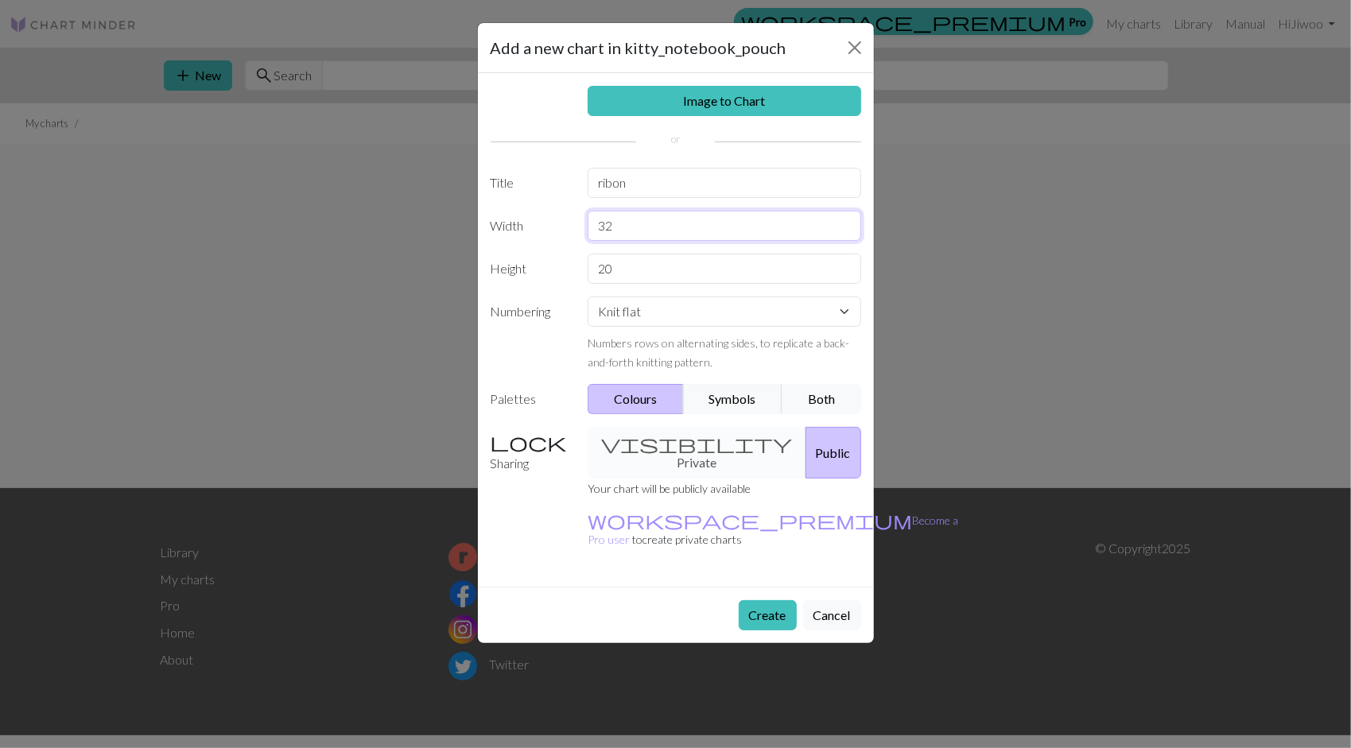
drag, startPoint x: 646, startPoint y: 229, endPoint x: 348, endPoint y: 132, distance: 312.8
click at [353, 151] on div "Add a new chart in kitty_notebook_pouch Image to Chart Title ribon Width 32 Hei…" at bounding box center [675, 374] width 1351 height 748
type input "30"
drag, startPoint x: 638, startPoint y: 274, endPoint x: 347, endPoint y: 231, distance: 293.5
click at [347, 231] on div "Add a new chart in kitty_notebook_pouch Image to Chart Title ribon Width 30 Hei…" at bounding box center [675, 374] width 1351 height 748
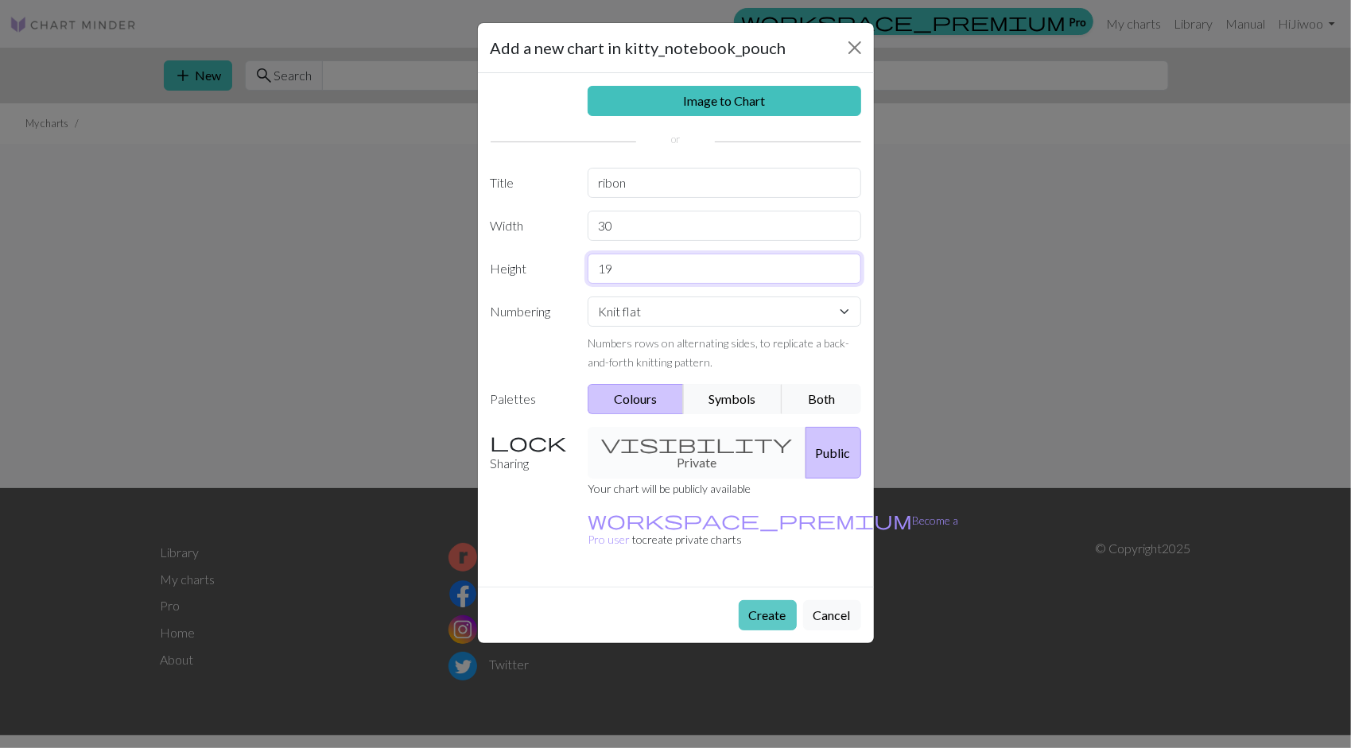
type input "19"
click at [770, 600] on button "Create" at bounding box center [768, 615] width 58 height 30
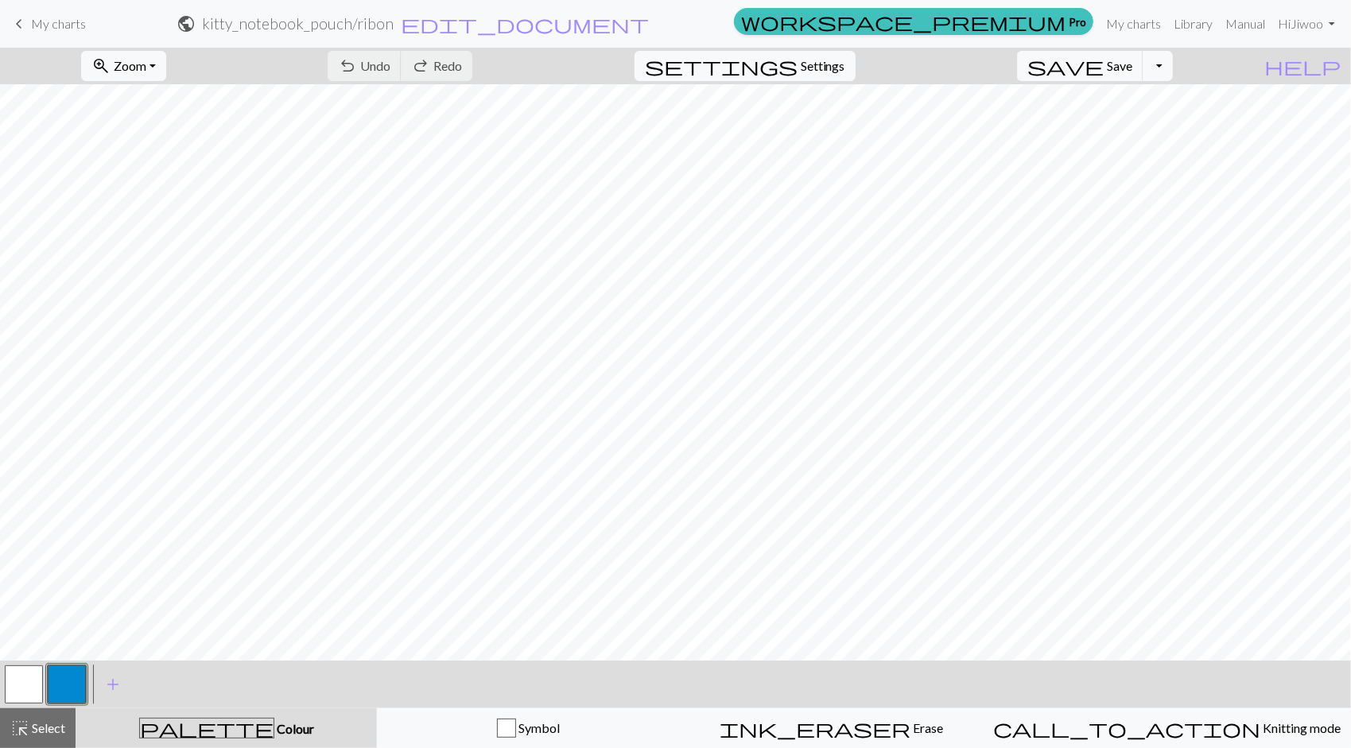
click at [29, 696] on button "button" at bounding box center [24, 685] width 38 height 38
click at [27, 687] on button "button" at bounding box center [24, 685] width 38 height 38
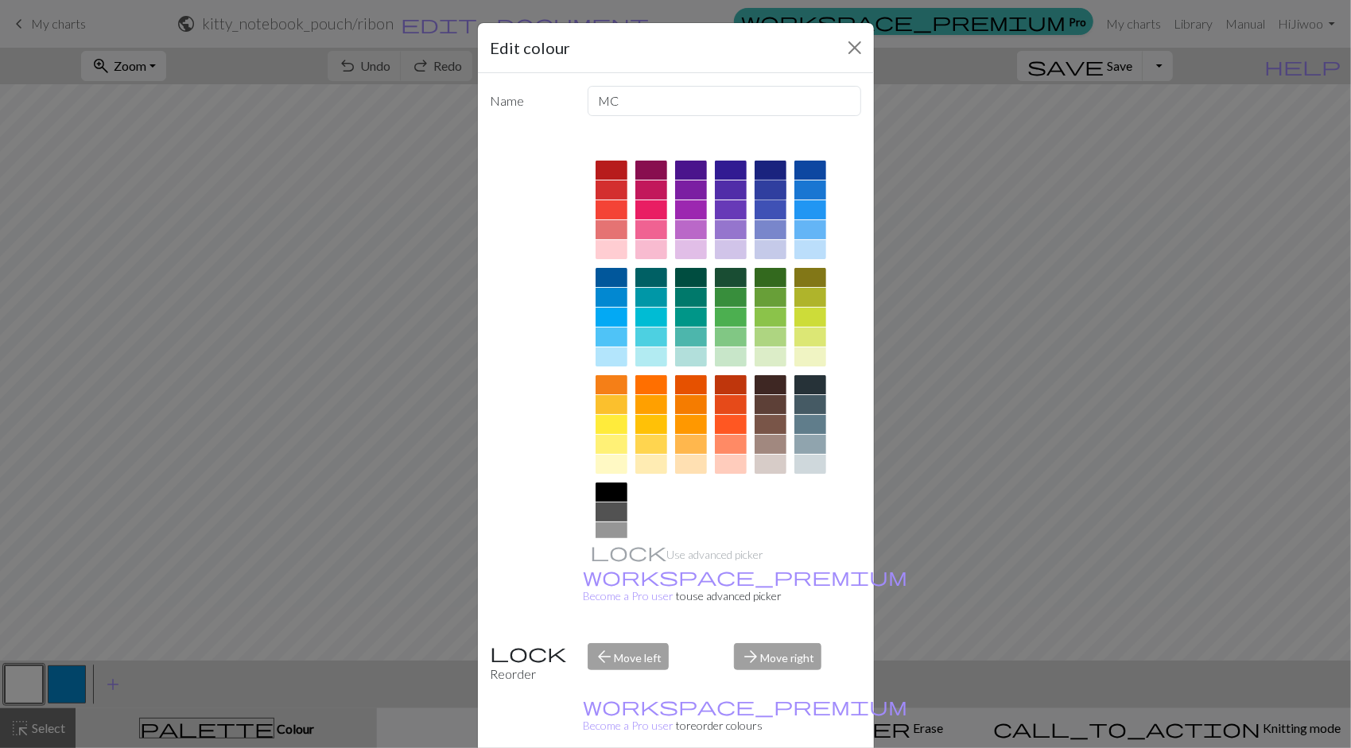
click at [770, 189] on div at bounding box center [771, 190] width 32 height 19
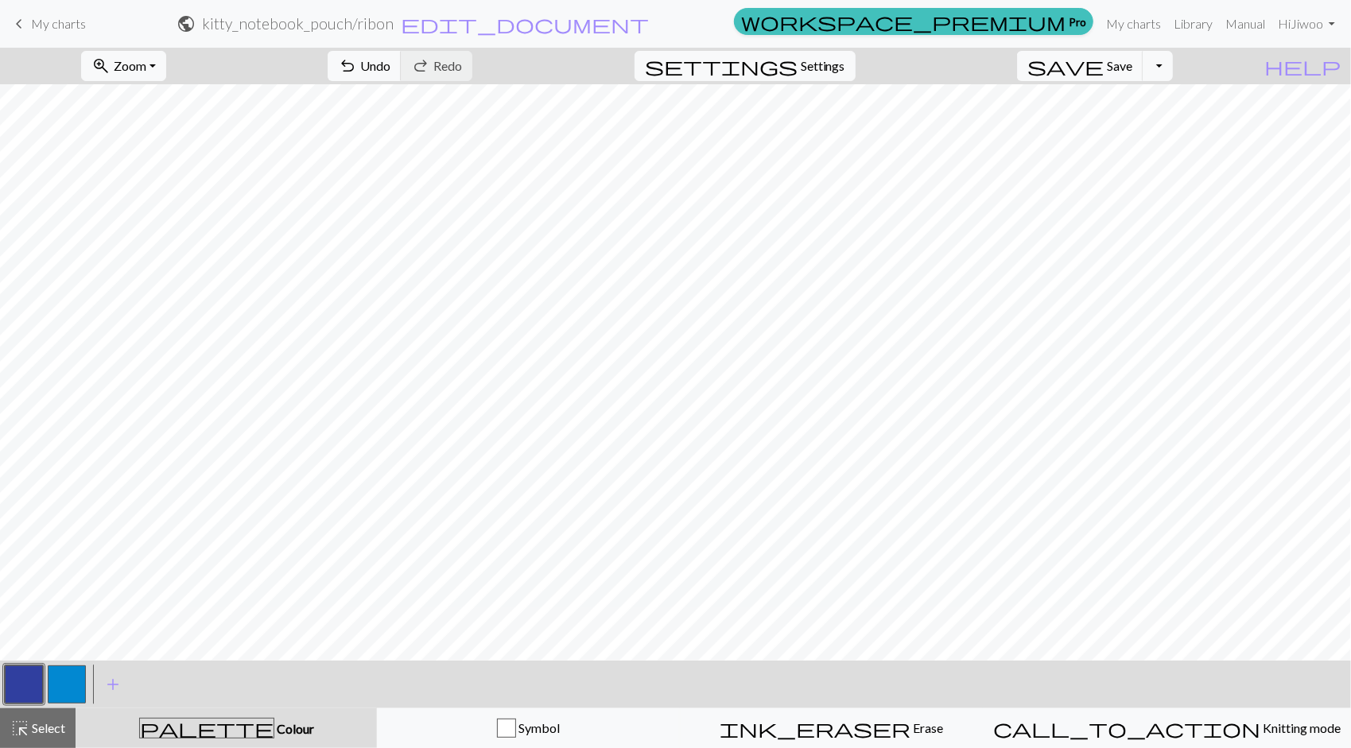
click at [77, 682] on button "button" at bounding box center [67, 685] width 38 height 38
click at [66, 694] on button "button" at bounding box center [67, 685] width 38 height 38
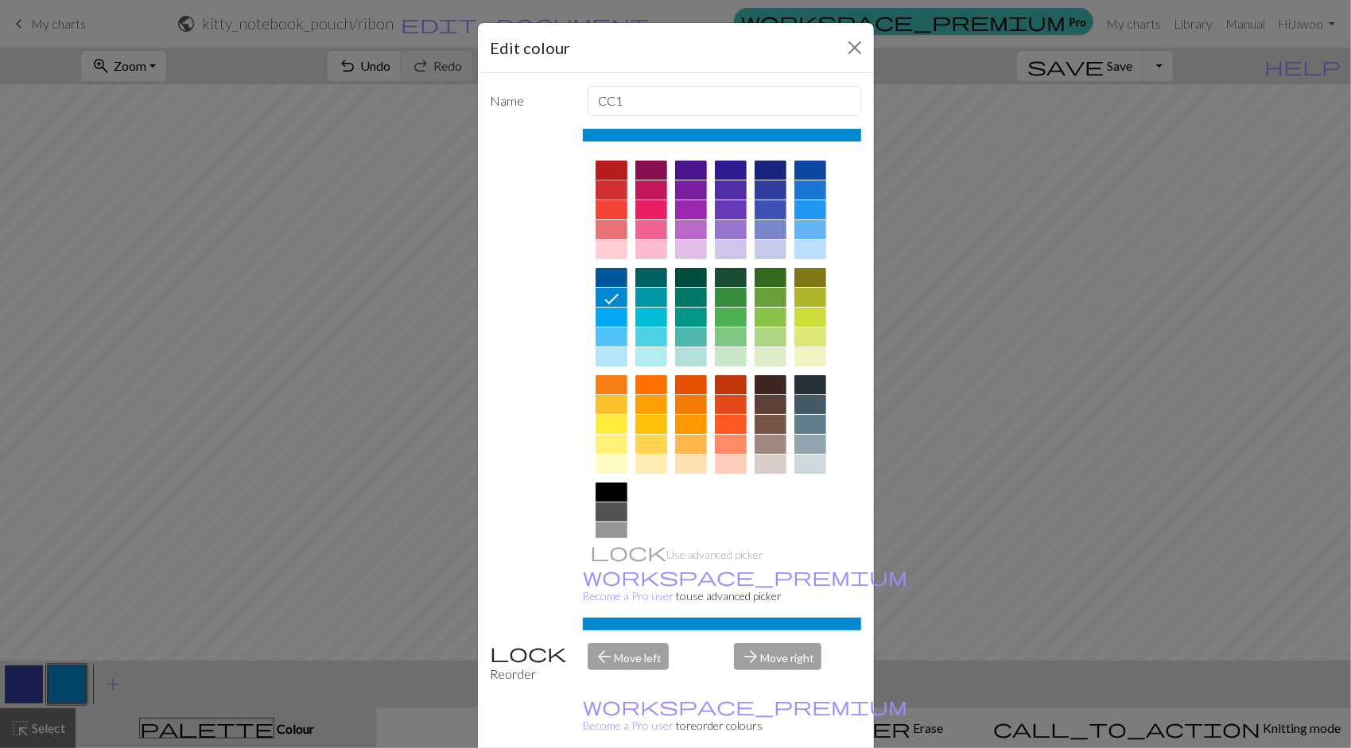
click at [596, 164] on div at bounding box center [612, 170] width 32 height 19
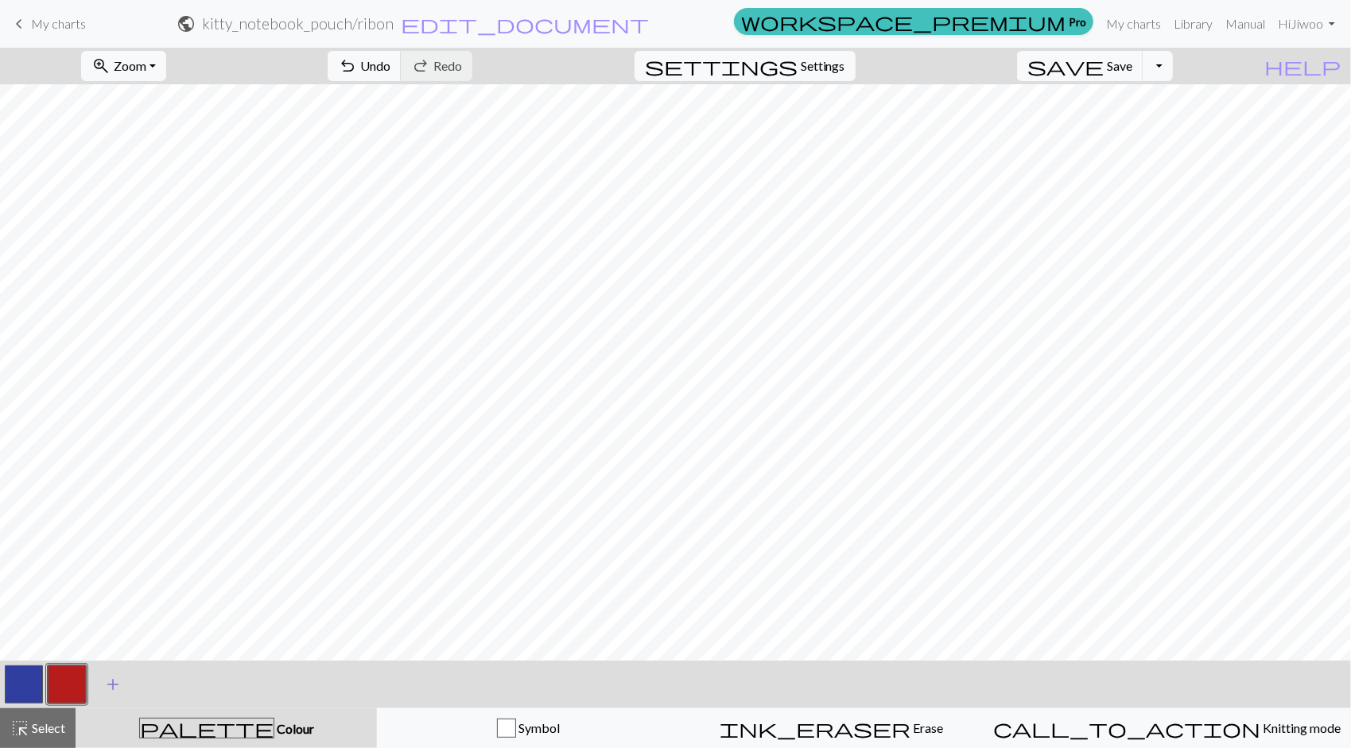
click at [113, 682] on span "add" at bounding box center [112, 685] width 19 height 22
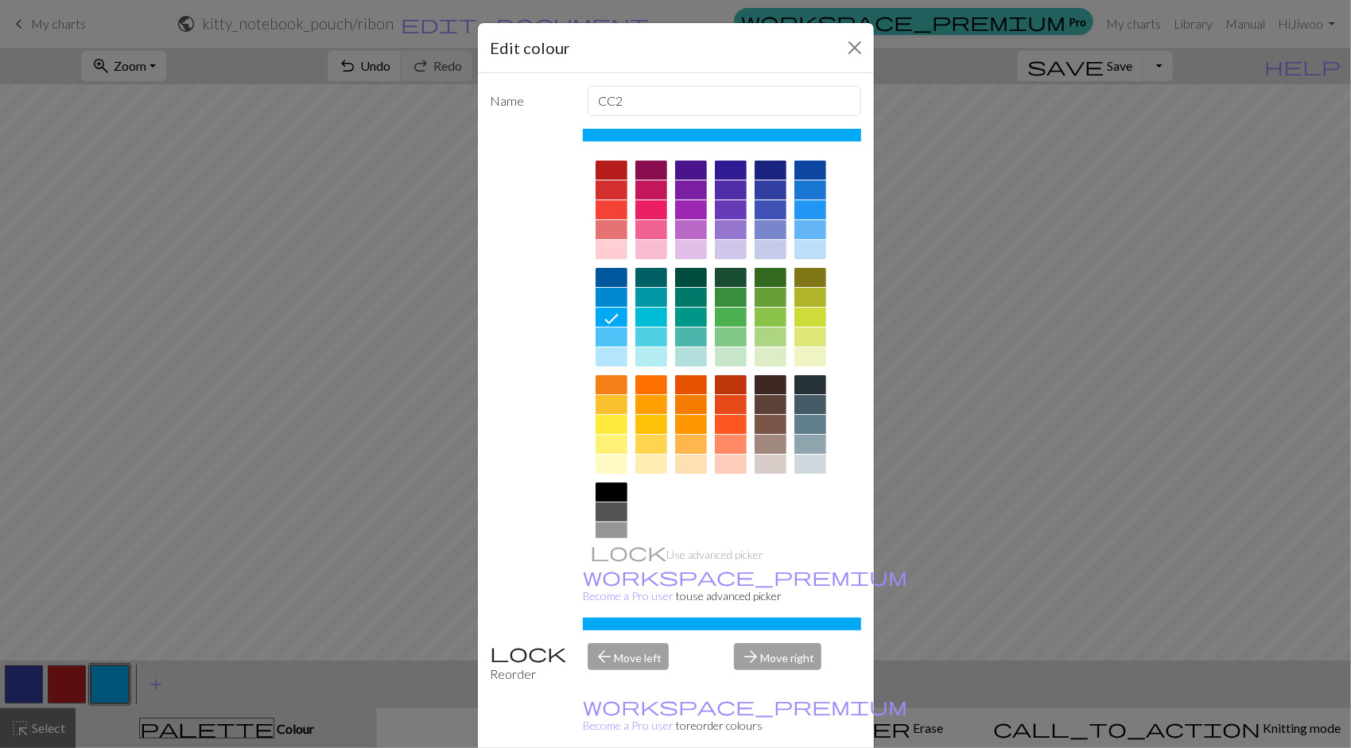
click at [119, 681] on div "Edit colour Name CC2 Use advanced picker workspace_premium Become a Pro user to…" at bounding box center [675, 374] width 1351 height 748
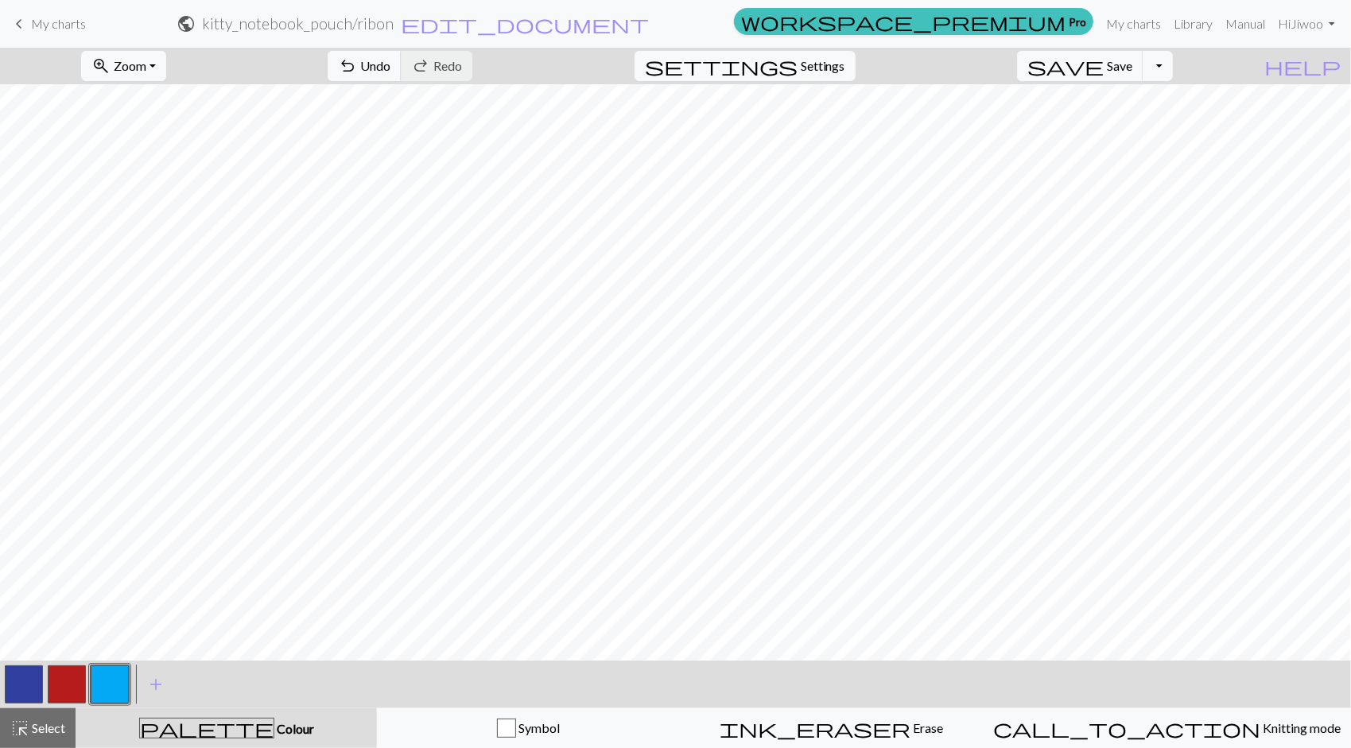
click at [99, 681] on button "button" at bounding box center [110, 685] width 38 height 38
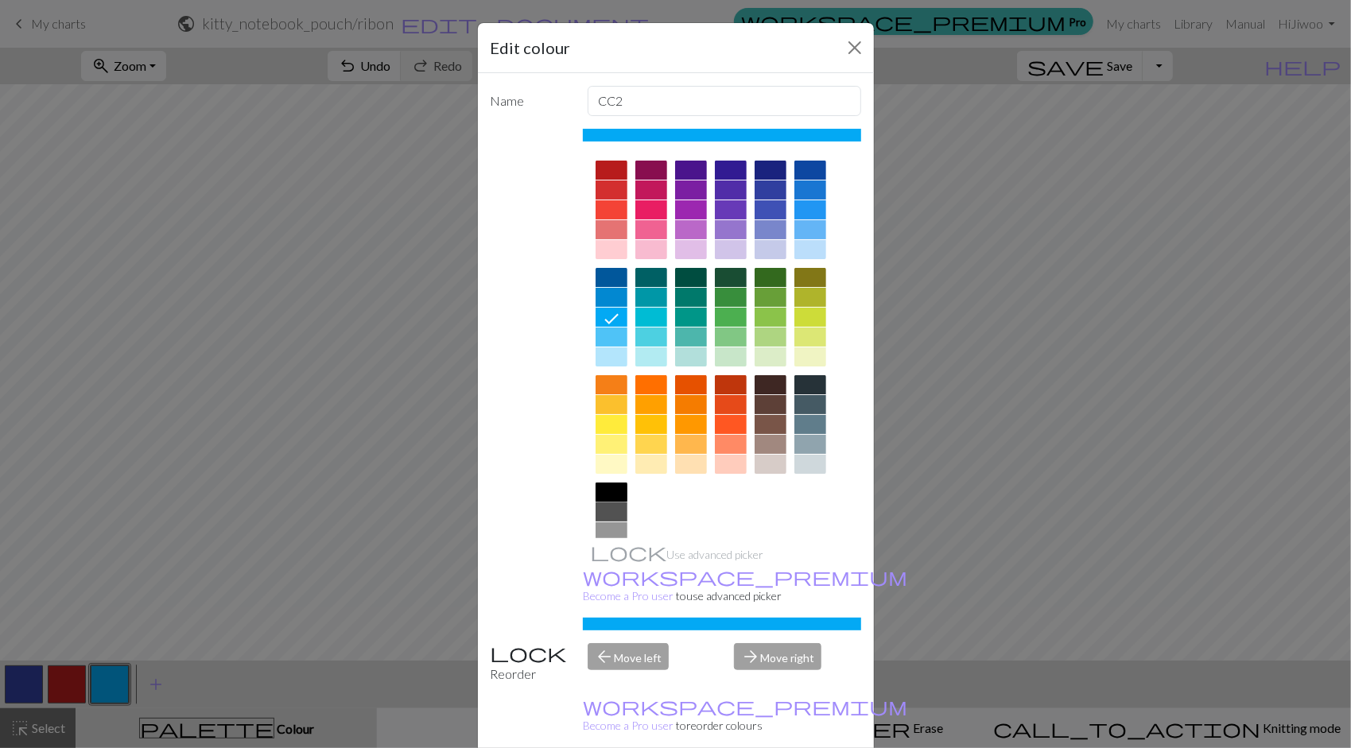
click at [600, 489] on div at bounding box center [612, 492] width 32 height 19
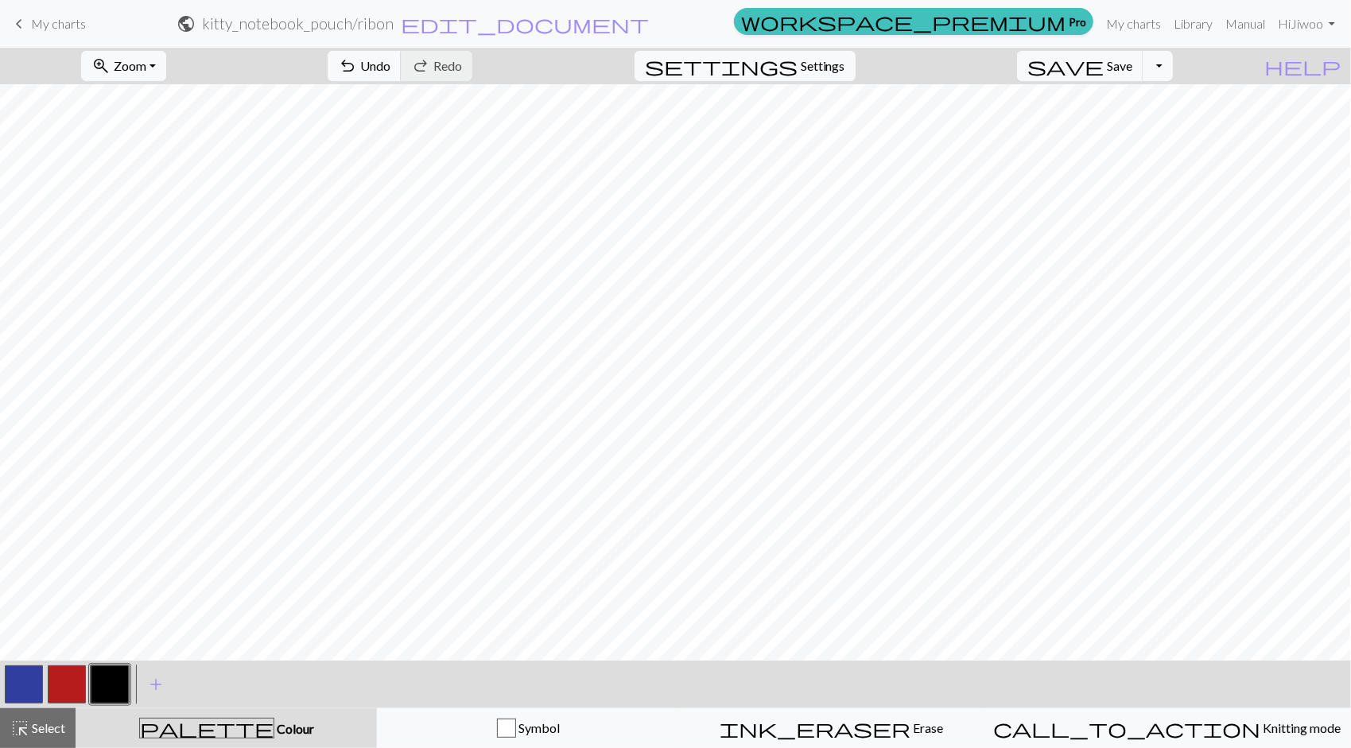
click at [66, 686] on button "button" at bounding box center [67, 685] width 38 height 38
click at [402, 68] on button "undo Undo Undo" at bounding box center [365, 66] width 74 height 30
click at [390, 71] on span "Undo" at bounding box center [375, 65] width 30 height 15
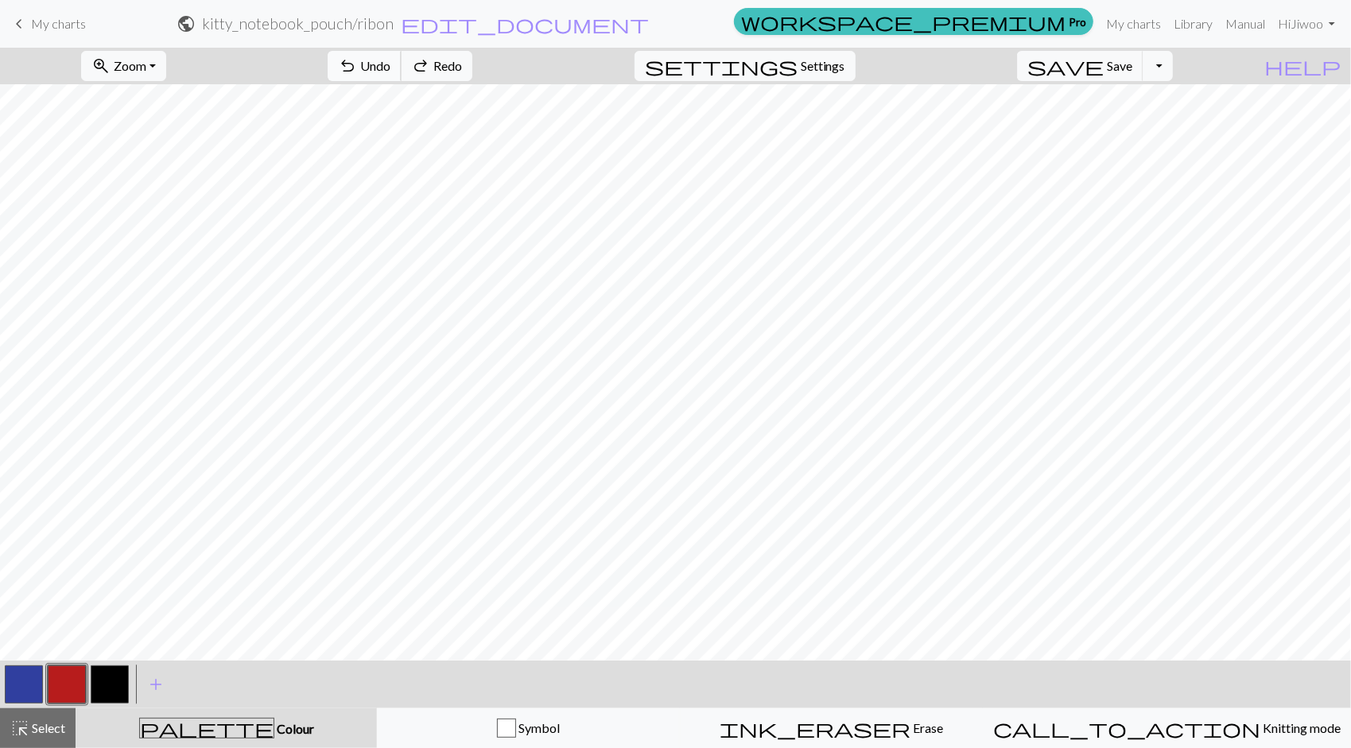
click at [390, 71] on span "Undo" at bounding box center [375, 65] width 30 height 15
click at [402, 75] on button "undo Undo Undo" at bounding box center [365, 66] width 74 height 30
drag, startPoint x: 25, startPoint y: 685, endPoint x: 45, endPoint y: 679, distance: 20.9
click at [25, 684] on button "button" at bounding box center [24, 685] width 38 height 38
click at [113, 685] on button "button" at bounding box center [110, 685] width 38 height 38
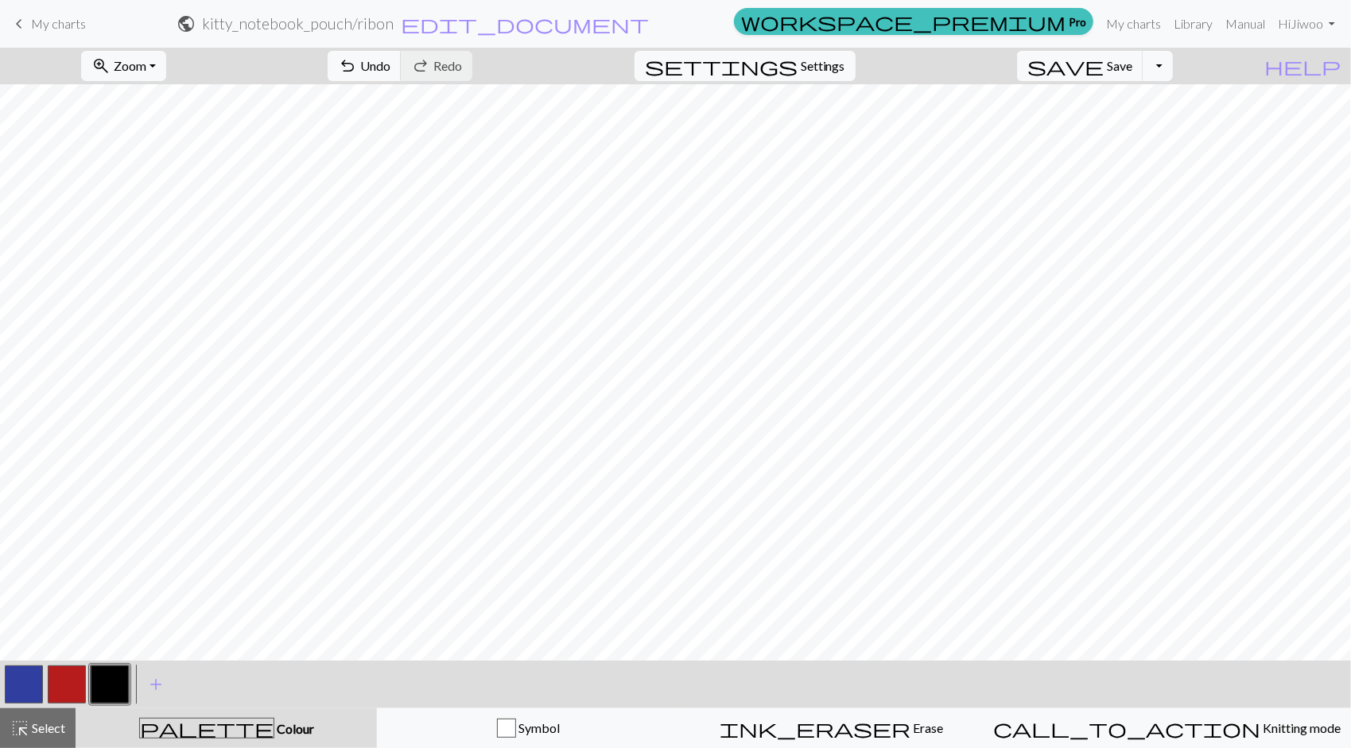
click at [29, 693] on button "button" at bounding box center [24, 685] width 38 height 38
click at [113, 682] on button "button" at bounding box center [110, 685] width 38 height 38
click at [390, 72] on span "Undo" at bounding box center [375, 65] width 30 height 15
click at [76, 687] on button "button" at bounding box center [67, 685] width 38 height 38
click at [30, 681] on button "button" at bounding box center [24, 685] width 38 height 38
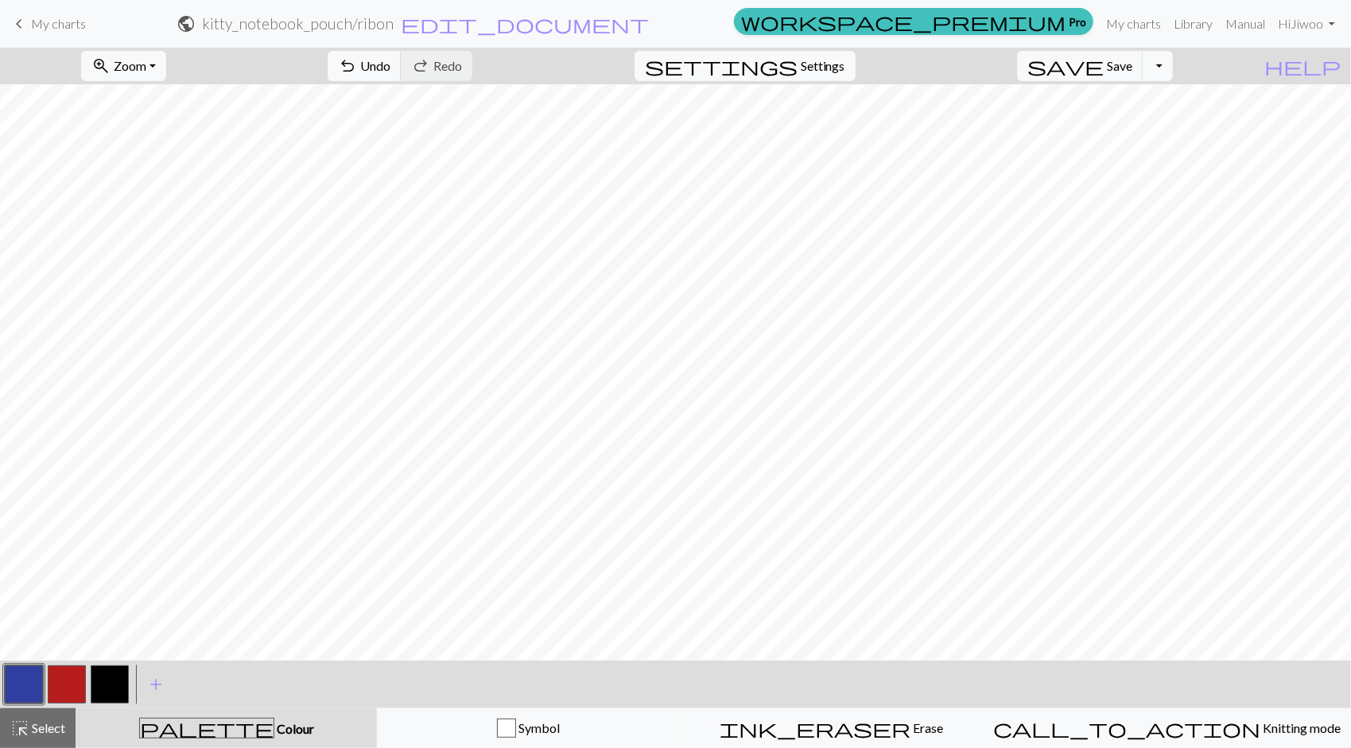
click at [124, 678] on button "button" at bounding box center [110, 685] width 38 height 38
click at [31, 678] on button "button" at bounding box center [24, 685] width 38 height 38
click at [117, 674] on button "button" at bounding box center [110, 685] width 38 height 38
click at [33, 679] on button "button" at bounding box center [24, 685] width 38 height 38
click at [126, 668] on button "button" at bounding box center [110, 685] width 38 height 38
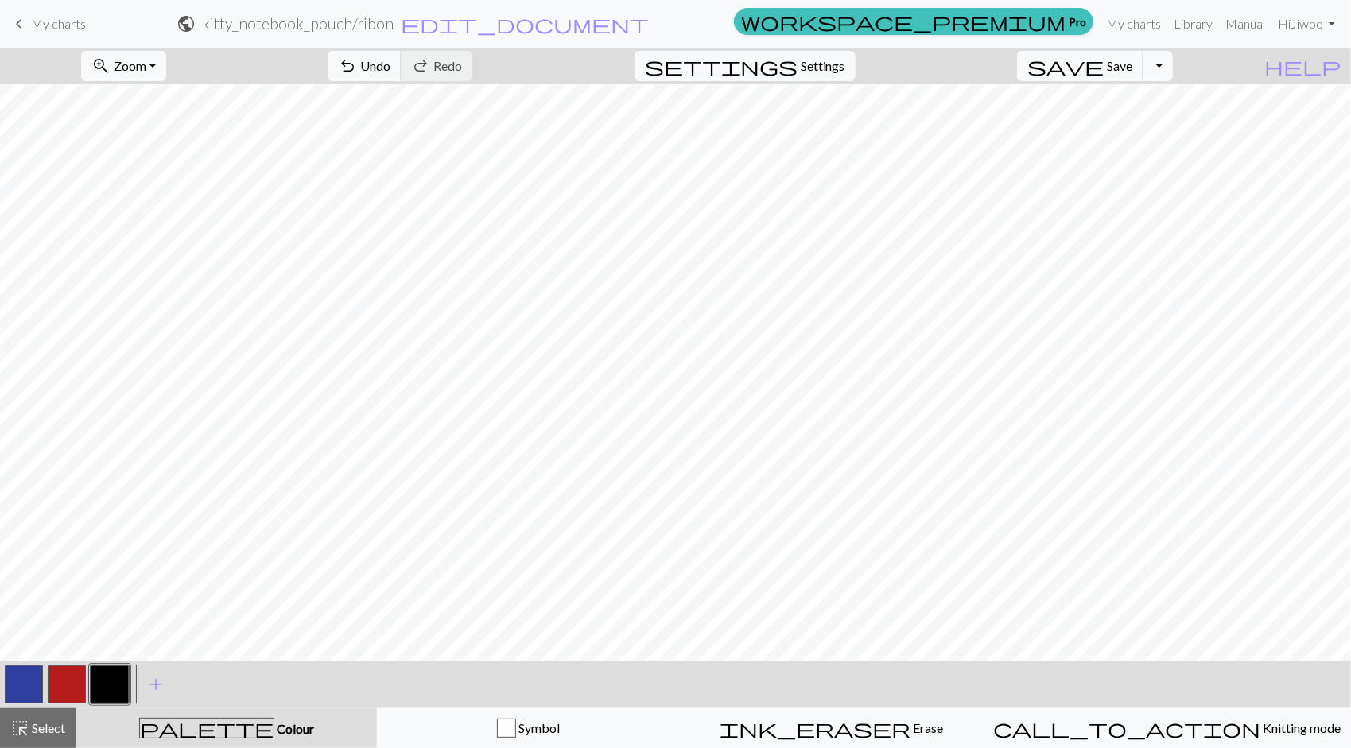
click at [29, 682] on button "button" at bounding box center [24, 685] width 38 height 38
click at [100, 685] on button "button" at bounding box center [110, 685] width 38 height 38
click at [37, 679] on button "button" at bounding box center [24, 685] width 38 height 38
click at [126, 674] on button "button" at bounding box center [110, 685] width 38 height 38
click at [23, 679] on button "button" at bounding box center [24, 685] width 38 height 38
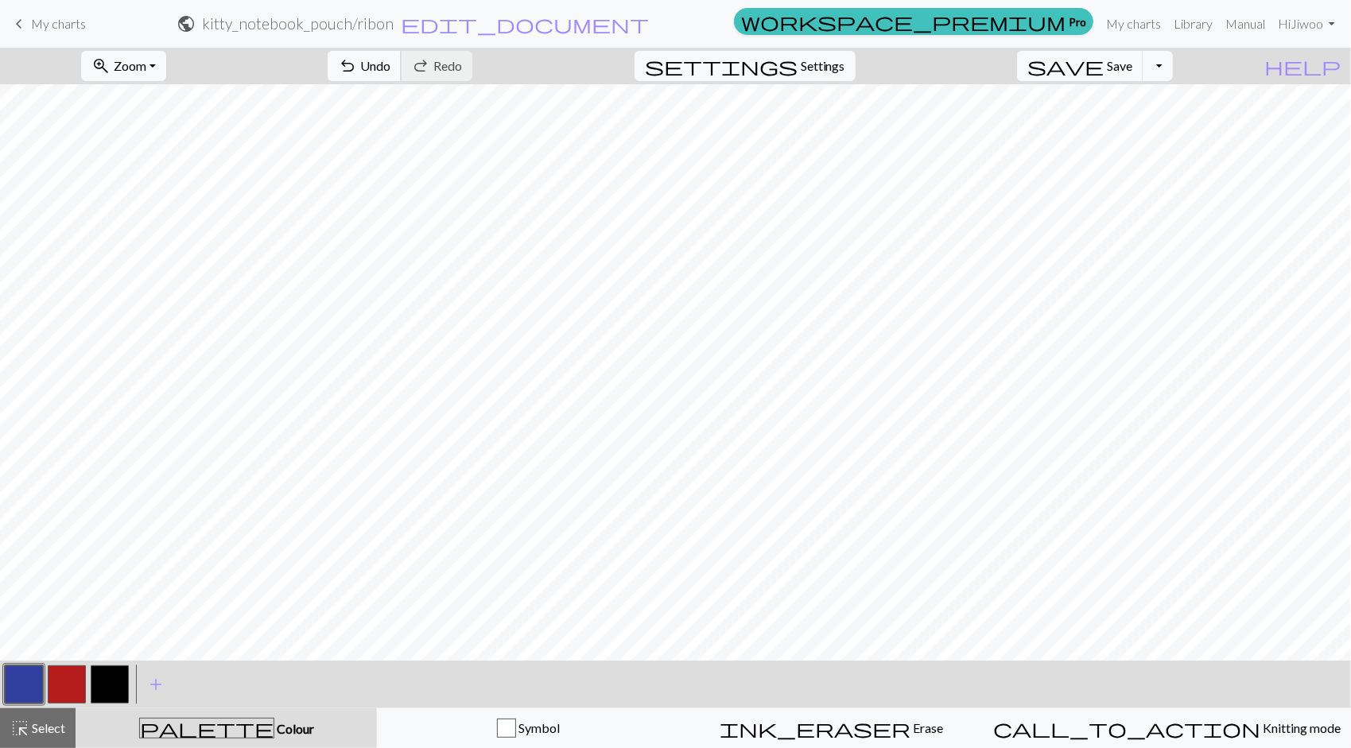
click at [390, 60] on span "Undo" at bounding box center [375, 65] width 30 height 15
click at [68, 678] on button "button" at bounding box center [67, 685] width 38 height 38
click at [111, 679] on button "button" at bounding box center [110, 685] width 38 height 38
click at [74, 680] on button "button" at bounding box center [67, 685] width 38 height 38
click at [107, 688] on button "button" at bounding box center [110, 685] width 38 height 38
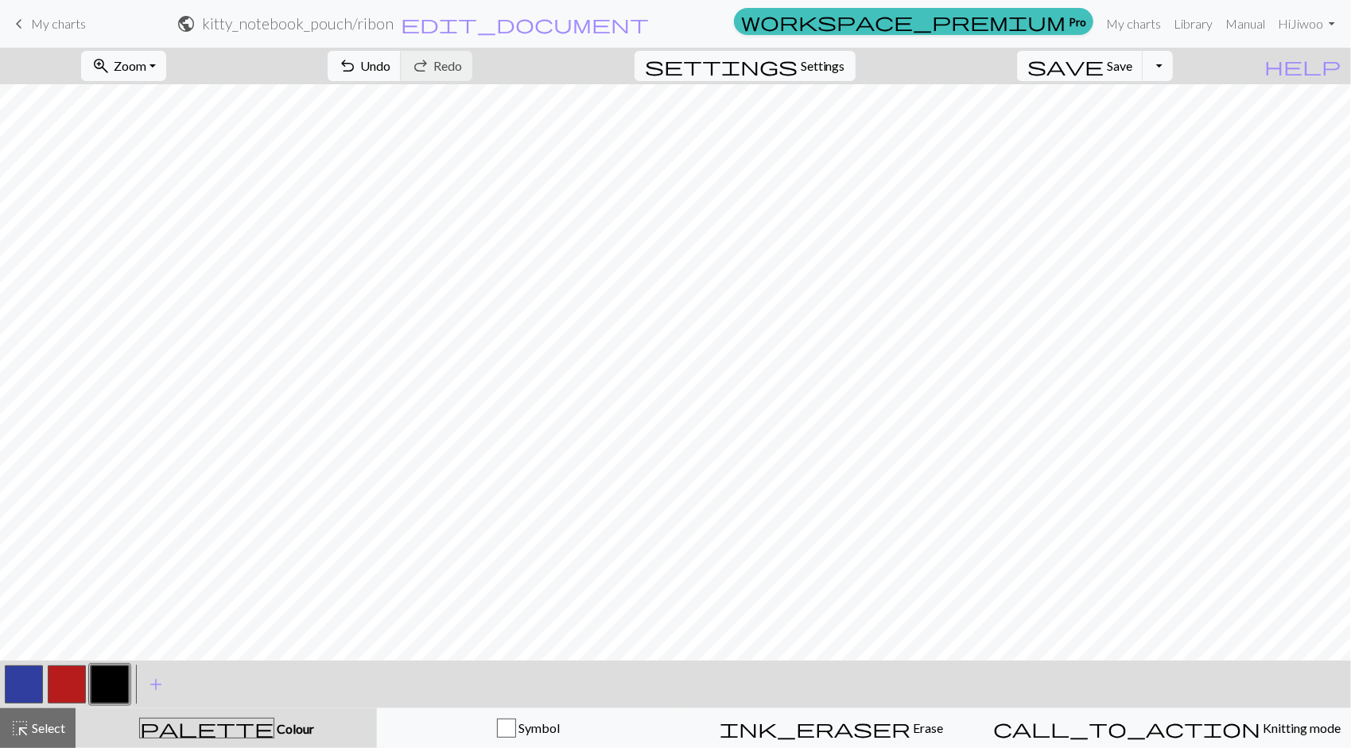
drag, startPoint x: 21, startPoint y: 689, endPoint x: 37, endPoint y: 681, distance: 17.8
click at [22, 687] on button "button" at bounding box center [24, 685] width 38 height 38
drag, startPoint x: 125, startPoint y: 678, endPoint x: 141, endPoint y: 665, distance: 20.9
click at [124, 678] on button "button" at bounding box center [110, 685] width 38 height 38
click at [68, 678] on button "button" at bounding box center [67, 685] width 38 height 38
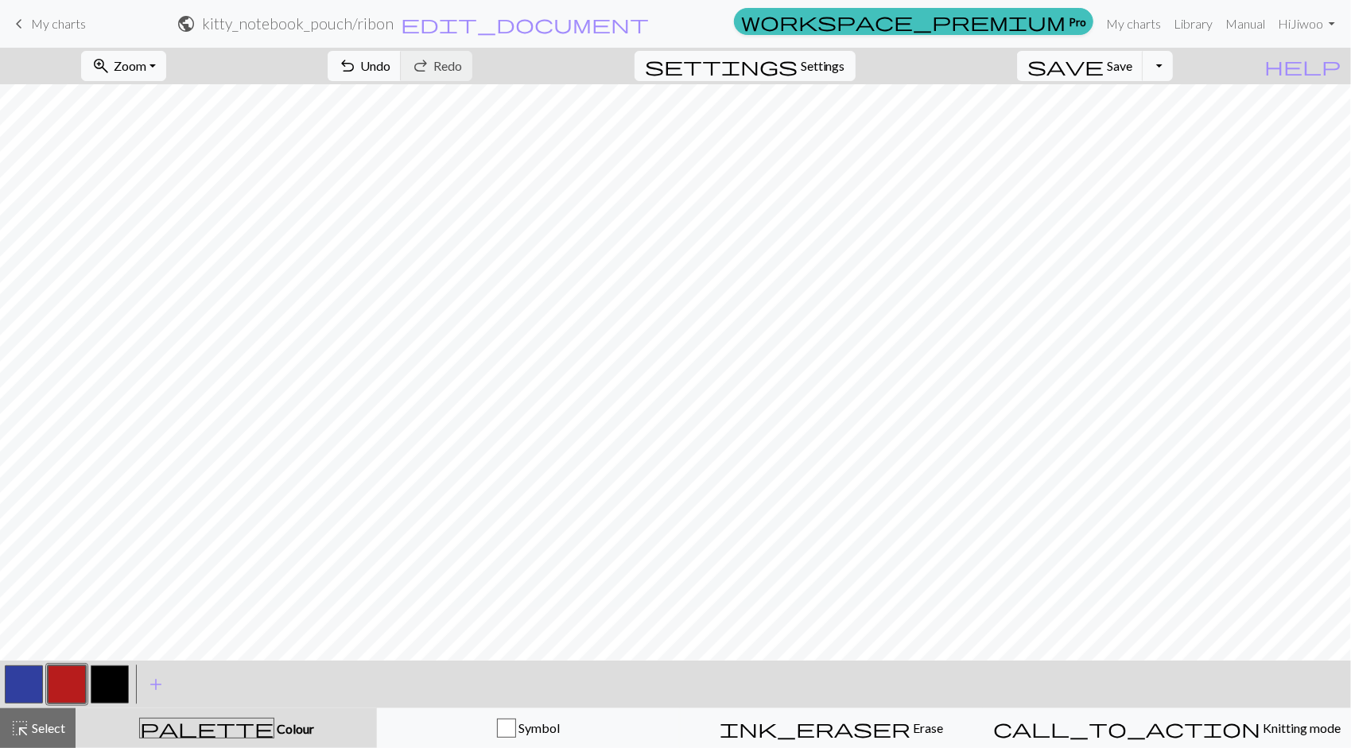
click at [106, 681] on button "button" at bounding box center [110, 685] width 38 height 38
click at [1132, 70] on span "Save" at bounding box center [1119, 65] width 25 height 15
click at [1173, 66] on button "Toggle Dropdown" at bounding box center [1158, 66] width 30 height 30
click at [1128, 131] on button "save_alt Download" at bounding box center [1041, 125] width 262 height 25
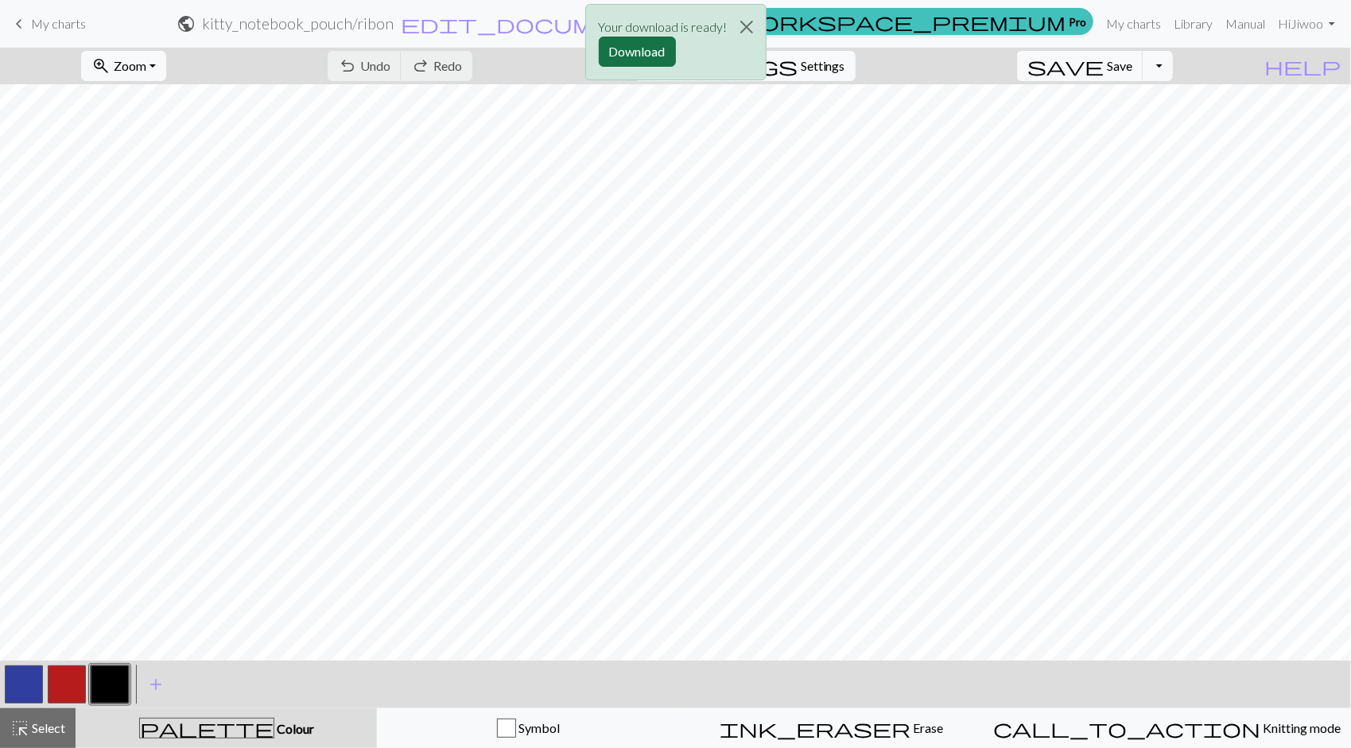
click at [650, 50] on button "Download" at bounding box center [637, 52] width 77 height 30
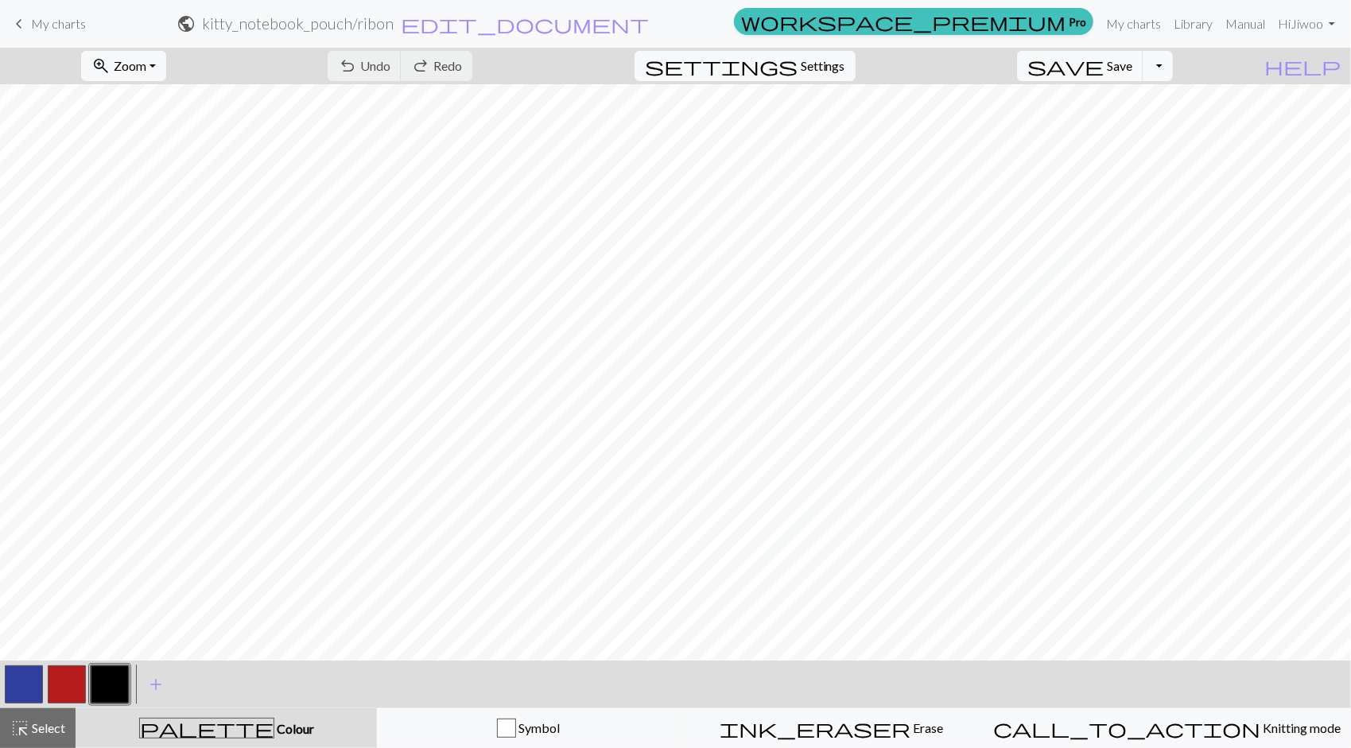
click at [46, 21] on span "My charts" at bounding box center [58, 23] width 55 height 15
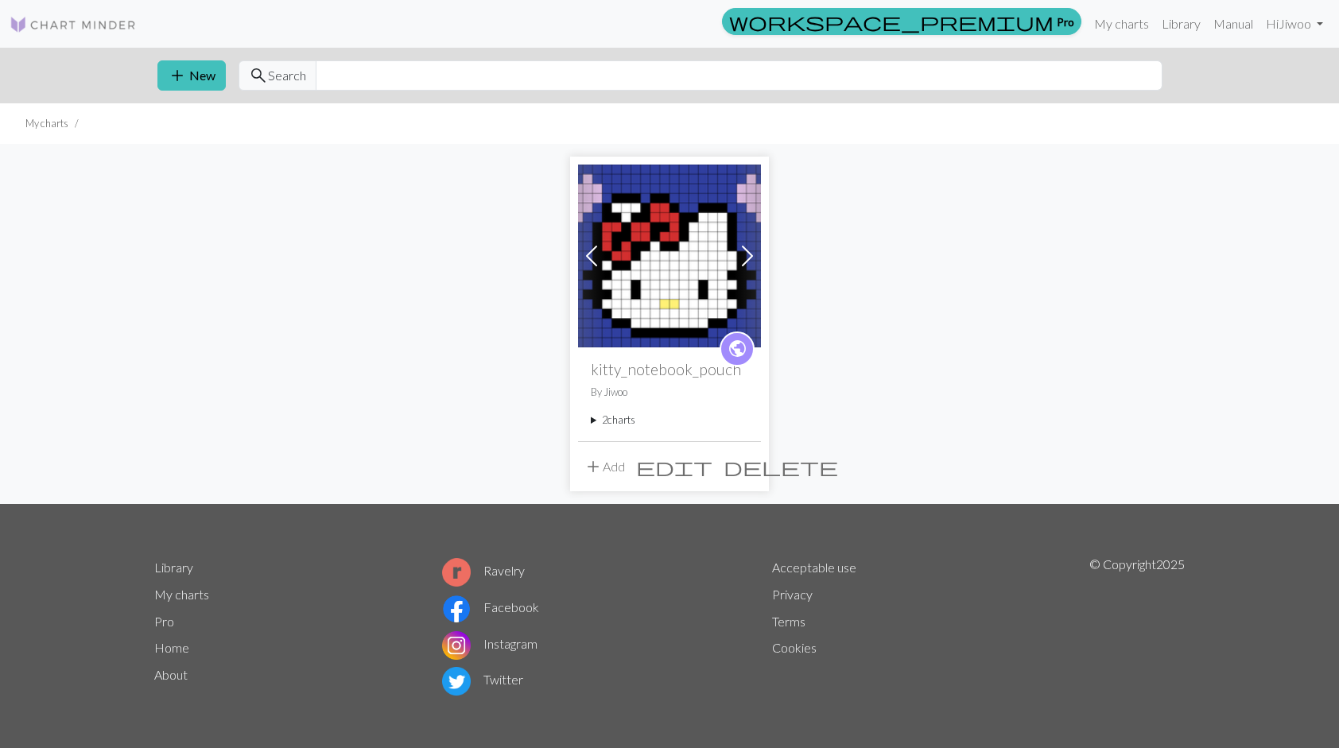
click at [651, 254] on img at bounding box center [669, 256] width 183 height 183
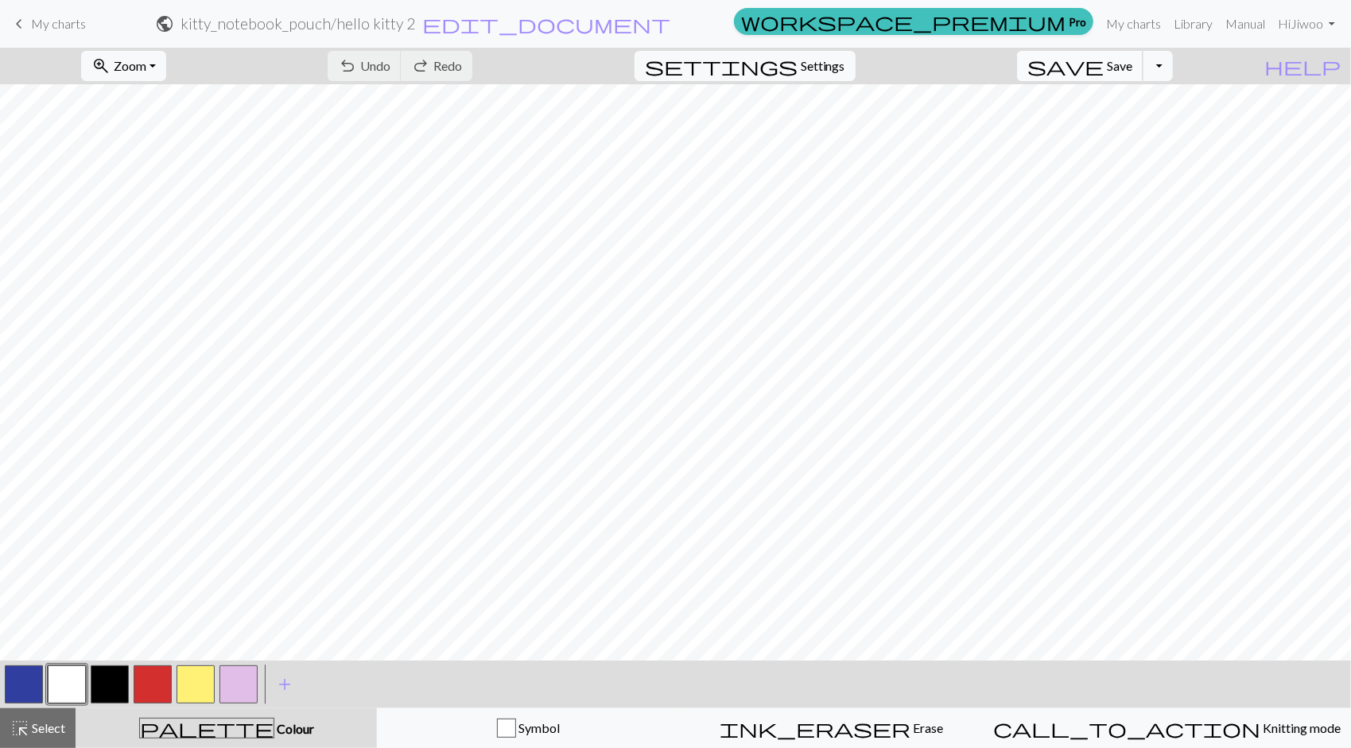
click at [1132, 60] on span "Save" at bounding box center [1119, 65] width 25 height 15
click at [1104, 60] on span "save" at bounding box center [1065, 66] width 76 height 22
click at [1173, 70] on button "Toggle Dropdown" at bounding box center [1158, 66] width 30 height 30
click at [1145, 118] on button "save_alt Download" at bounding box center [1041, 125] width 262 height 25
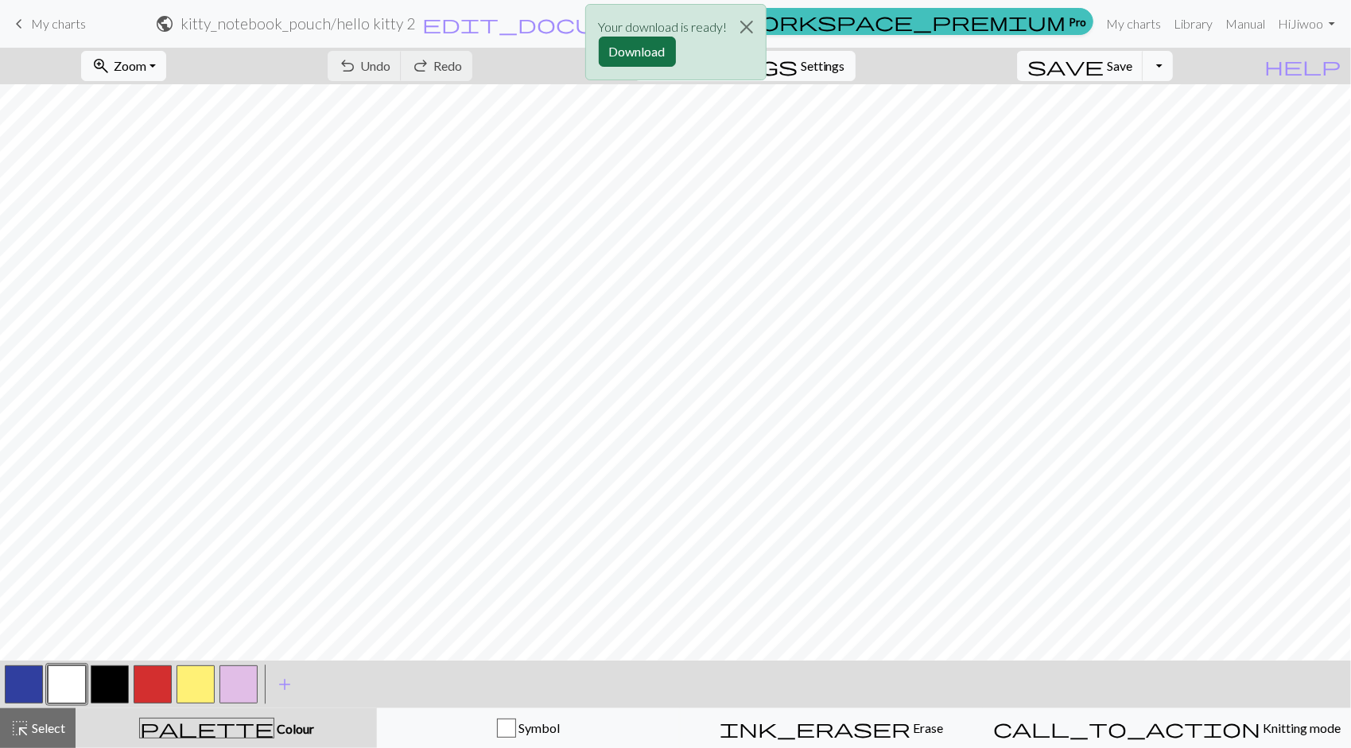
click at [656, 52] on button "Download" at bounding box center [637, 52] width 77 height 30
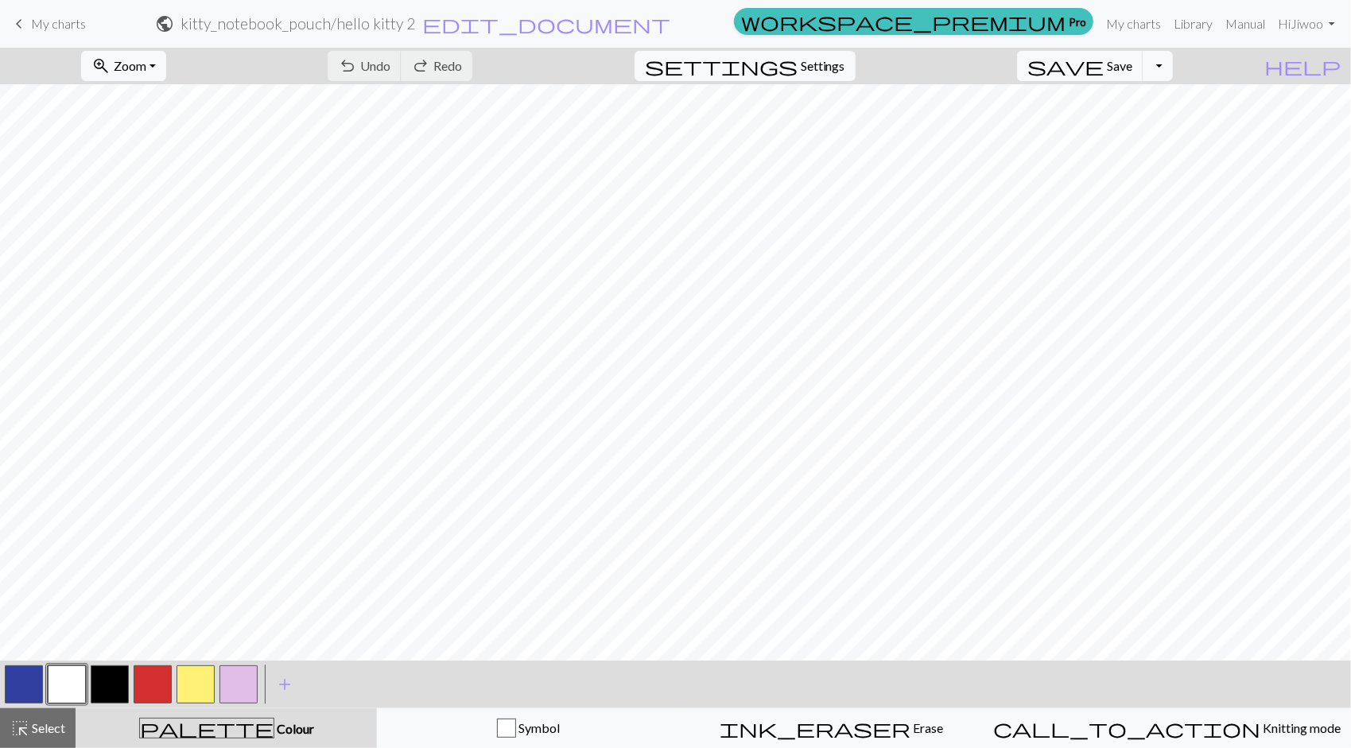
click at [44, 35] on link "keyboard_arrow_left My charts" at bounding box center [48, 23] width 76 height 27
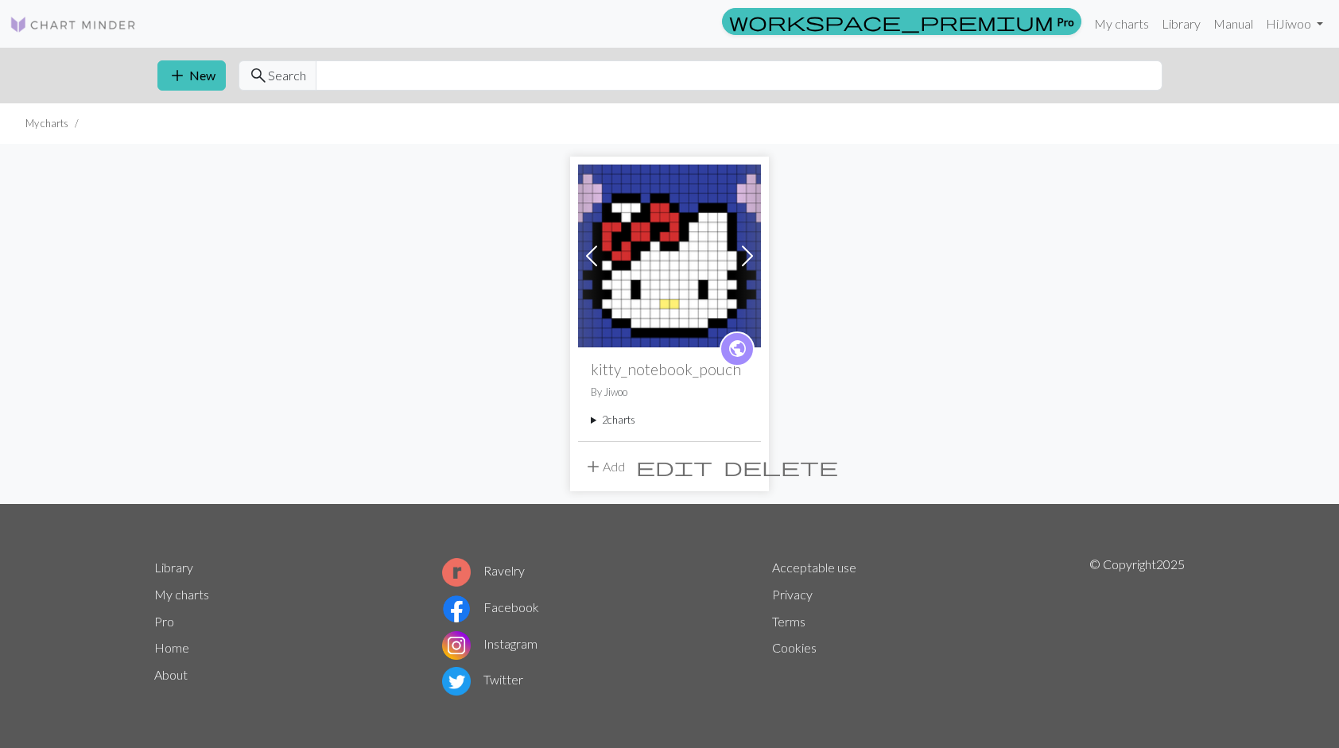
click at [754, 251] on span at bounding box center [747, 255] width 25 height 25
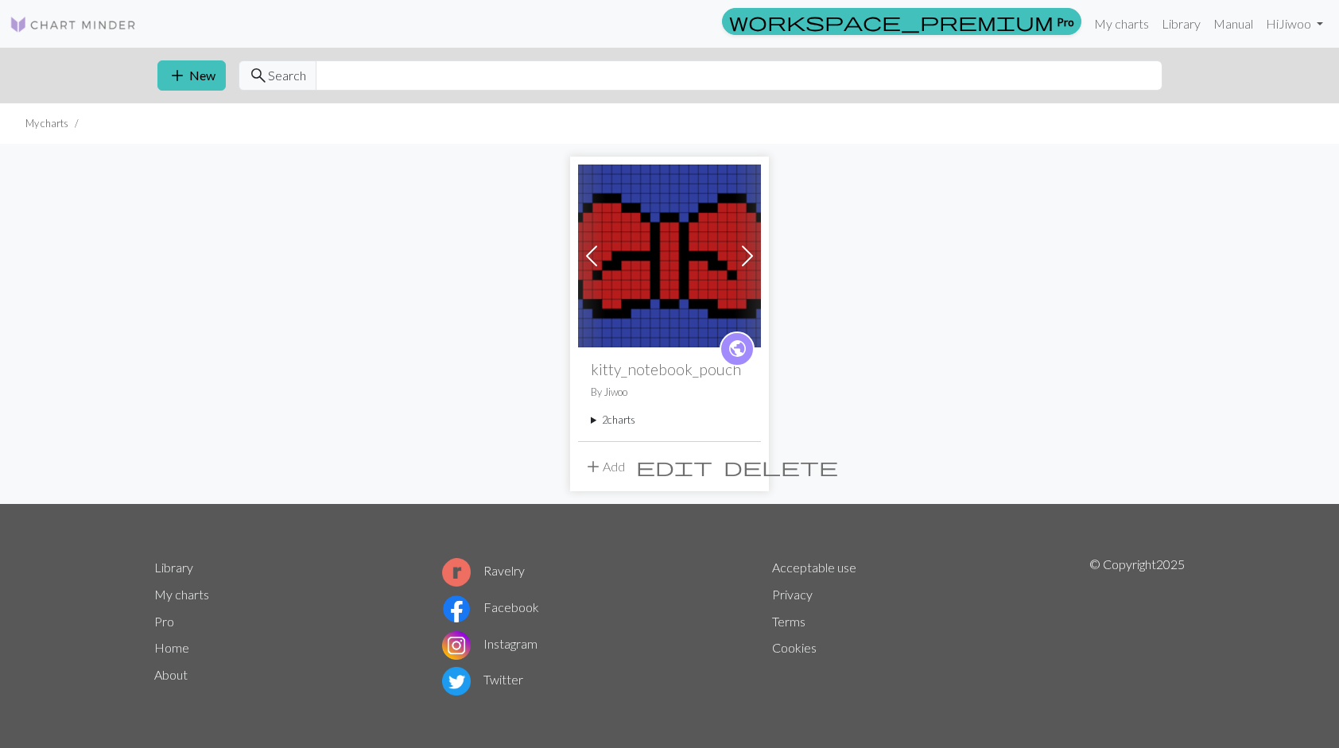
click at [1064, 292] on div "Previous Next public kitty_notebook_pouch By [PERSON_NAME] 2 charts hello kitty…" at bounding box center [670, 323] width 1050 height 359
click at [1116, 278] on div "Previous Next public kitty_notebook_pouch By [PERSON_NAME] 2 charts hello kitty…" at bounding box center [670, 323] width 1050 height 359
